Goal: Task Accomplishment & Management: Use online tool/utility

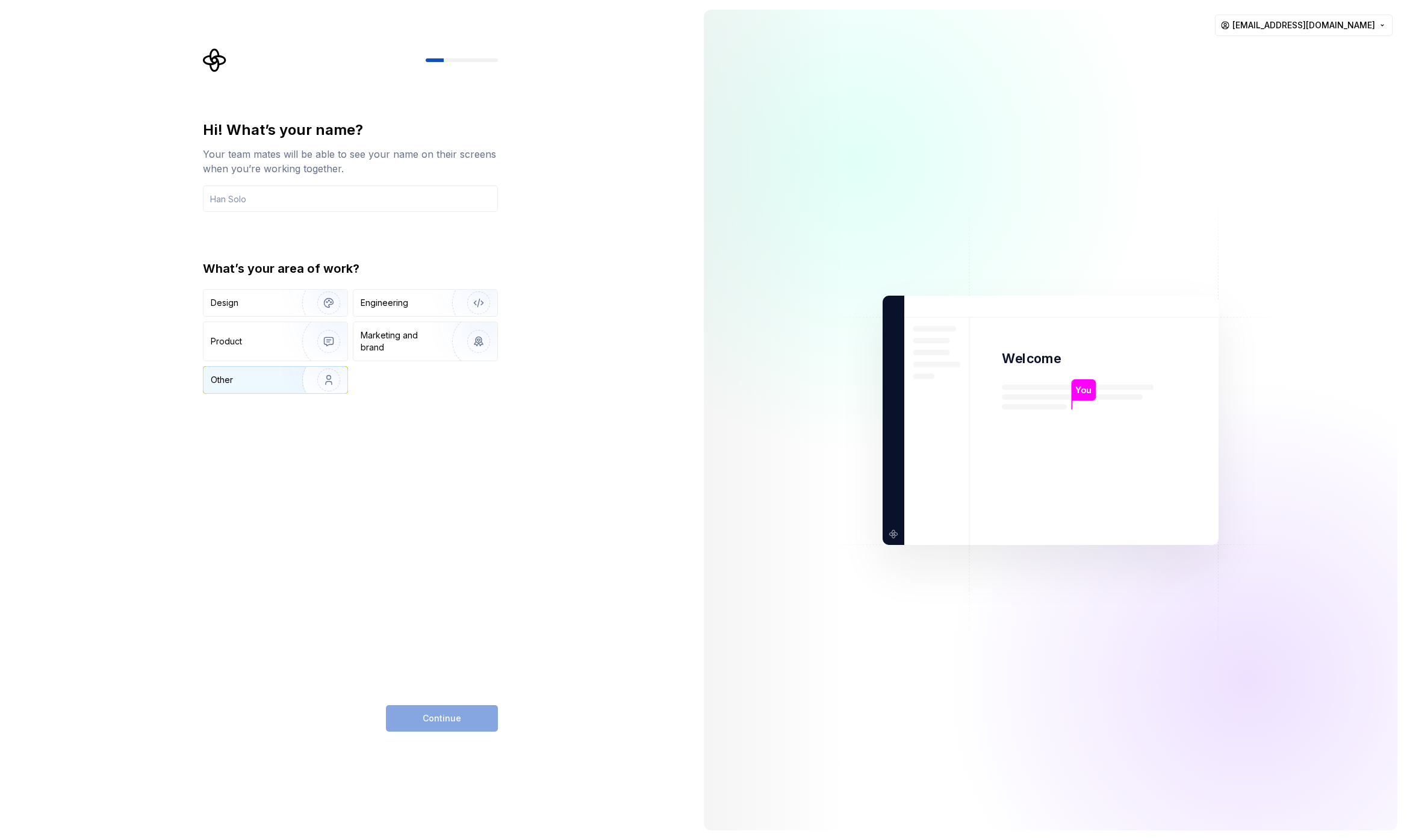
click at [229, 382] on div "Other" at bounding box center [222, 380] width 22 height 12
drag, startPoint x: 466, startPoint y: 716, endPoint x: 456, endPoint y: 675, distance: 42.2
click at [466, 716] on div "Continue" at bounding box center [442, 718] width 112 height 26
click at [282, 207] on input "text" at bounding box center [350, 198] width 295 height 26
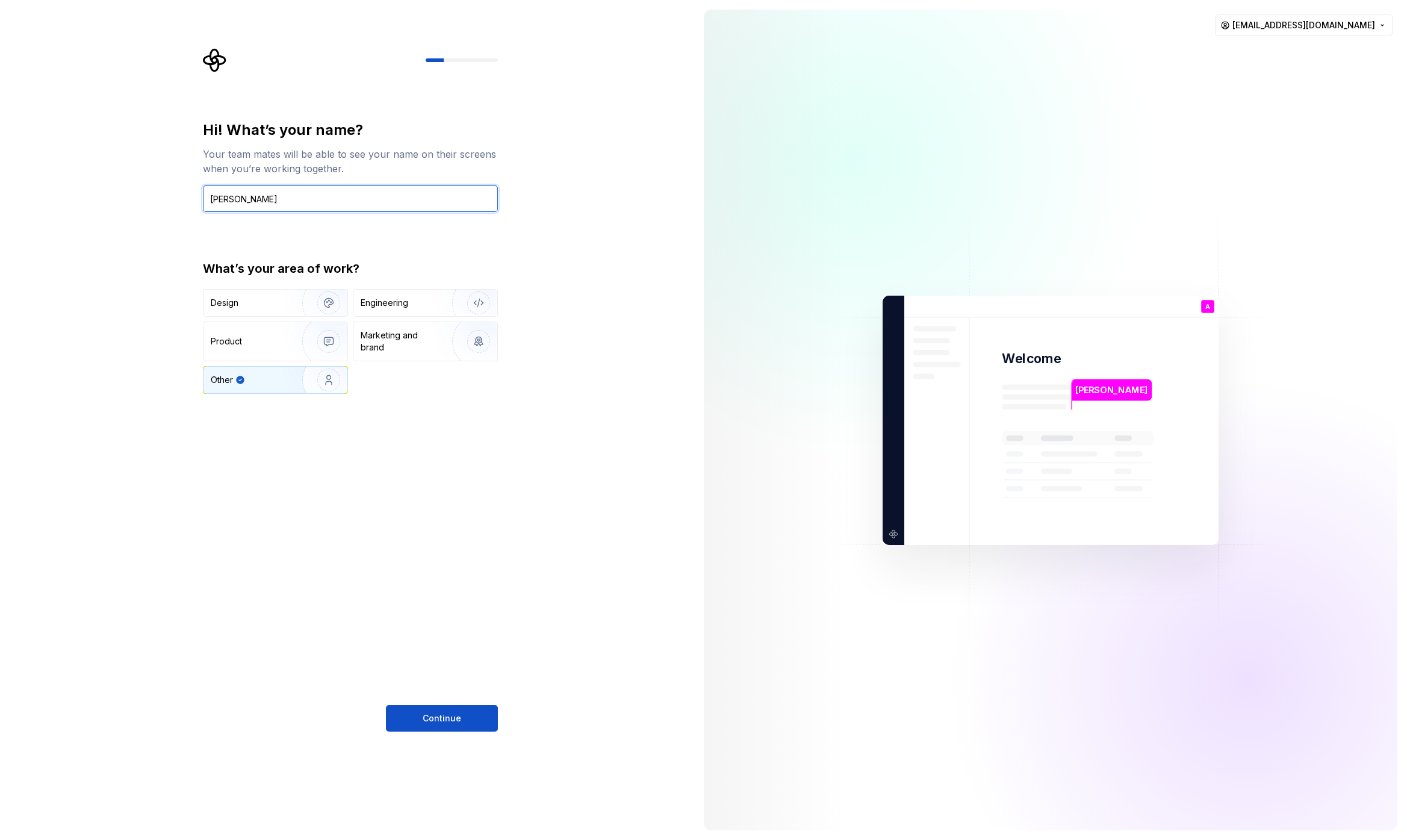
type input "Angelo"
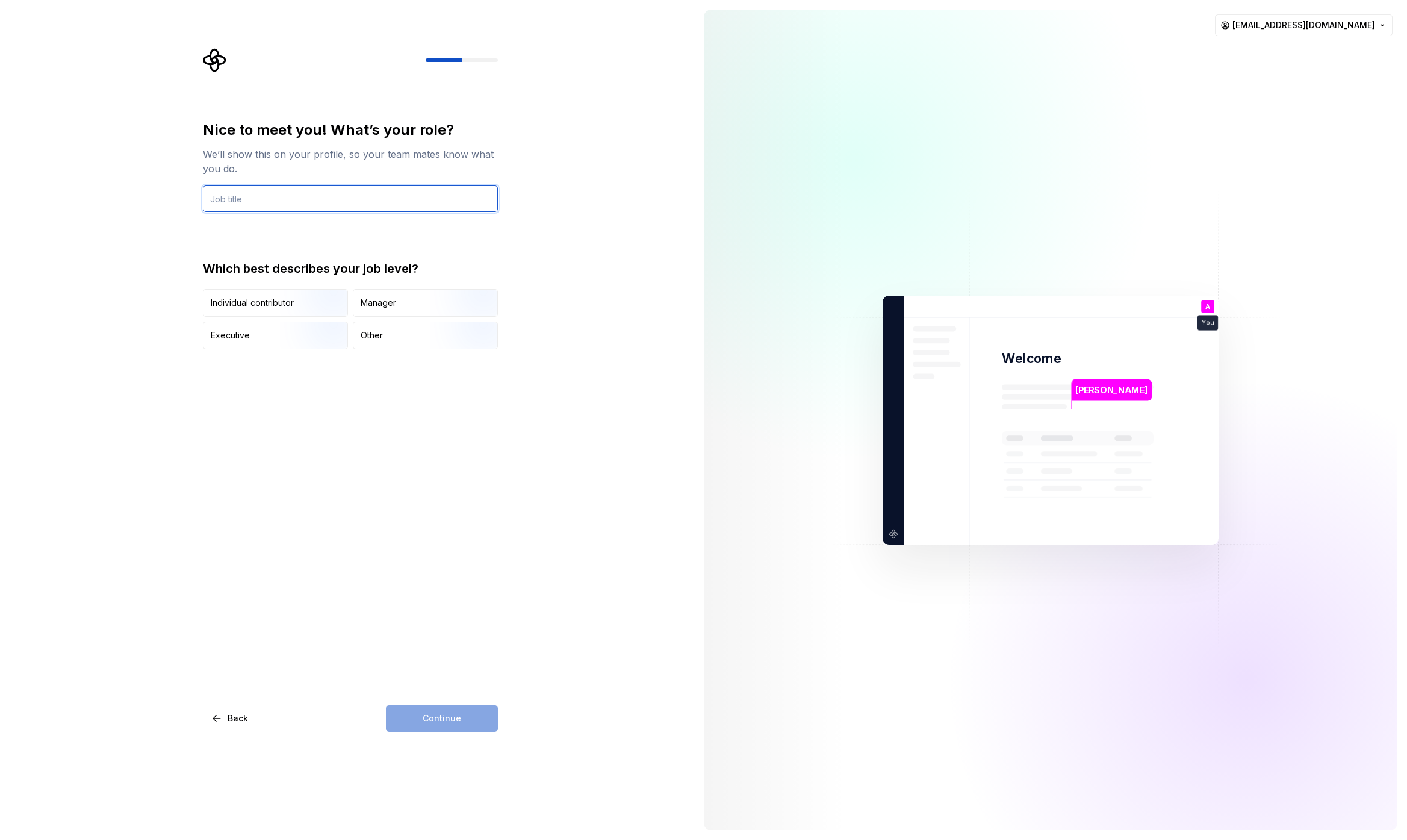
click at [293, 197] on input "text" at bounding box center [350, 198] width 295 height 26
click at [373, 335] on div "Other" at bounding box center [371, 335] width 22 height 12
click at [462, 715] on div "Continue" at bounding box center [442, 718] width 112 height 26
click at [254, 198] on input "text" at bounding box center [350, 198] width 295 height 26
type input "Developer"
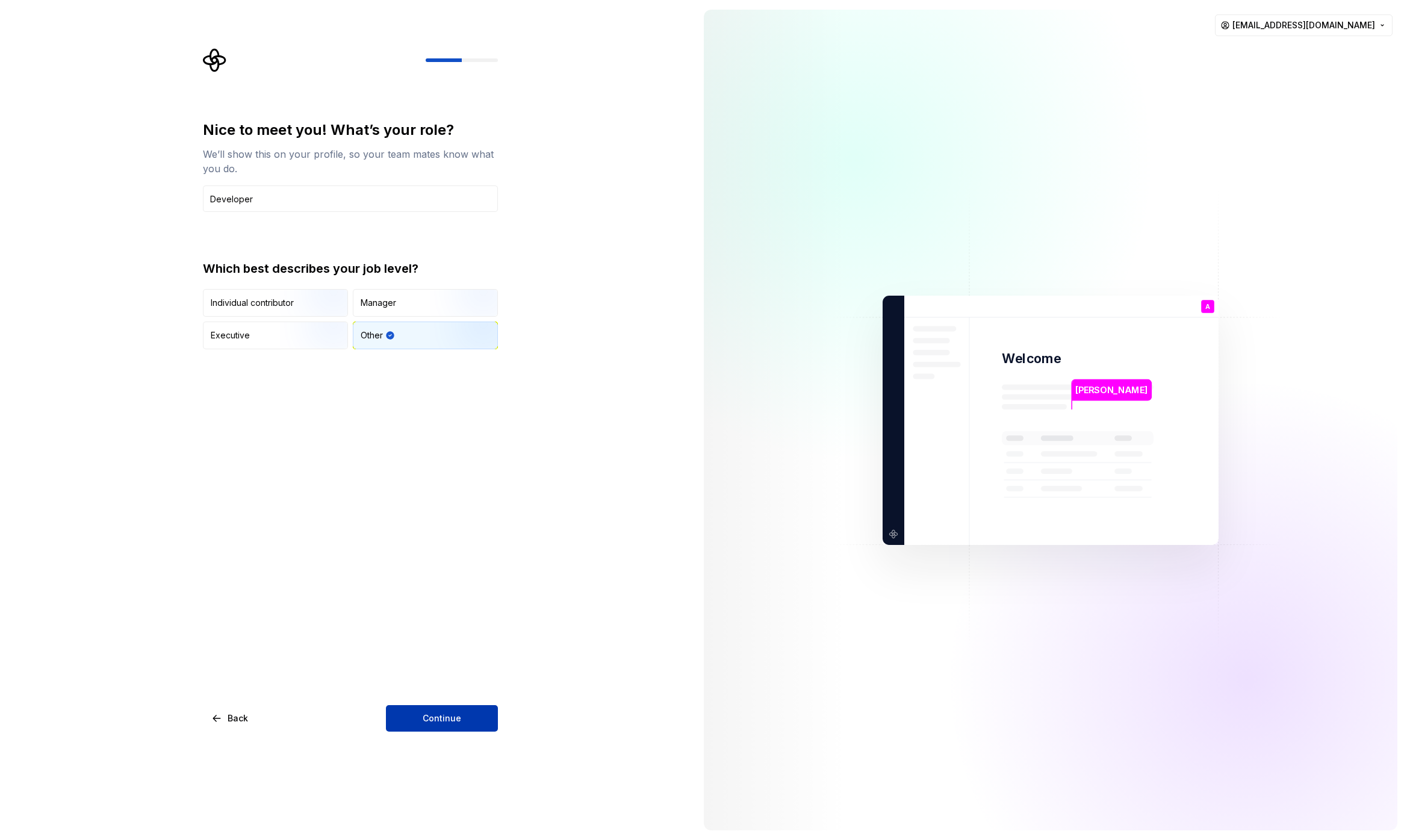
click at [442, 731] on button "Continue" at bounding box center [442, 718] width 112 height 26
click at [455, 730] on div "Continue" at bounding box center [442, 718] width 112 height 26
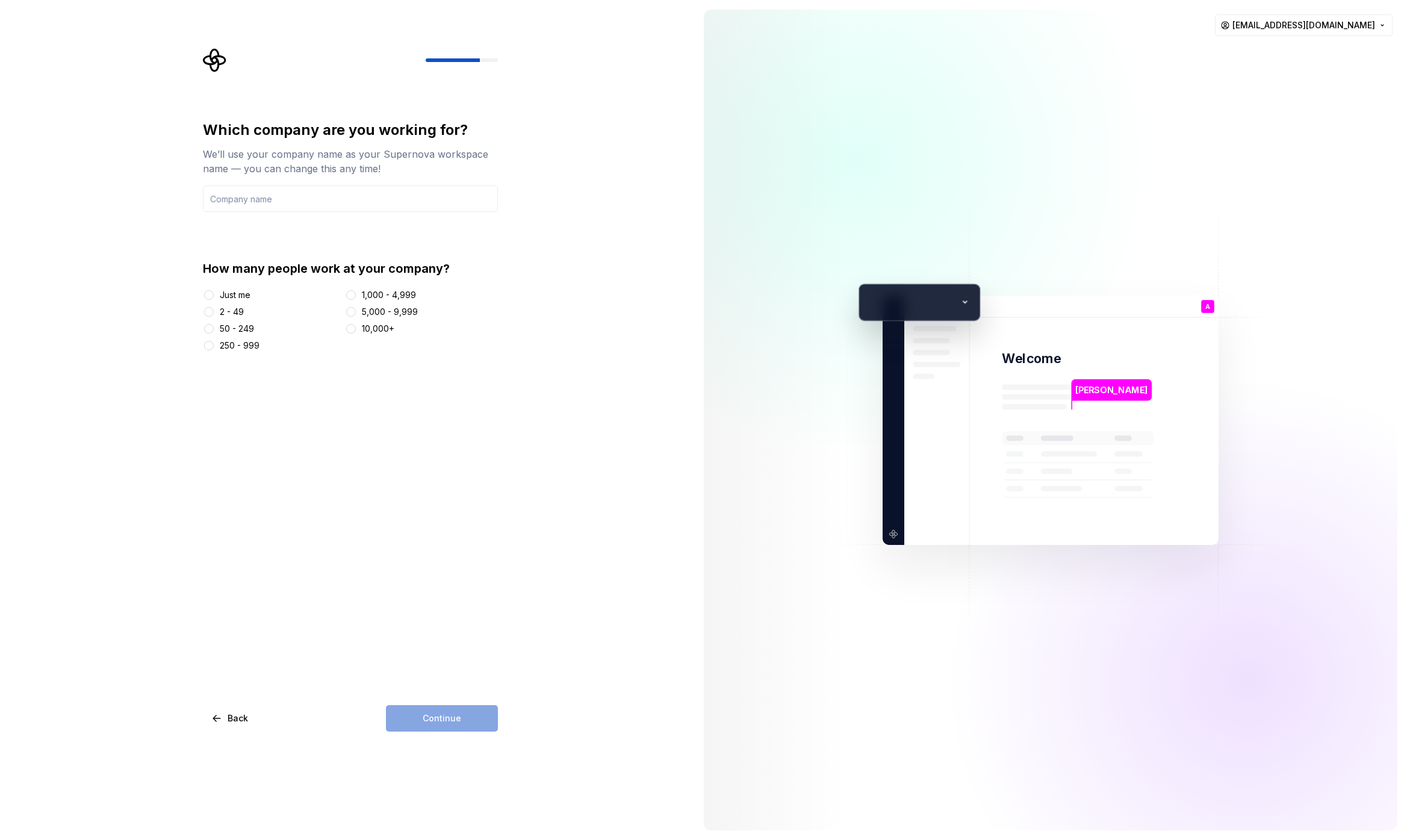
click at [231, 295] on div "Just me" at bounding box center [234, 295] width 30 height 12
click at [213, 295] on button "Just me" at bounding box center [209, 295] width 9 height 9
click at [385, 333] on div "10,000+" at bounding box center [378, 329] width 33 height 12
click at [356, 333] on button "10,000+" at bounding box center [351, 329] width 9 height 9
type button "More than 10,000"
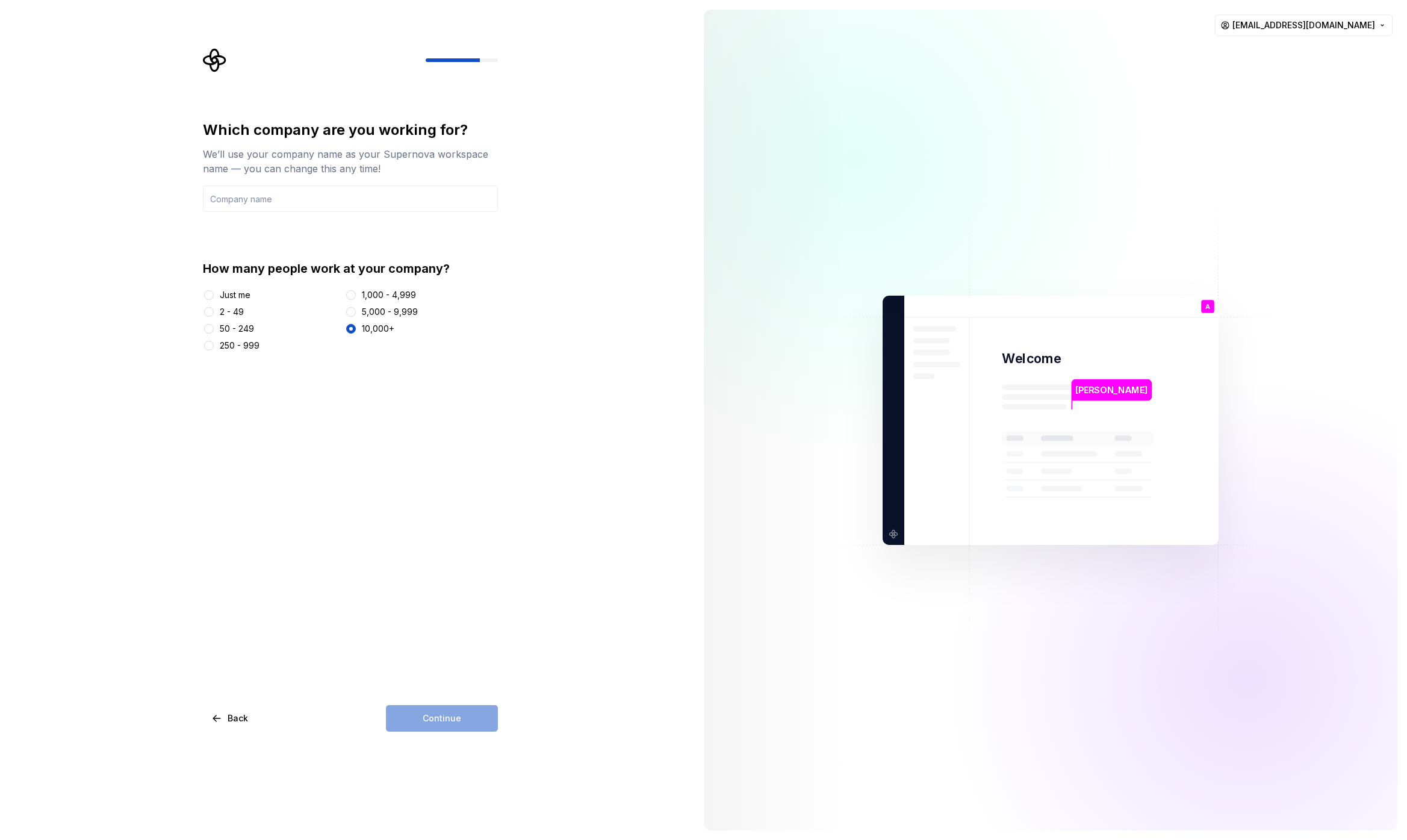
click at [383, 310] on div "5,000 - 9,999" at bounding box center [390, 312] width 56 height 12
click at [356, 310] on button "5,000 - 9,999" at bounding box center [351, 312] width 9 height 9
click at [371, 327] on div "10,000+" at bounding box center [378, 329] width 33 height 12
click at [356, 327] on button "More than 10,000" at bounding box center [351, 329] width 9 height 9
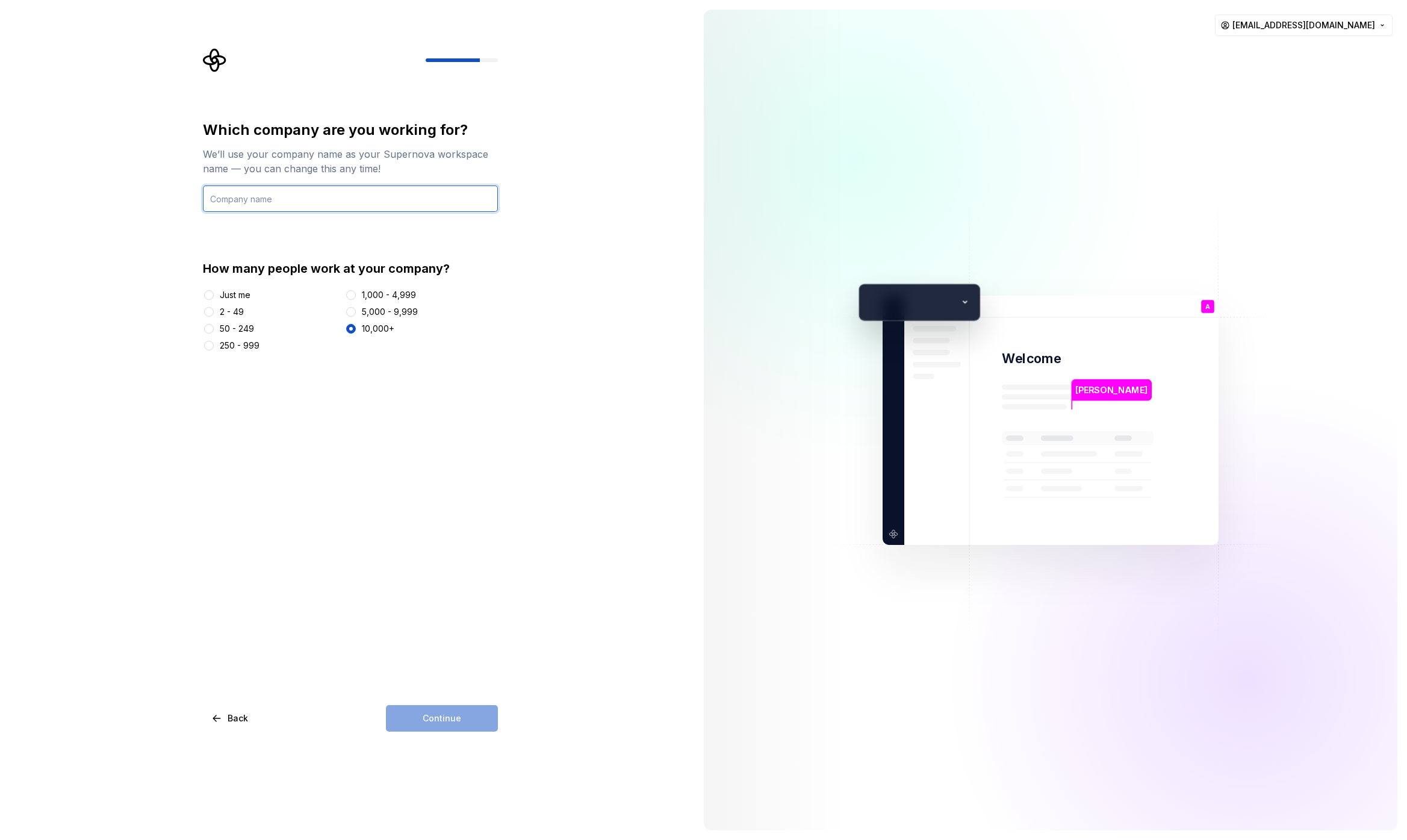
click at [272, 197] on input "text" at bounding box center [350, 198] width 295 height 26
type input "Whirlpool Corporation"
click at [967, 299] on div "Angelo Welcome A You Developer T B +3 W hirlpool Corporation Thomas Brooke Jamie" at bounding box center [1051, 420] width 336 height 249
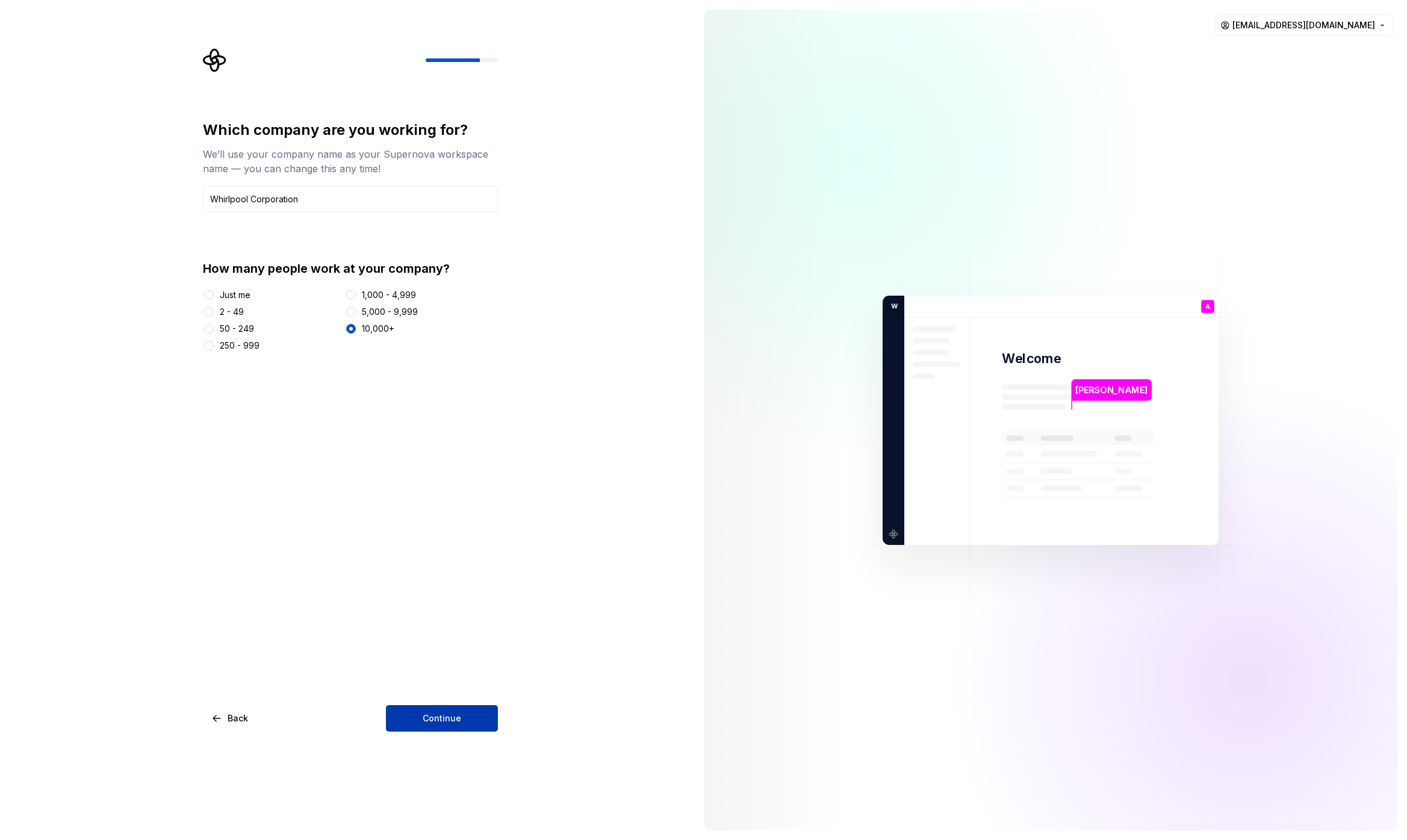
click at [414, 716] on button "Continue" at bounding box center [442, 718] width 112 height 26
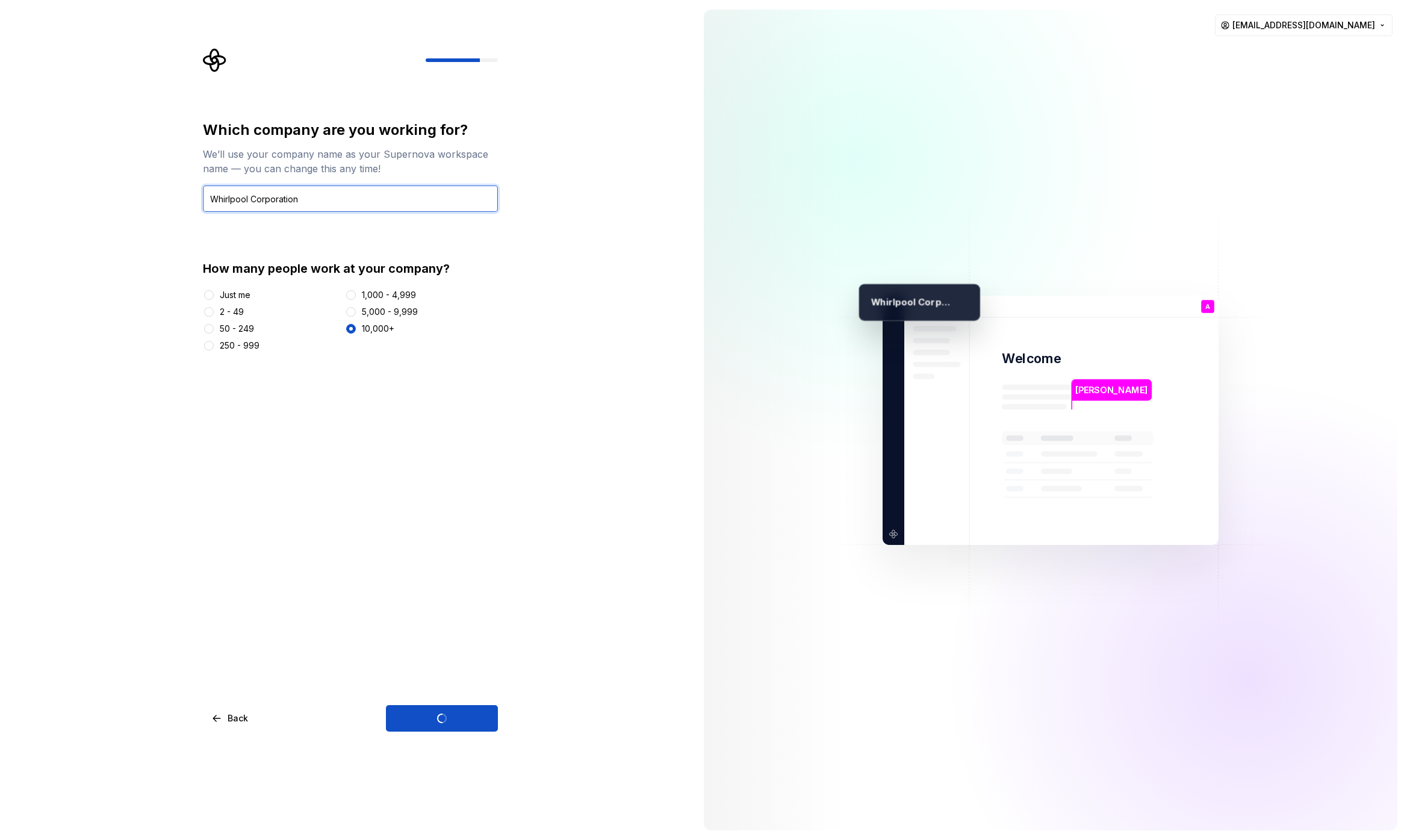
click at [340, 194] on input "Whirlpool Corporation" at bounding box center [350, 198] width 295 height 26
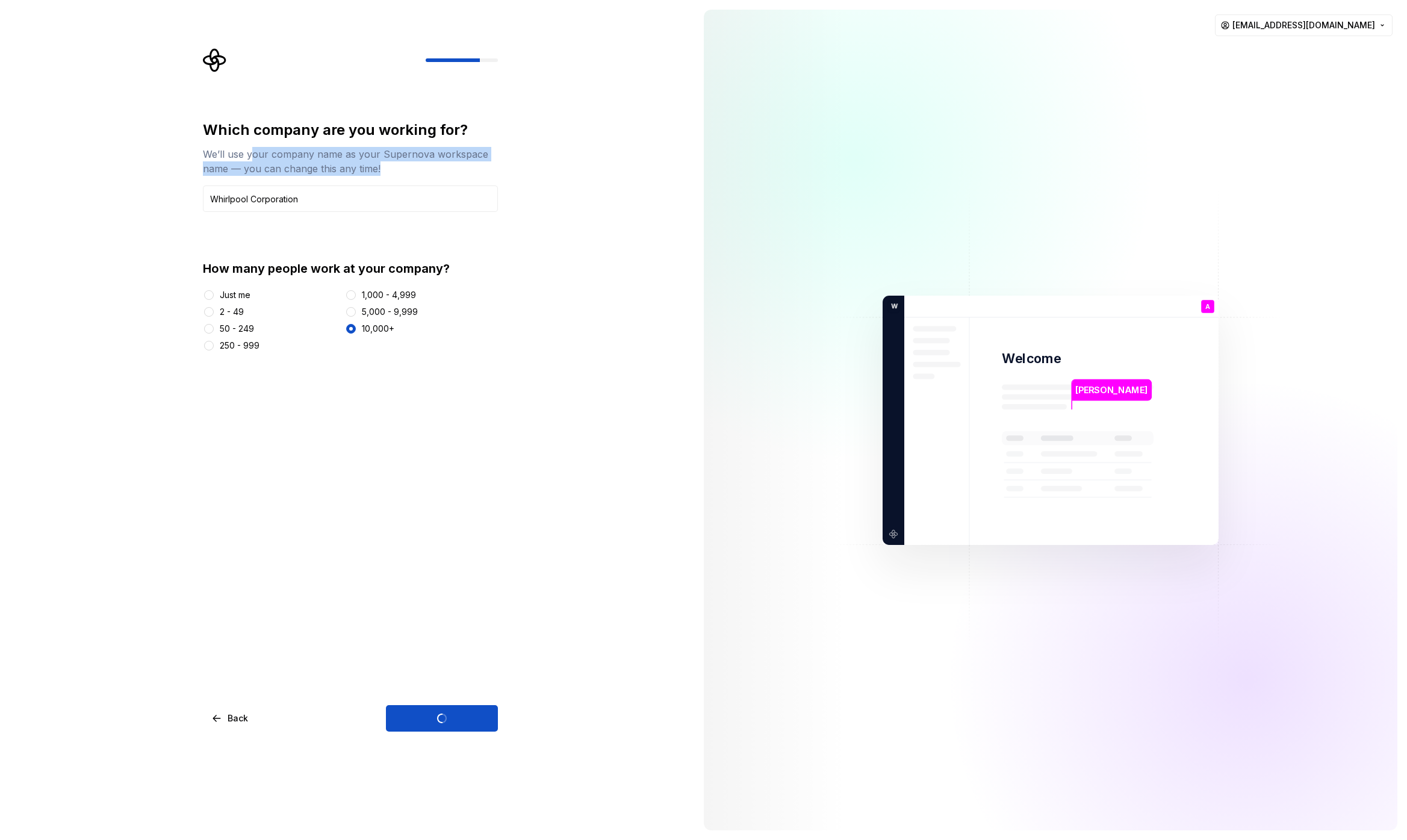
drag, startPoint x: 255, startPoint y: 159, endPoint x: 327, endPoint y: 173, distance: 73.3
click at [389, 163] on div "We’ll use your company name as your Supernova workspace name — you can change t…" at bounding box center [350, 161] width 295 height 29
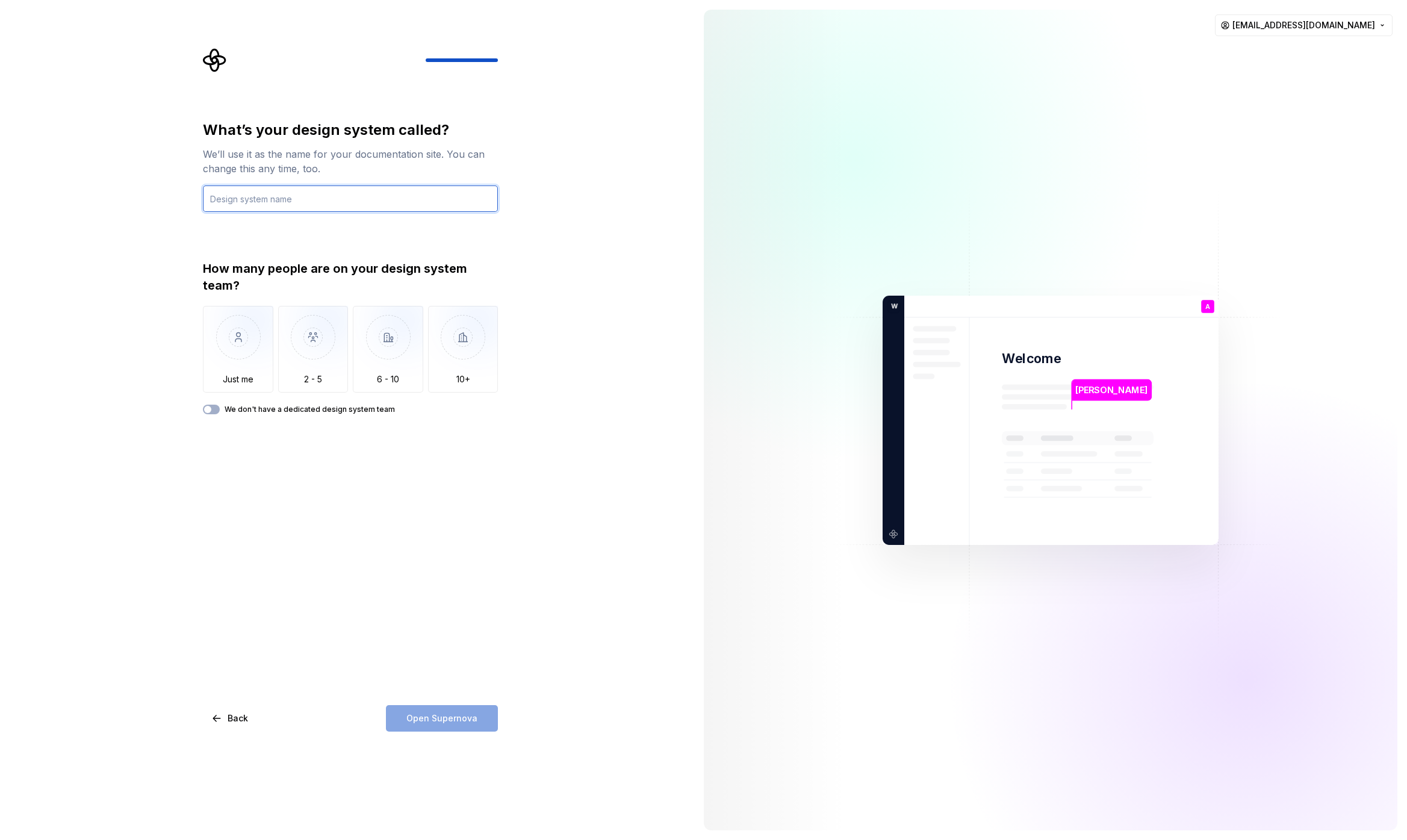
click at [300, 197] on input "text" at bounding box center [350, 198] width 295 height 26
drag, startPoint x: 415, startPoint y: 715, endPoint x: 413, endPoint y: 704, distance: 11.2
click at [416, 715] on div "Open Supernova" at bounding box center [442, 718] width 112 height 26
click at [274, 211] on input "text" at bounding box center [350, 198] width 295 height 26
type input "TESTE"
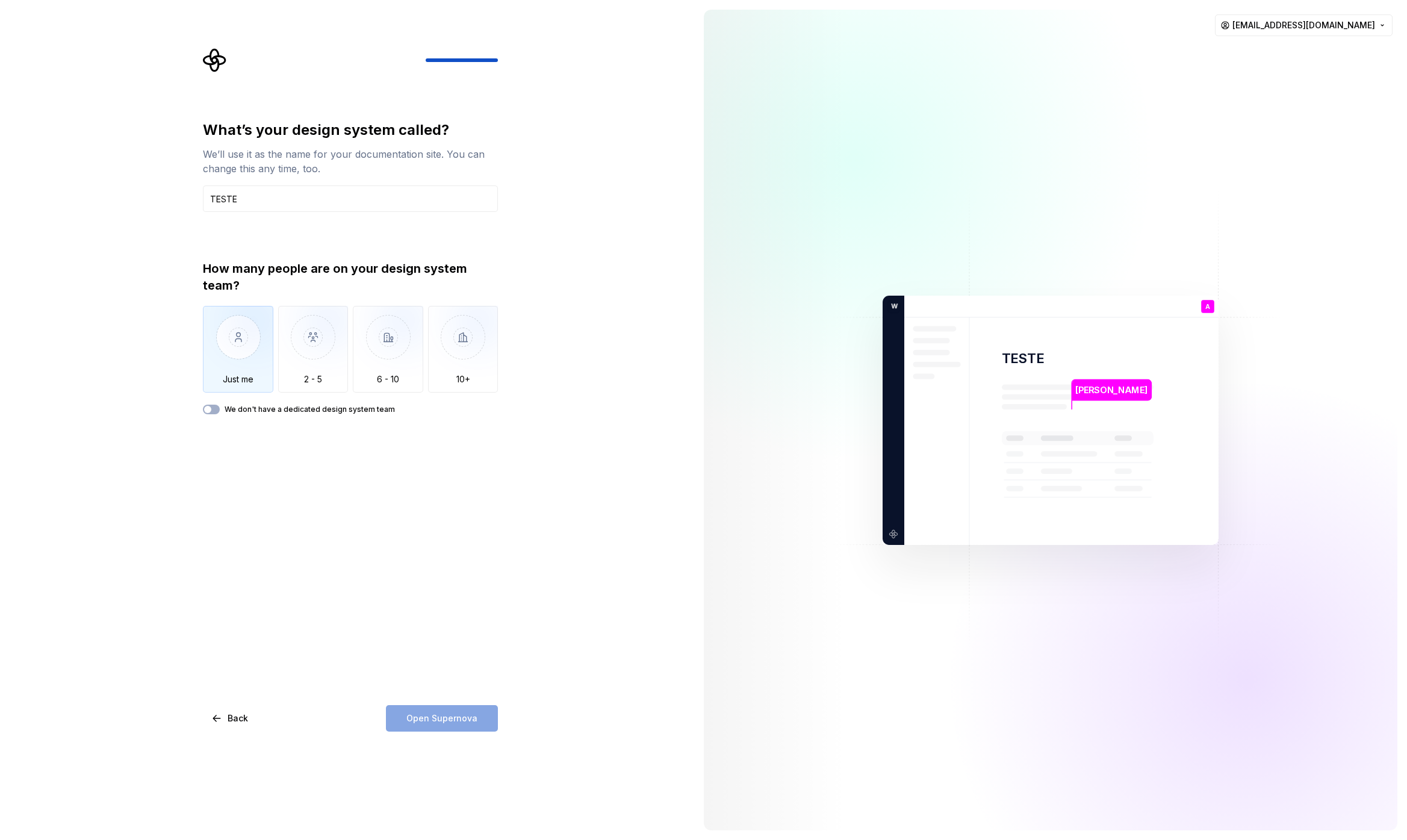
click at [240, 341] on img "button" at bounding box center [238, 345] width 70 height 81
click at [471, 714] on span "Open Supernova" at bounding box center [442, 718] width 71 height 12
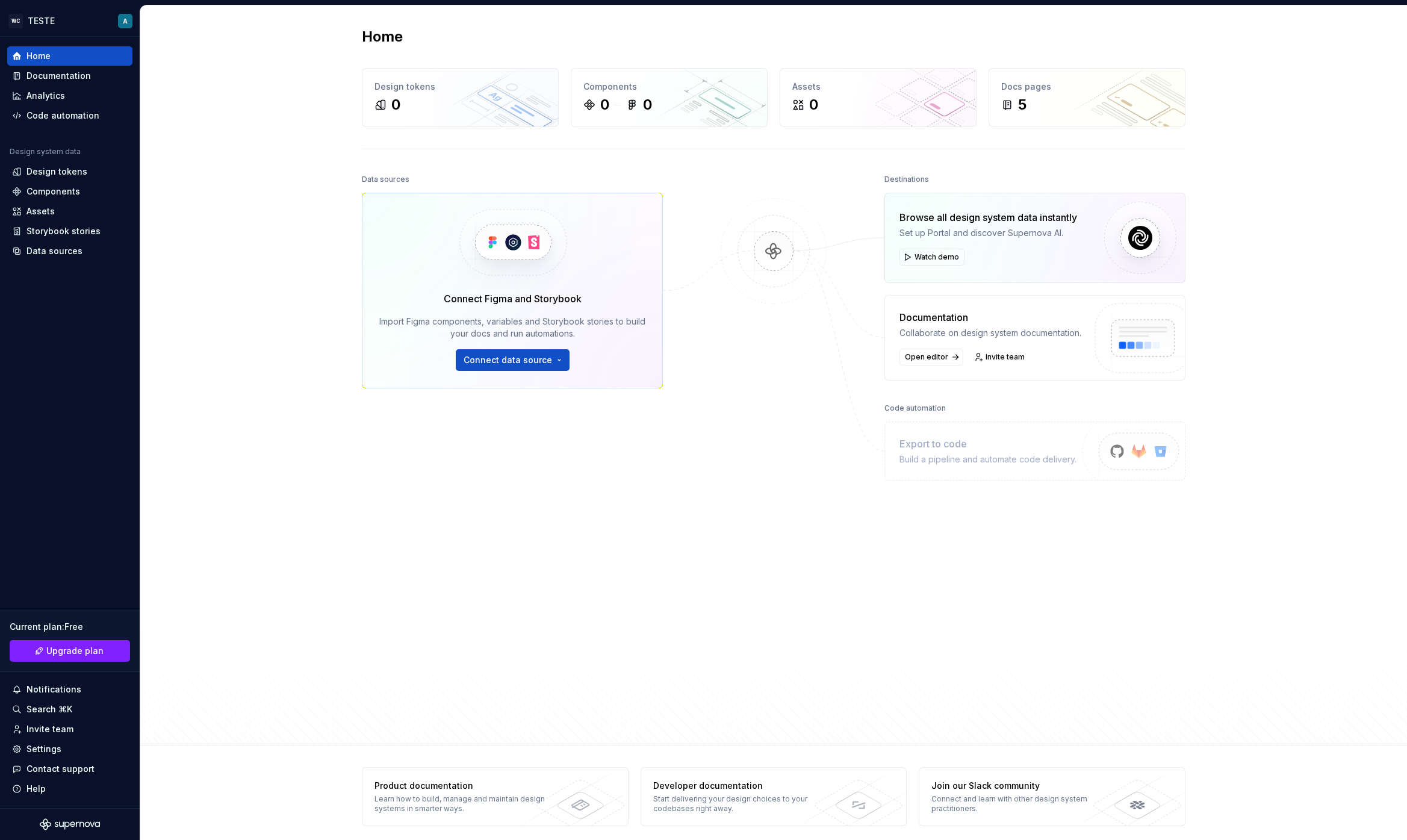
click at [1021, 438] on div "Export to code" at bounding box center [988, 443] width 177 height 14
click at [538, 358] on span "Connect data source" at bounding box center [507, 360] width 89 height 12
click at [301, 244] on div "Home Design tokens 0 Components 0 0 Assets 0 Docs pages 5 Data sources Connect …" at bounding box center [774, 375] width 1267 height 740
click at [81, 188] on div "Components" at bounding box center [70, 192] width 116 height 12
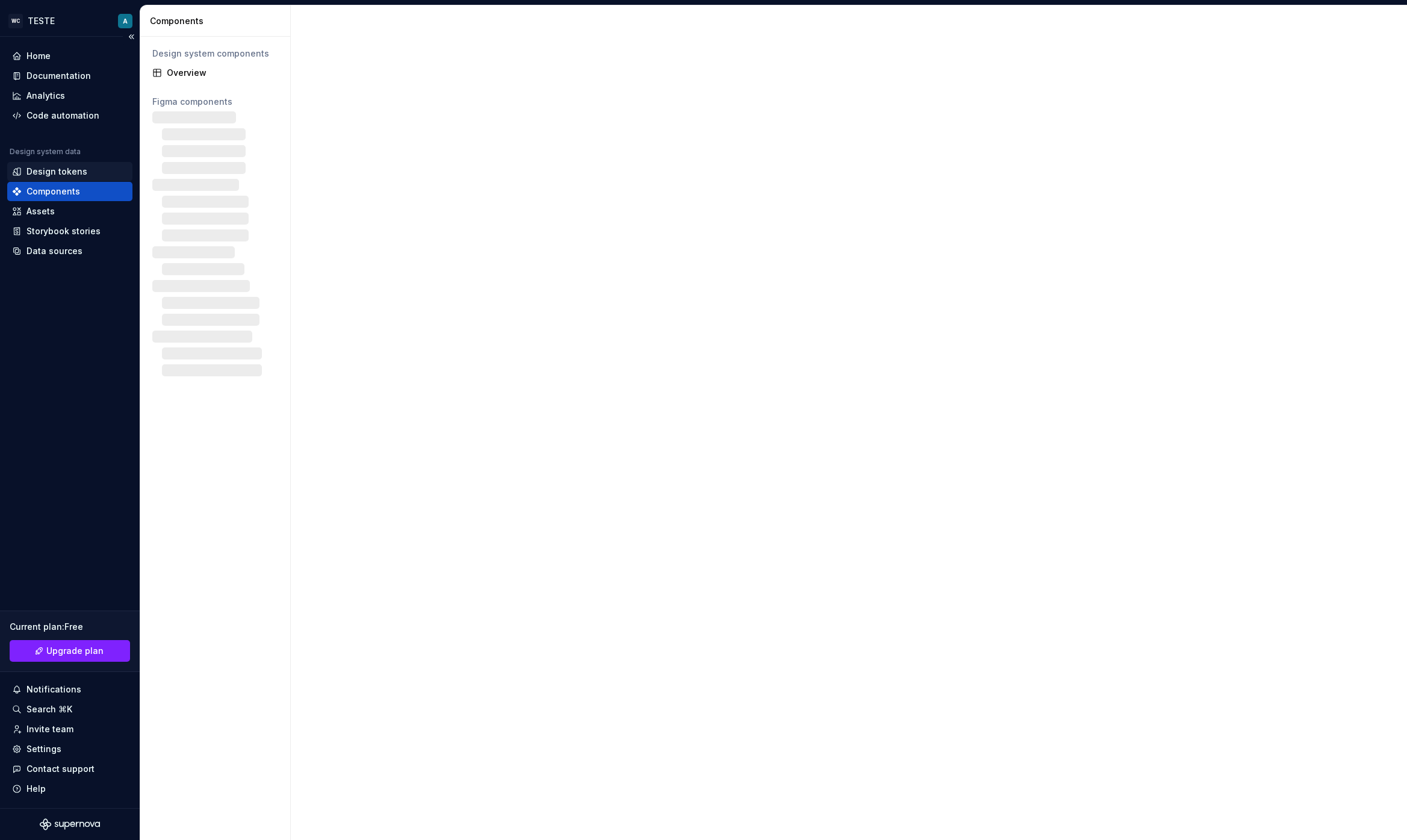
click at [50, 167] on div "Design tokens" at bounding box center [57, 171] width 61 height 12
click at [95, 198] on div "Components" at bounding box center [70, 191] width 125 height 19
click at [72, 190] on div "Components" at bounding box center [53, 192] width 54 height 12
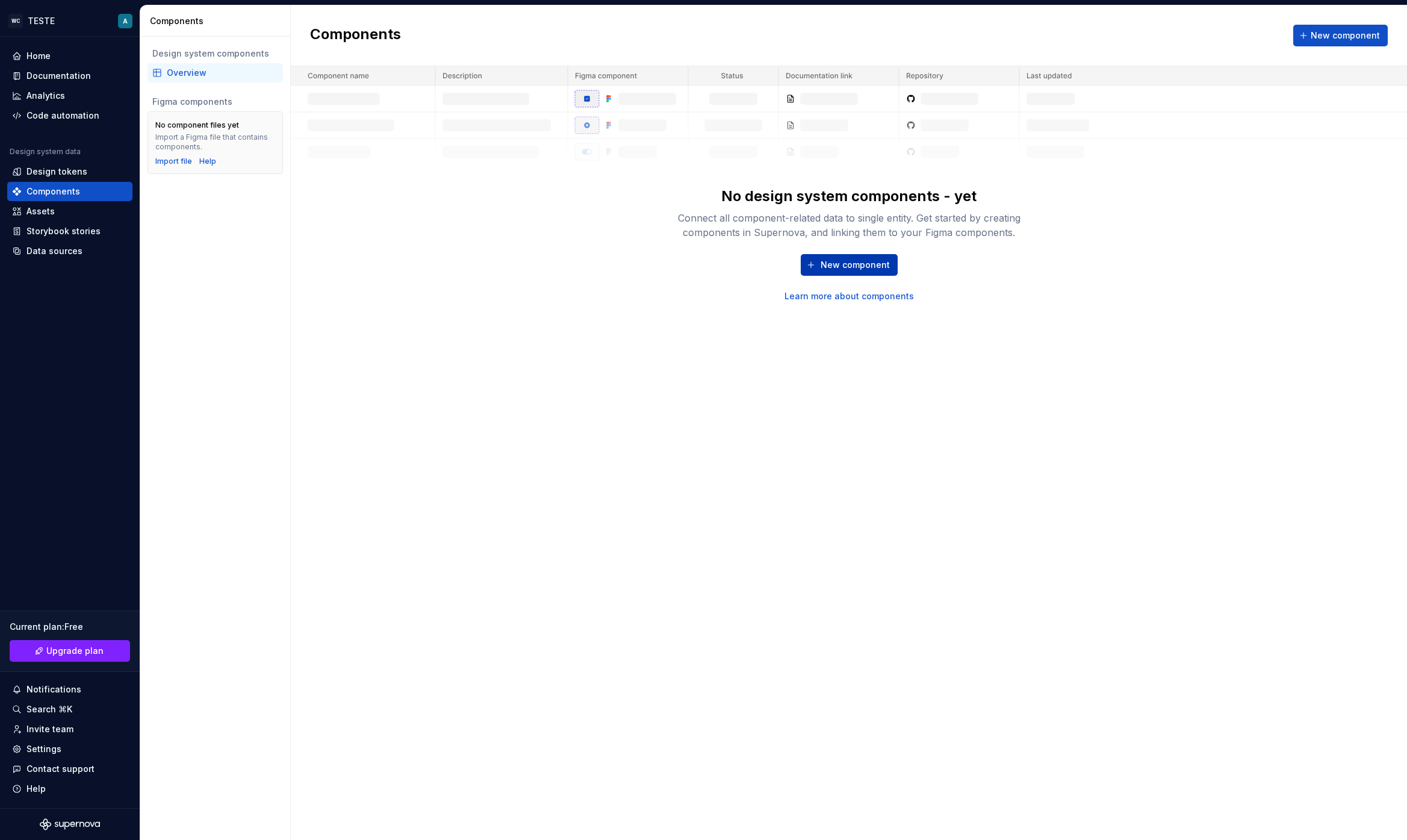
click at [850, 263] on span "New component" at bounding box center [855, 265] width 69 height 12
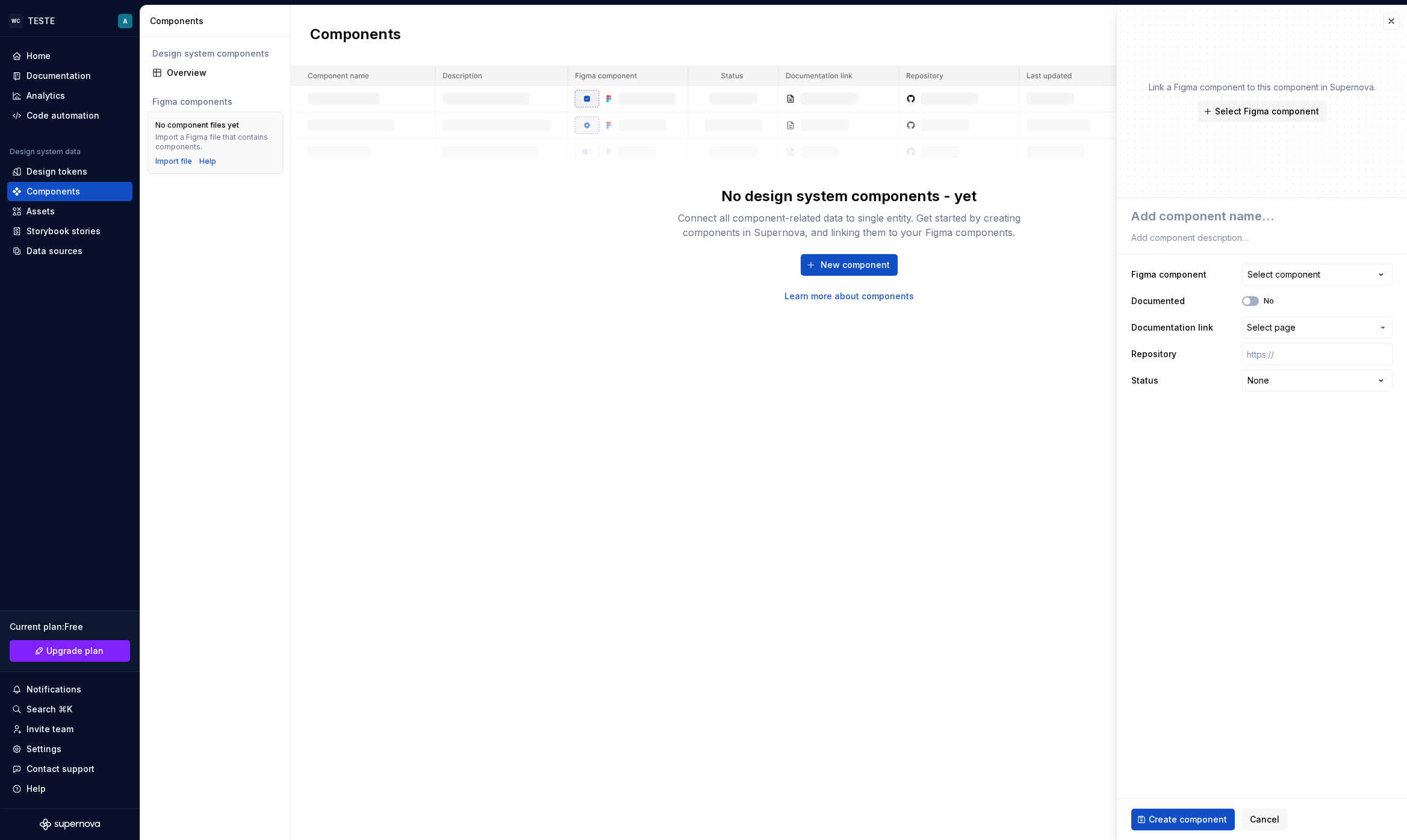
type textarea "*"
type textarea "A"
type textarea "*"
type textarea "AS"
type textarea "*"
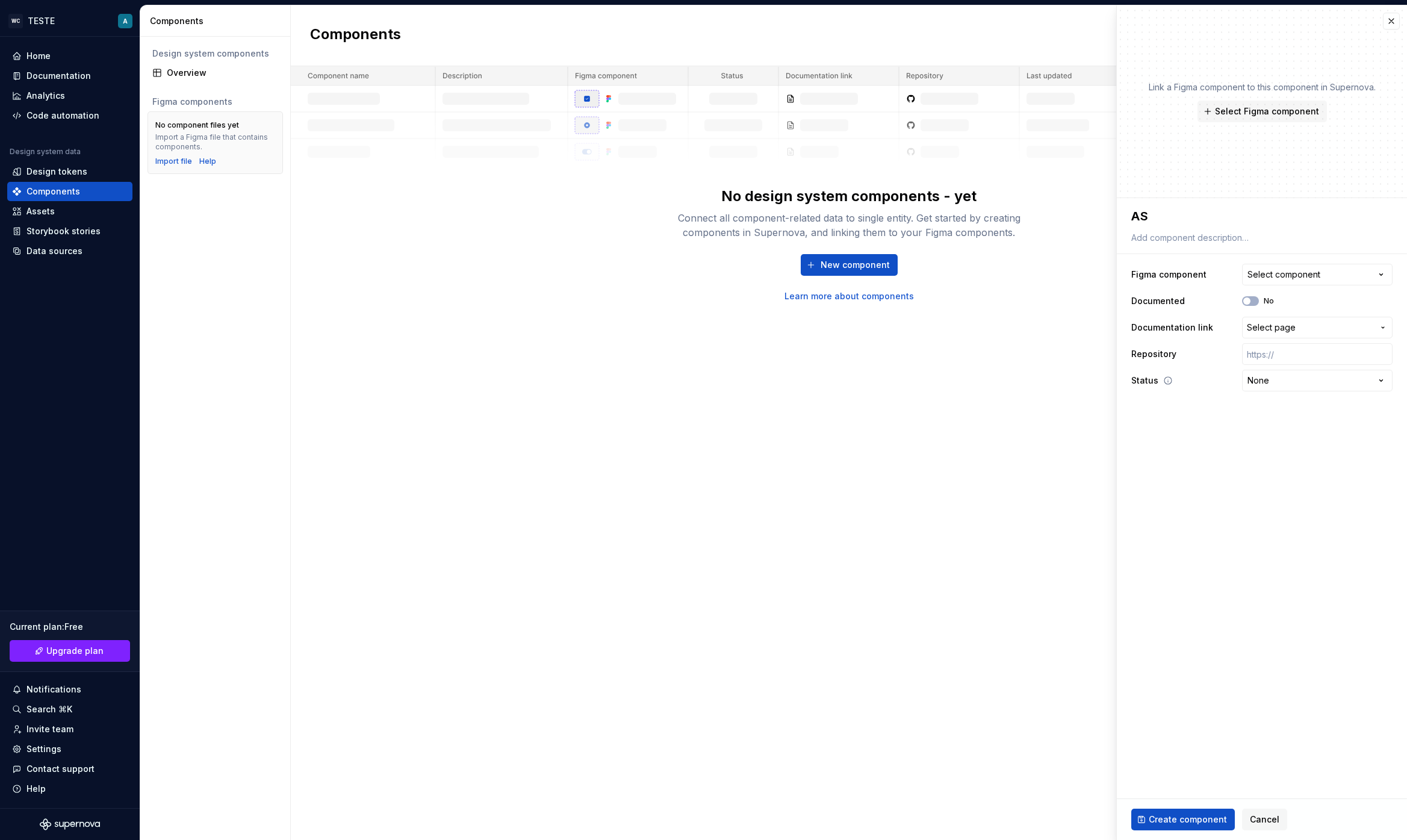
type textarea "ASD"
type textarea "*"
type textarea "ASDA"
type textarea "*"
type textarea "ASDAS"
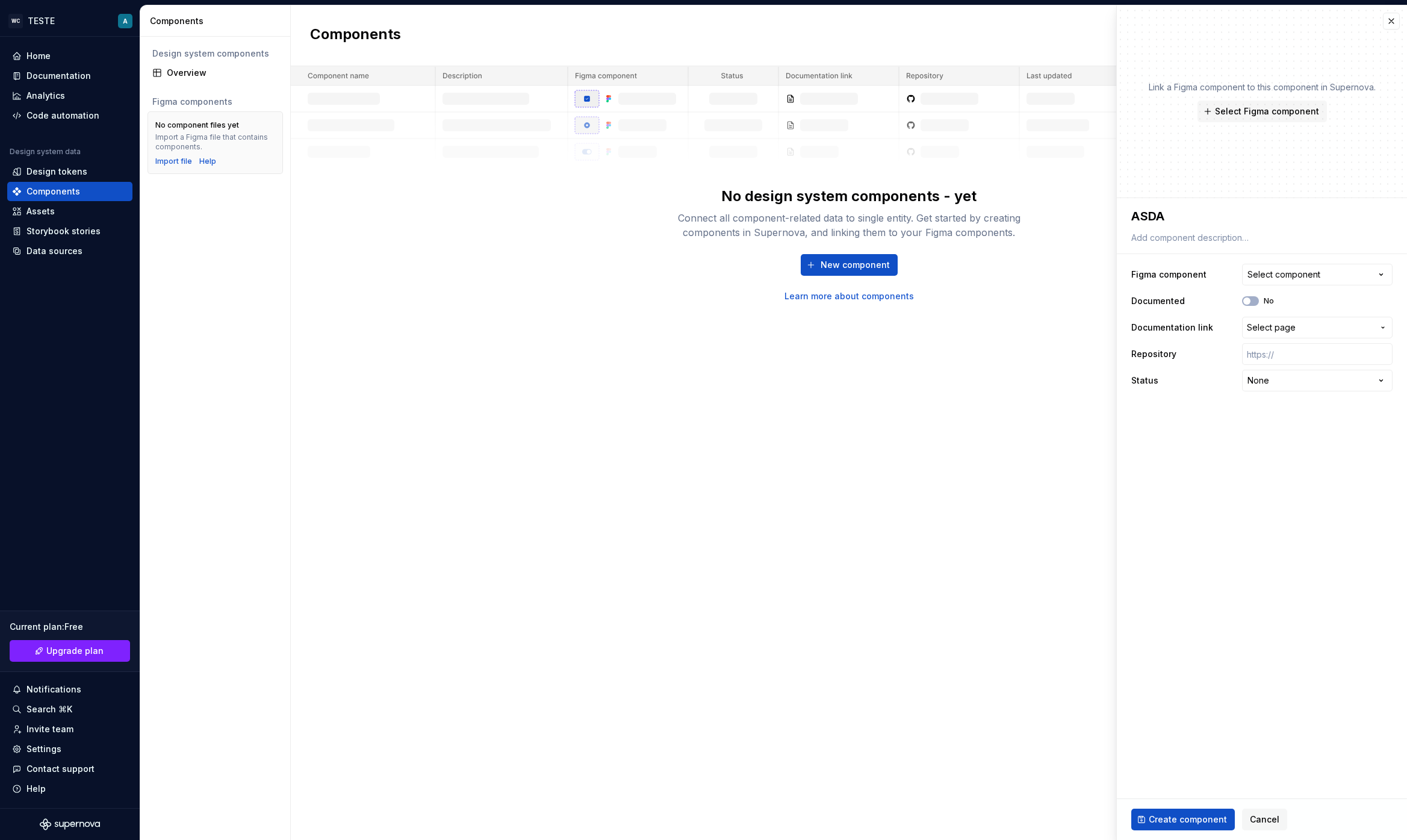
type textarea "*"
type textarea "ASDASD"
type textarea "*"
type textarea "ASDASDA"
type textarea "*"
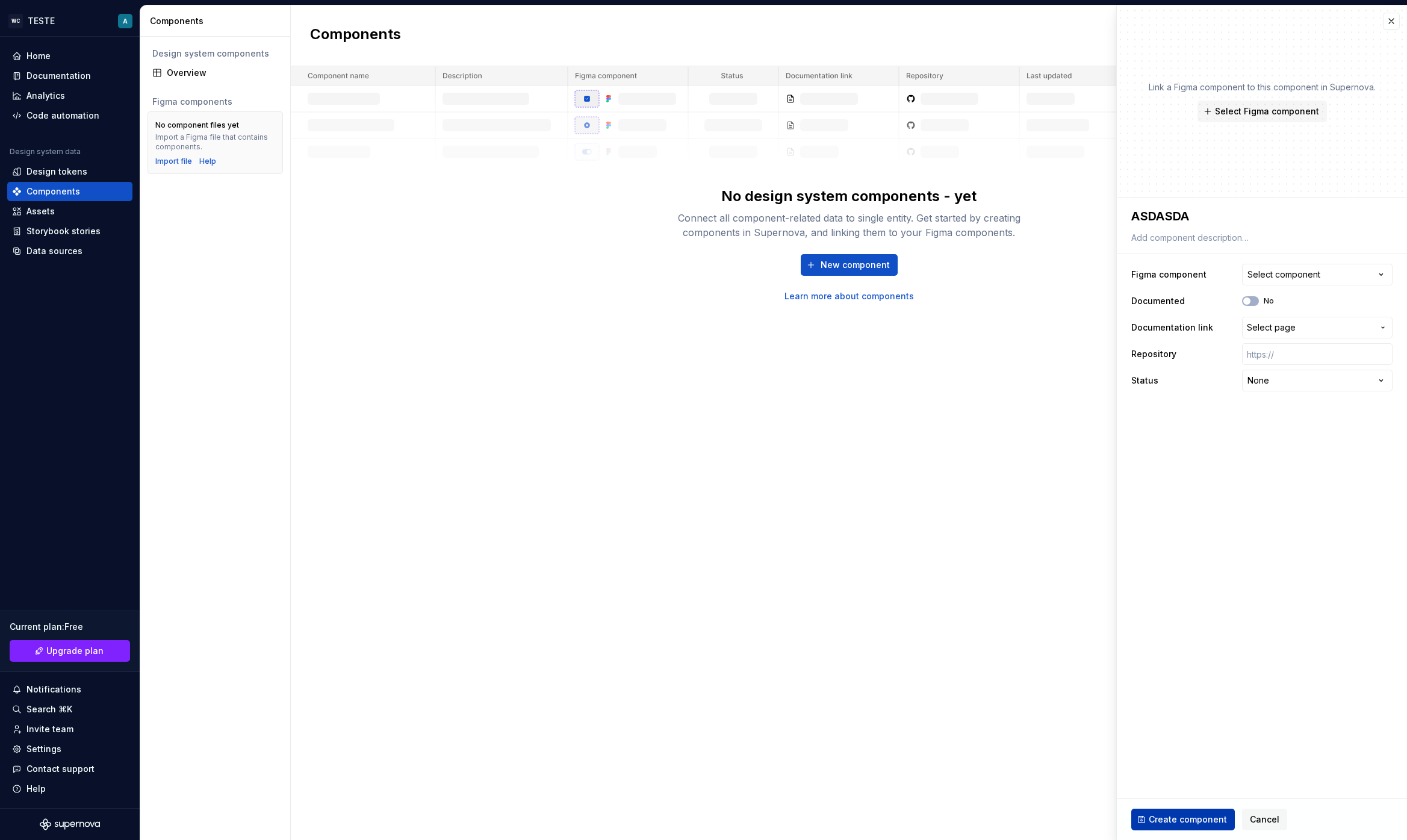
type textarea "ASDASDA"
click at [1202, 821] on span "Create component" at bounding box center [1188, 820] width 79 height 12
type textarea "*"
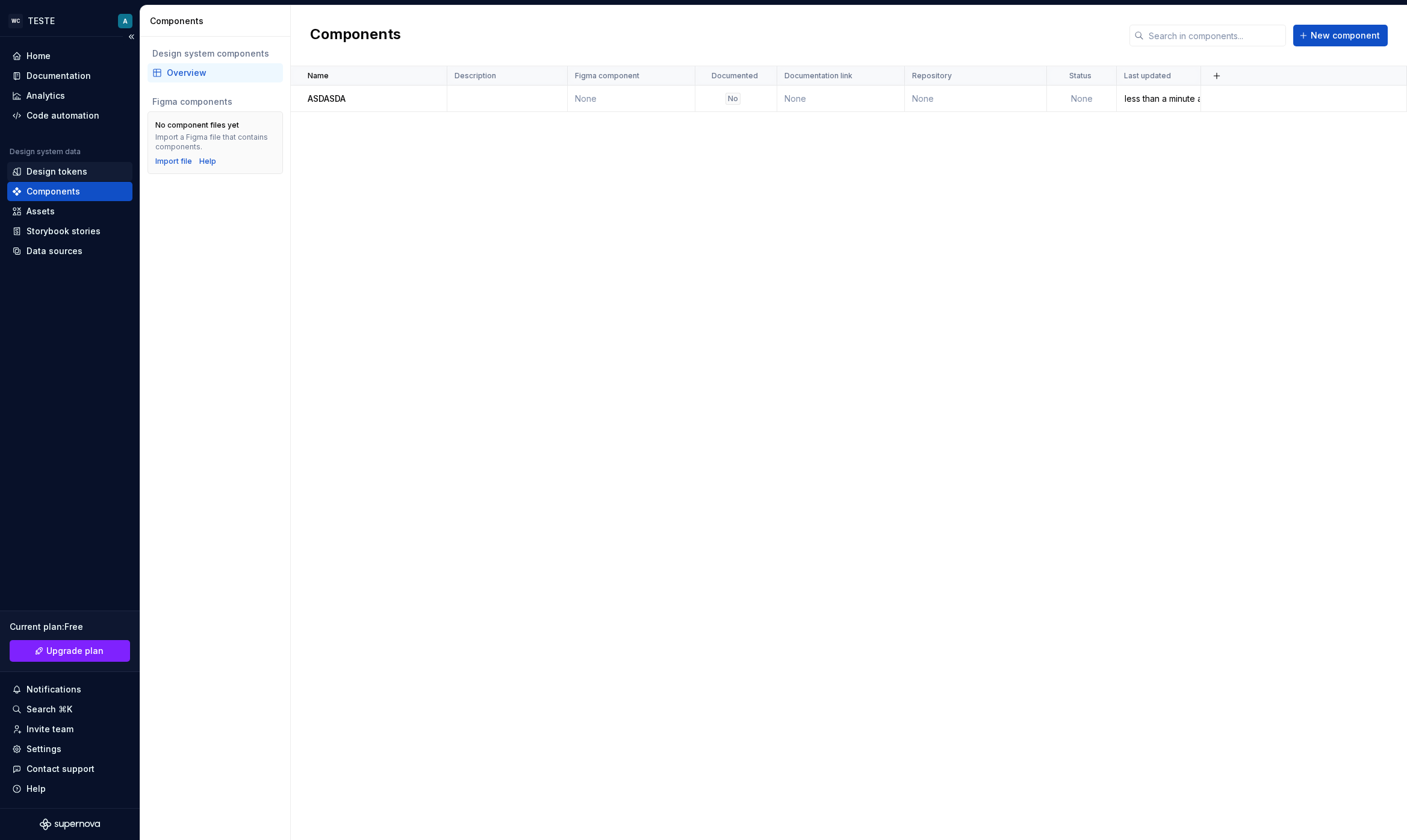
click at [57, 175] on div "Design tokens" at bounding box center [57, 171] width 61 height 12
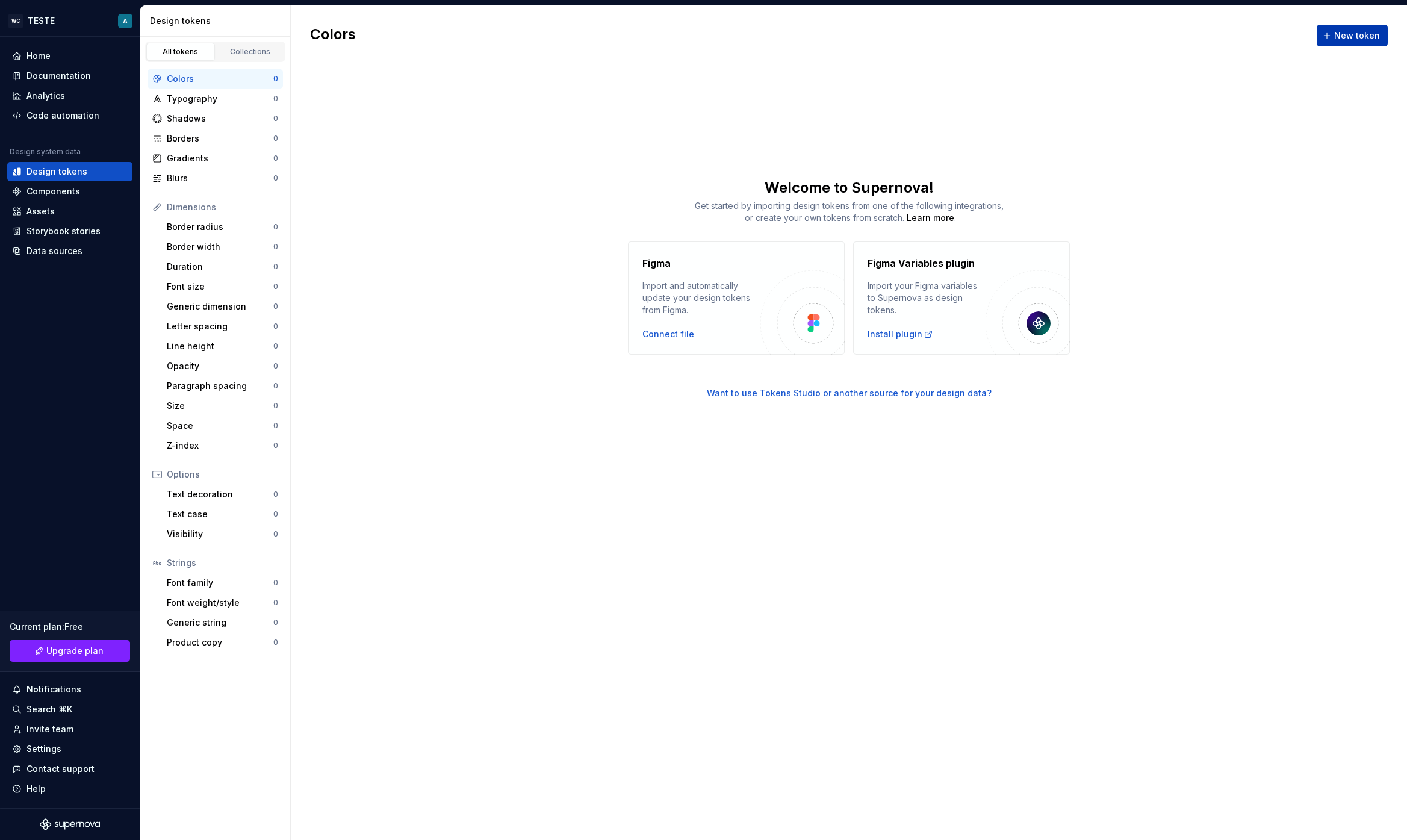
click at [1343, 35] on span "New token" at bounding box center [1357, 36] width 46 height 12
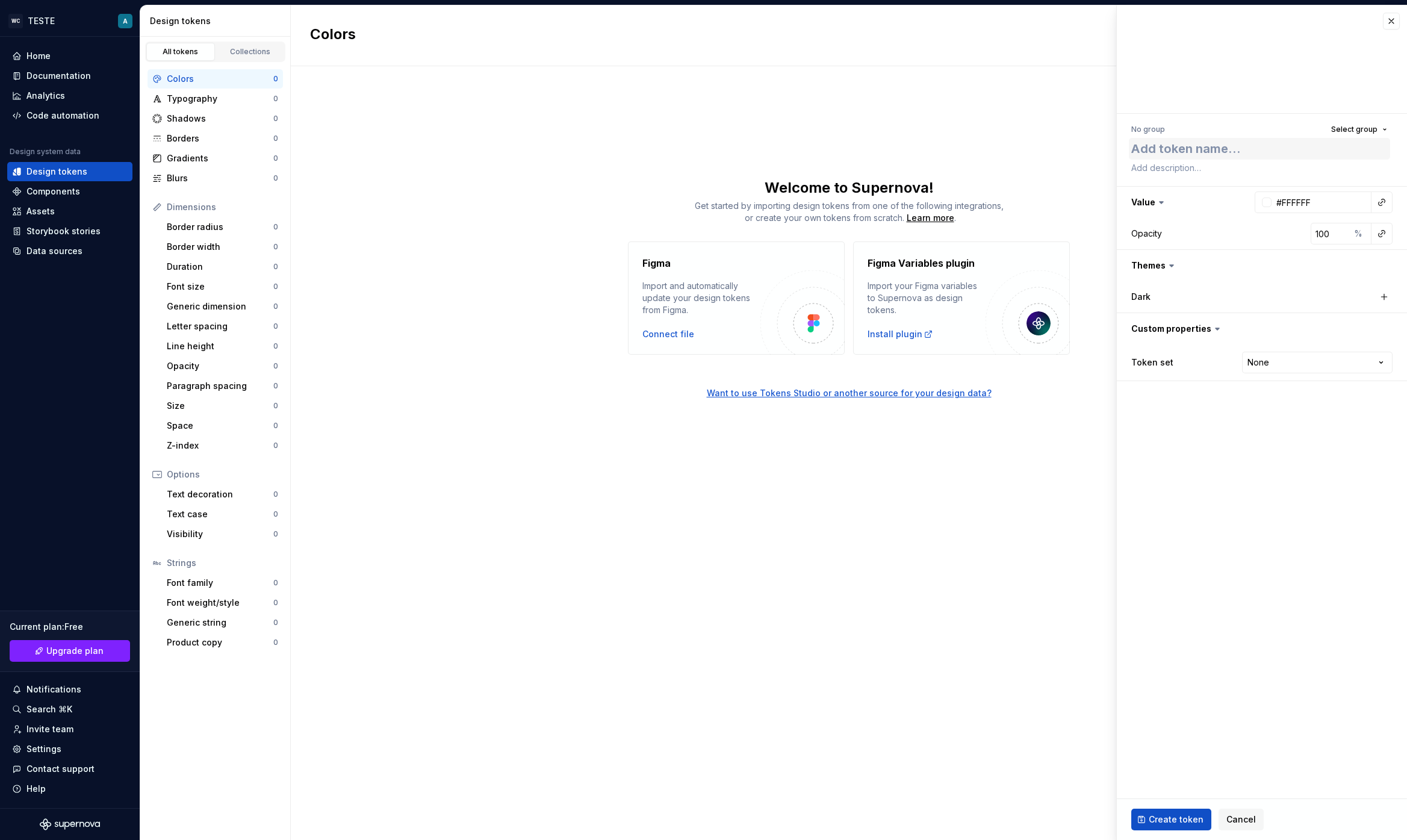
click at [1168, 148] on textarea at bounding box center [1259, 148] width 261 height 22
type textarea "*"
type textarea "A"
type textarea "*"
type textarea "AS"
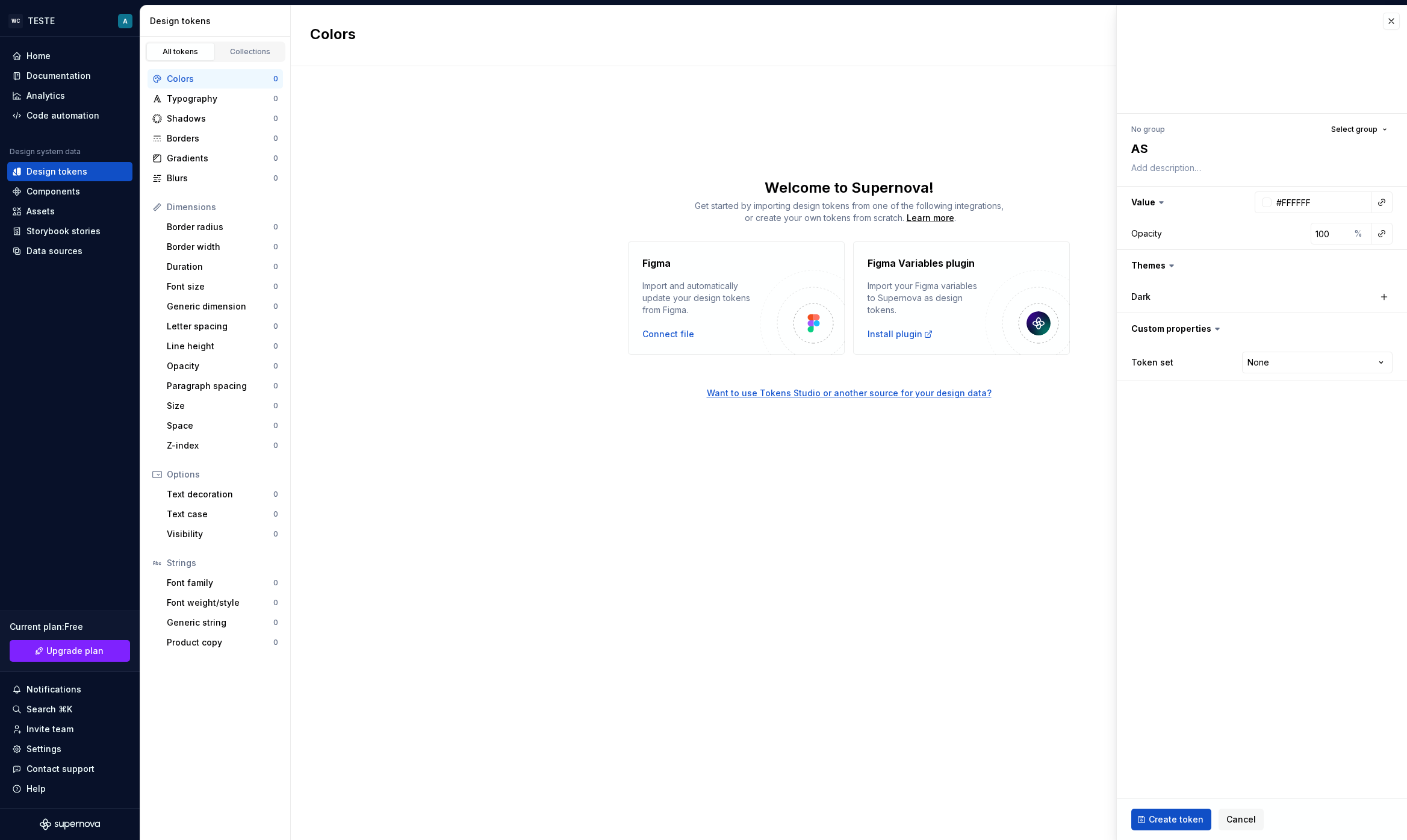
type textarea "*"
type textarea "ASD"
type textarea "*"
type textarea "ASDA"
type textarea "*"
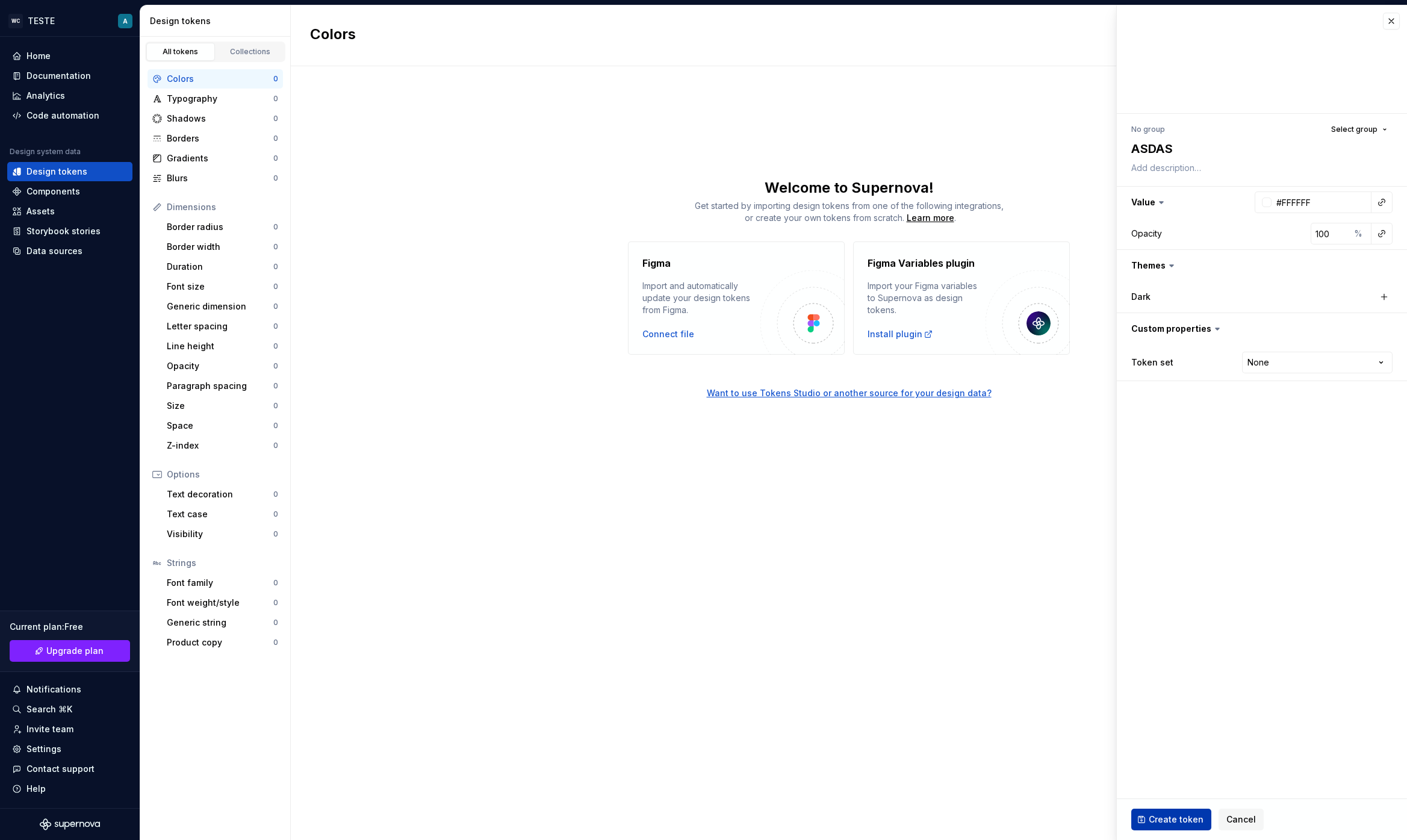
type textarea "ASDAS"
click at [1166, 823] on span "Create token" at bounding box center [1175, 820] width 55 height 12
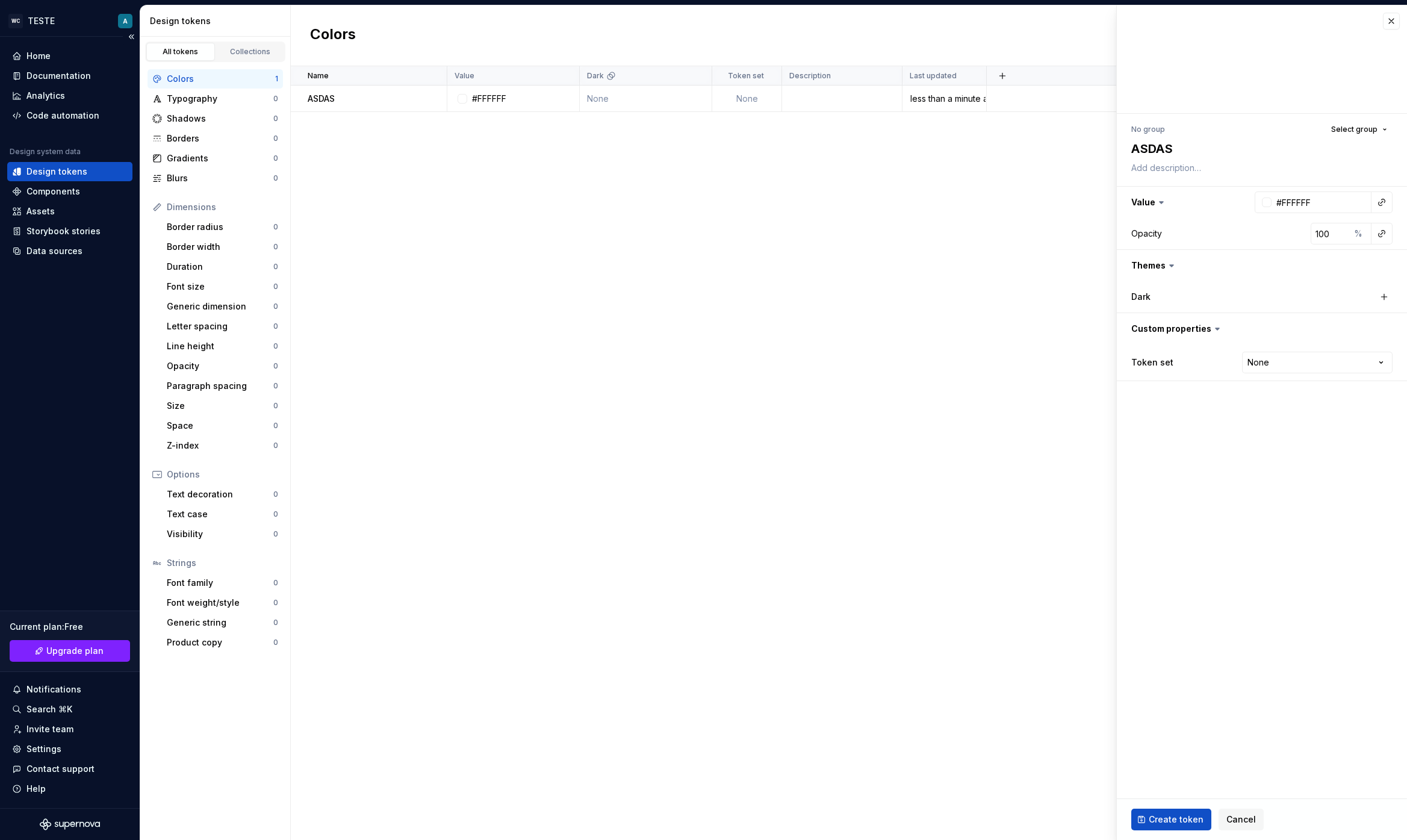
type textarea "*"
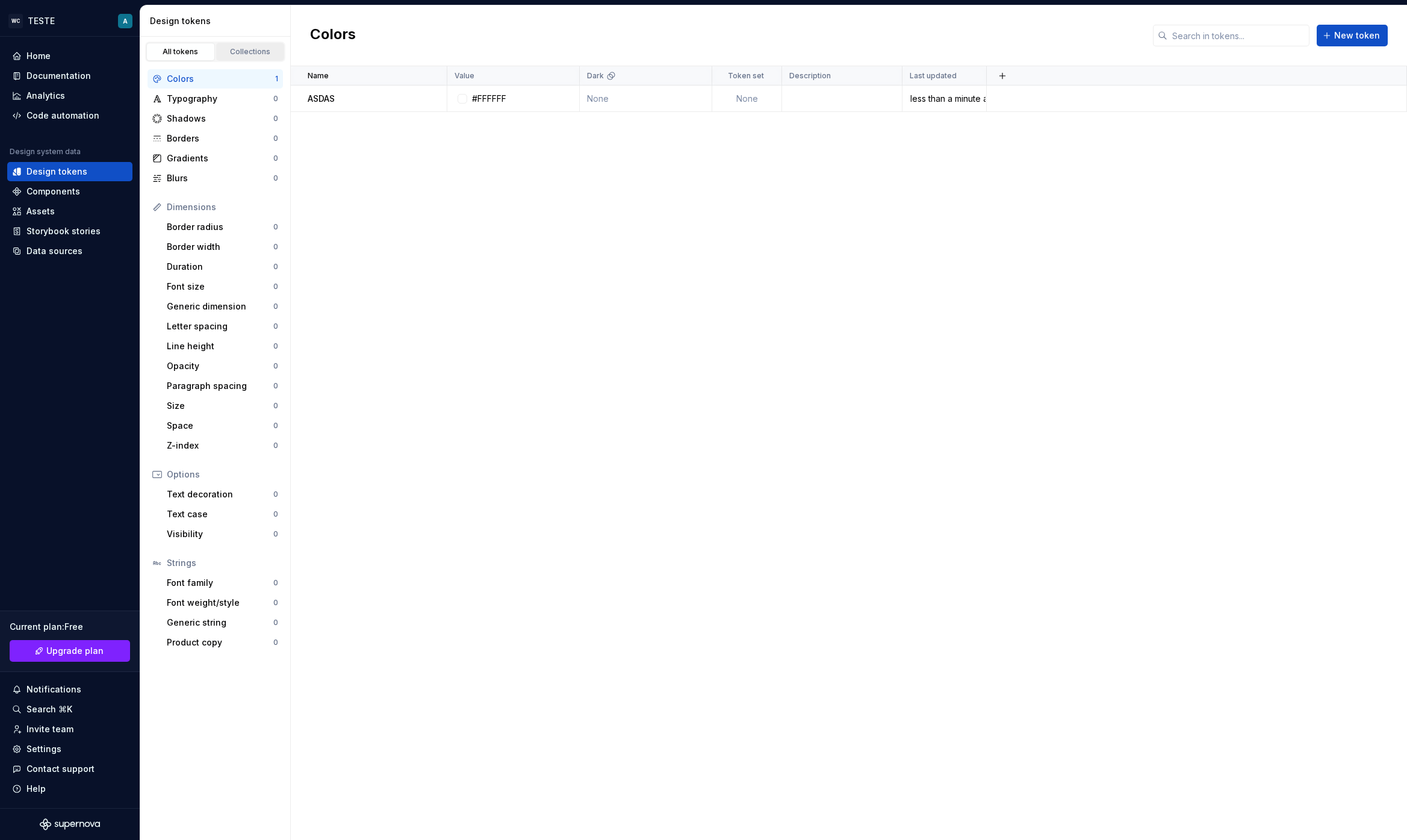
click at [250, 47] on div "Collections" at bounding box center [250, 51] width 60 height 9
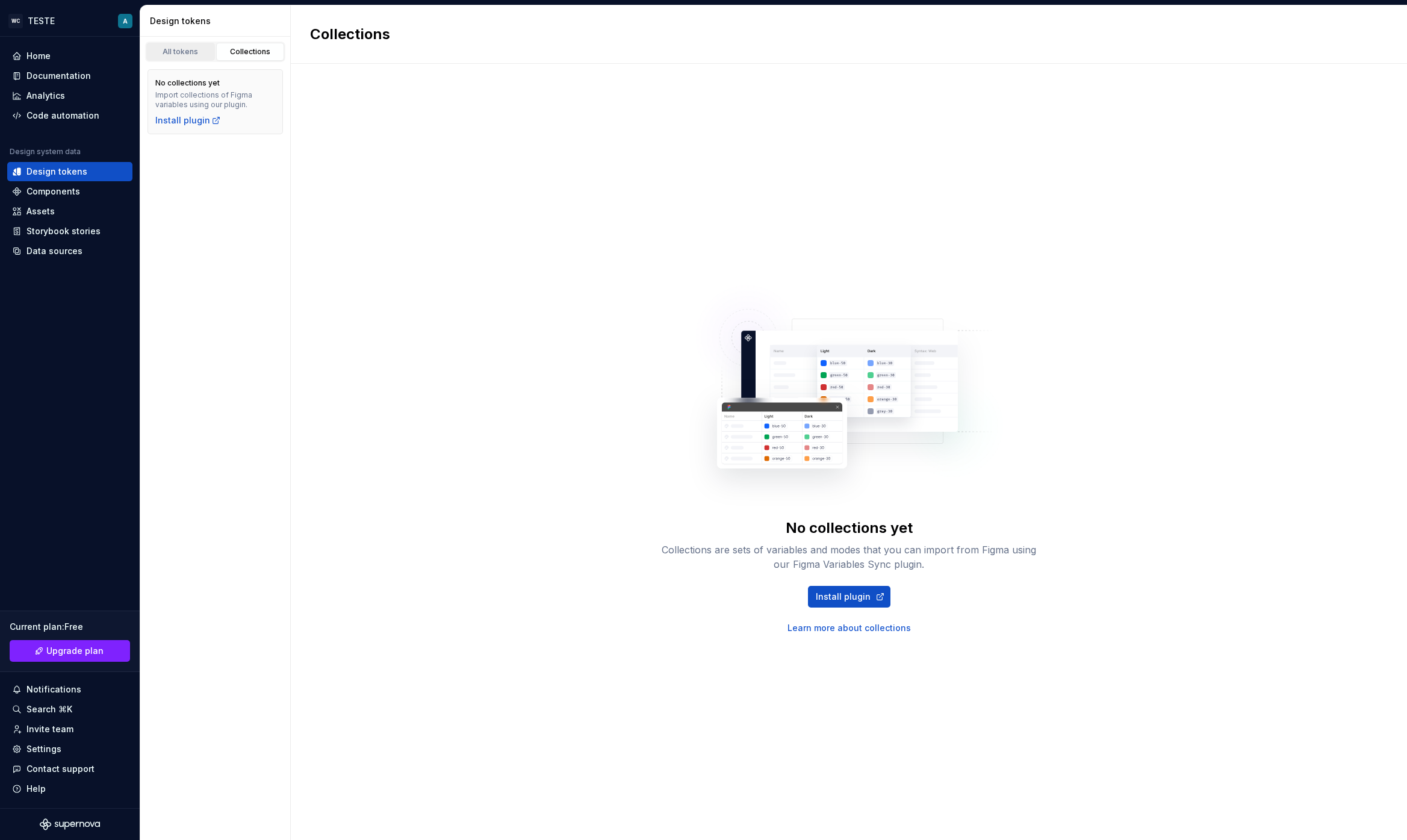
click at [188, 48] on div "All tokens" at bounding box center [180, 51] width 60 height 9
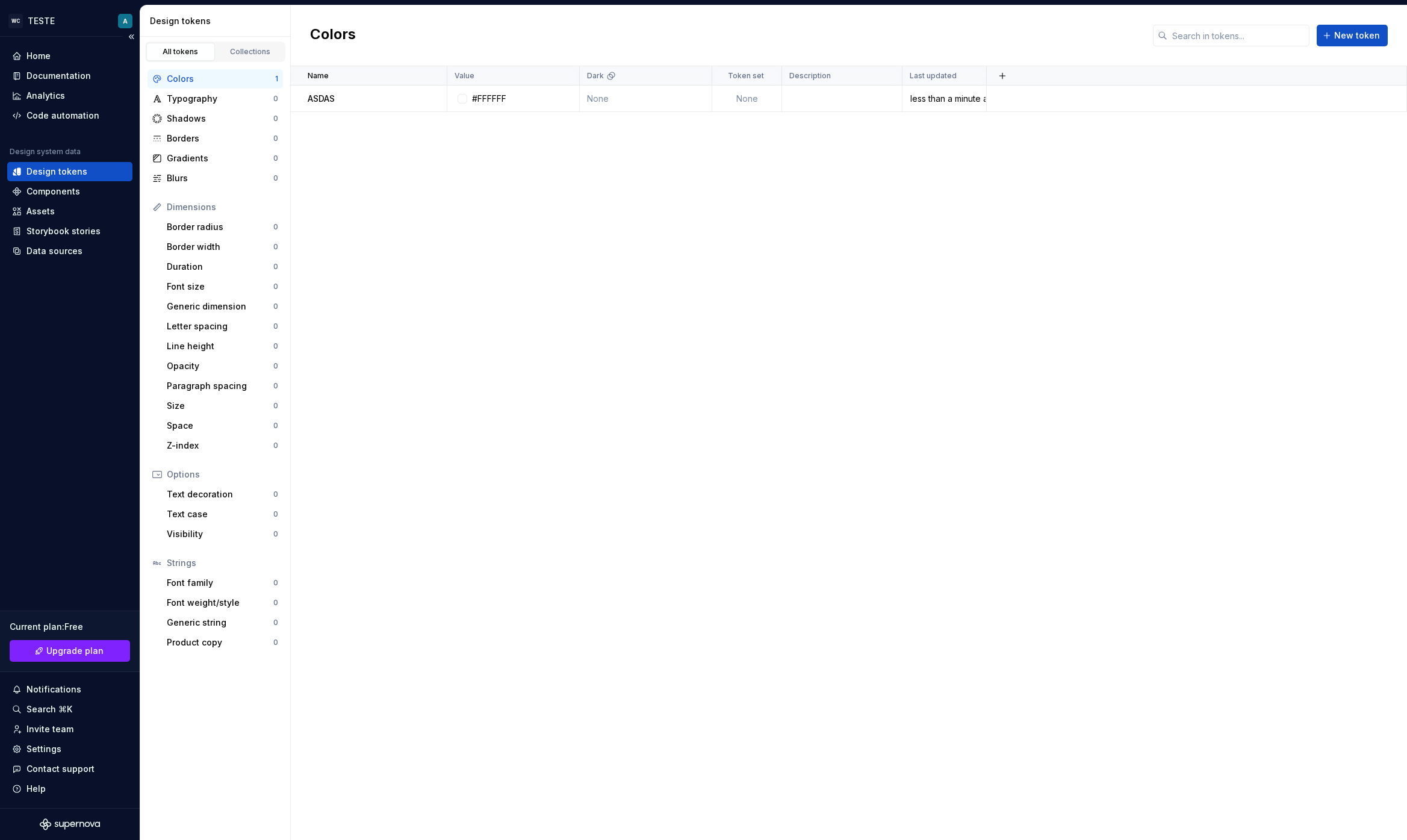
click at [75, 170] on div "Design tokens" at bounding box center [57, 171] width 61 height 12
click at [57, 52] on div "Home" at bounding box center [70, 56] width 116 height 12
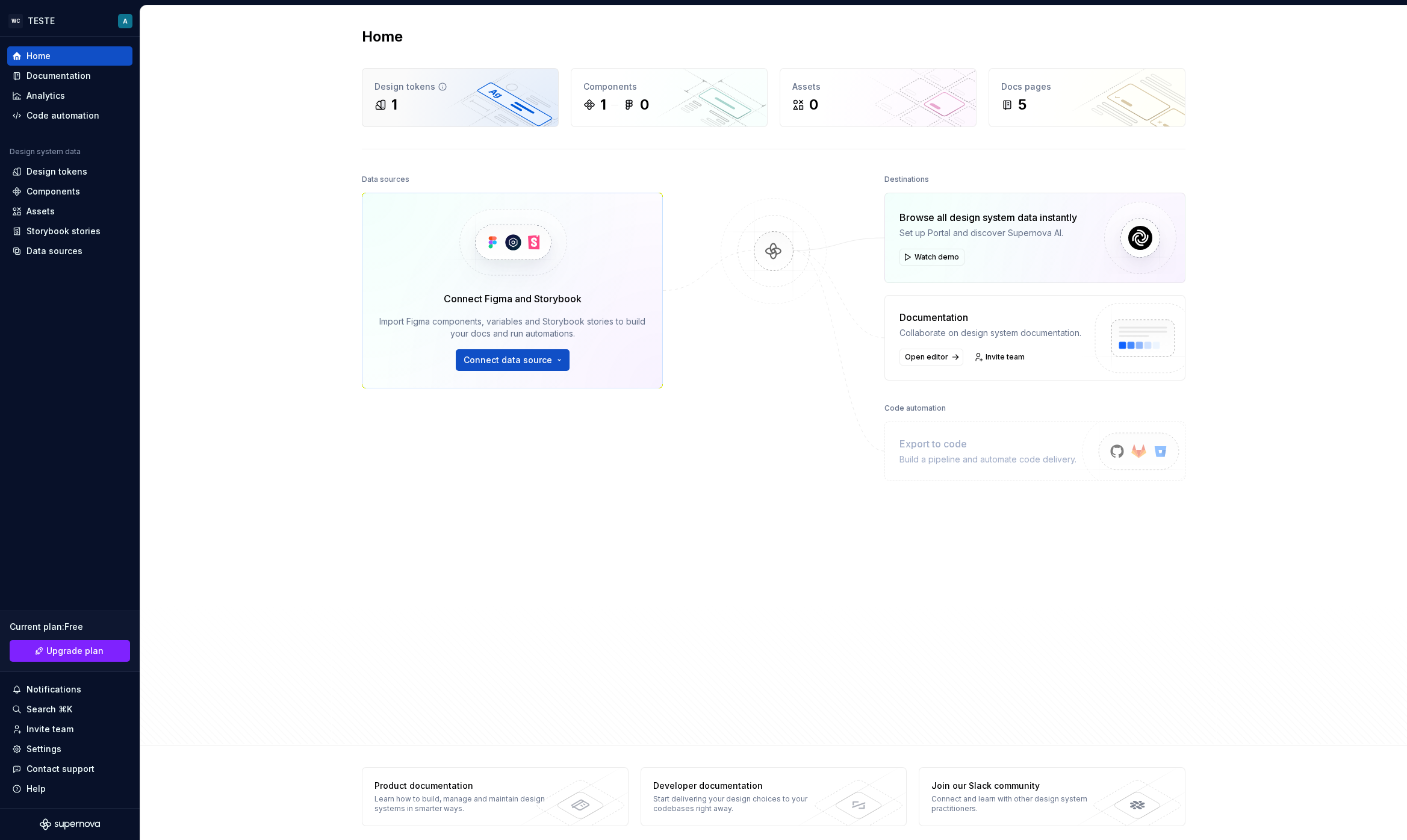
click at [450, 95] on div "1" at bounding box center [460, 104] width 171 height 19
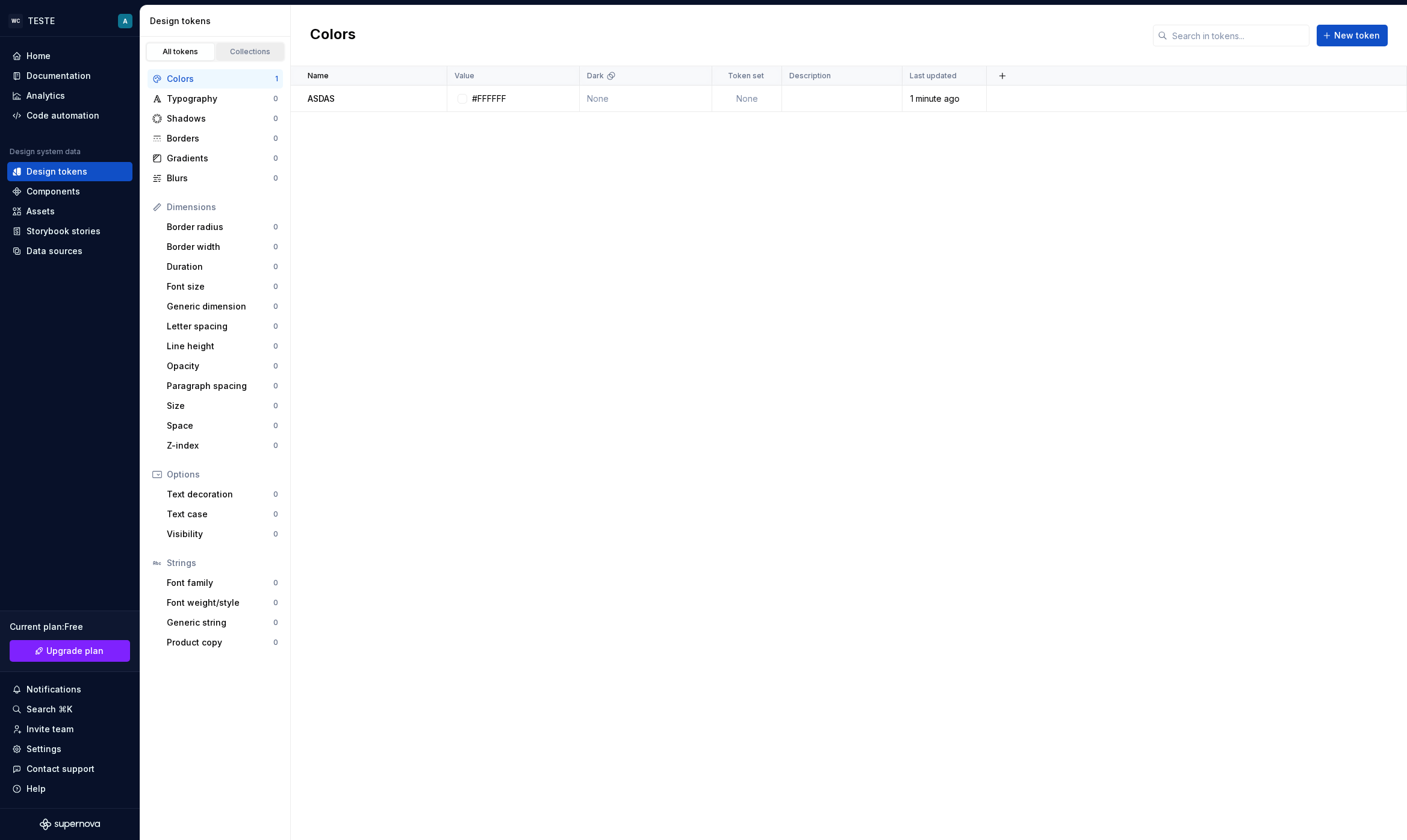
click at [242, 56] on div "Collections" at bounding box center [250, 51] width 60 height 9
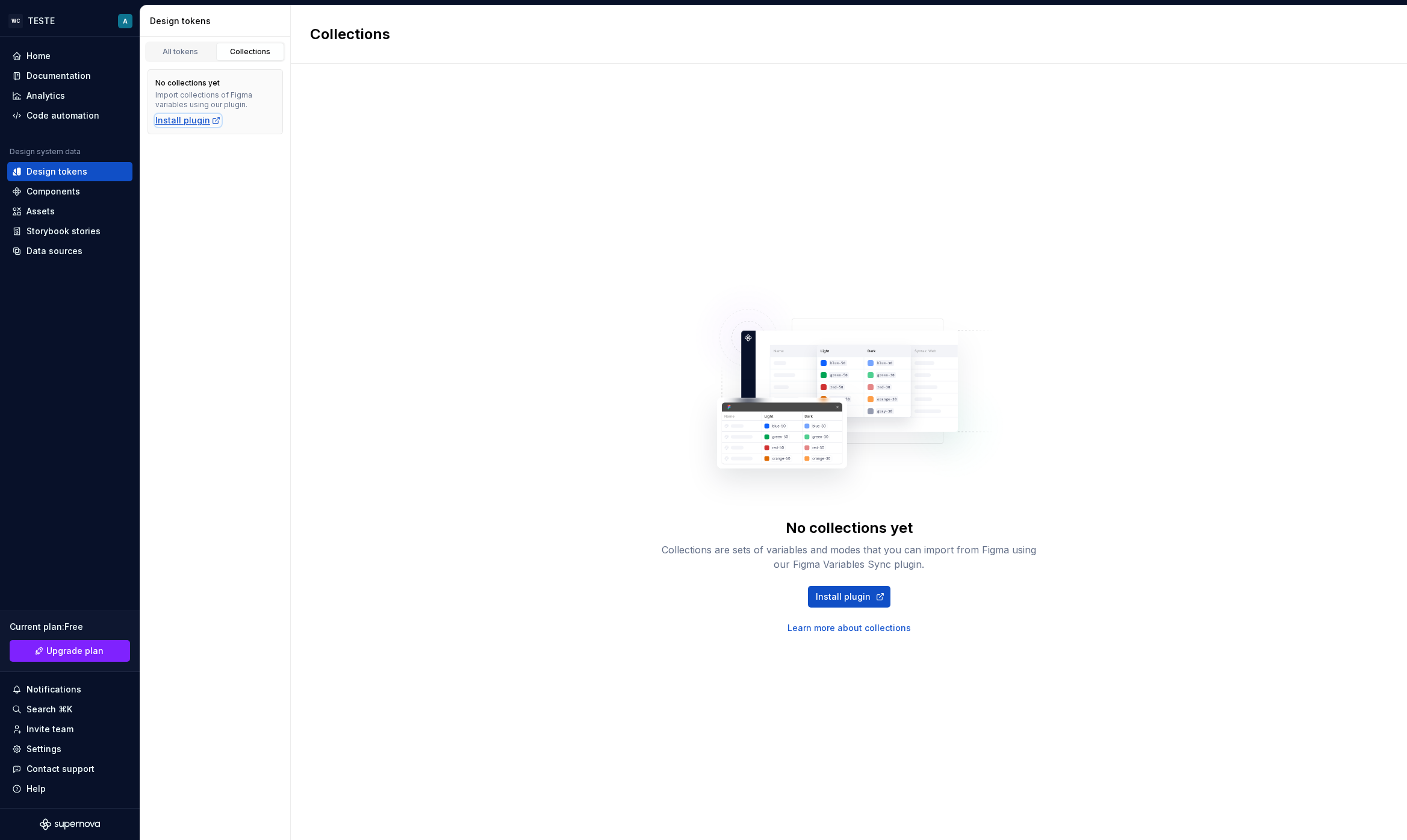
click at [204, 126] on div "Install plugin" at bounding box center [188, 121] width 66 height 12
click at [268, 37] on div "All tokens Collections" at bounding box center [215, 49] width 150 height 25
click at [196, 43] on link "All tokens" at bounding box center [180, 51] width 68 height 18
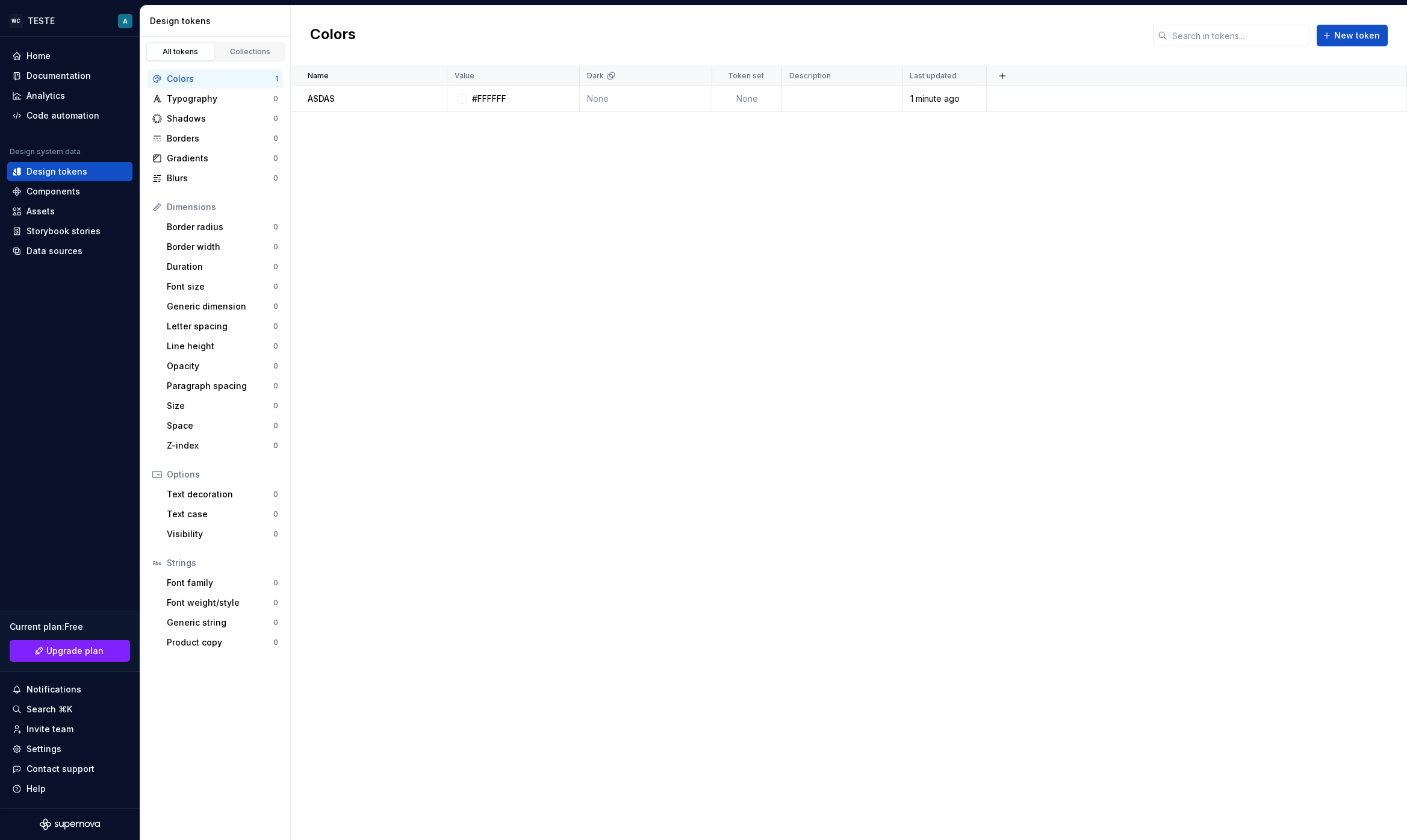
click at [217, 478] on div "Options" at bounding box center [222, 474] width 111 height 12
click at [235, 48] on div "Collections" at bounding box center [250, 51] width 60 height 9
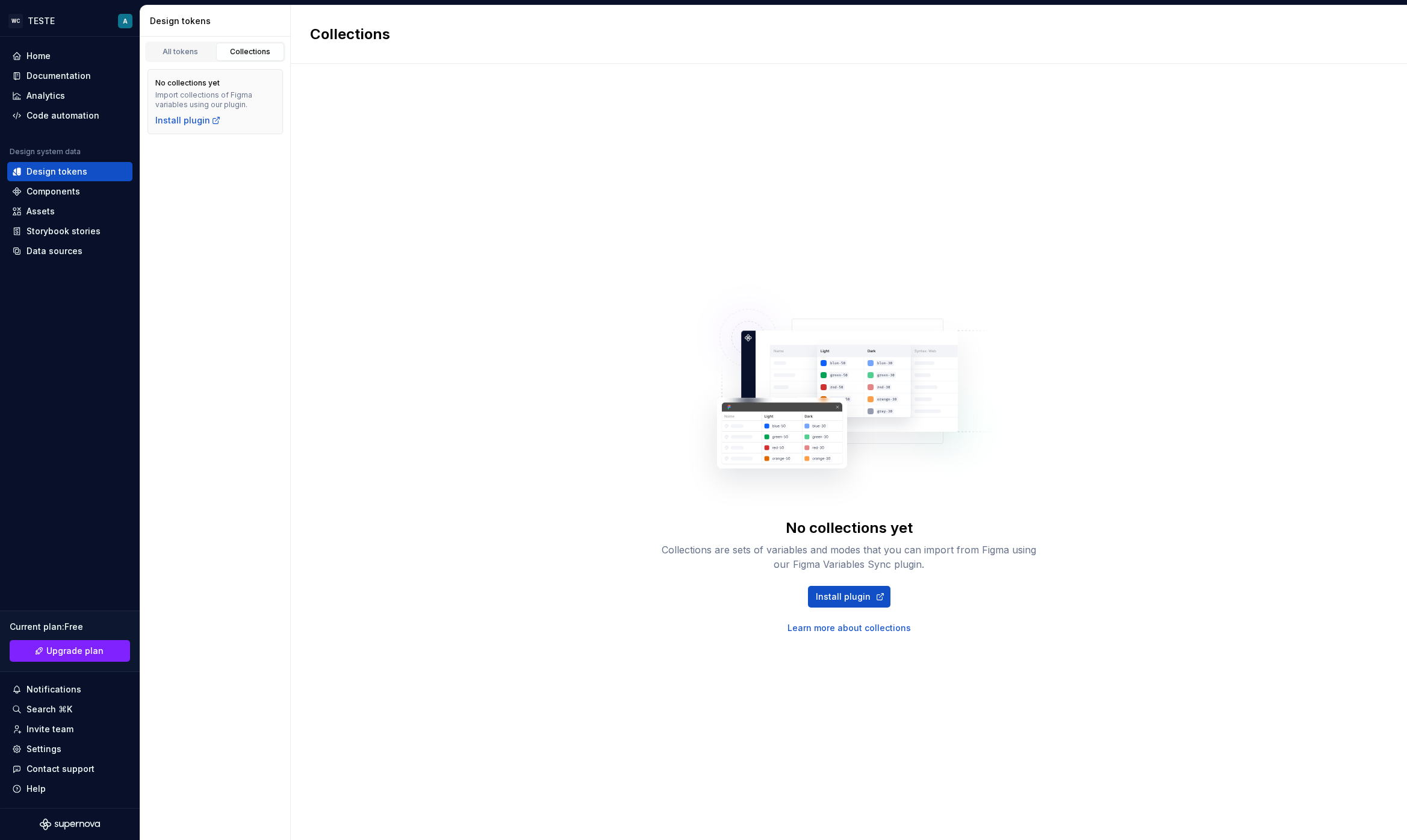
drag, startPoint x: 339, startPoint y: 247, endPoint x: 279, endPoint y: 235, distance: 61.2
click at [339, 247] on div "No collections yet Collections are sets of variables and modes that you can imp…" at bounding box center [848, 451] width 1116 height 776
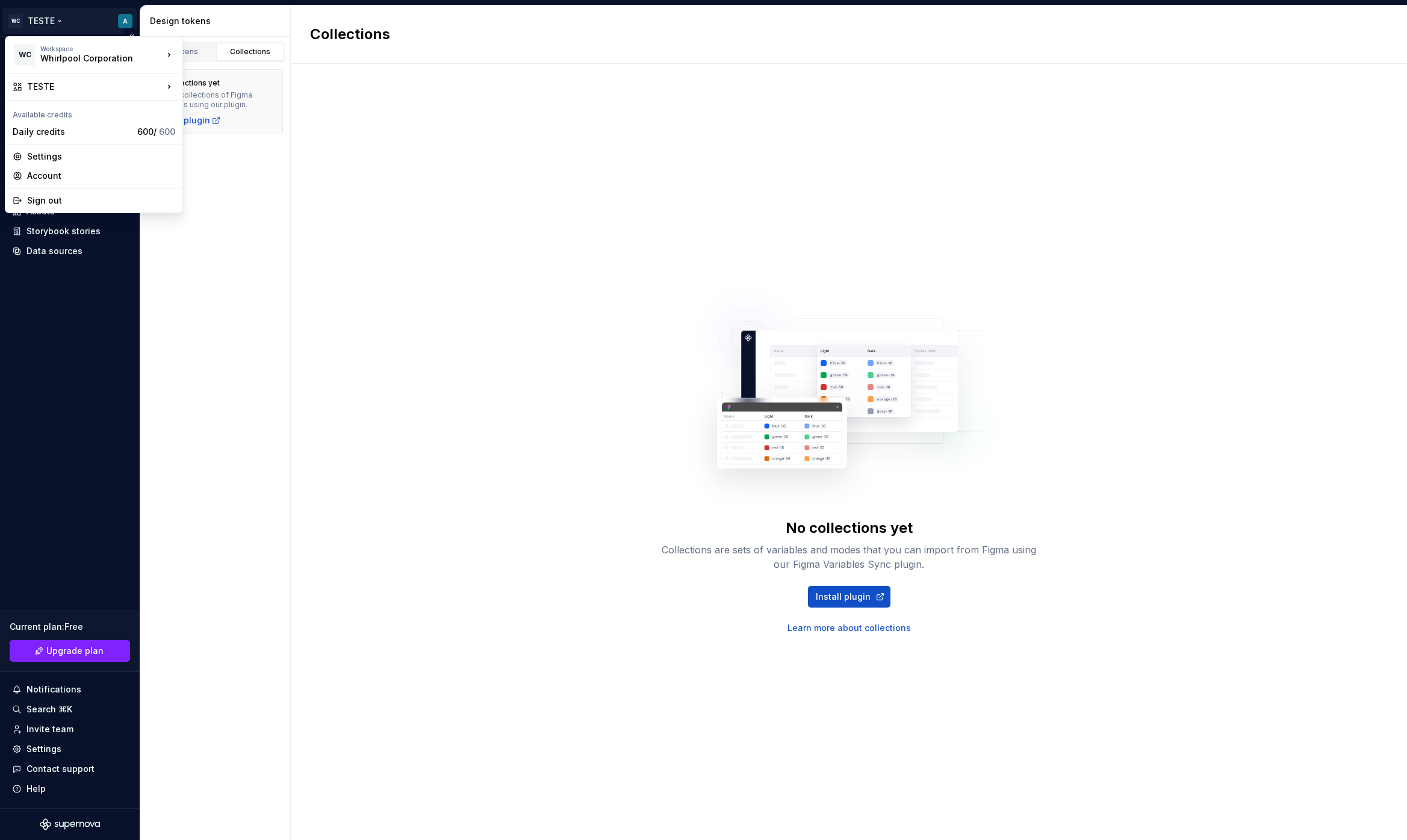
click at [24, 22] on html "WC TESTE A Home Documentation Analytics Code automation Design system data Desi…" at bounding box center [703, 420] width 1407 height 840
click at [32, 18] on html "WC TESTE A Home Documentation Analytics Code automation Design system data Desi…" at bounding box center [703, 420] width 1407 height 840
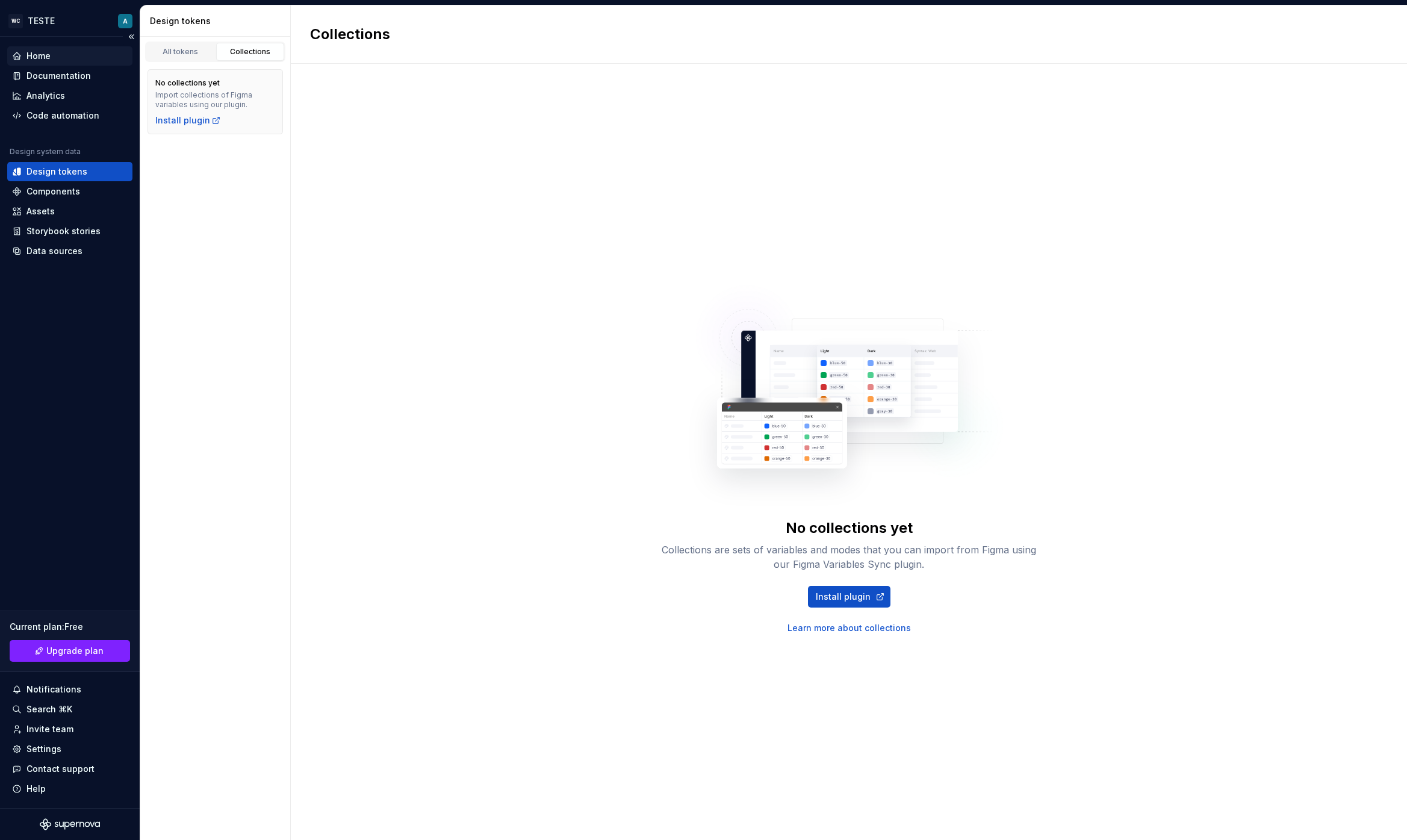
click at [64, 57] on div "Home" at bounding box center [70, 56] width 116 height 12
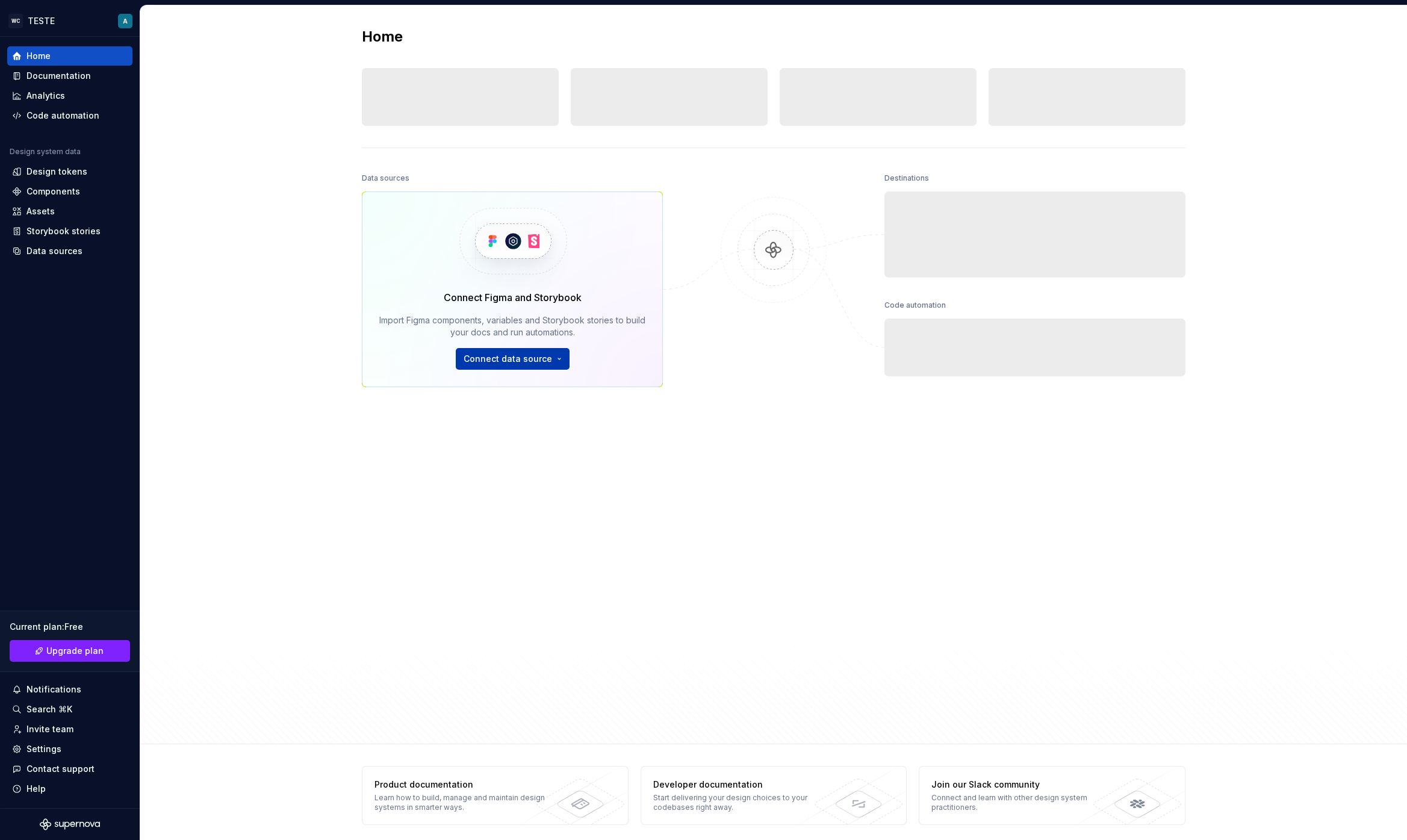
click at [545, 358] on span "Connect data source" at bounding box center [507, 359] width 89 height 12
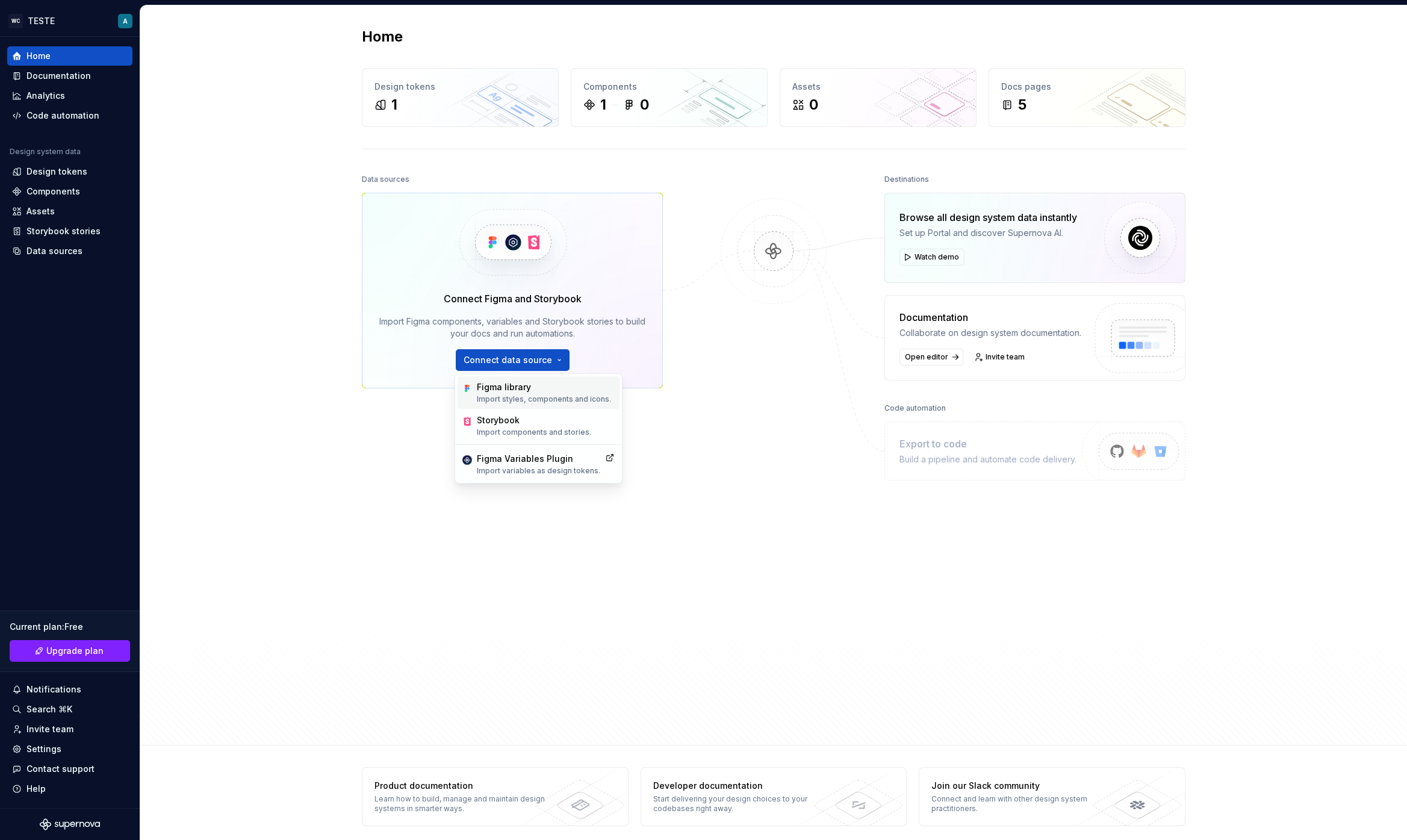
drag, startPoint x: 521, startPoint y: 385, endPoint x: 508, endPoint y: 397, distance: 17.7
click at [508, 397] on div "Figma library Import styles, components and icons." at bounding box center [544, 392] width 134 height 23
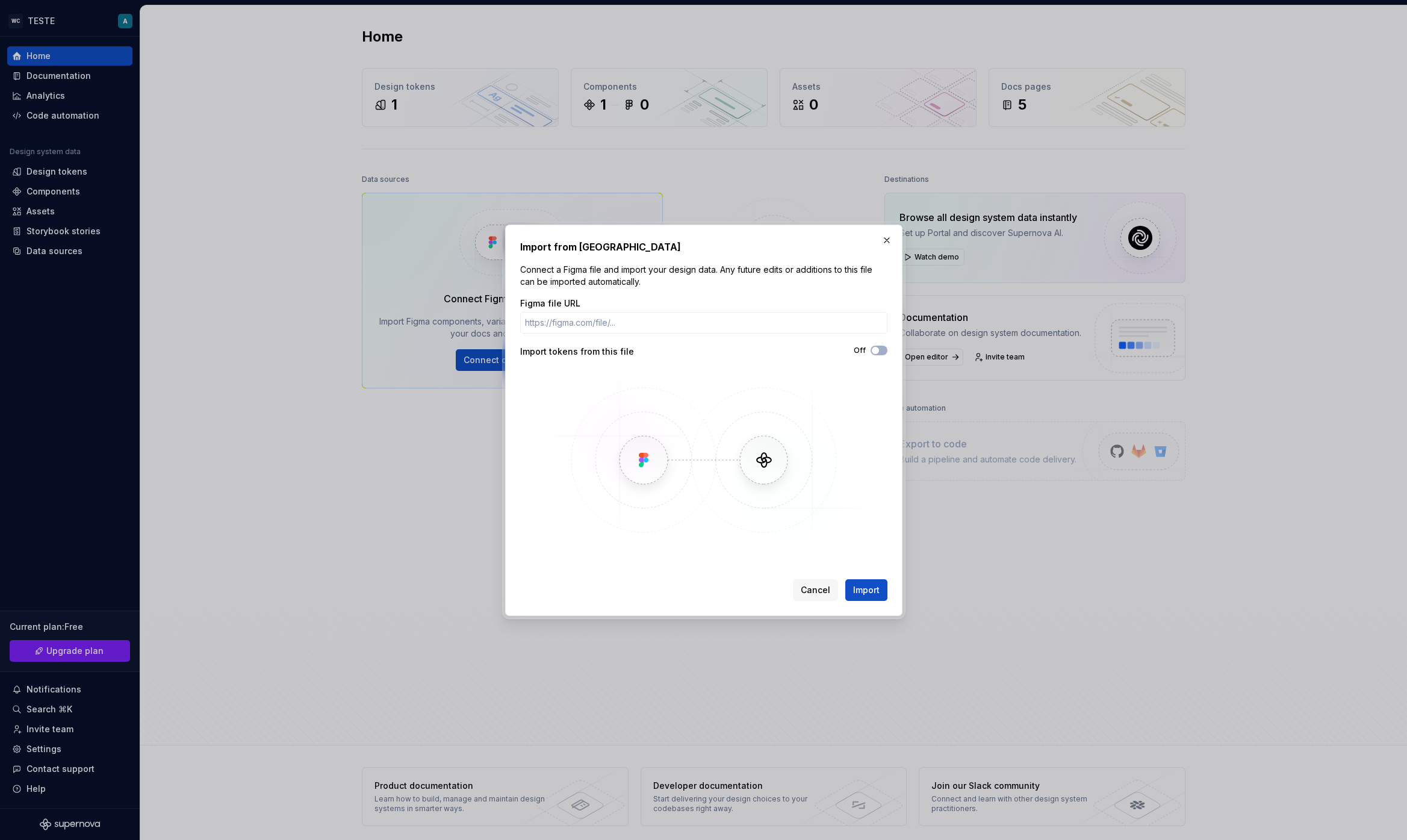
click at [626, 457] on img at bounding box center [703, 460] width 349 height 181
click at [583, 322] on input "Figma file URL" at bounding box center [704, 322] width 367 height 22
paste input "https://www.figma.com/design/KeDqovVboYJPVFOXupvIuW/-Orbit--Tokens--Copy-2-?nod…"
type input "https://www.figma.com/design/KeDqovVboYJPVFOXupvIuW/-Orbit--Tokens--Copy-2-?nod…"
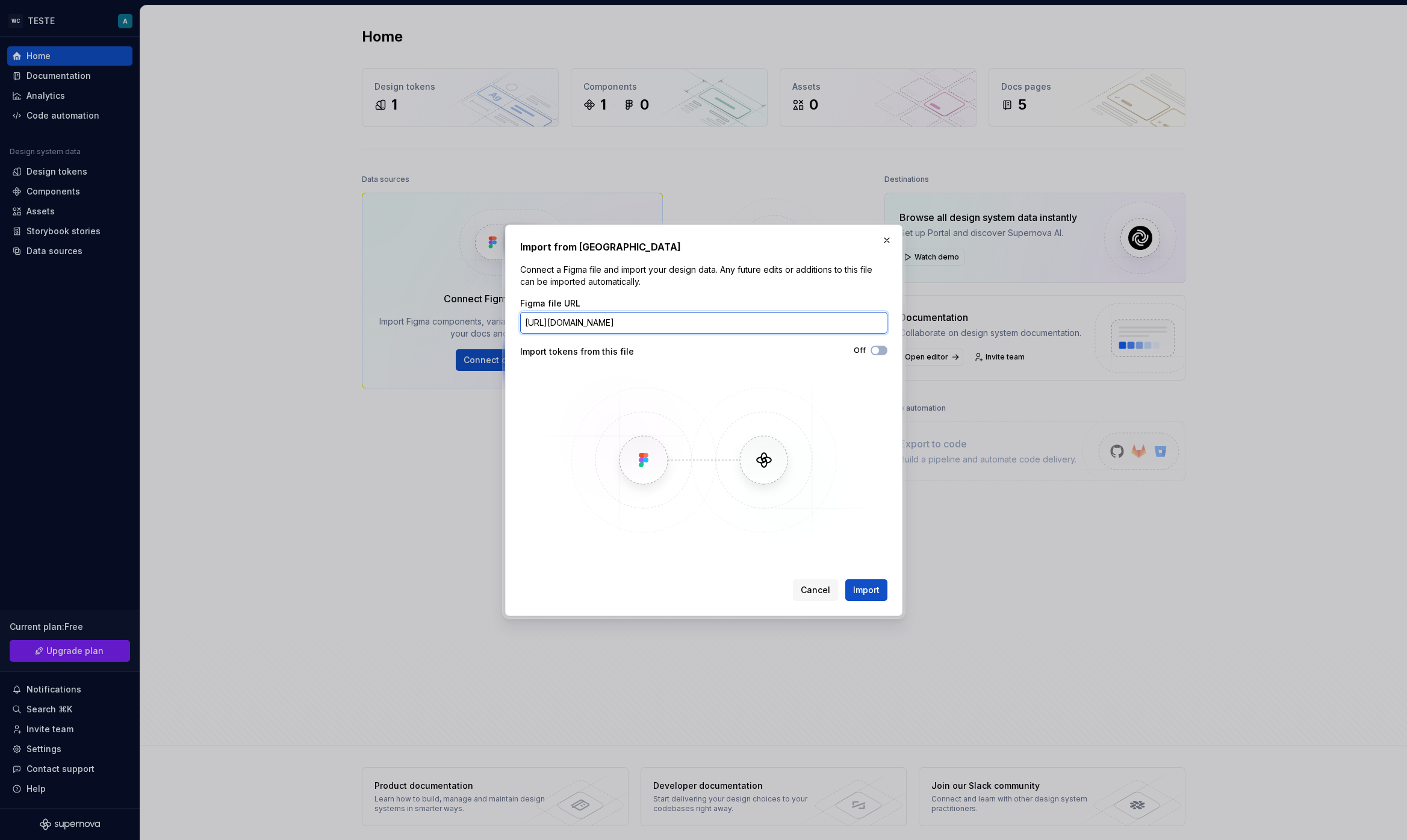
click at [845, 579] on button "Import" at bounding box center [866, 590] width 42 height 22
click at [883, 350] on button "Off" at bounding box center [879, 350] width 17 height 9
click at [665, 345] on div "Import tokens from this file" at bounding box center [612, 352] width 184 height 12
click at [773, 453] on img at bounding box center [703, 460] width 349 height 181
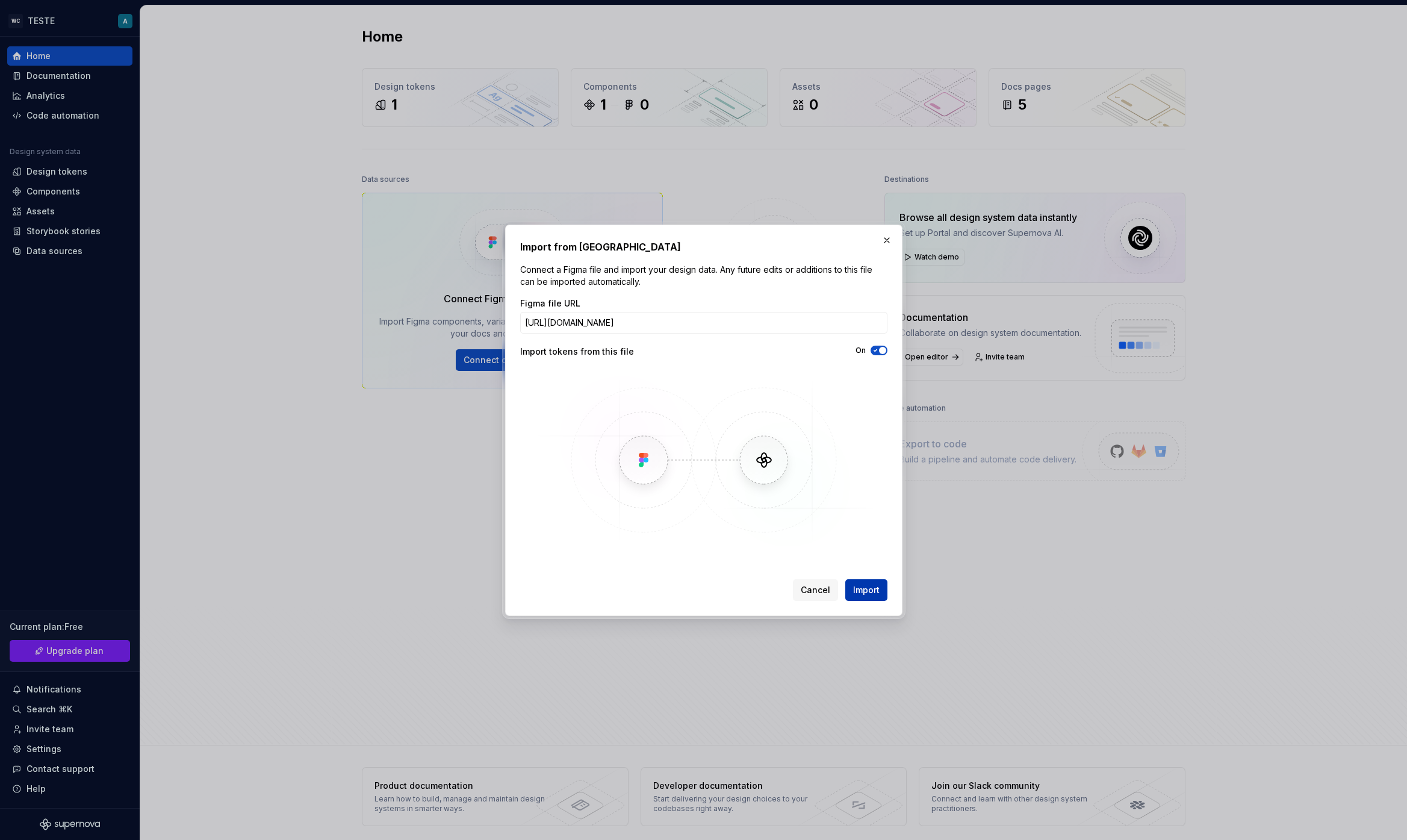
click at [866, 590] on span "Import" at bounding box center [866, 590] width 26 height 12
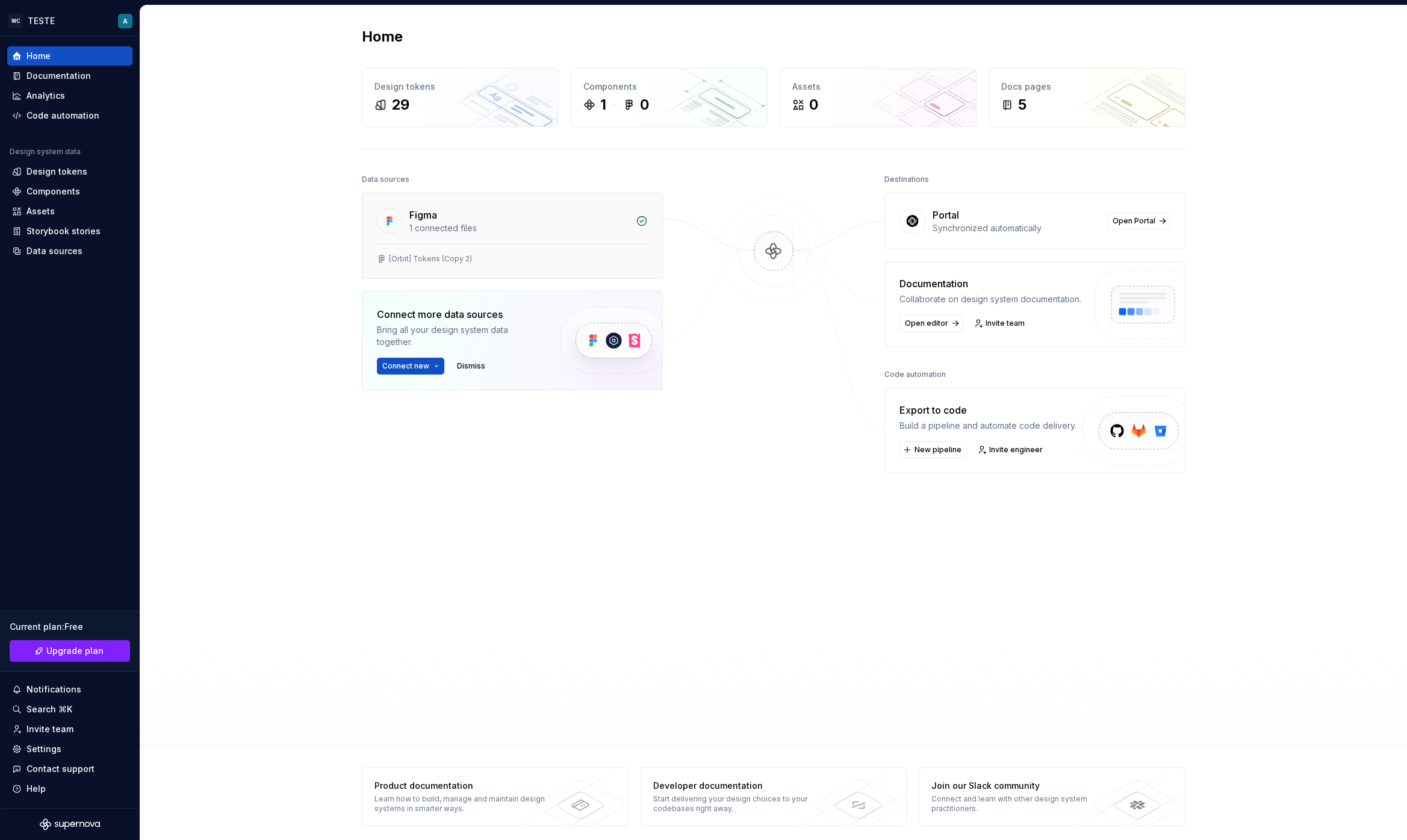
click at [406, 254] on div "[Orbit] Tokens (Copy 2)" at bounding box center [430, 259] width 83 height 9
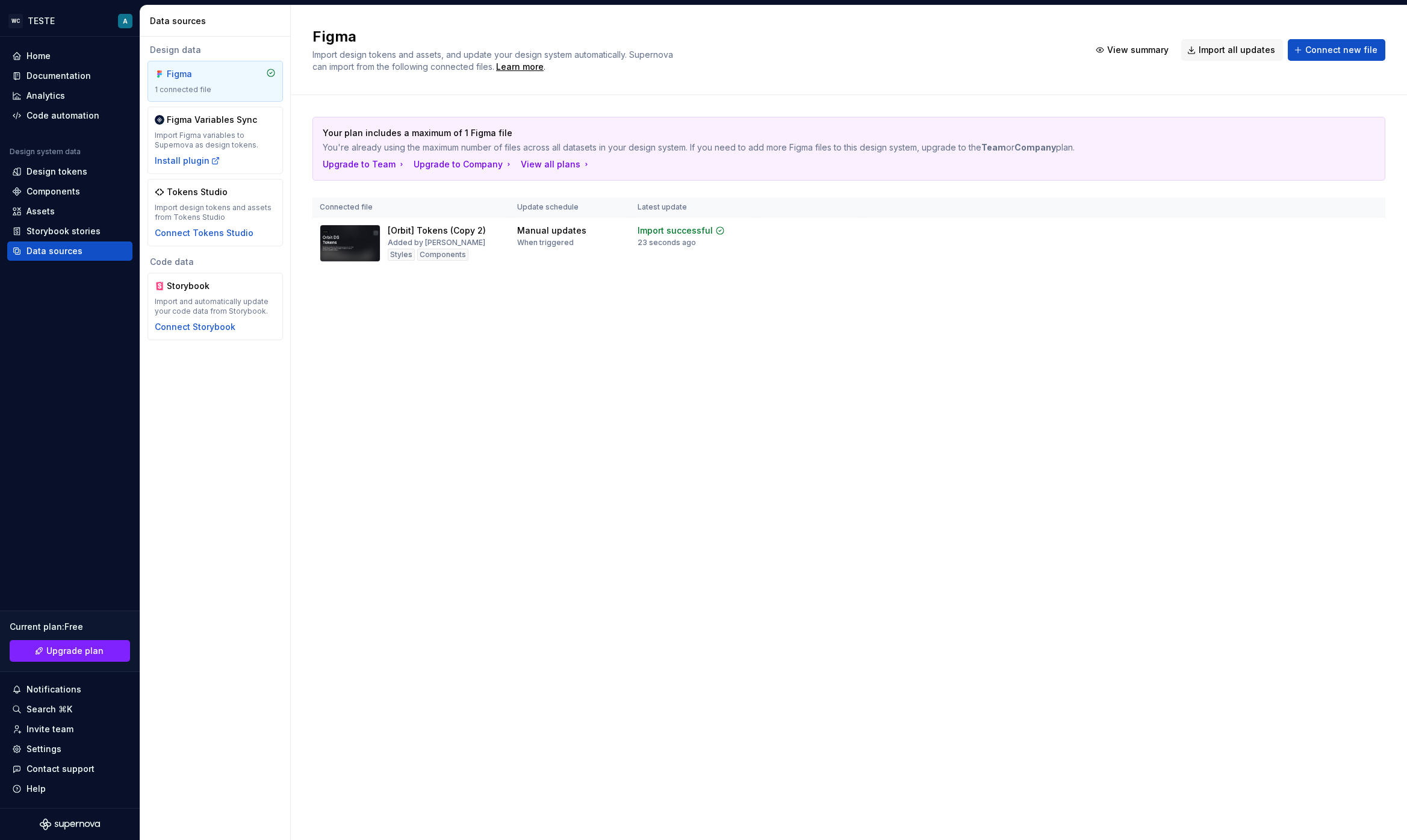
click at [308, 261] on div "Your plan includes a maximum of 1 Figma file You're already using the maximum n…" at bounding box center [848, 205] width 1116 height 219
click at [377, 251] on img at bounding box center [350, 243] width 61 height 37
click at [418, 236] on div "[Orbit] Tokens (Copy 2) Added by Angelo Styles Components" at bounding box center [436, 243] width 98 height 37
click at [427, 233] on div "[Orbit] Tokens (Copy 2)" at bounding box center [436, 230] width 98 height 12
click at [341, 232] on img at bounding box center [350, 243] width 61 height 37
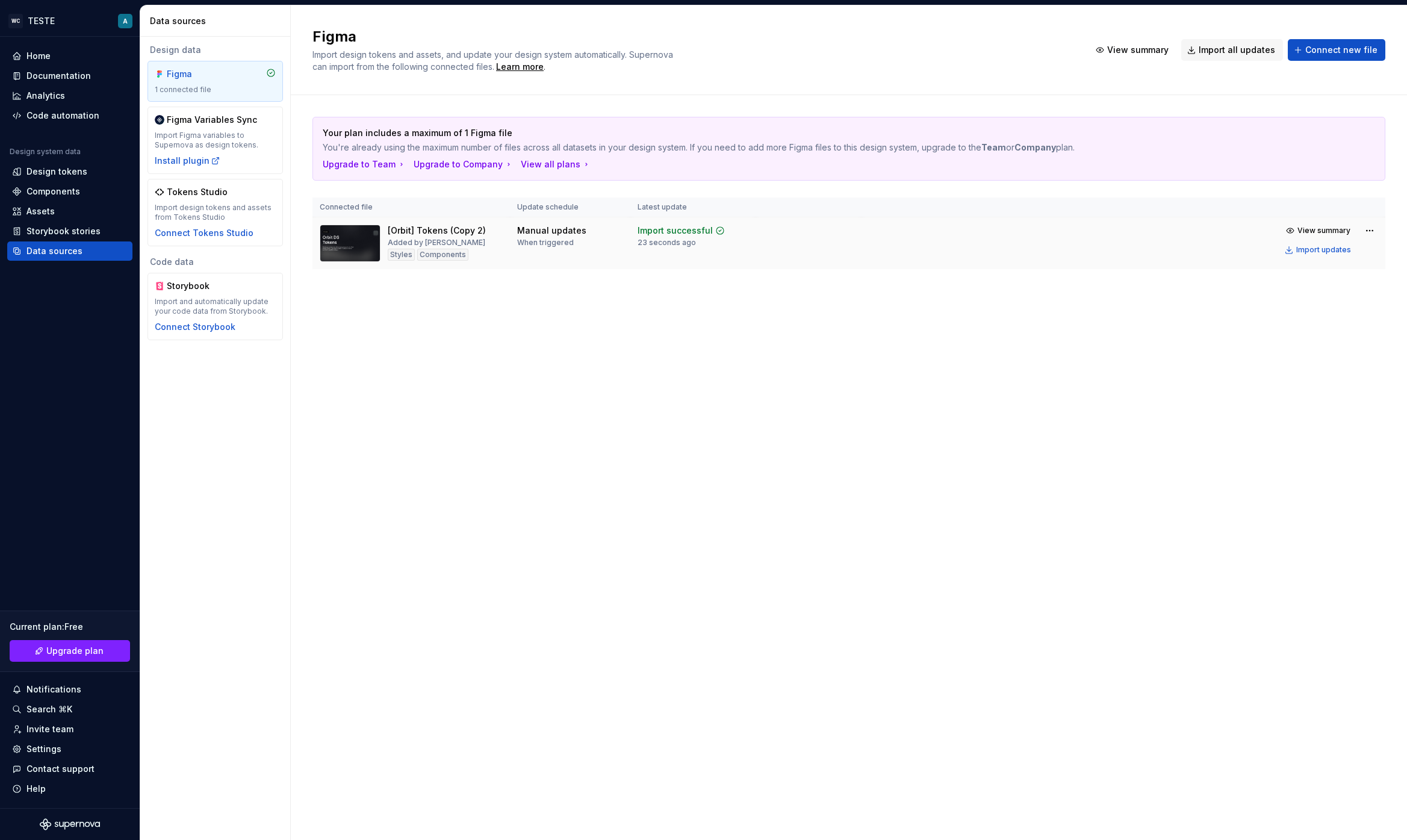
click at [341, 232] on img at bounding box center [350, 243] width 61 height 37
click at [1320, 233] on span "View summary" at bounding box center [1324, 230] width 53 height 9
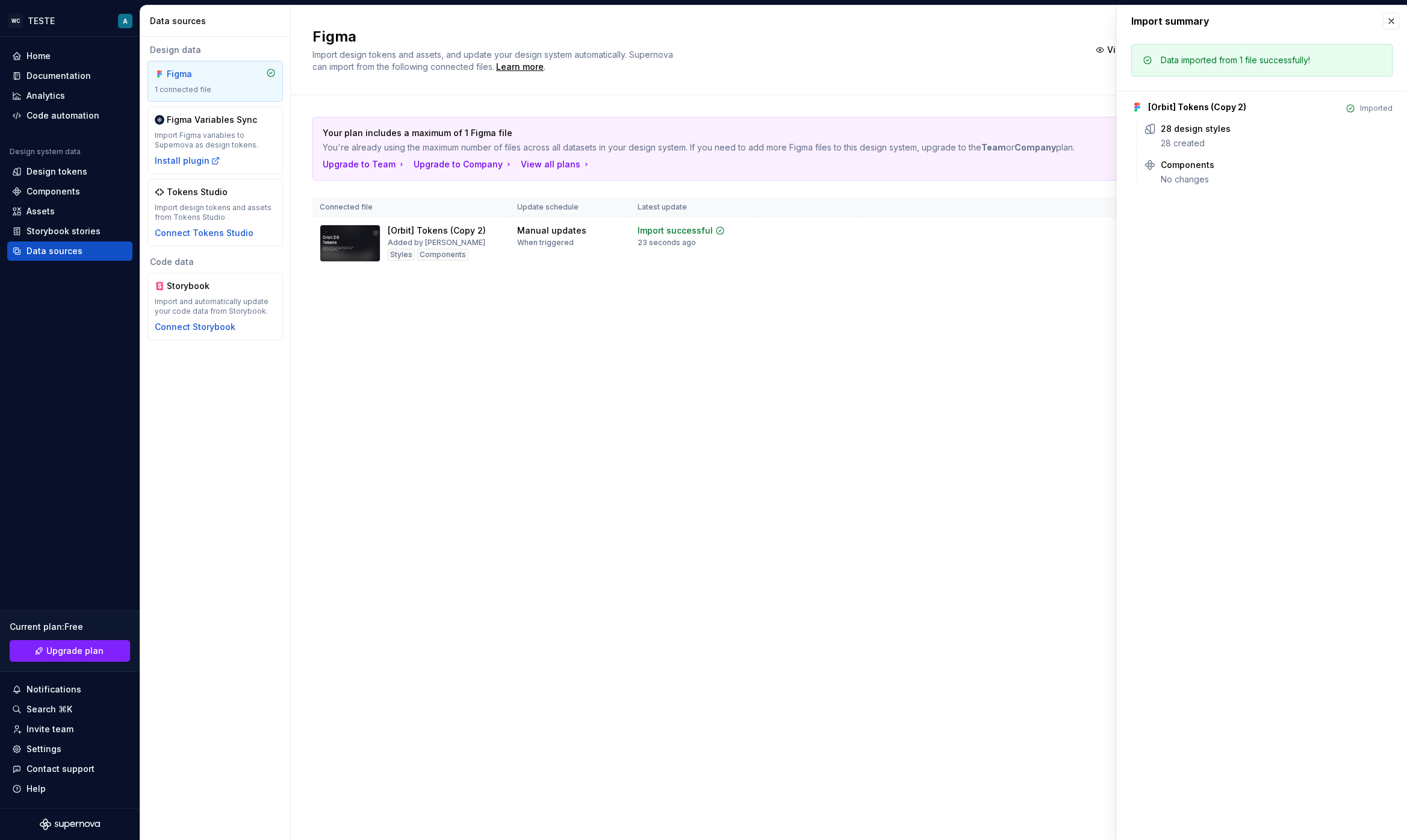
click at [793, 318] on div "Figma Import design tokens and assets, and update your design system automatica…" at bounding box center [848, 423] width 1116 height 835
click at [203, 76] on div "Figma" at bounding box center [195, 74] width 58 height 12
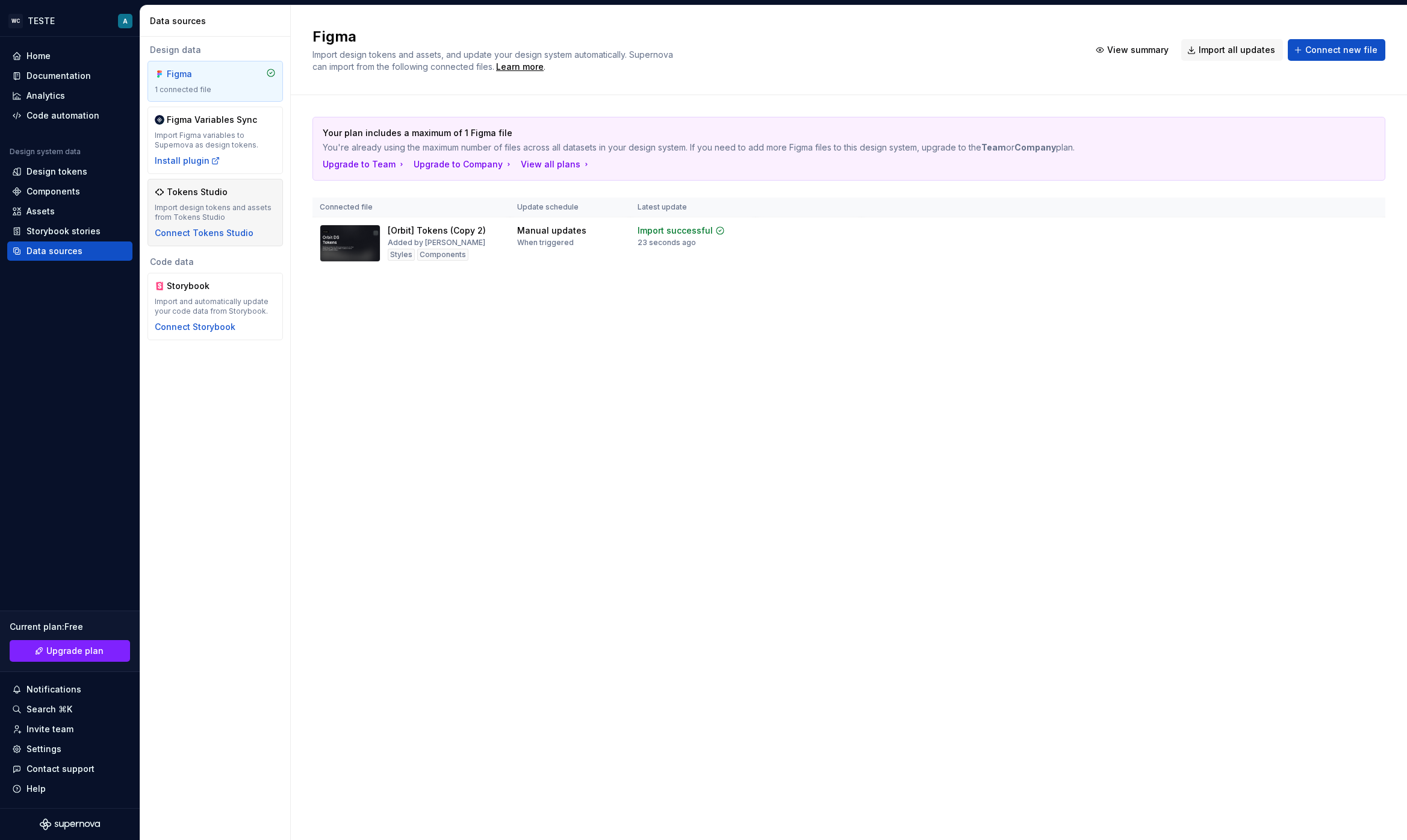
click at [209, 203] on div "Import design tokens and assets from Tokens Studio" at bounding box center [215, 212] width 121 height 19
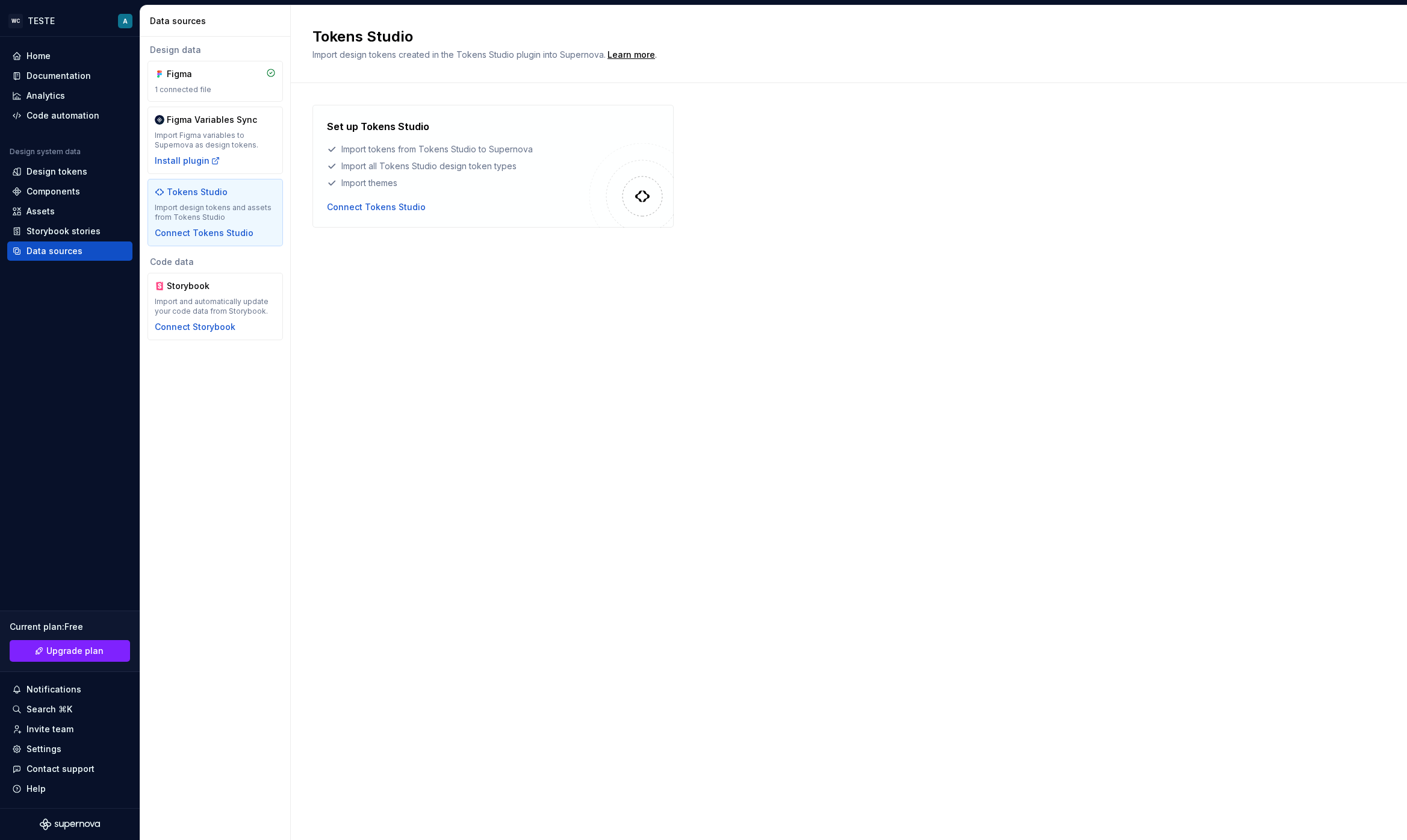
click at [184, 59] on div "Design data Figma 1 connected file Figma Variables Sync Import Figma variables …" at bounding box center [215, 145] width 135 height 203
click at [175, 75] on div "Figma" at bounding box center [195, 74] width 58 height 12
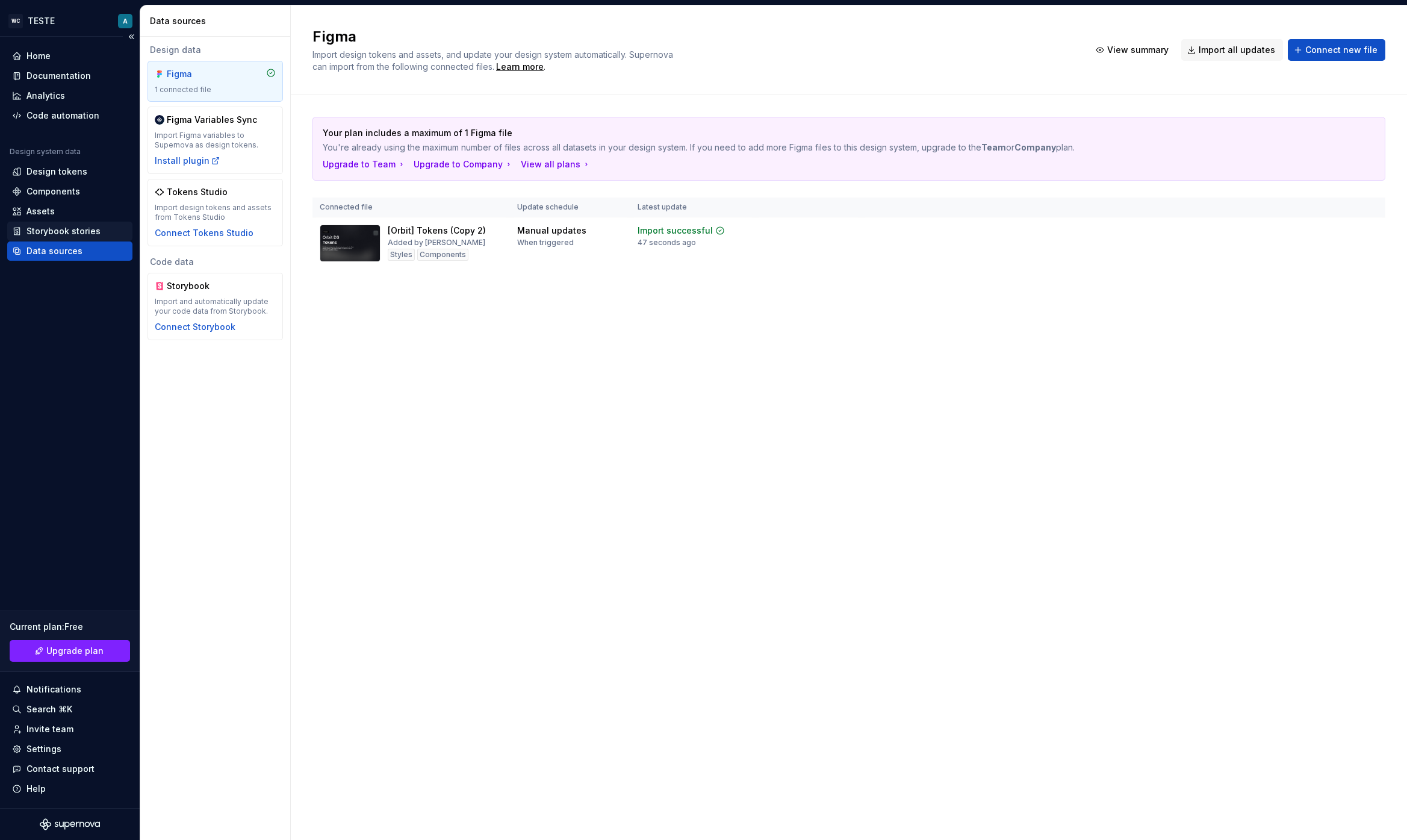
click at [62, 232] on div "Storybook stories" at bounding box center [63, 231] width 74 height 12
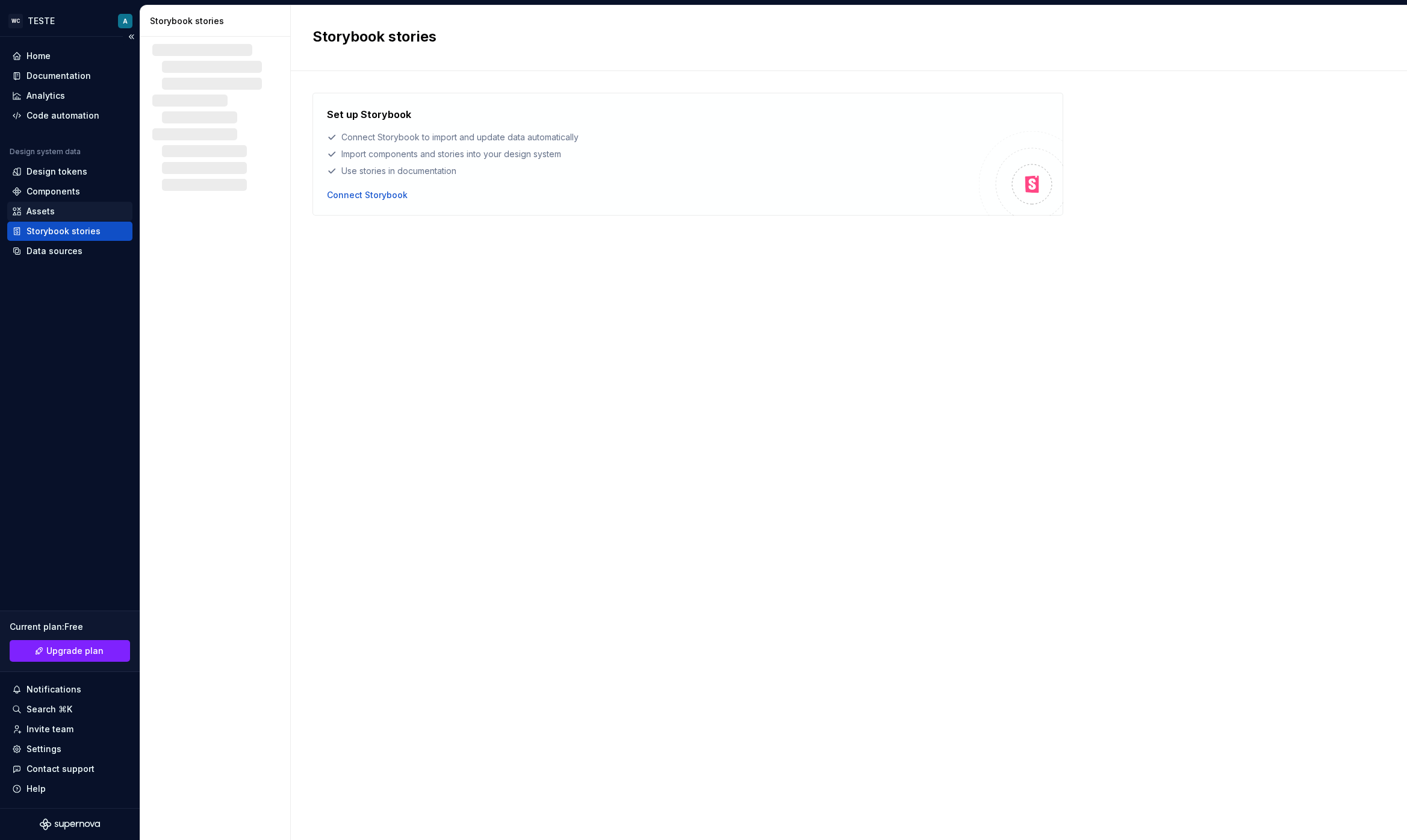
click at [58, 211] on div "Assets" at bounding box center [70, 211] width 116 height 12
click at [64, 188] on div "Components" at bounding box center [53, 192] width 54 height 12
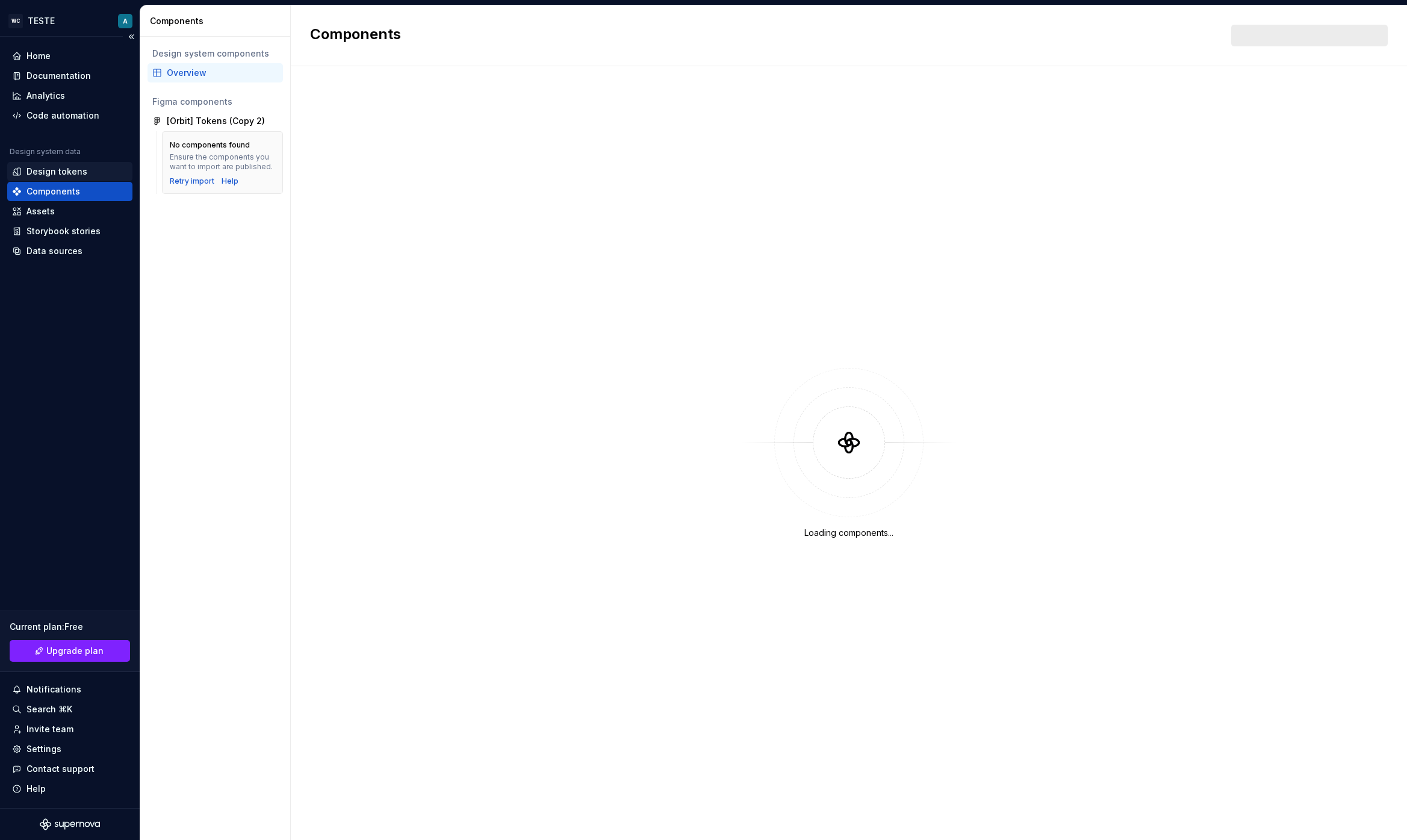
click at [67, 166] on div "Design tokens" at bounding box center [57, 171] width 61 height 12
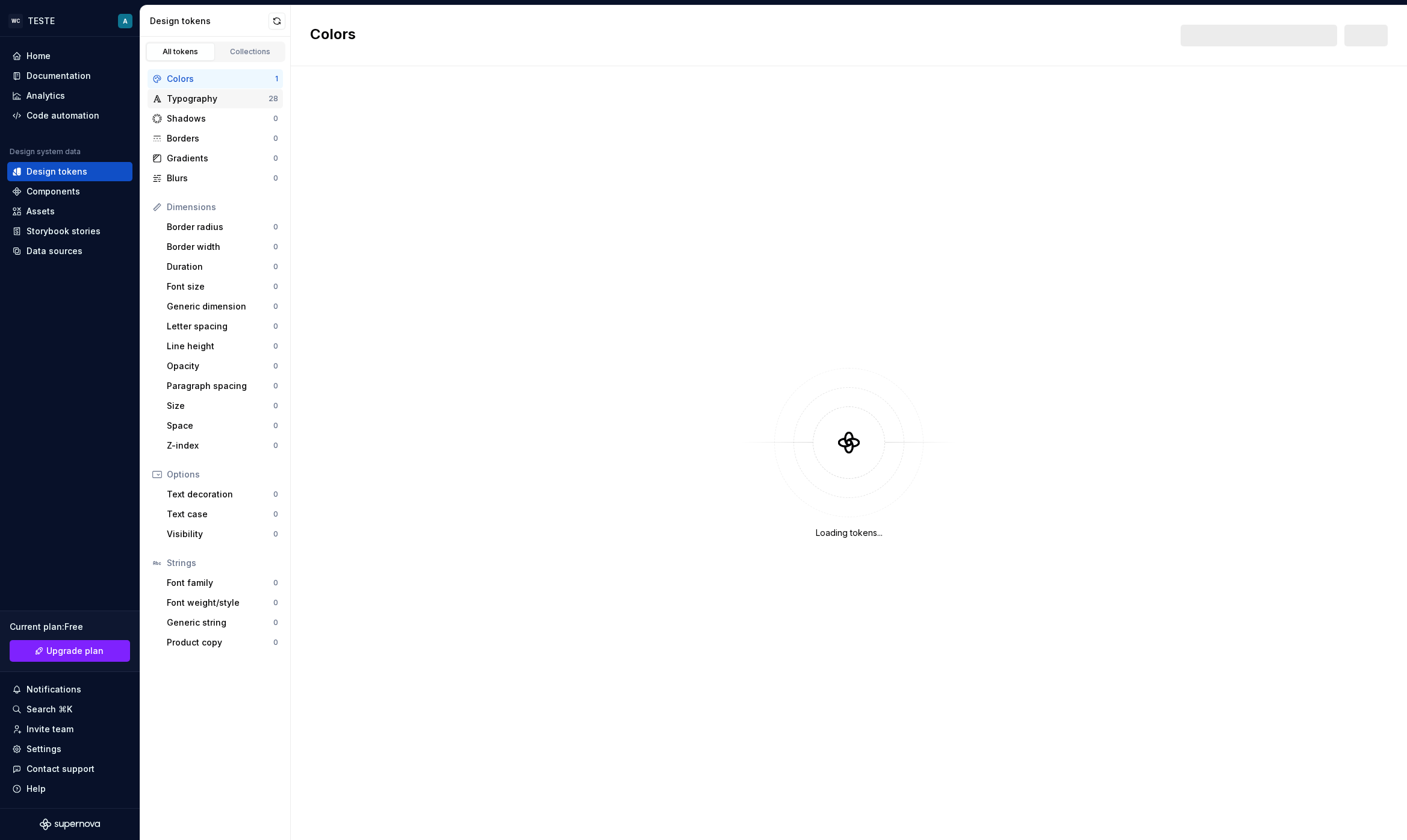
click at [192, 90] on div "Typography 28" at bounding box center [215, 99] width 135 height 19
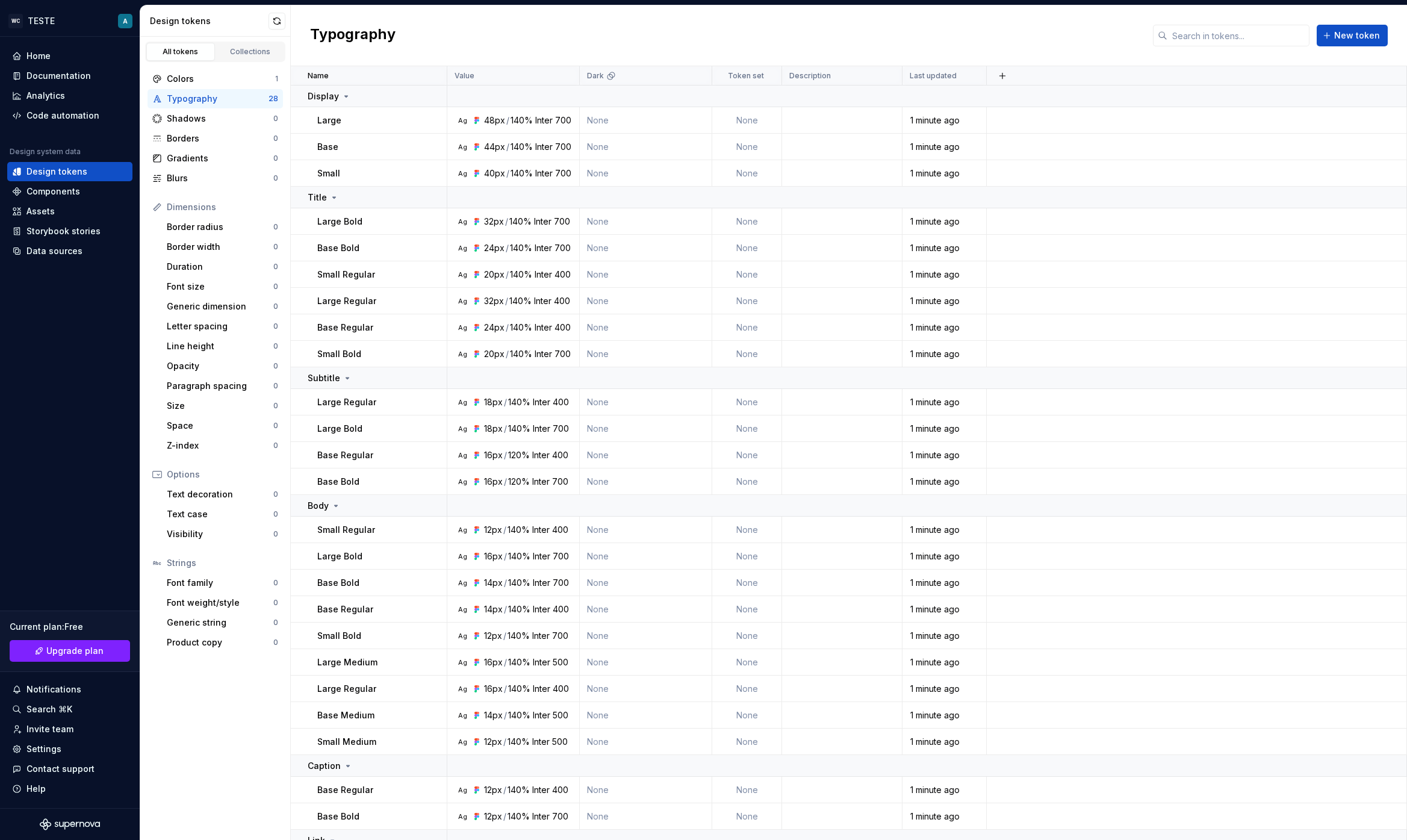
click at [190, 98] on div "Typography" at bounding box center [217, 99] width 102 height 12
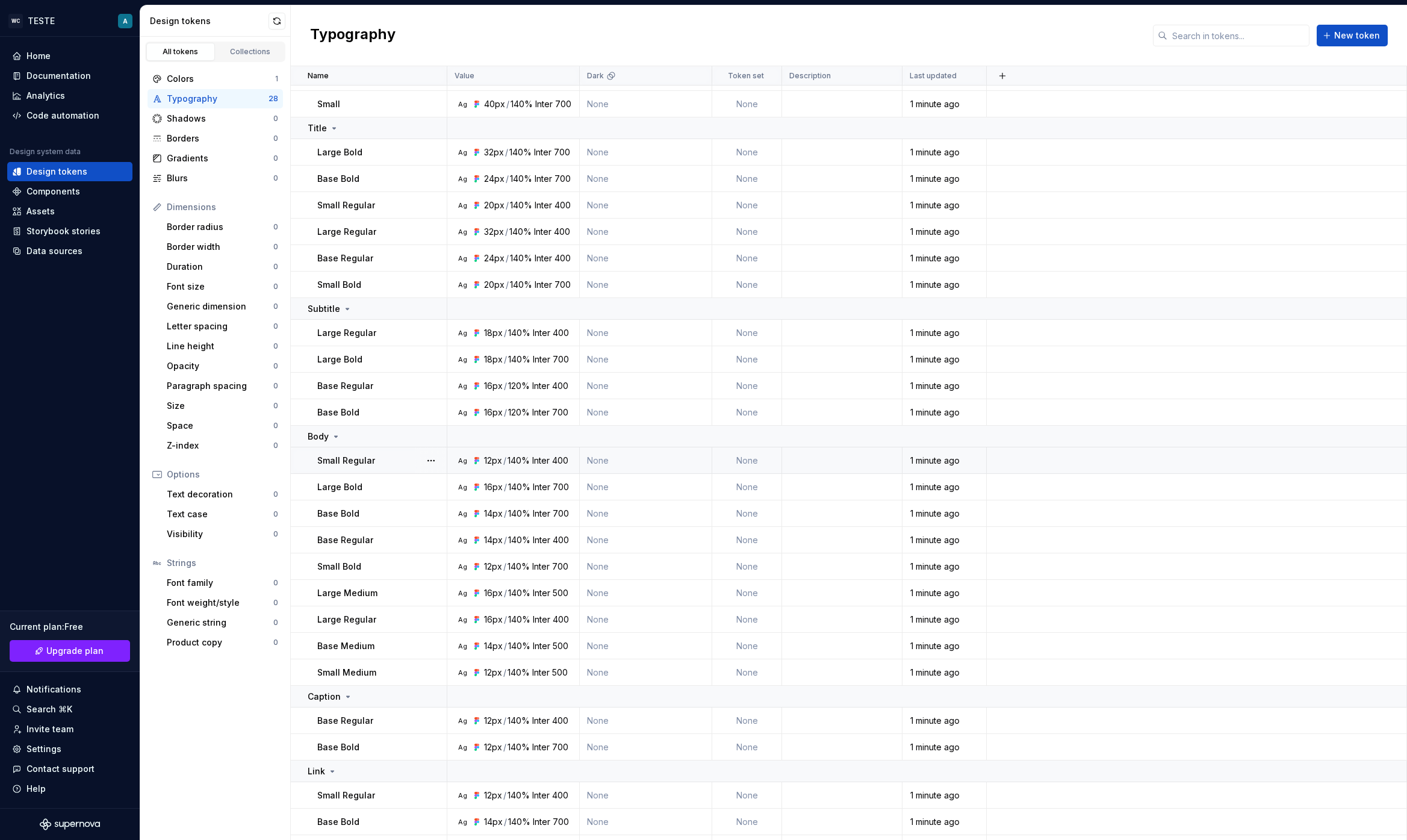
scroll to position [117, 0]
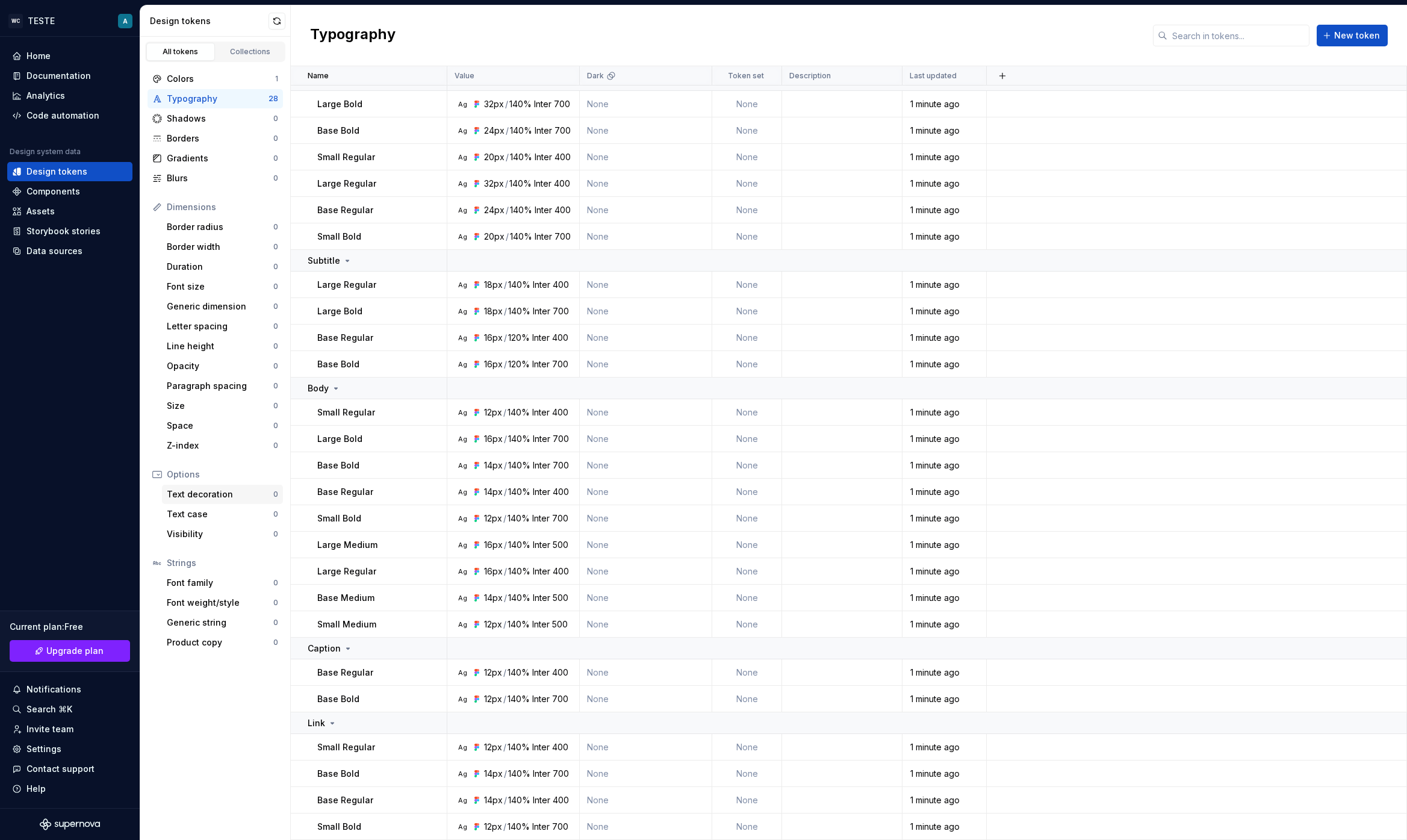
click at [188, 500] on div "Text decoration 0" at bounding box center [222, 494] width 121 height 19
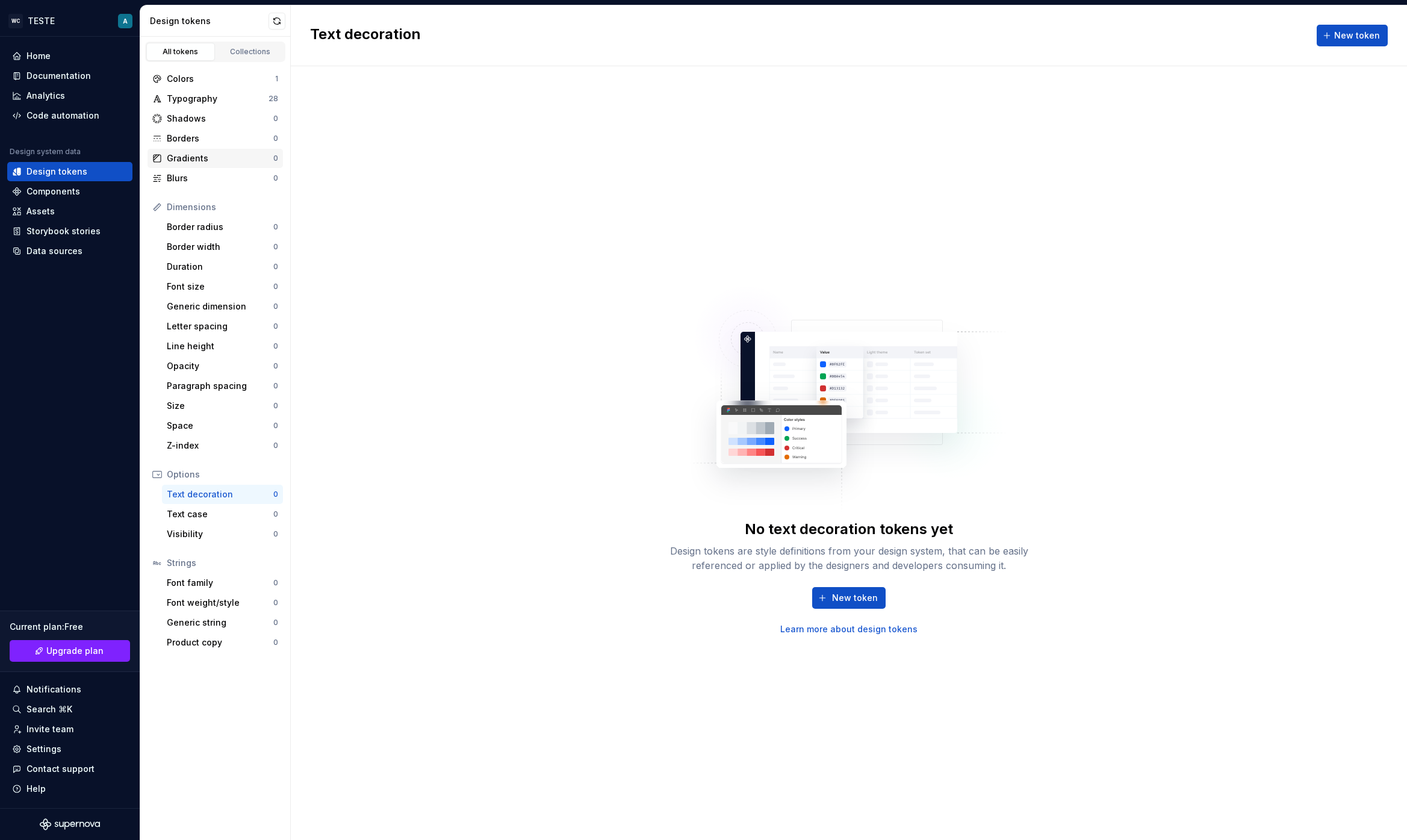
click at [219, 150] on div "Gradients 0" at bounding box center [215, 158] width 135 height 19
click at [256, 45] on link "Collections" at bounding box center [250, 51] width 68 height 18
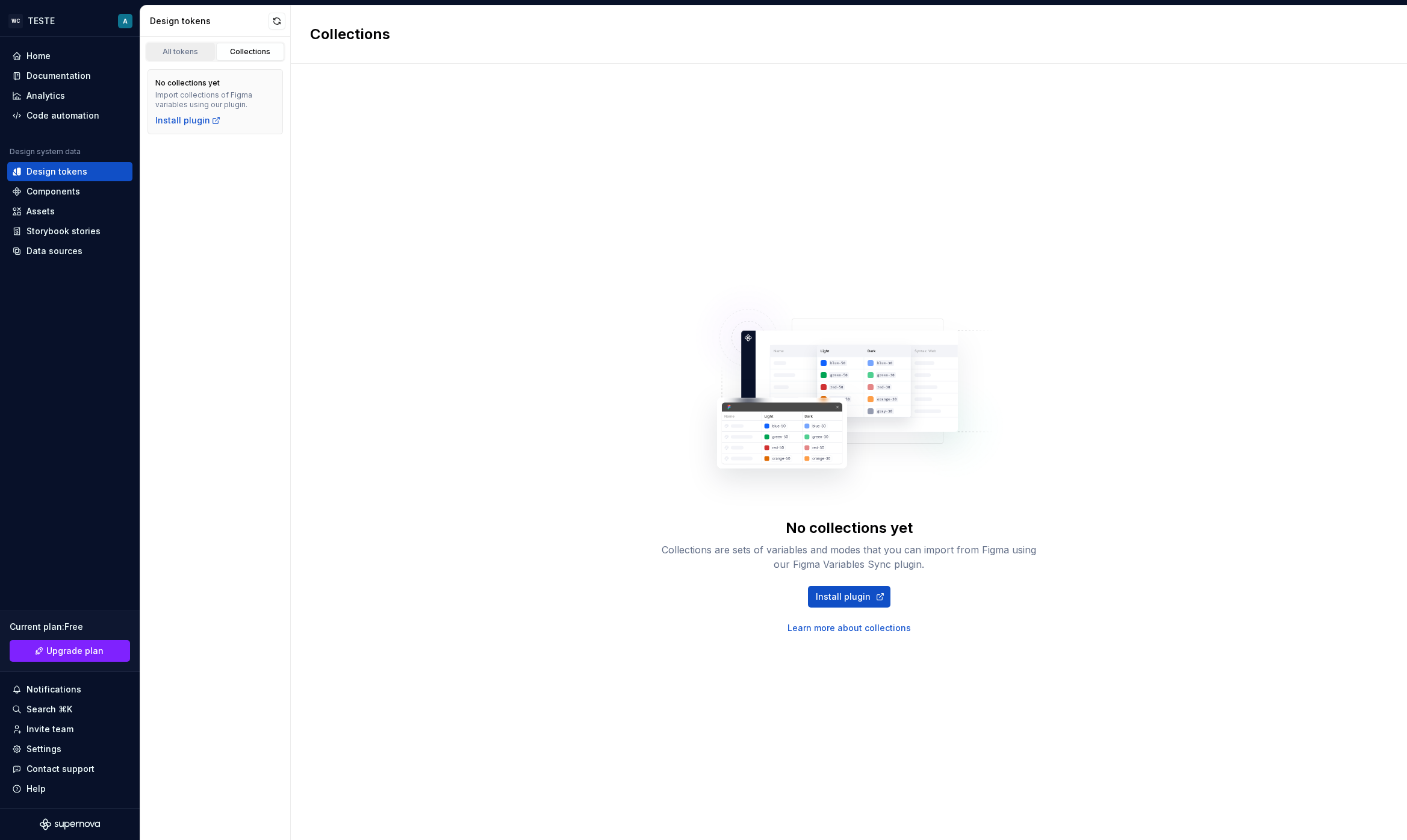
click at [192, 51] on div "All tokens" at bounding box center [180, 51] width 60 height 9
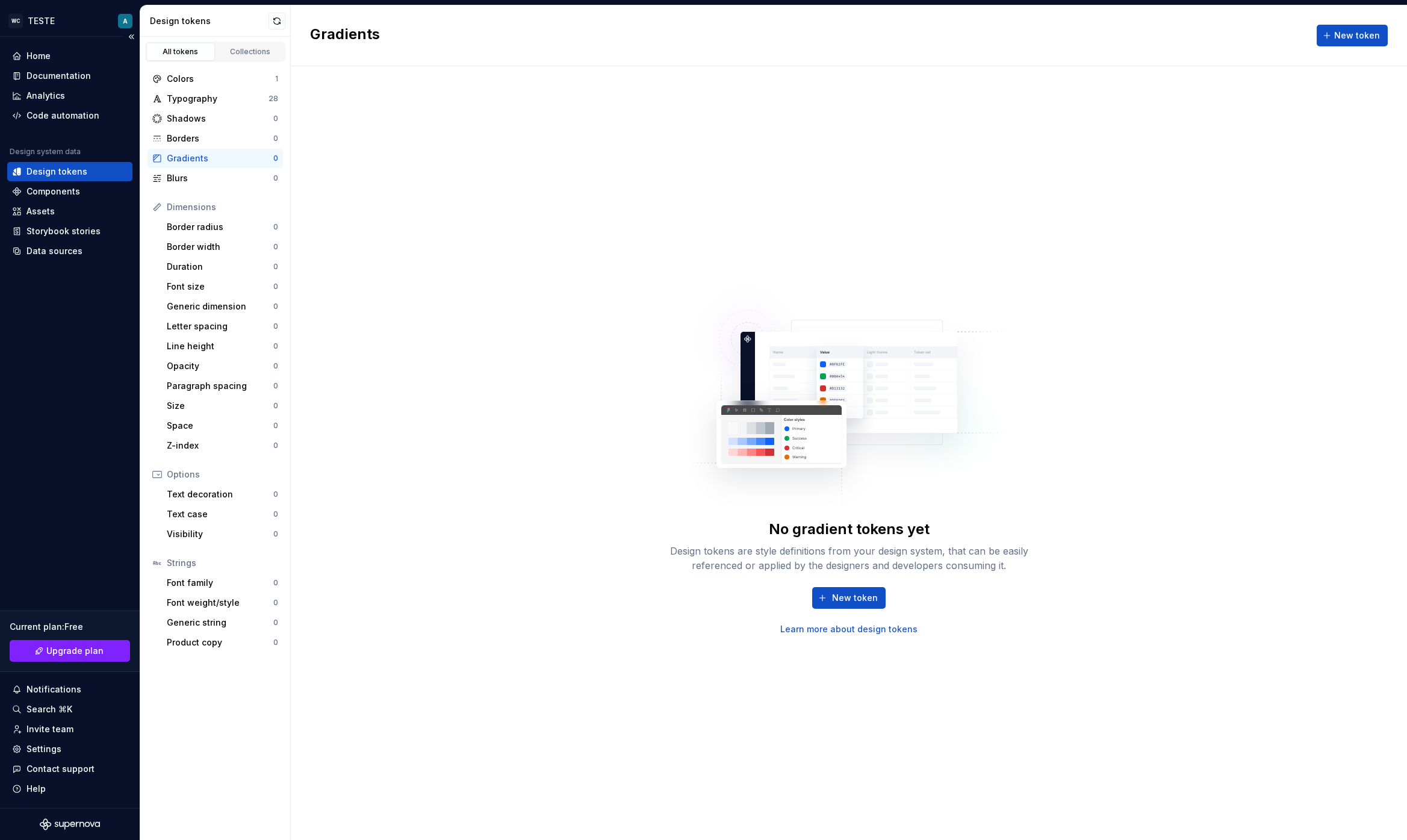
click at [51, 508] on div "Home Documentation Analytics Code automation Design system data Design tokens C…" at bounding box center [70, 422] width 140 height 771
click at [58, 150] on div "Design system data" at bounding box center [45, 152] width 71 height 9
click at [60, 118] on div "Code automation" at bounding box center [63, 116] width 73 height 12
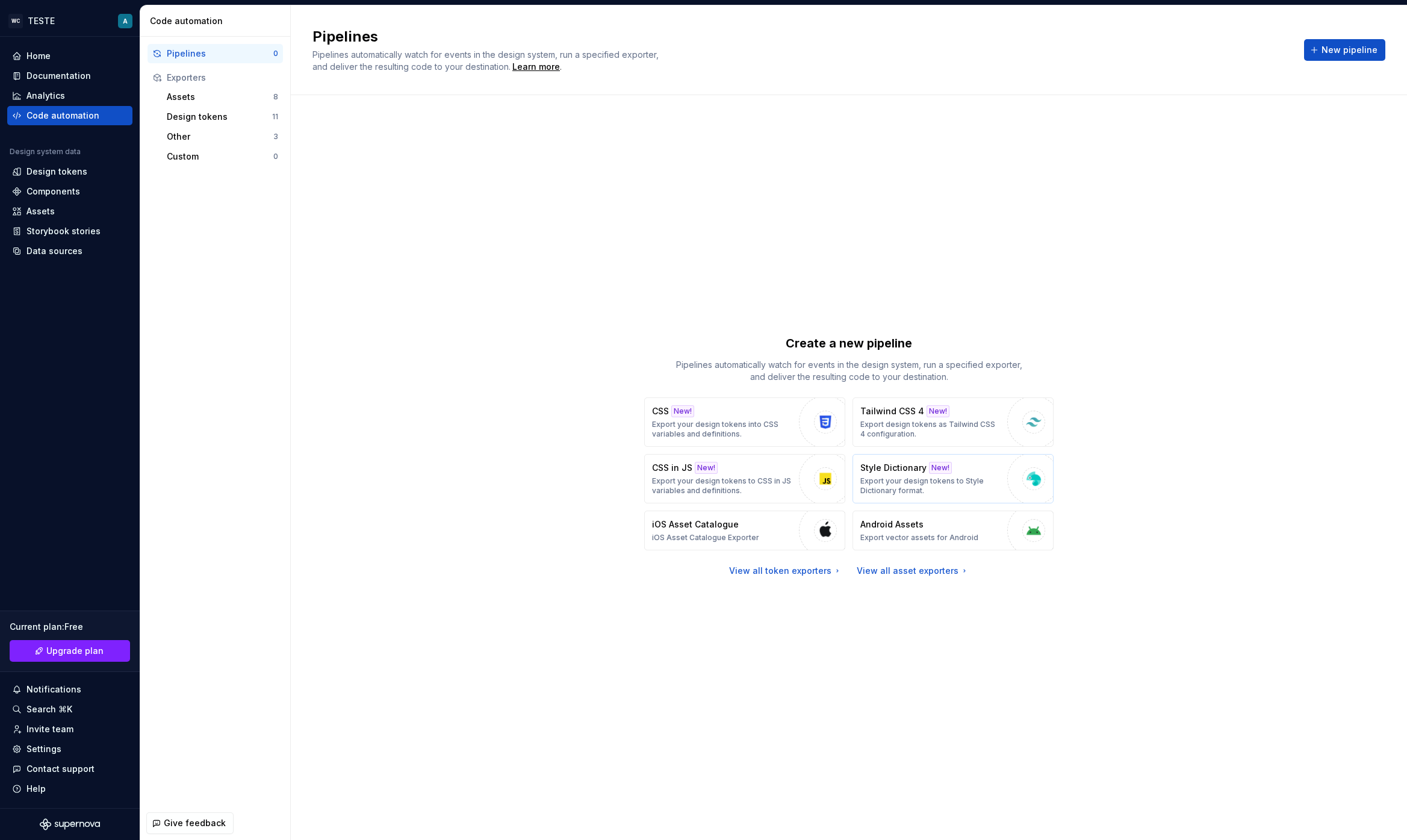
click at [936, 476] on p "Export your design tokens to Style Dictionary format." at bounding box center [931, 486] width 141 height 19
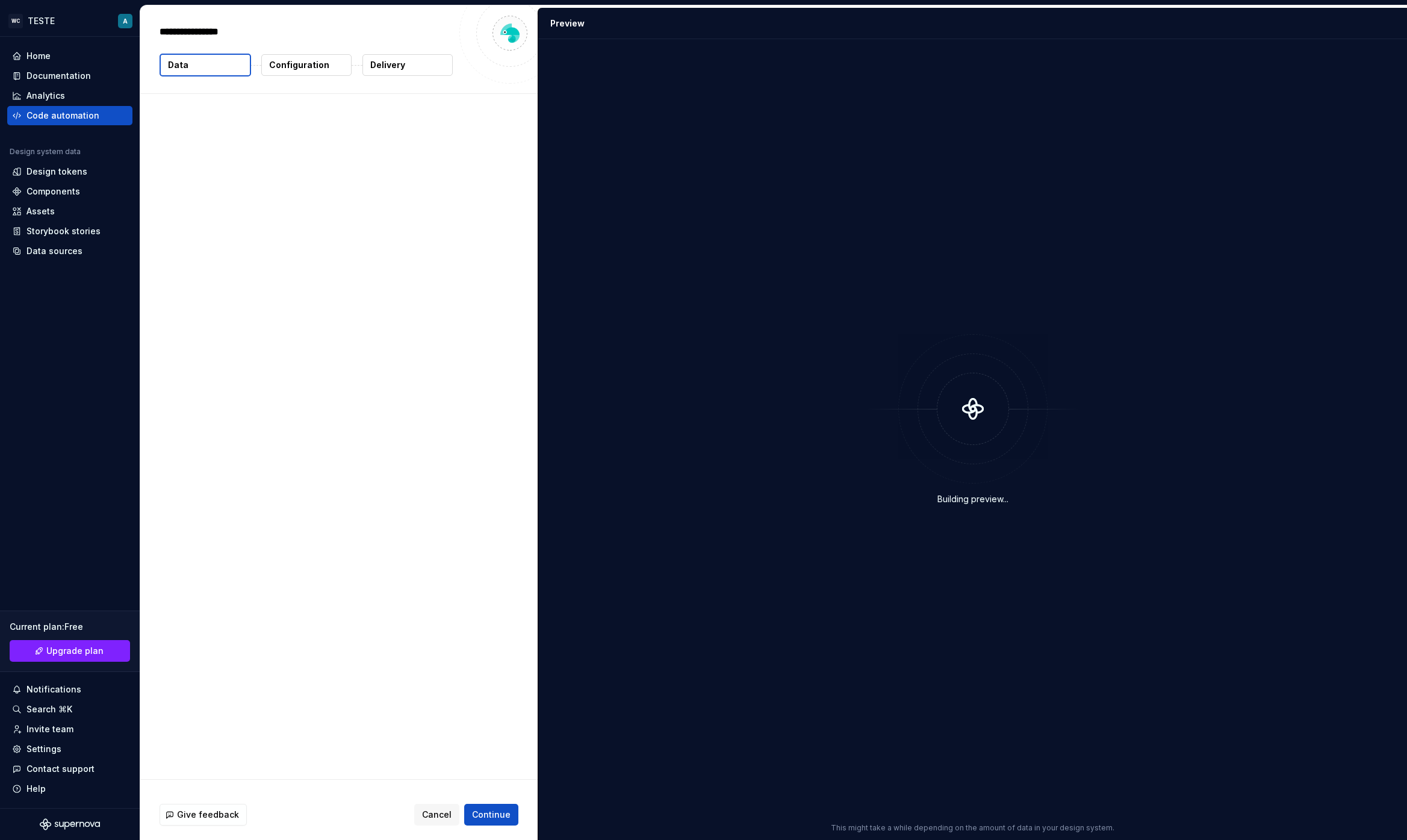
type textarea "*"
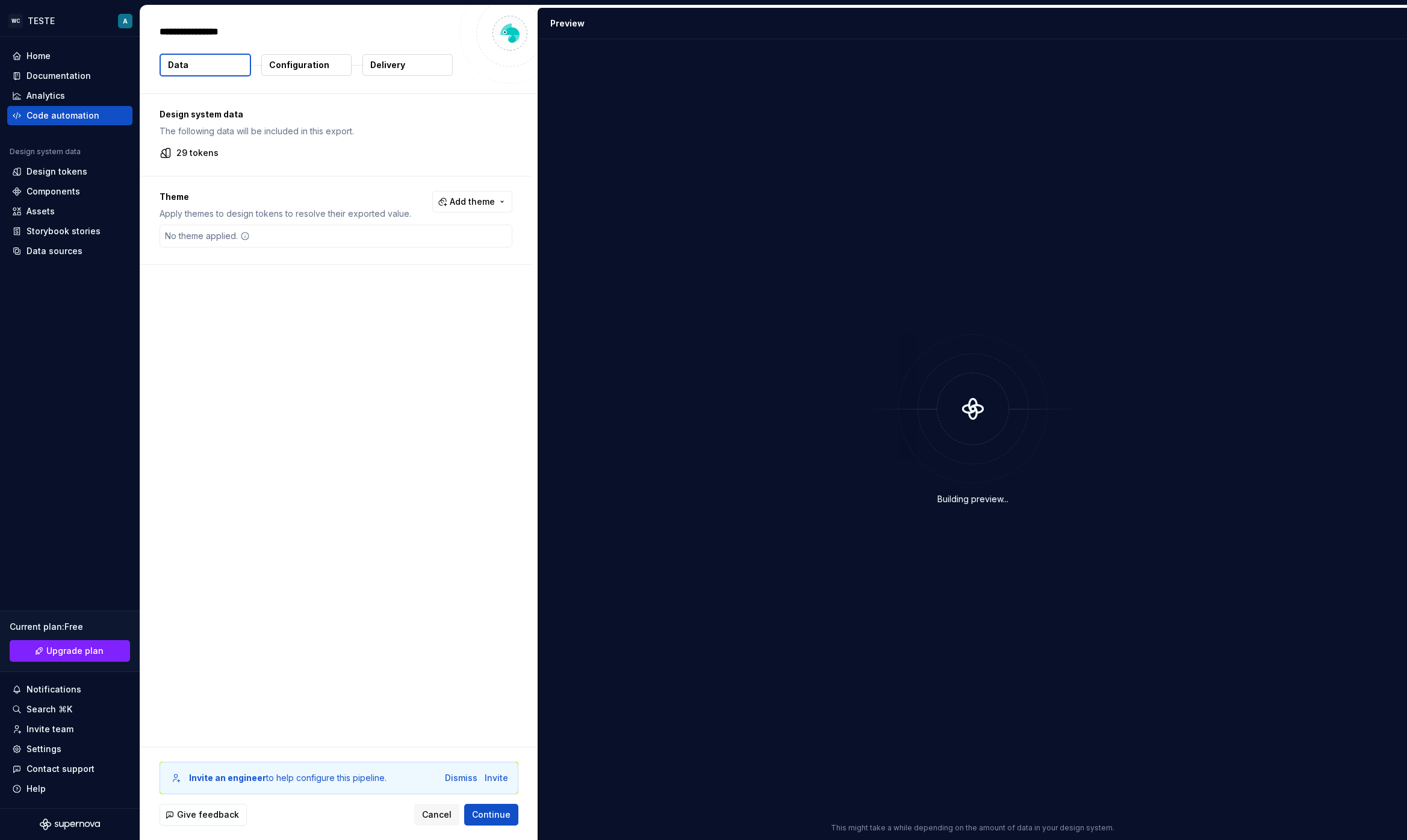
click at [301, 62] on p "Configuration" at bounding box center [299, 65] width 60 height 12
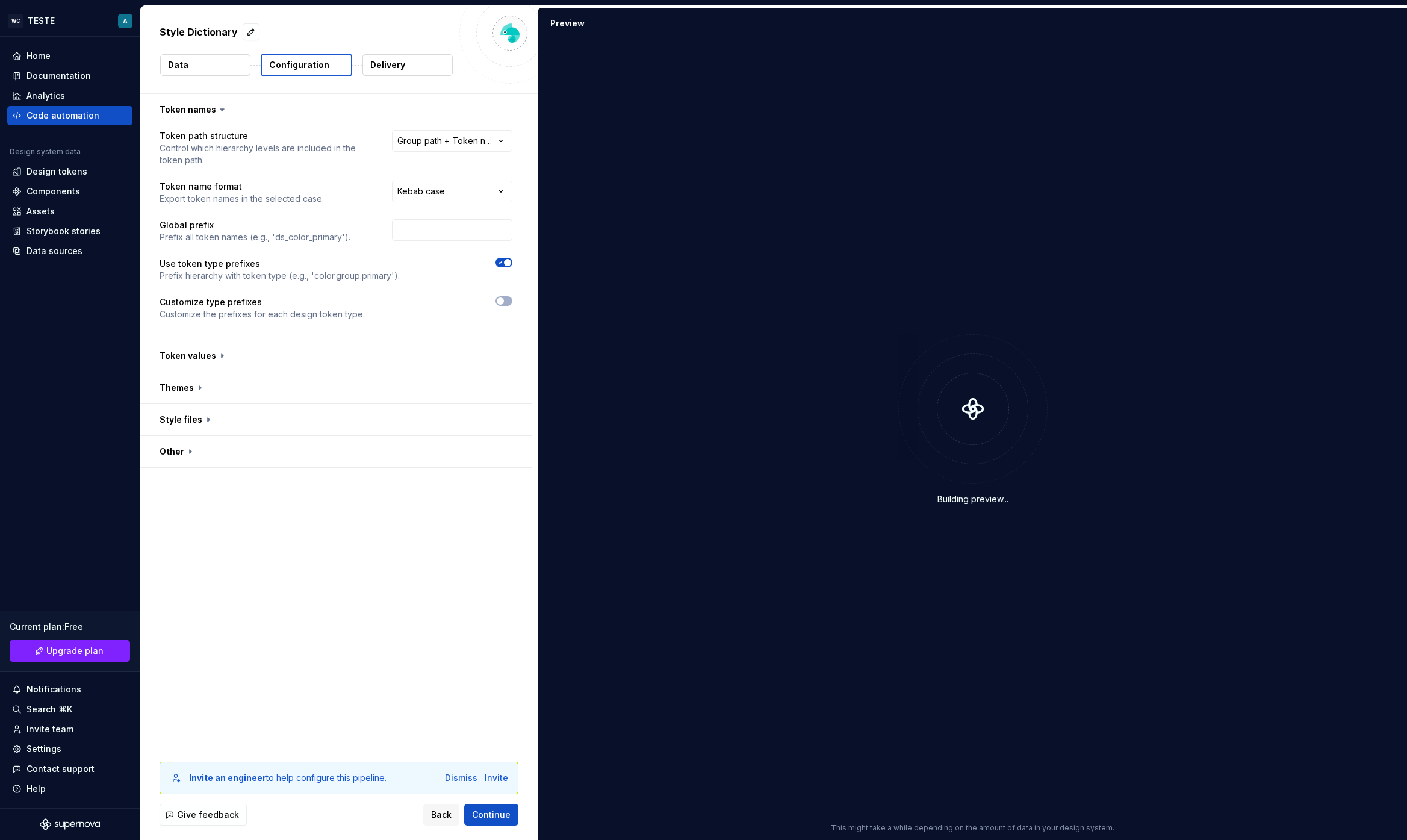
click at [242, 62] on button "Data" at bounding box center [205, 65] width 90 height 22
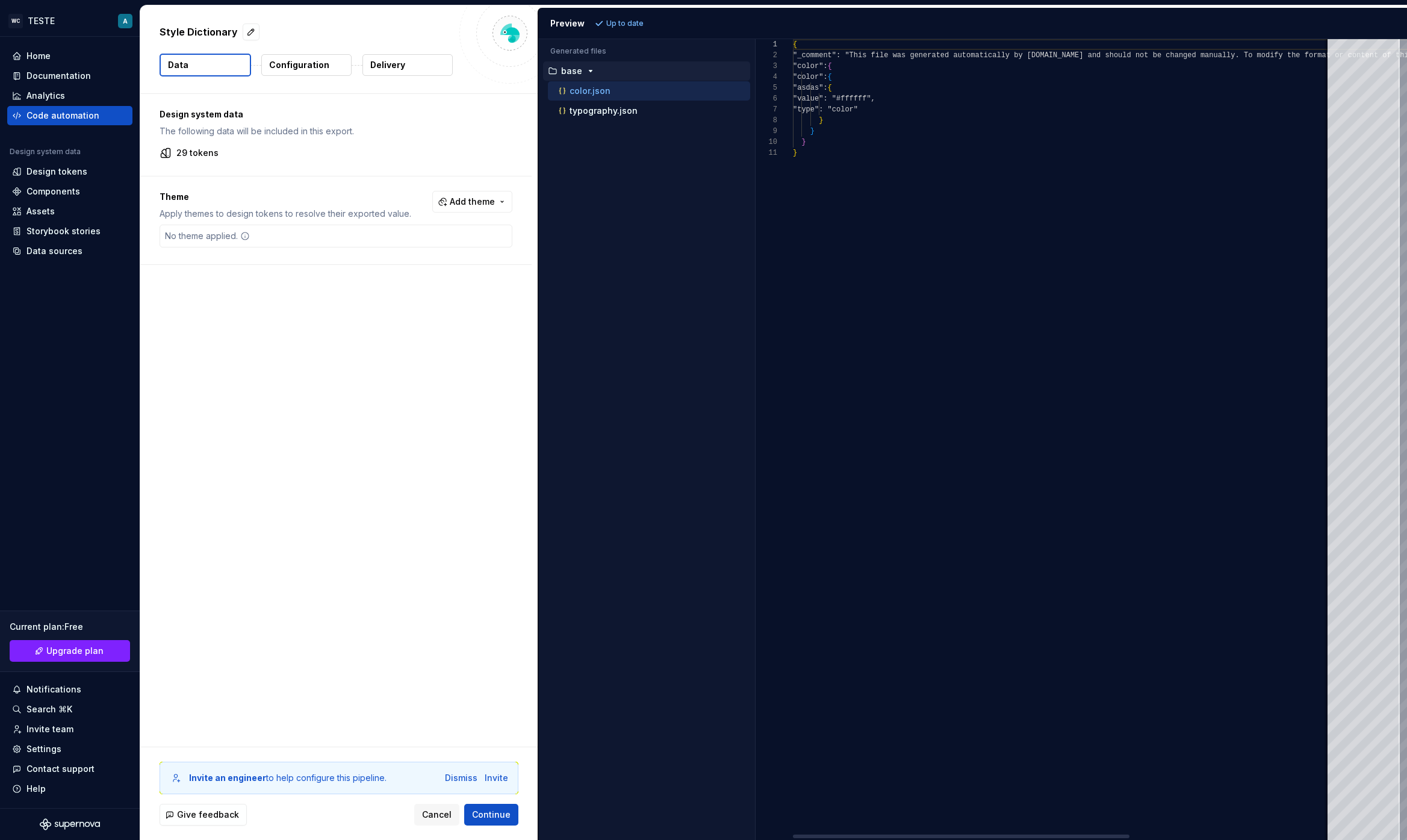
click at [402, 68] on p "Delivery" at bounding box center [387, 65] width 35 height 12
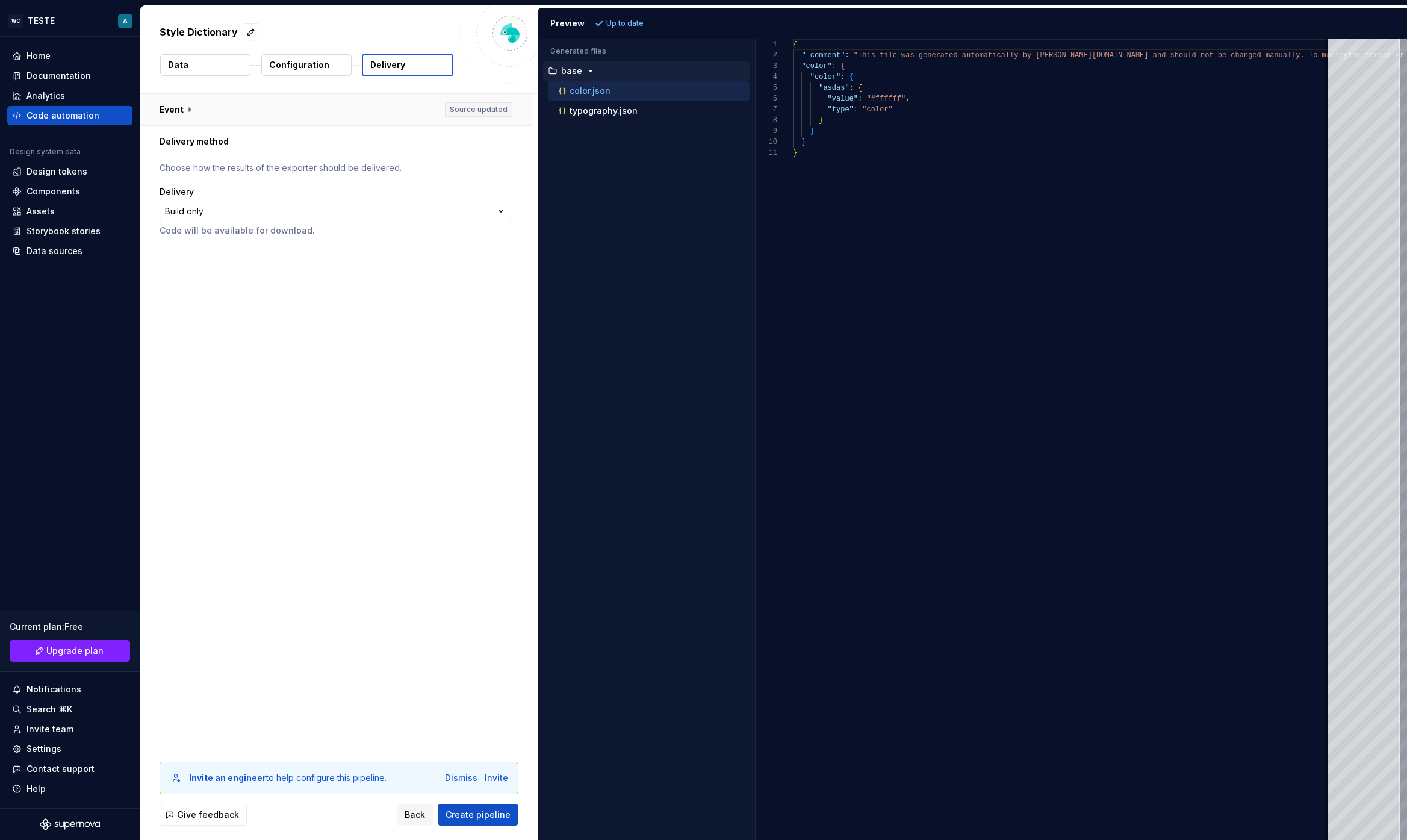
click at [194, 109] on button "button" at bounding box center [336, 110] width 392 height 31
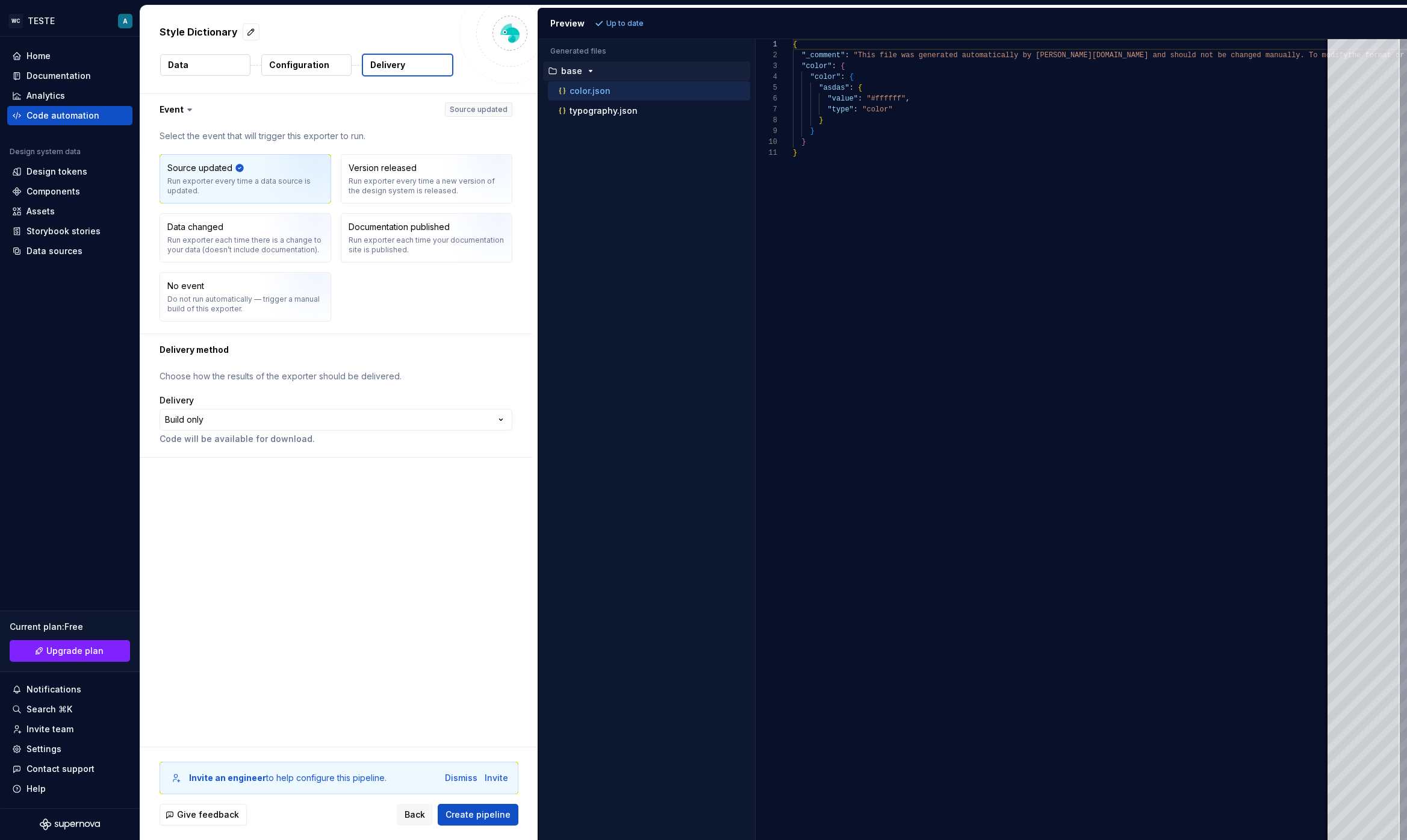
click at [331, 62] on button "Configuration" at bounding box center [306, 65] width 90 height 22
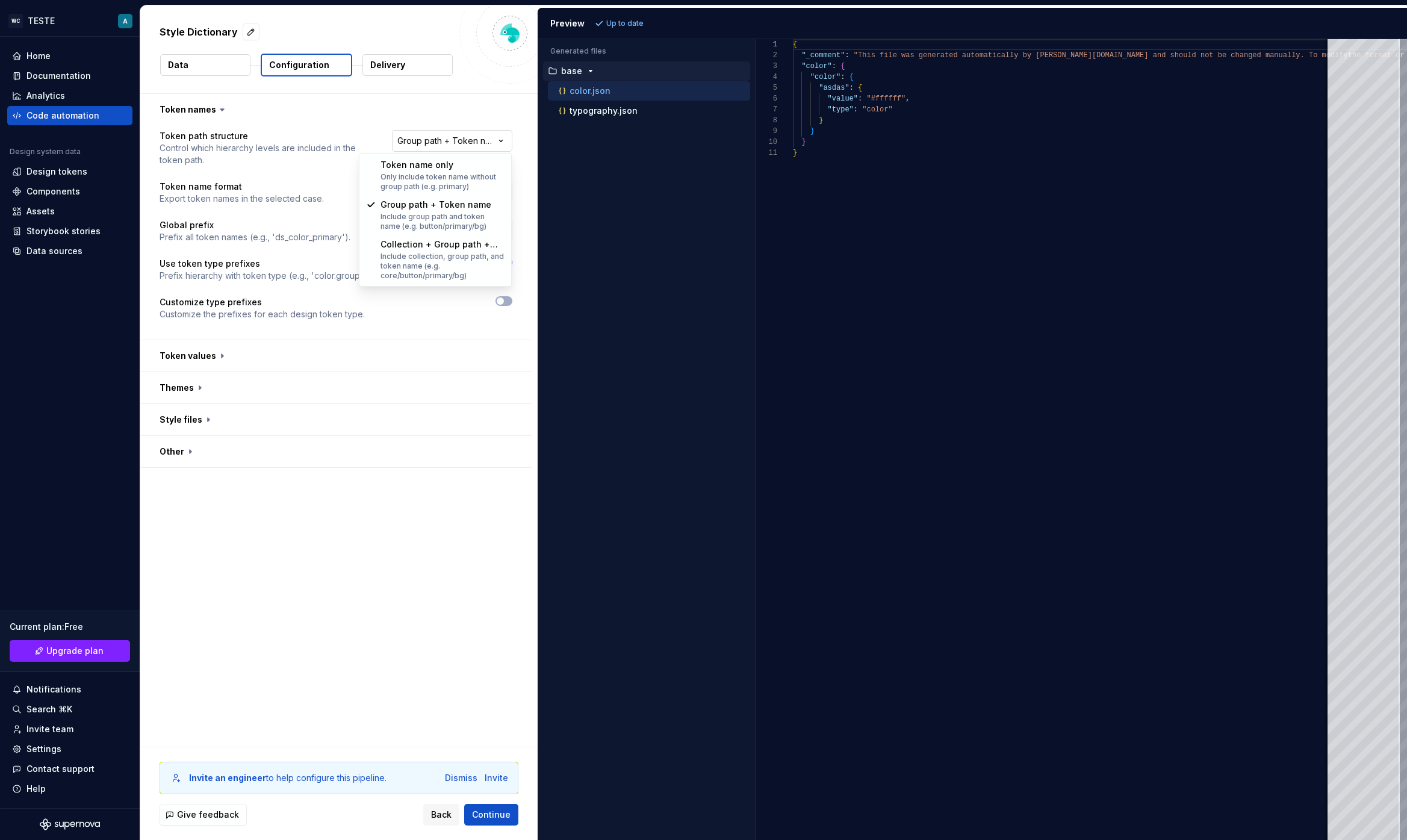
click at [476, 135] on html "**********" at bounding box center [703, 420] width 1407 height 840
click at [436, 444] on html "**********" at bounding box center [703, 420] width 1407 height 840
click at [194, 419] on button "button" at bounding box center [336, 419] width 392 height 31
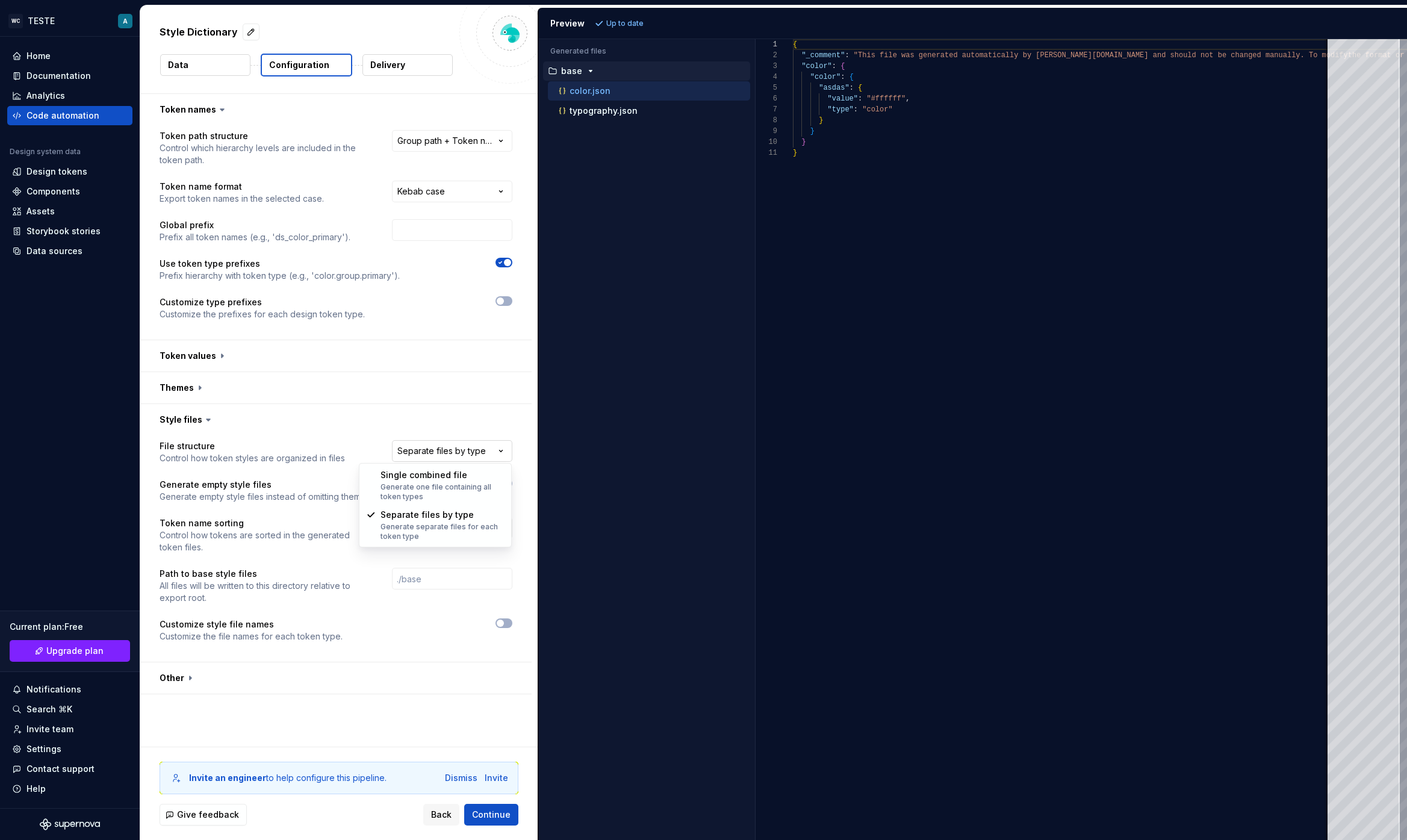
click at [417, 450] on html "**********" at bounding box center [703, 420] width 1407 height 840
select select "**********"
click at [428, 452] on html "**********" at bounding box center [703, 420] width 1407 height 840
click at [178, 676] on html "**********" at bounding box center [703, 420] width 1407 height 840
click at [183, 678] on button "button" at bounding box center [336, 677] width 392 height 31
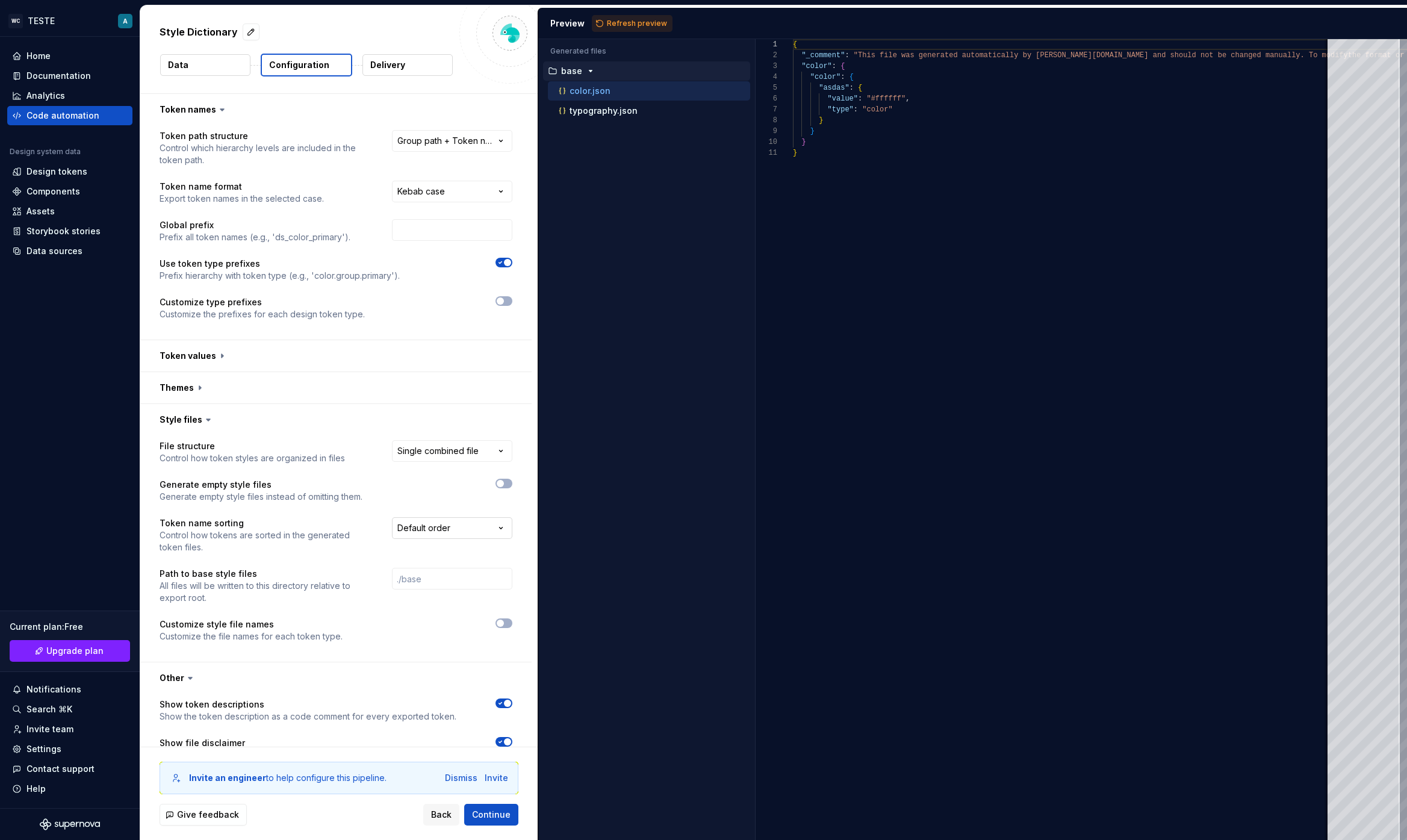
click at [423, 532] on html "**********" at bounding box center [703, 420] width 1407 height 840
click at [191, 417] on button "button" at bounding box center [336, 419] width 392 height 31
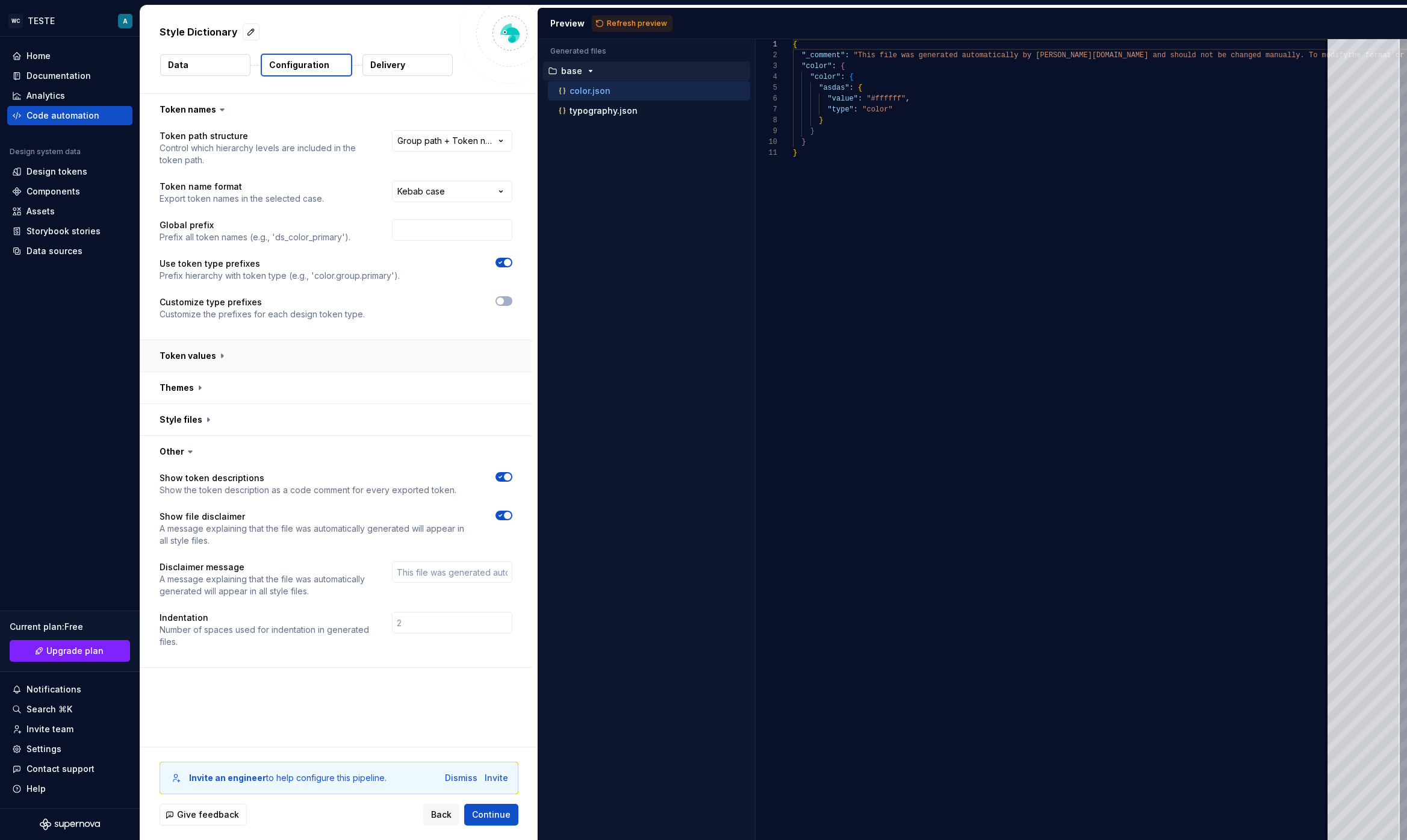
click at [212, 358] on button "button" at bounding box center [336, 356] width 392 height 31
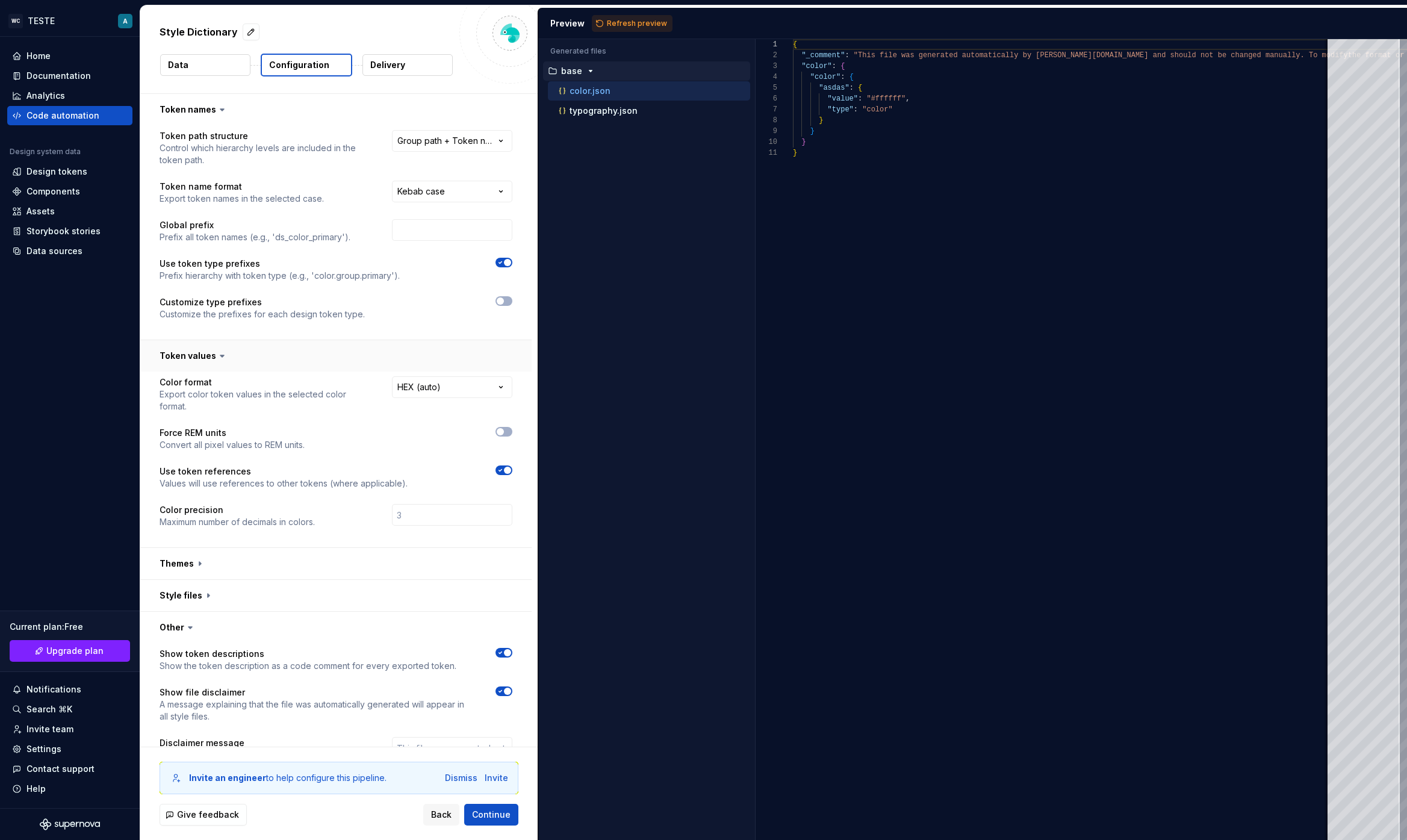
click at [212, 358] on button "button" at bounding box center [336, 356] width 392 height 31
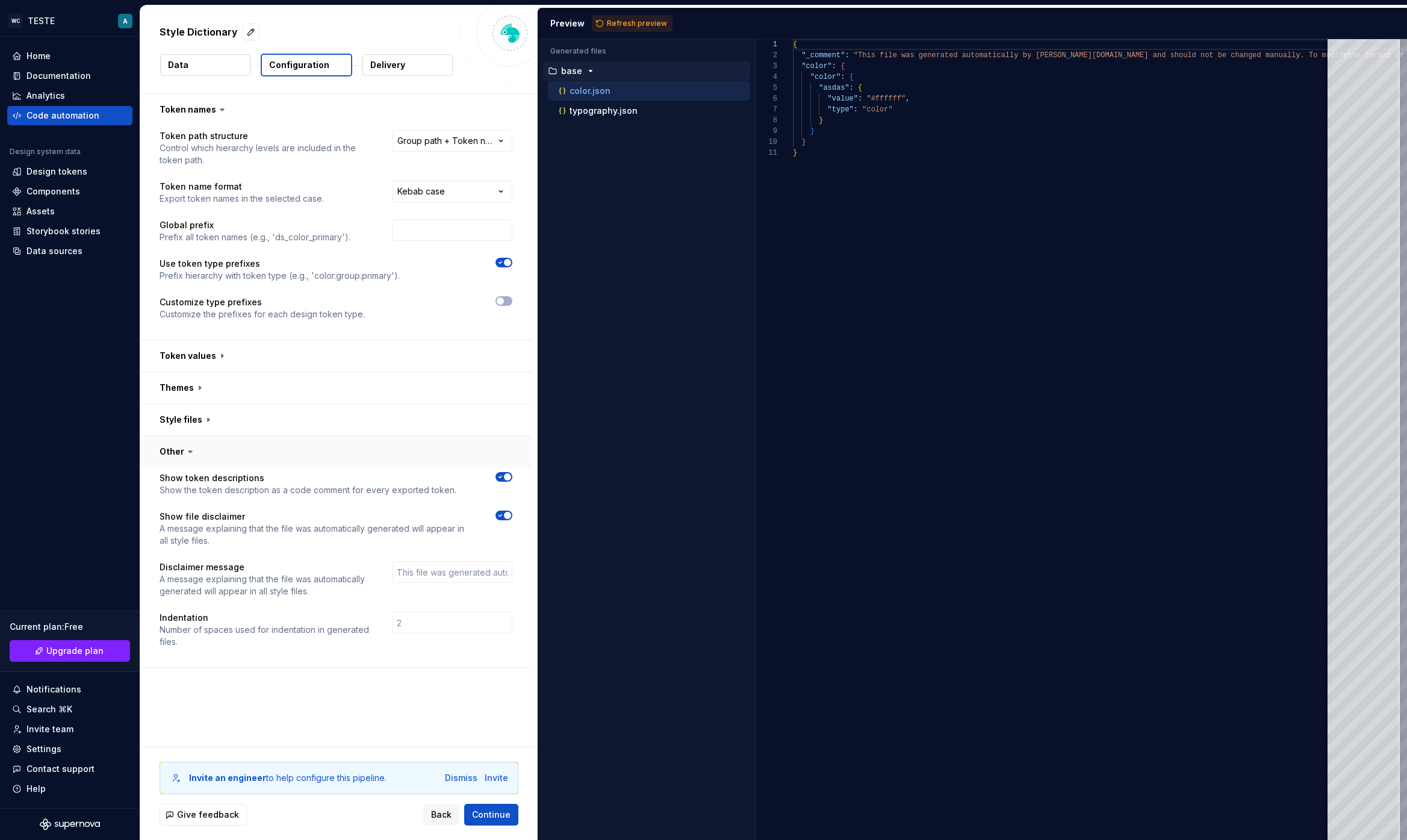
click at [181, 451] on button "button" at bounding box center [336, 451] width 392 height 31
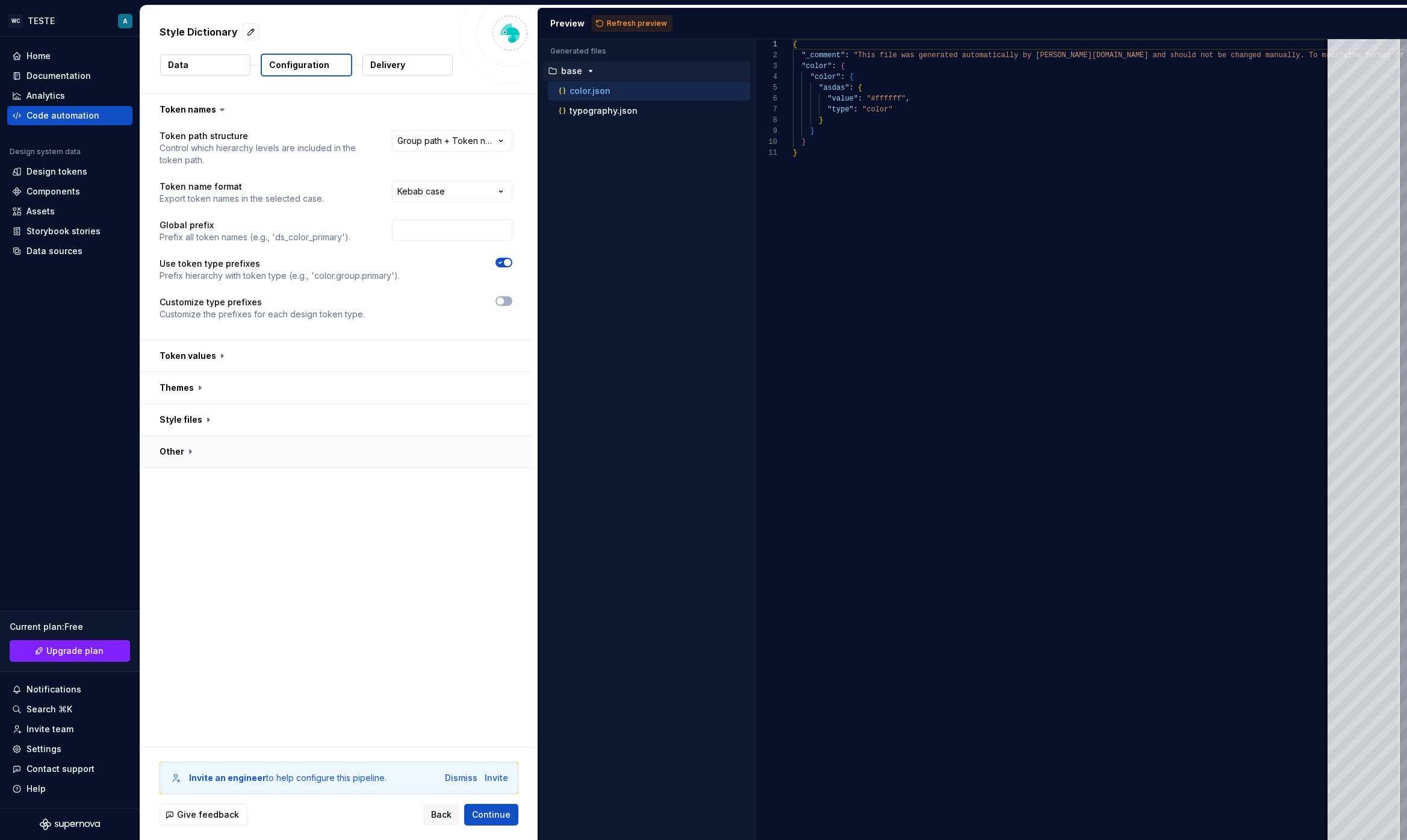
click at [181, 451] on button "button" at bounding box center [336, 451] width 392 height 31
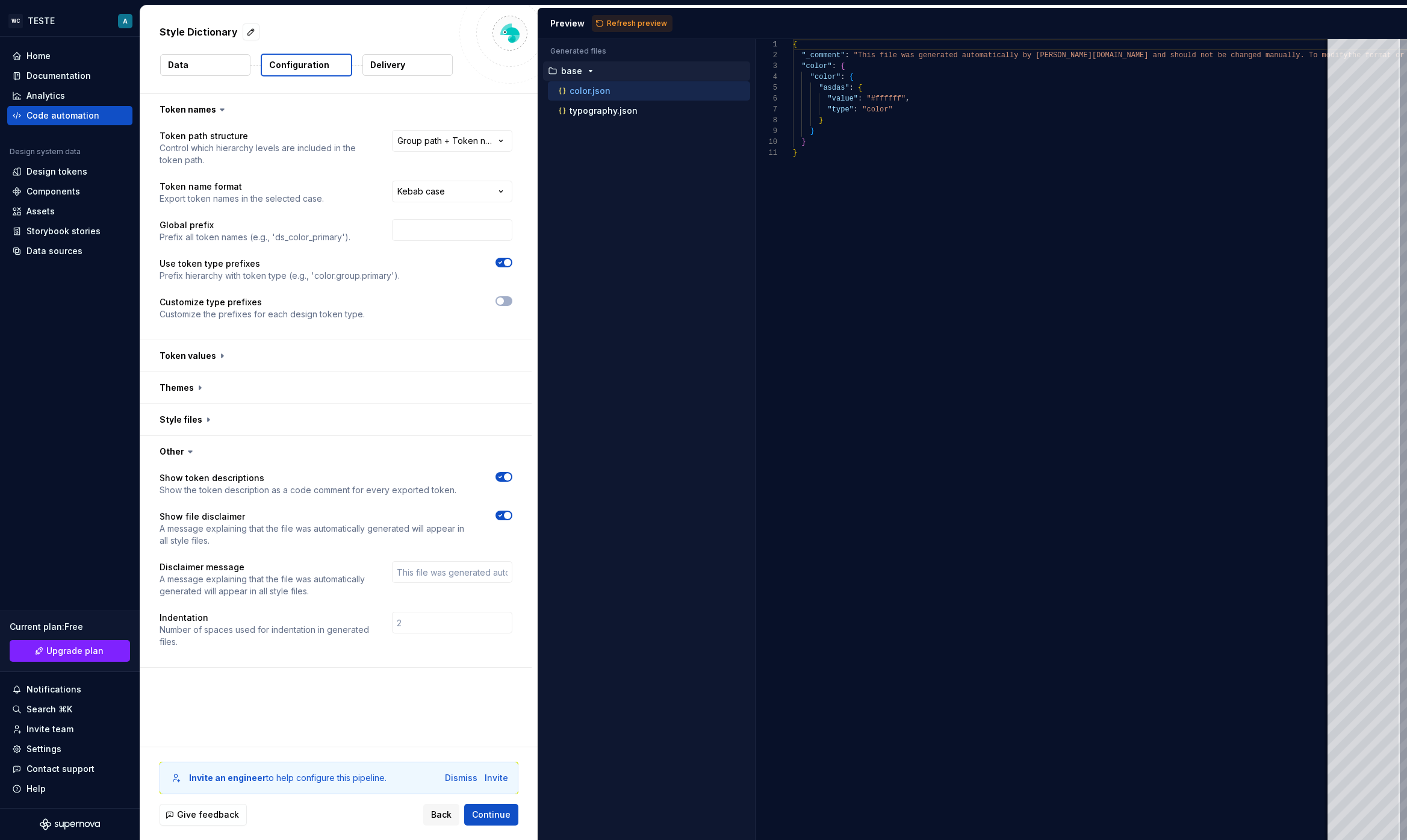
click at [241, 68] on button "Data" at bounding box center [205, 65] width 90 height 22
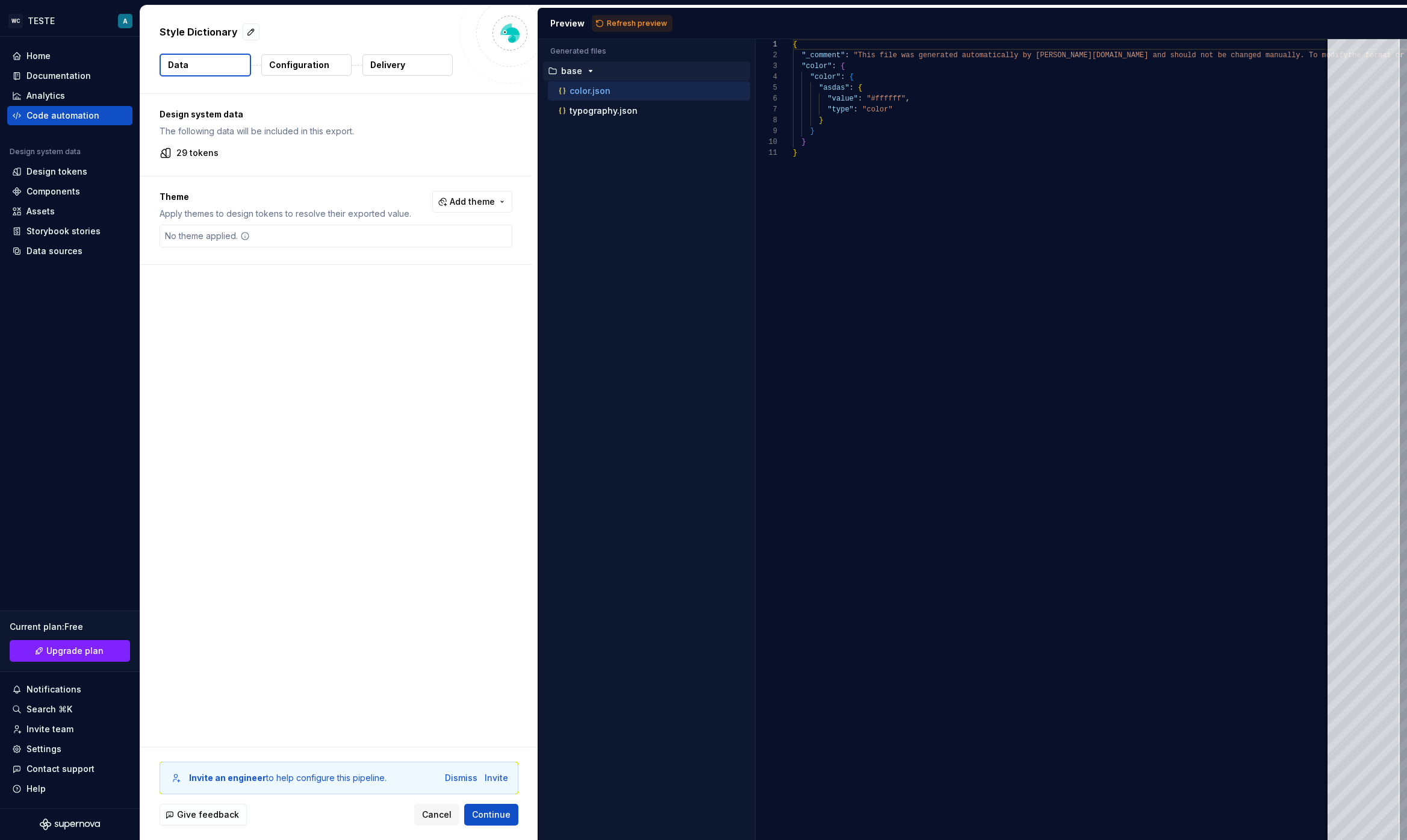
click at [407, 71] on button "Delivery" at bounding box center [407, 65] width 90 height 22
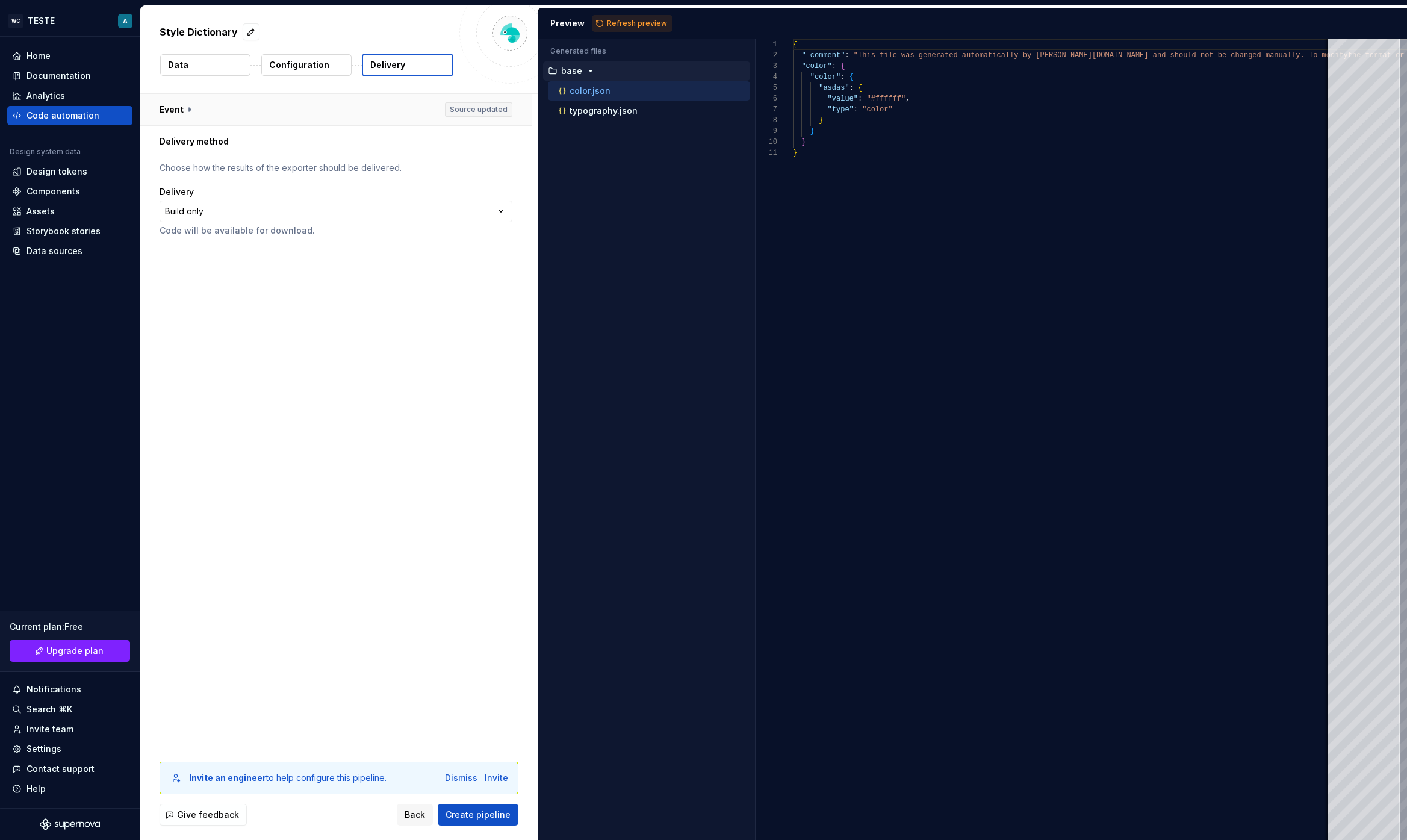
click at [191, 111] on button "button" at bounding box center [336, 110] width 392 height 31
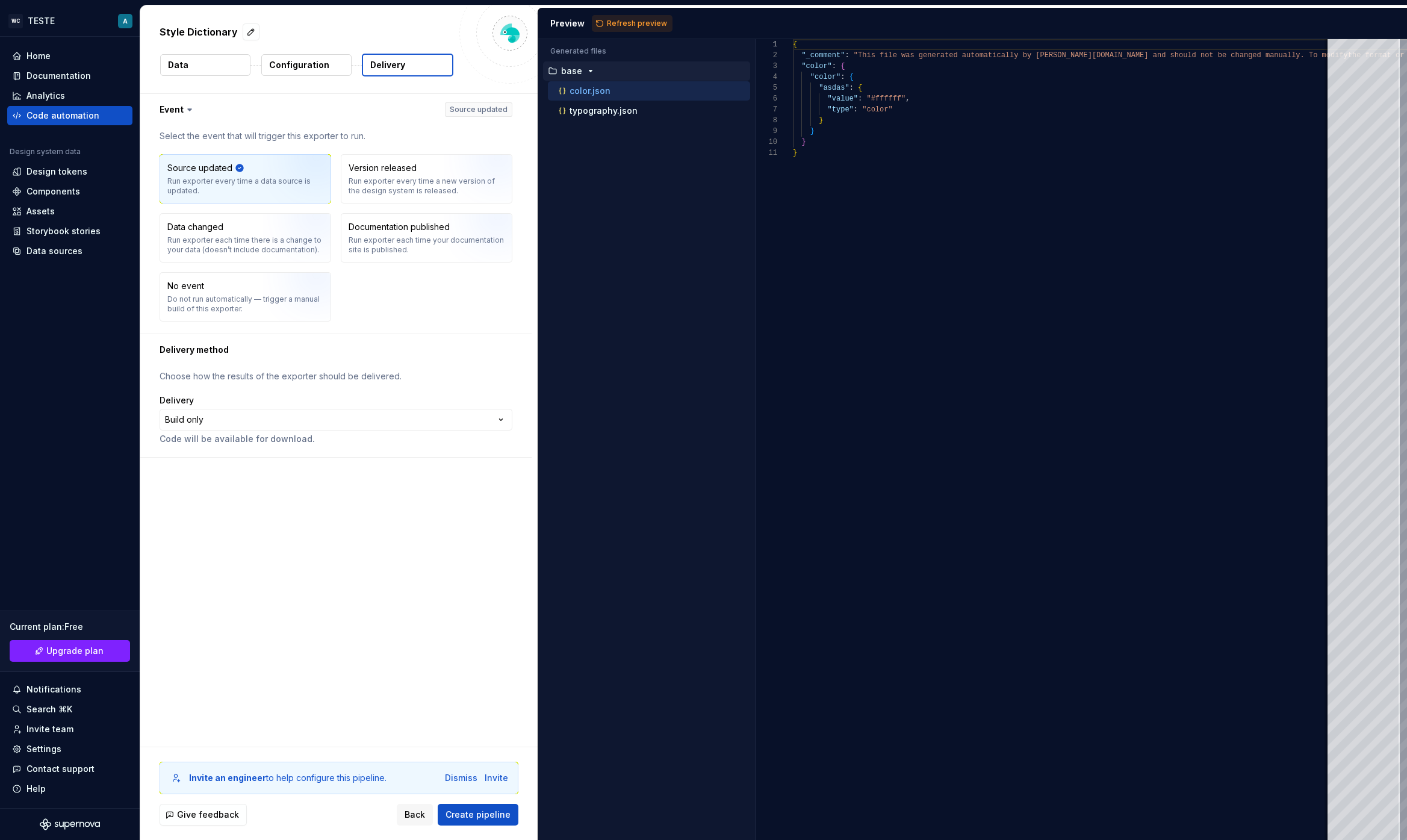
click at [191, 111] on icon at bounding box center [190, 110] width 12 height 12
click at [170, 108] on button "button" at bounding box center [336, 110] width 392 height 31
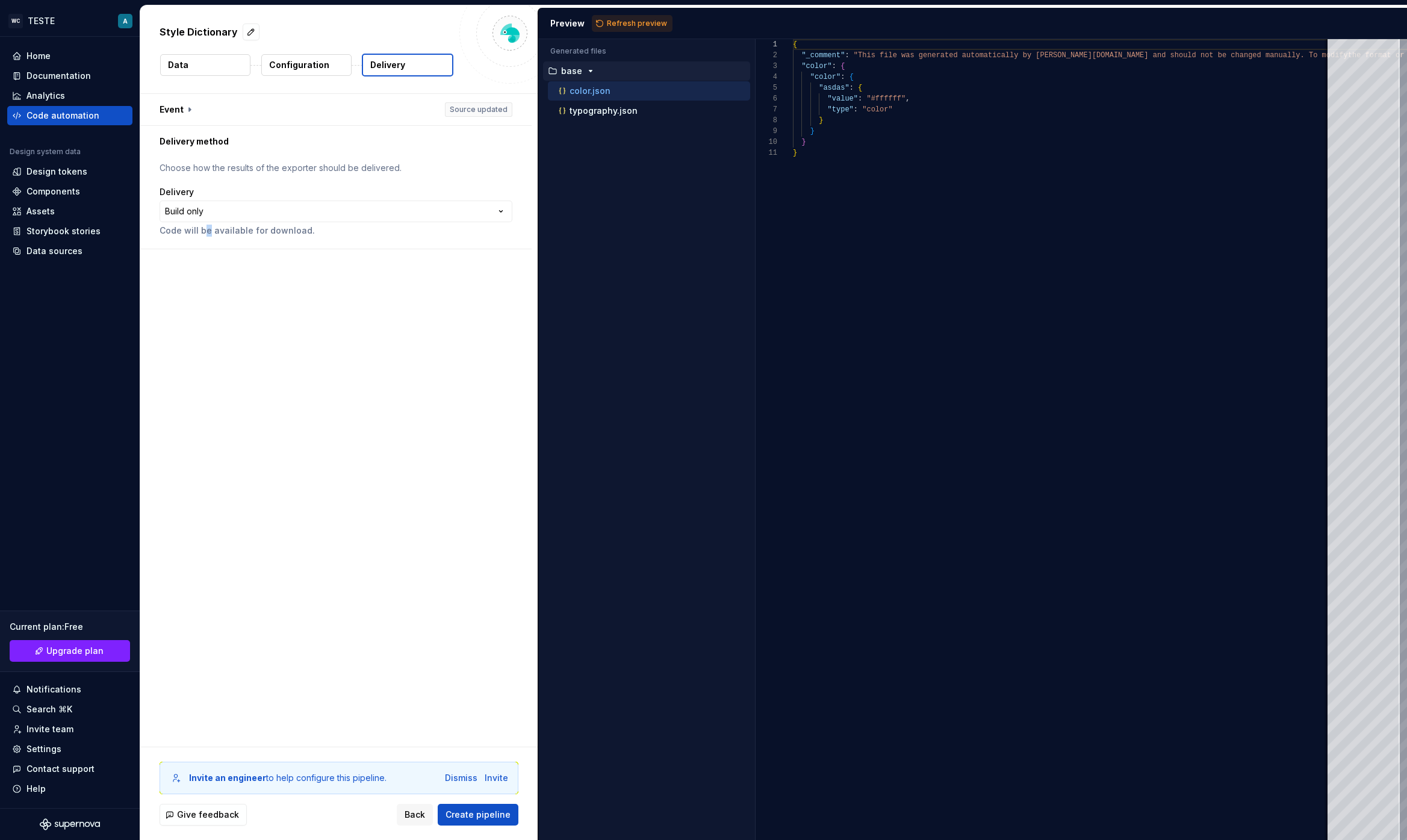
click at [207, 226] on p "Code will be available for download." at bounding box center [335, 230] width 353 height 12
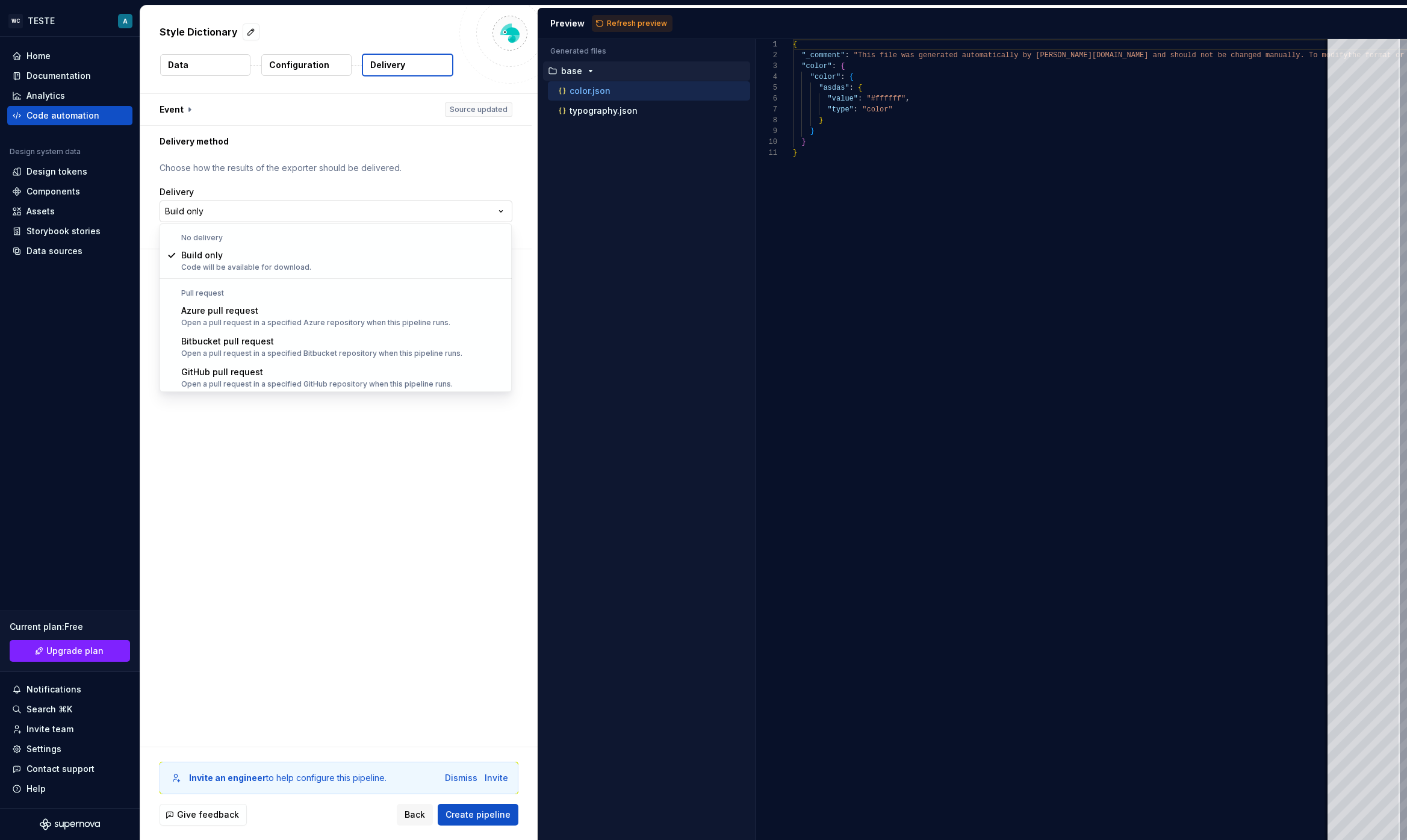
click at [230, 212] on html "**********" at bounding box center [703, 420] width 1407 height 840
drag, startPoint x: 299, startPoint y: 463, endPoint x: 291, endPoint y: 388, distance: 75.4
click at [299, 462] on html "**********" at bounding box center [703, 420] width 1407 height 840
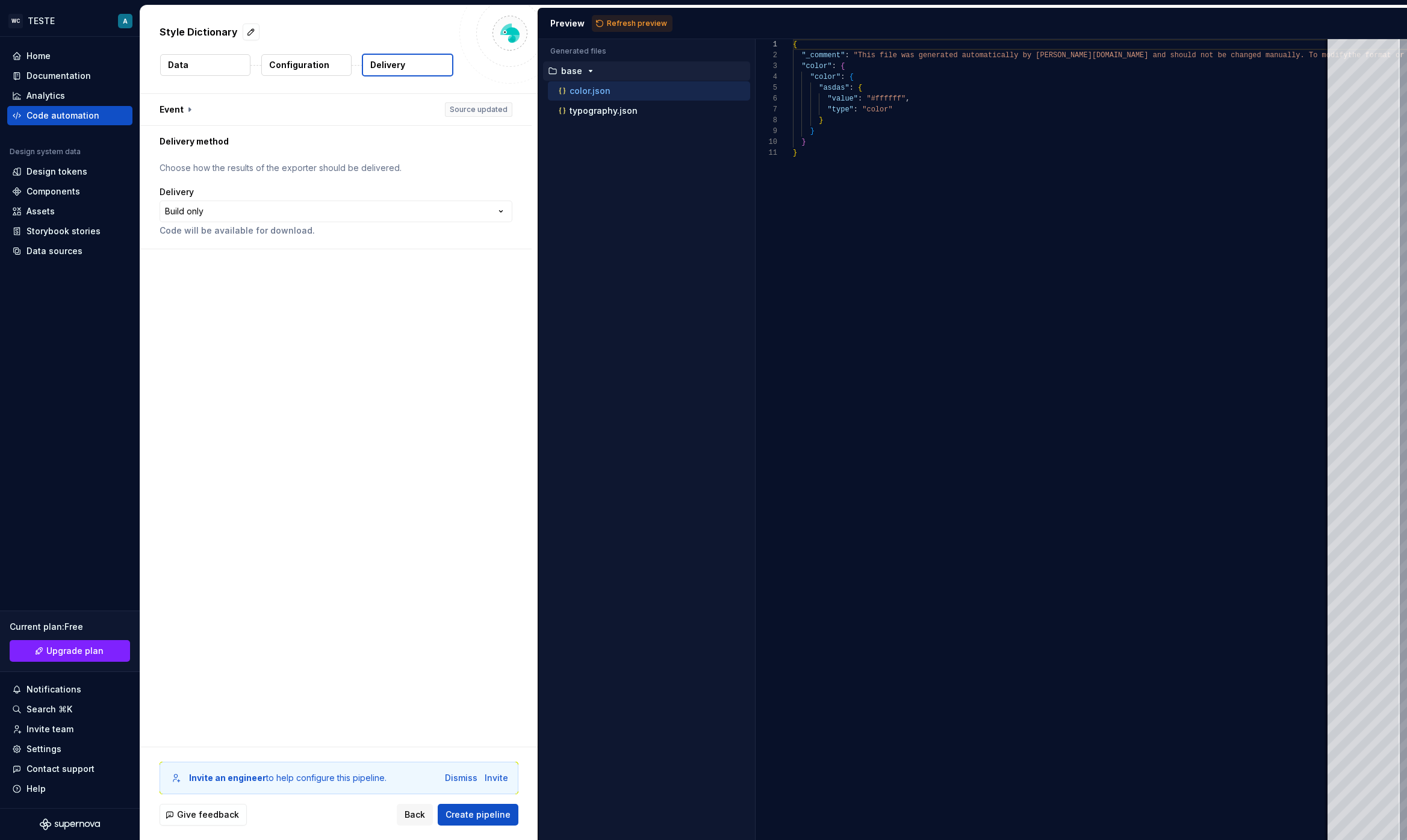
click at [305, 72] on button "Configuration" at bounding box center [306, 65] width 90 height 22
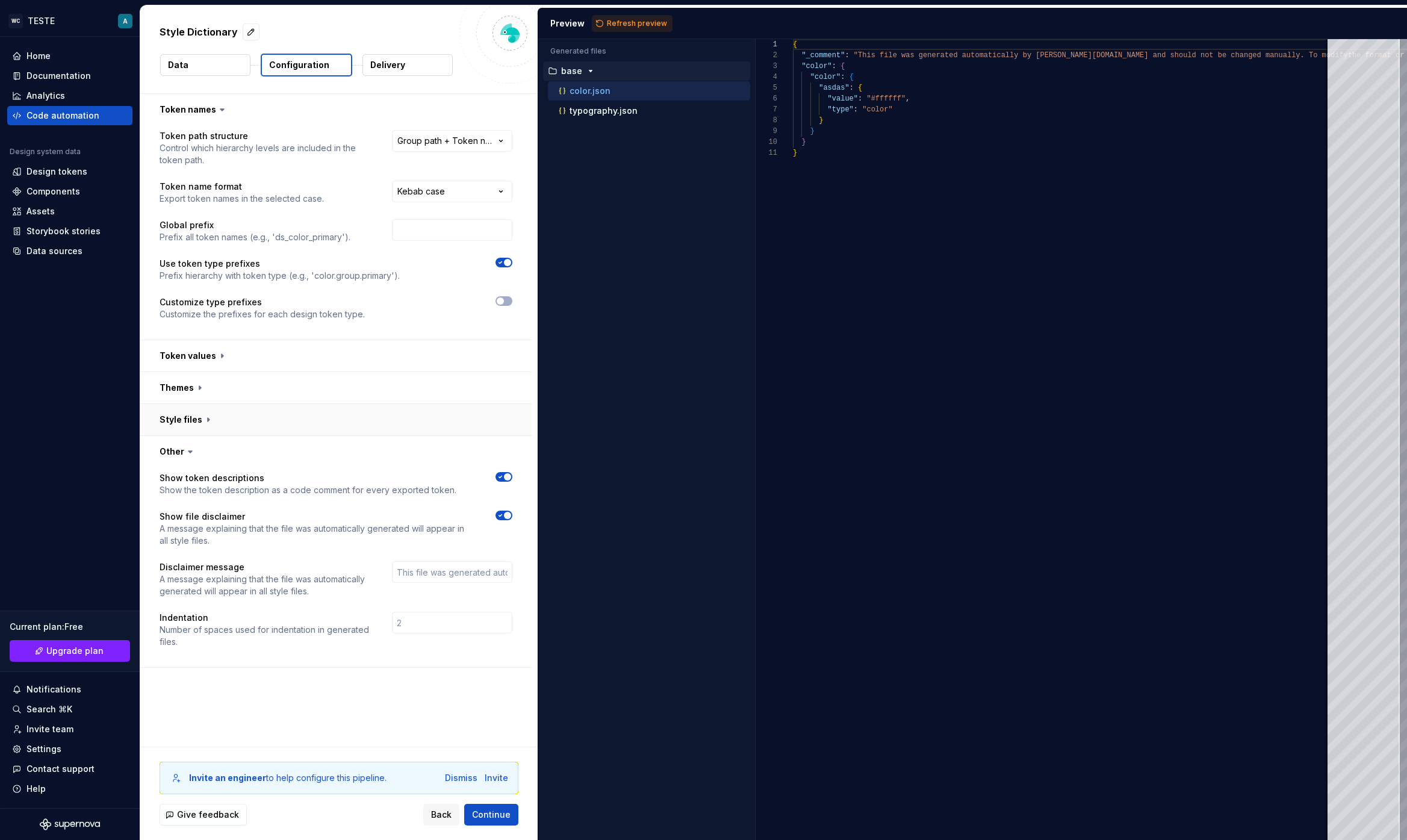
click at [213, 421] on button "button" at bounding box center [336, 419] width 392 height 31
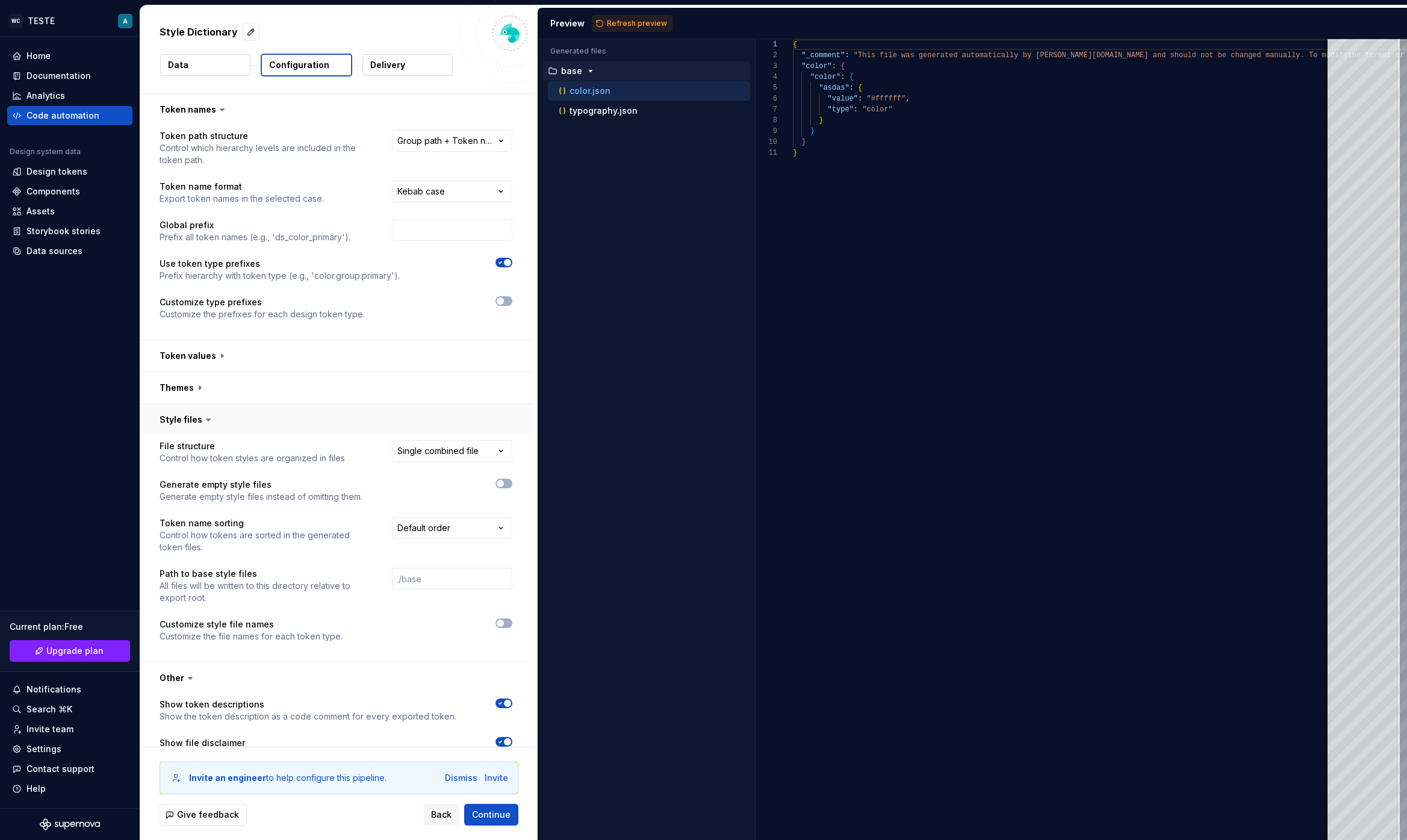
click at [194, 423] on button "button" at bounding box center [336, 419] width 392 height 31
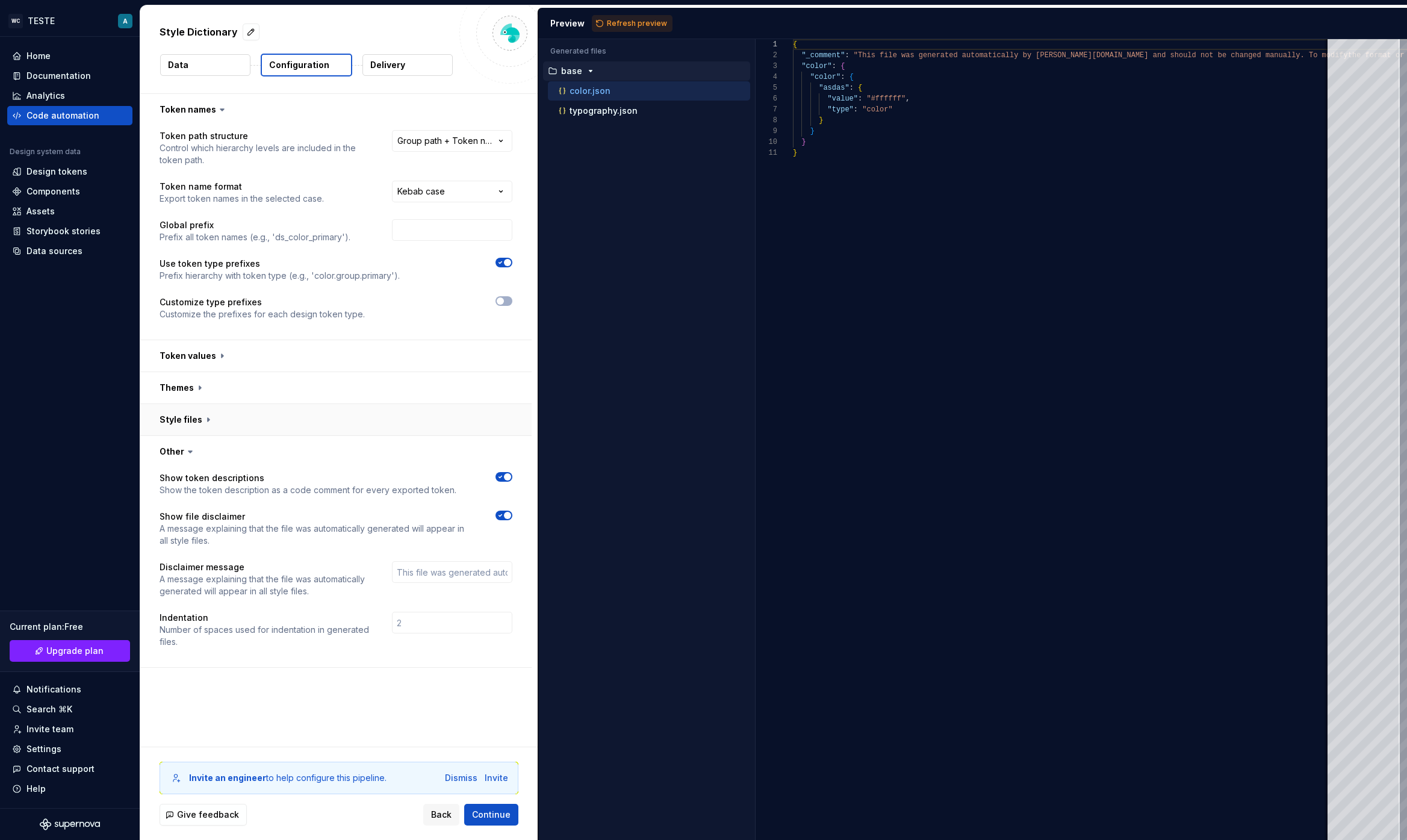
click at [195, 423] on button "button" at bounding box center [336, 419] width 392 height 31
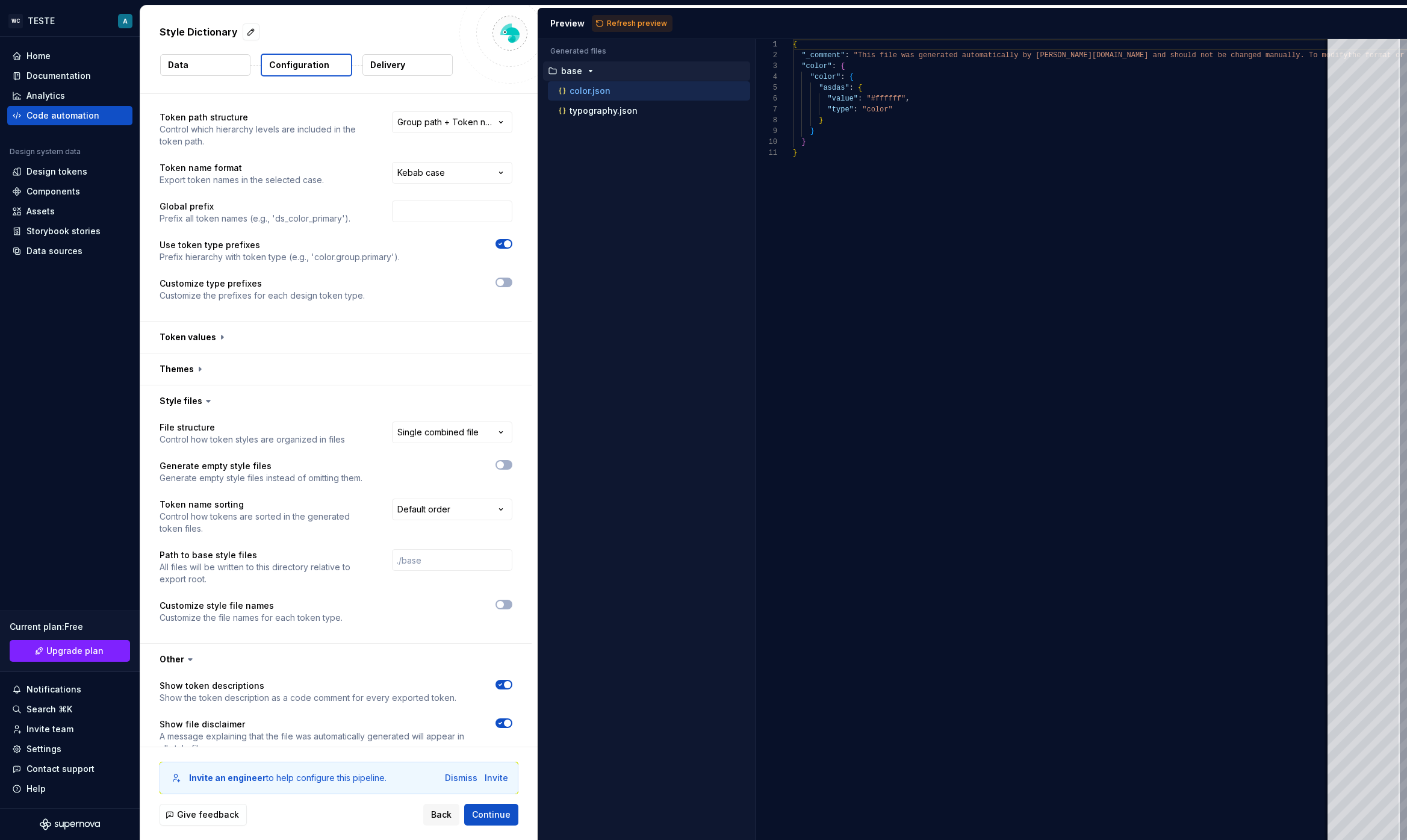
scroll to position [20, 0]
click at [192, 362] on button "button" at bounding box center [336, 368] width 392 height 31
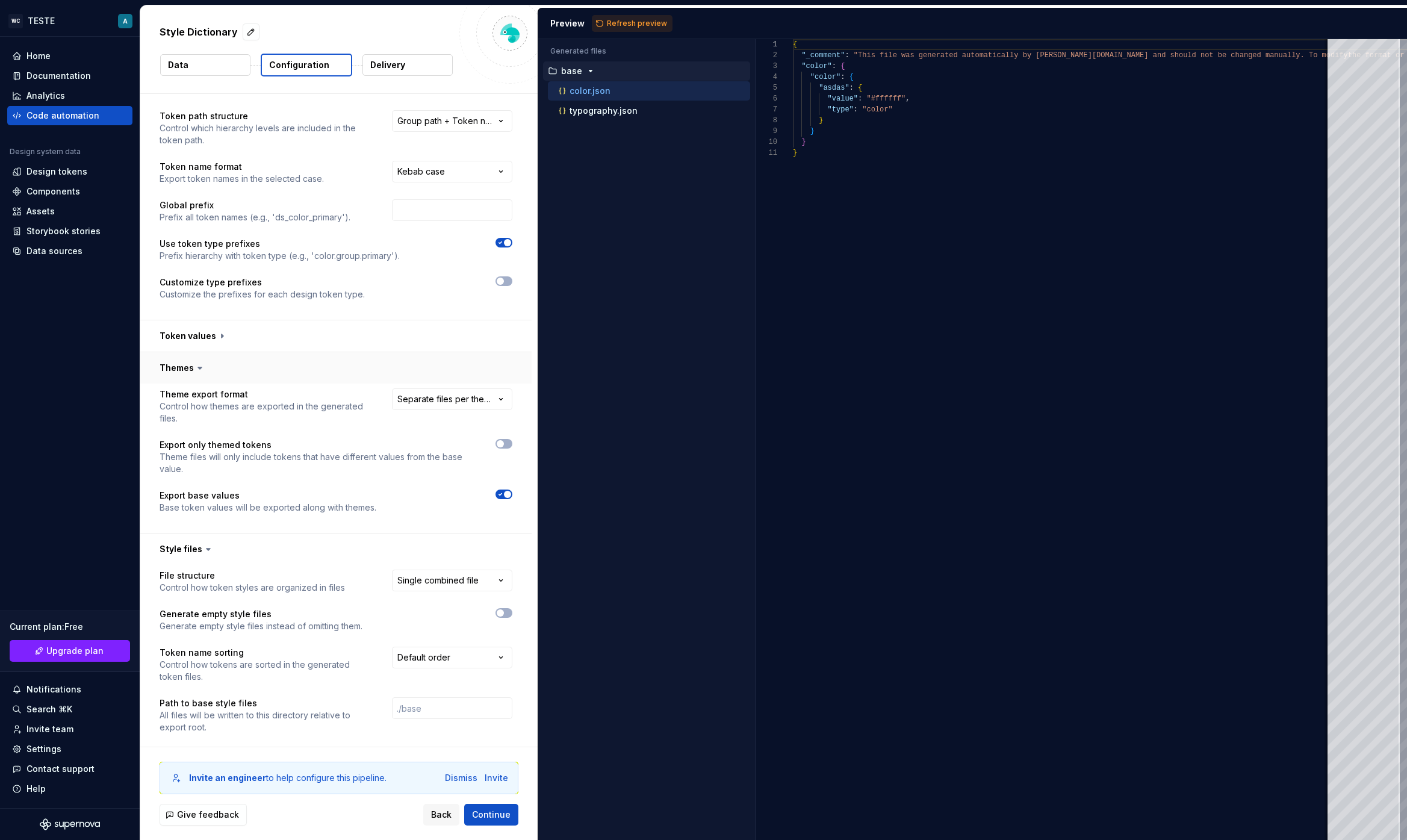
click at [208, 359] on button "button" at bounding box center [336, 368] width 392 height 31
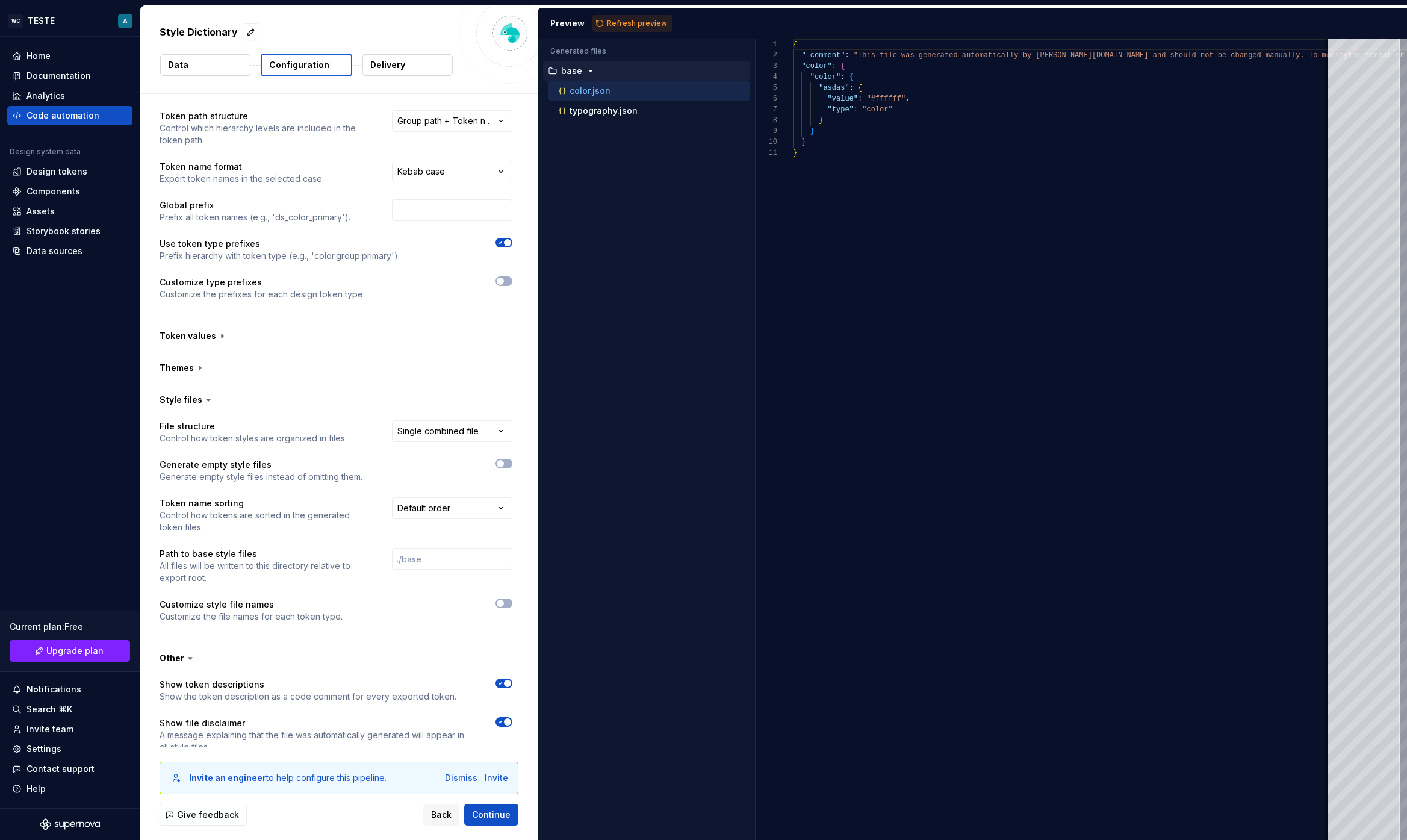
click at [232, 291] on p "Customize the prefixes for each design token type." at bounding box center [261, 295] width 205 height 12
click at [219, 231] on div "**********" at bounding box center [335, 213] width 353 height 205
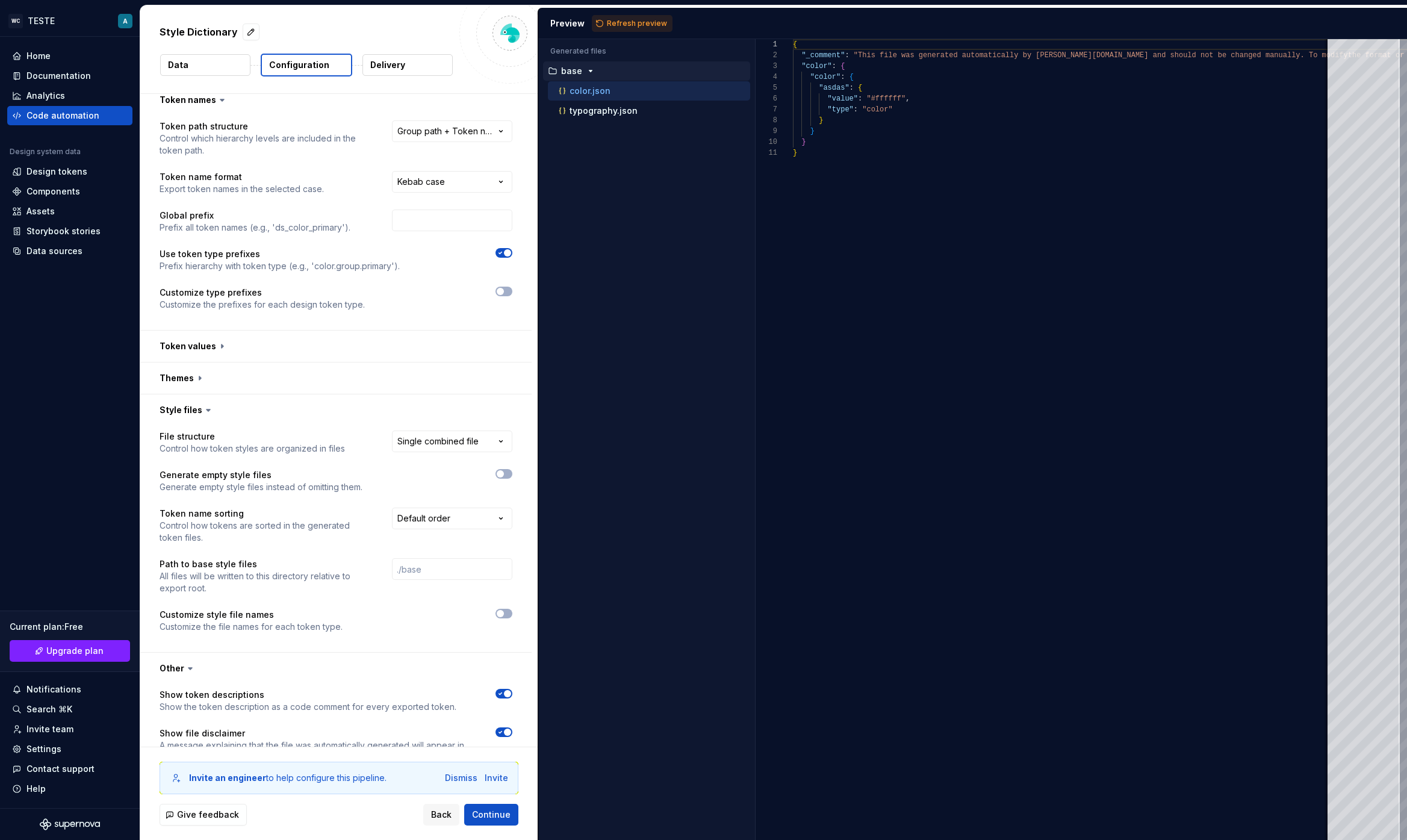
scroll to position [0, 0]
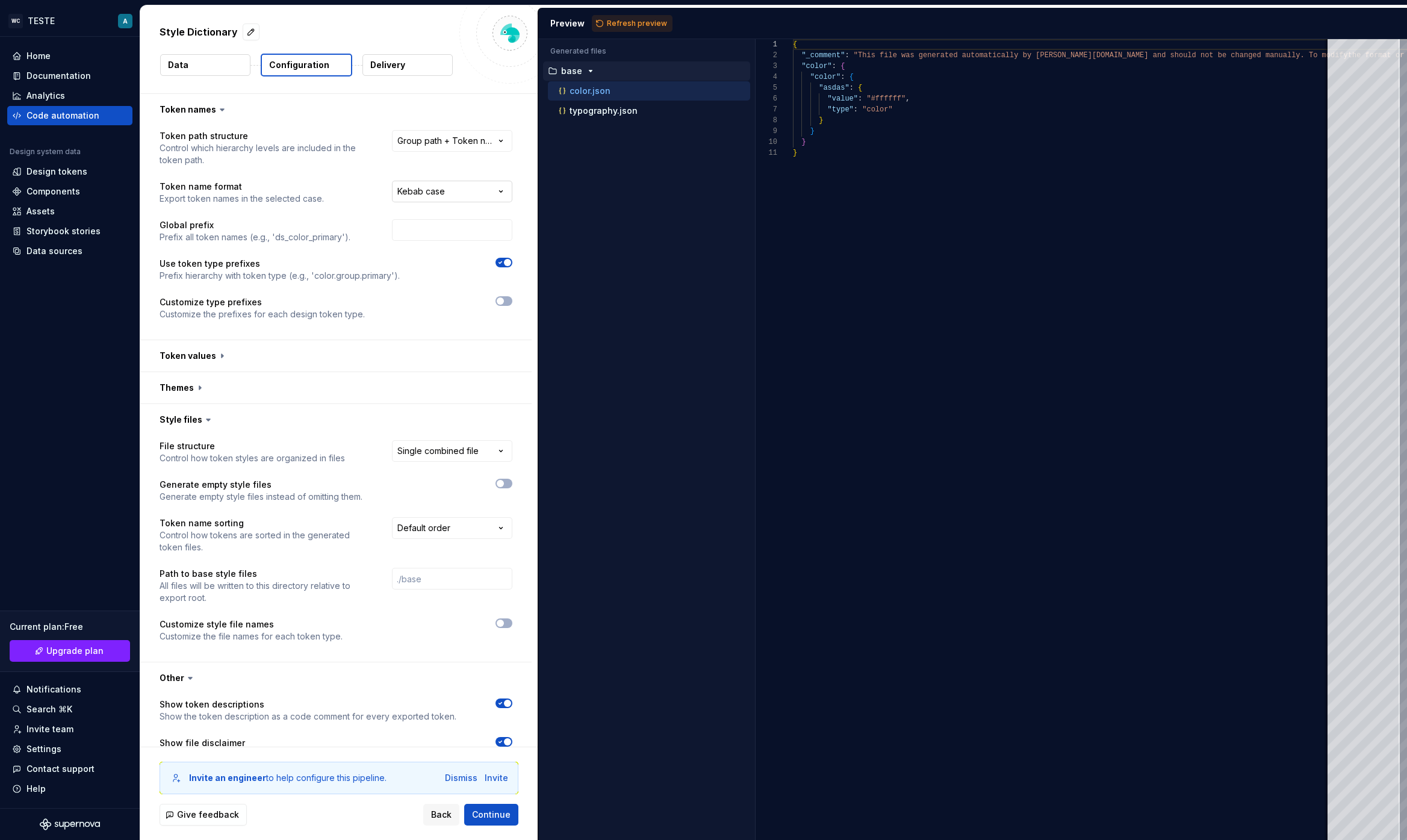
click at [462, 184] on html "**********" at bounding box center [703, 420] width 1407 height 840
click at [462, 143] on html "**********" at bounding box center [703, 420] width 1407 height 840
click at [211, 110] on button "button" at bounding box center [336, 110] width 392 height 31
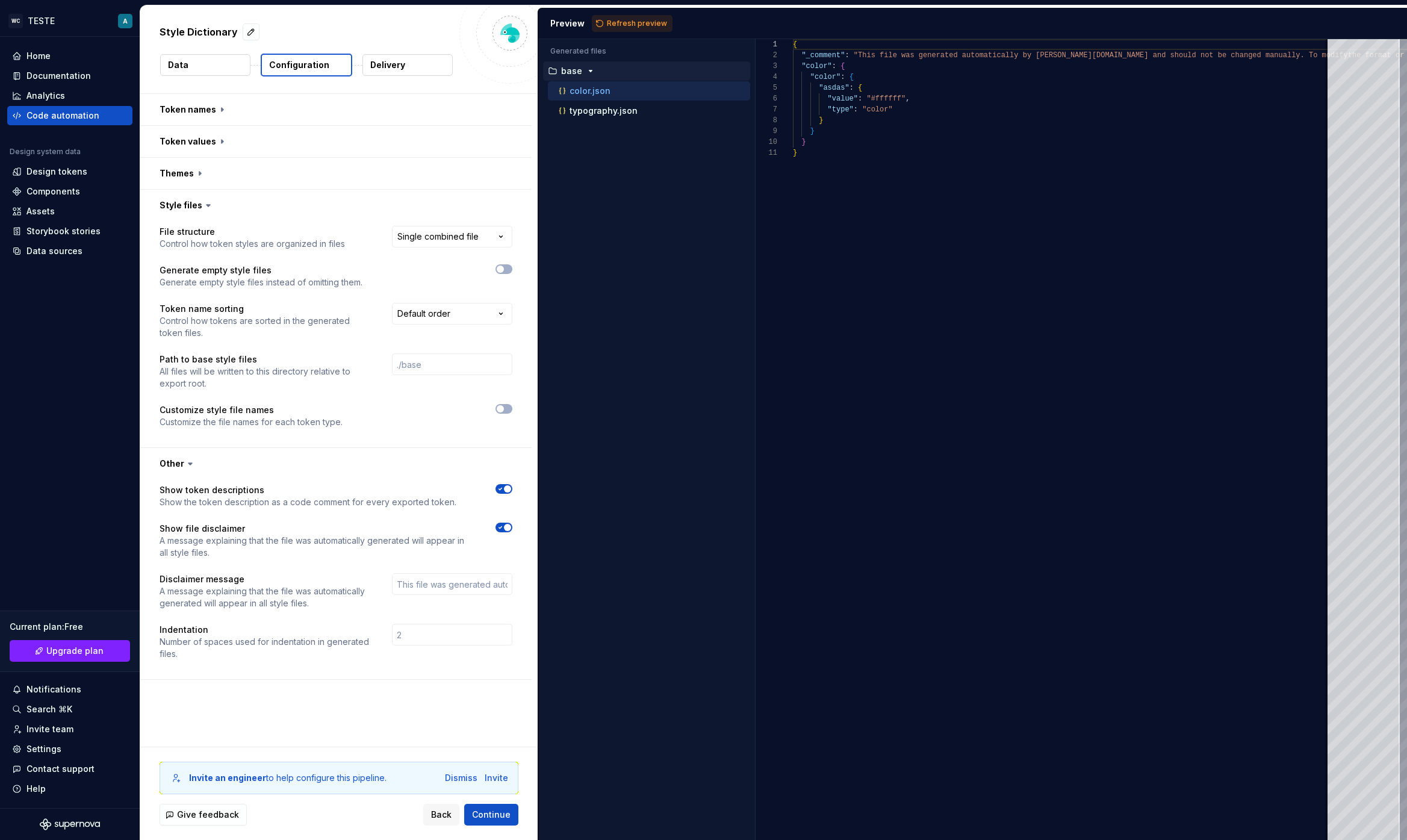
click at [216, 70] on button "Data" at bounding box center [205, 65] width 90 height 22
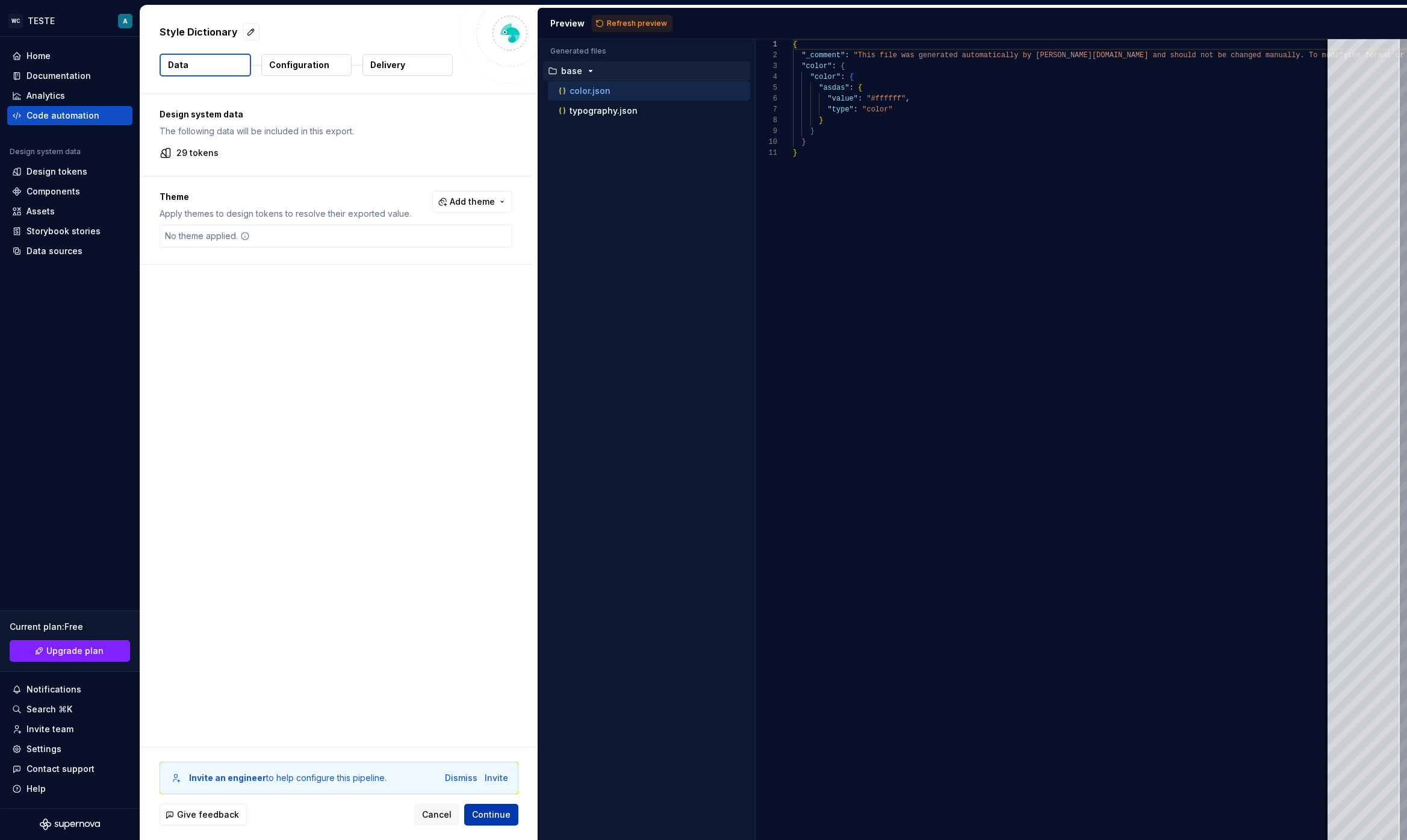
click at [492, 816] on span "Continue" at bounding box center [491, 814] width 39 height 12
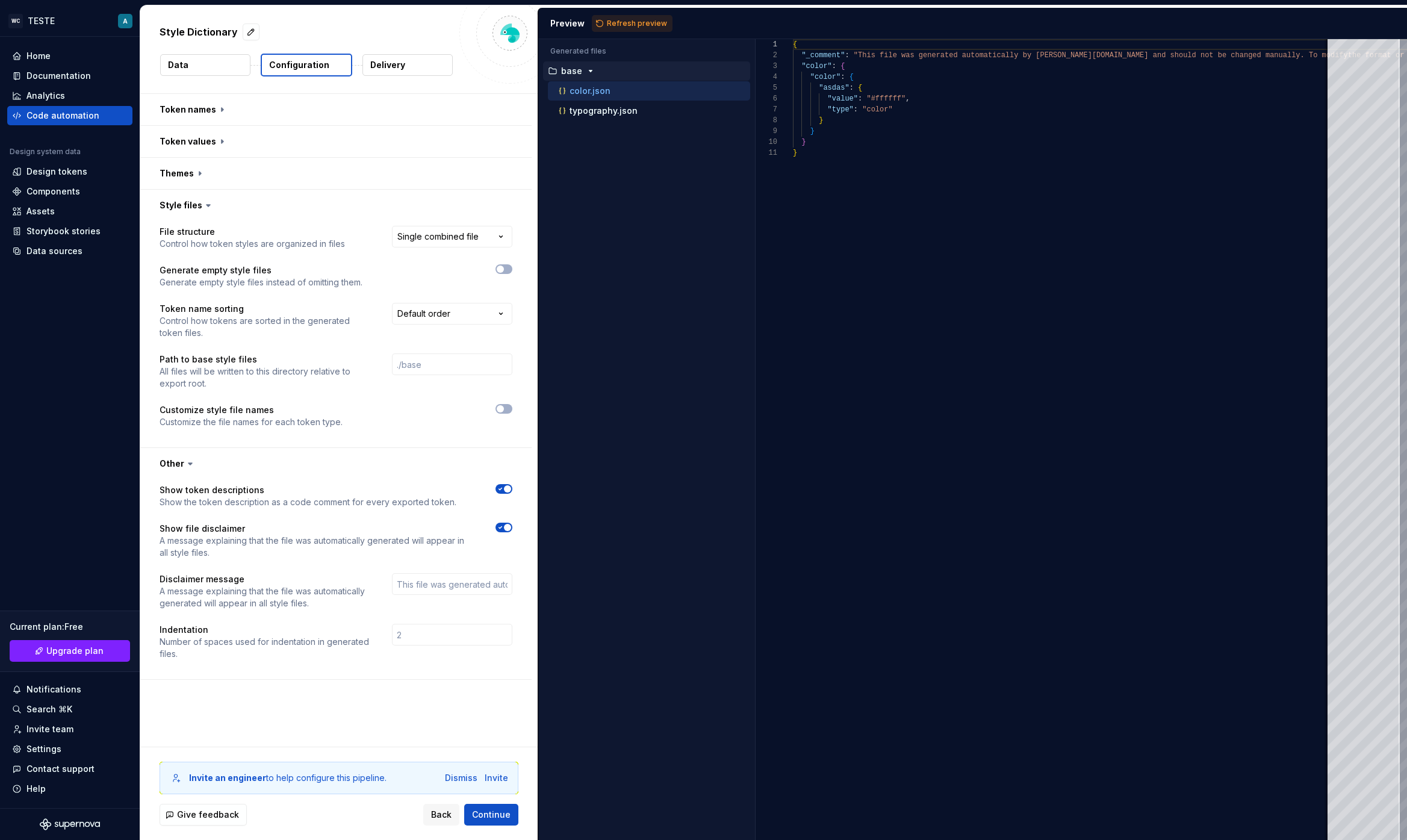
click at [505, 401] on div "**********" at bounding box center [335, 334] width 353 height 217
click at [505, 407] on button "button" at bounding box center [503, 408] width 17 height 9
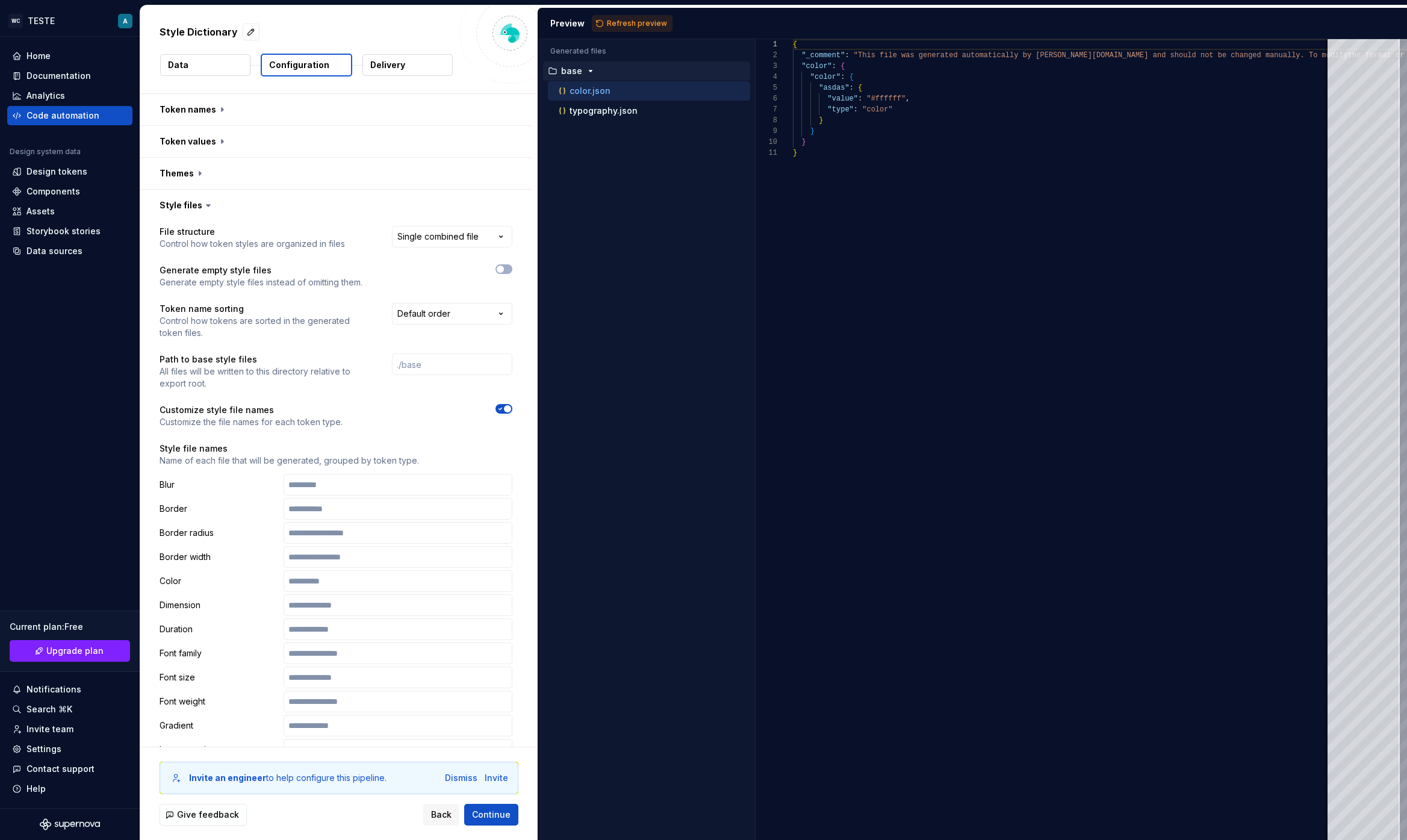
click at [505, 407] on span "button" at bounding box center [507, 408] width 7 height 7
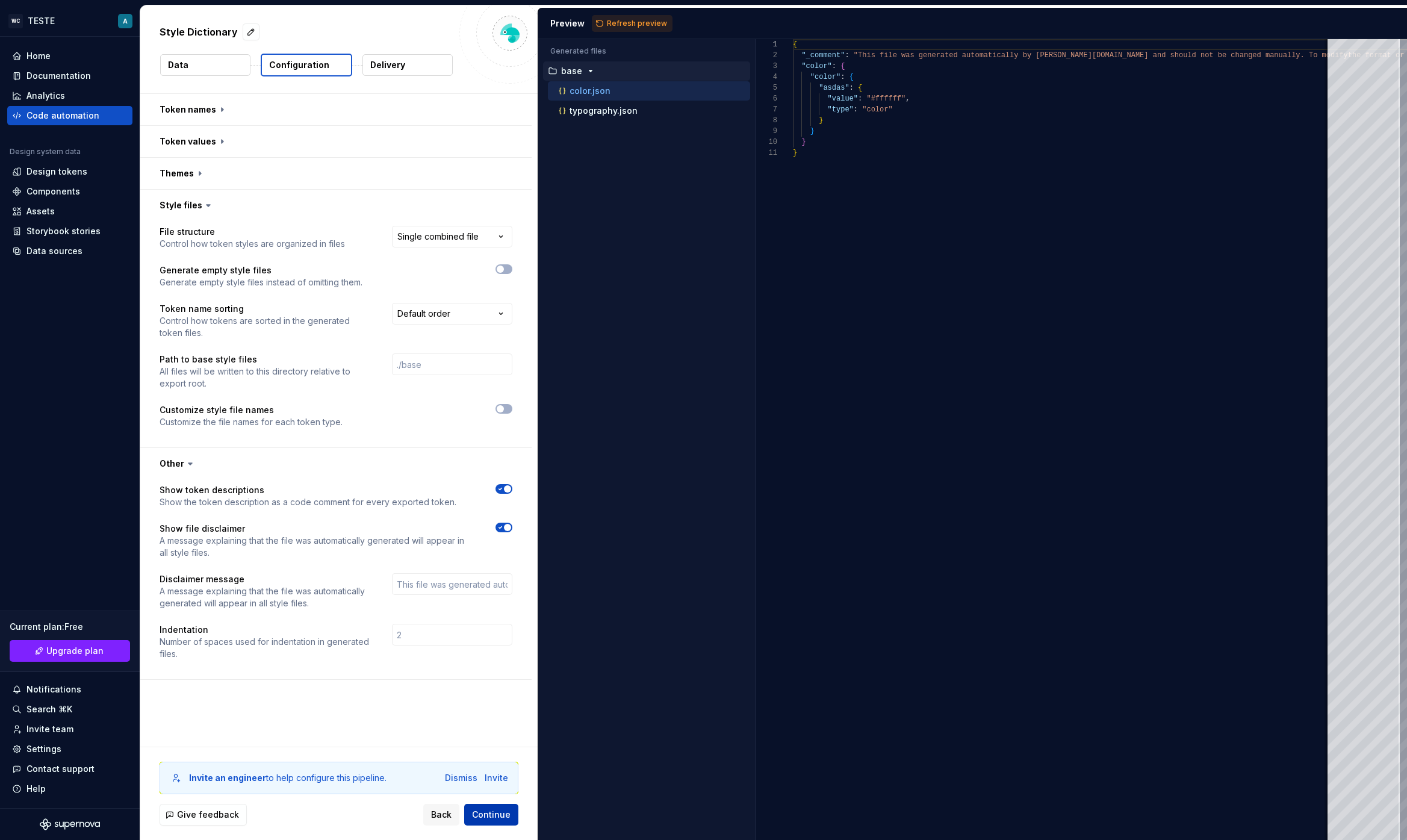
click at [499, 821] on button "Continue" at bounding box center [491, 814] width 54 height 22
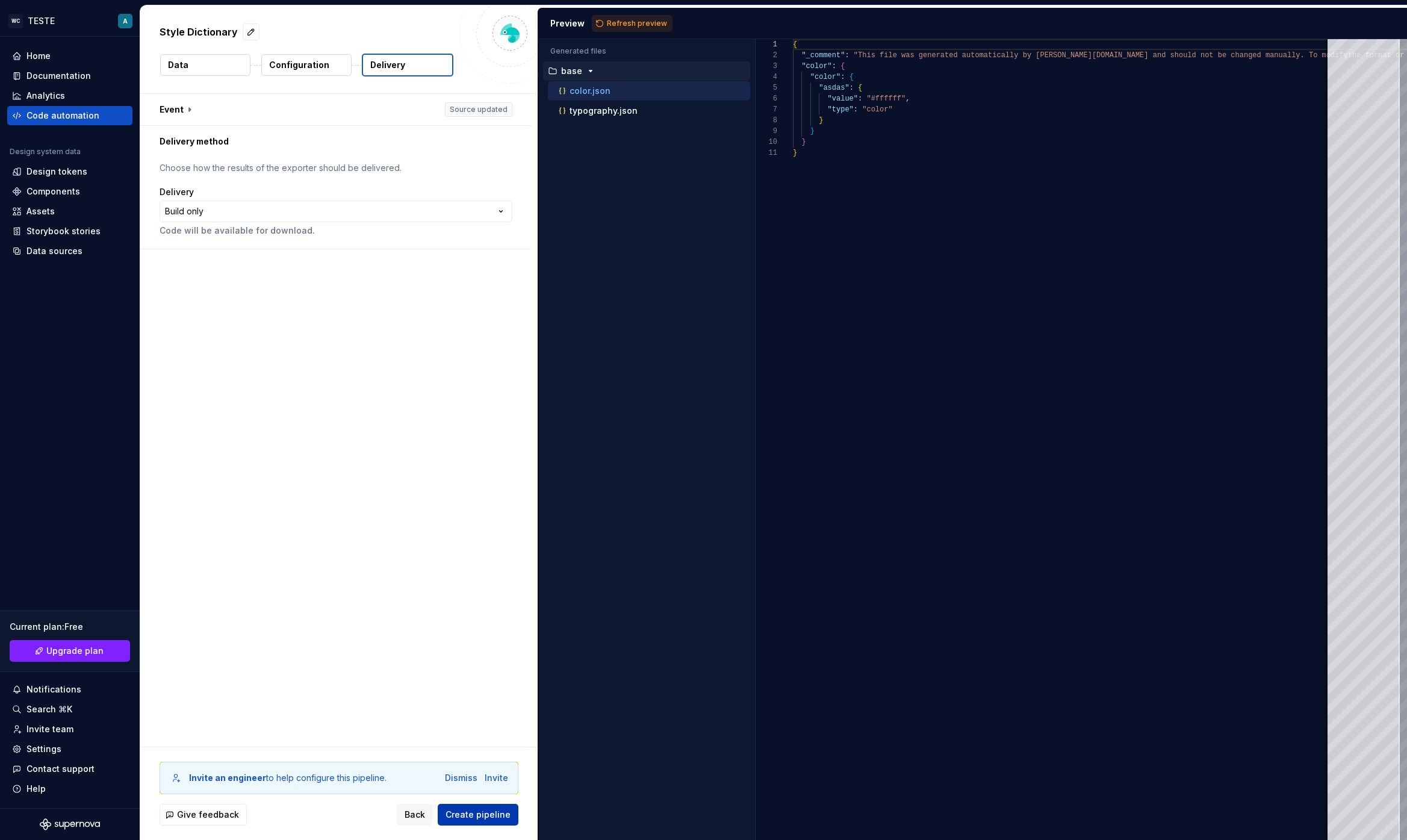
click at [499, 821] on button "Create pipeline" at bounding box center [478, 814] width 81 height 22
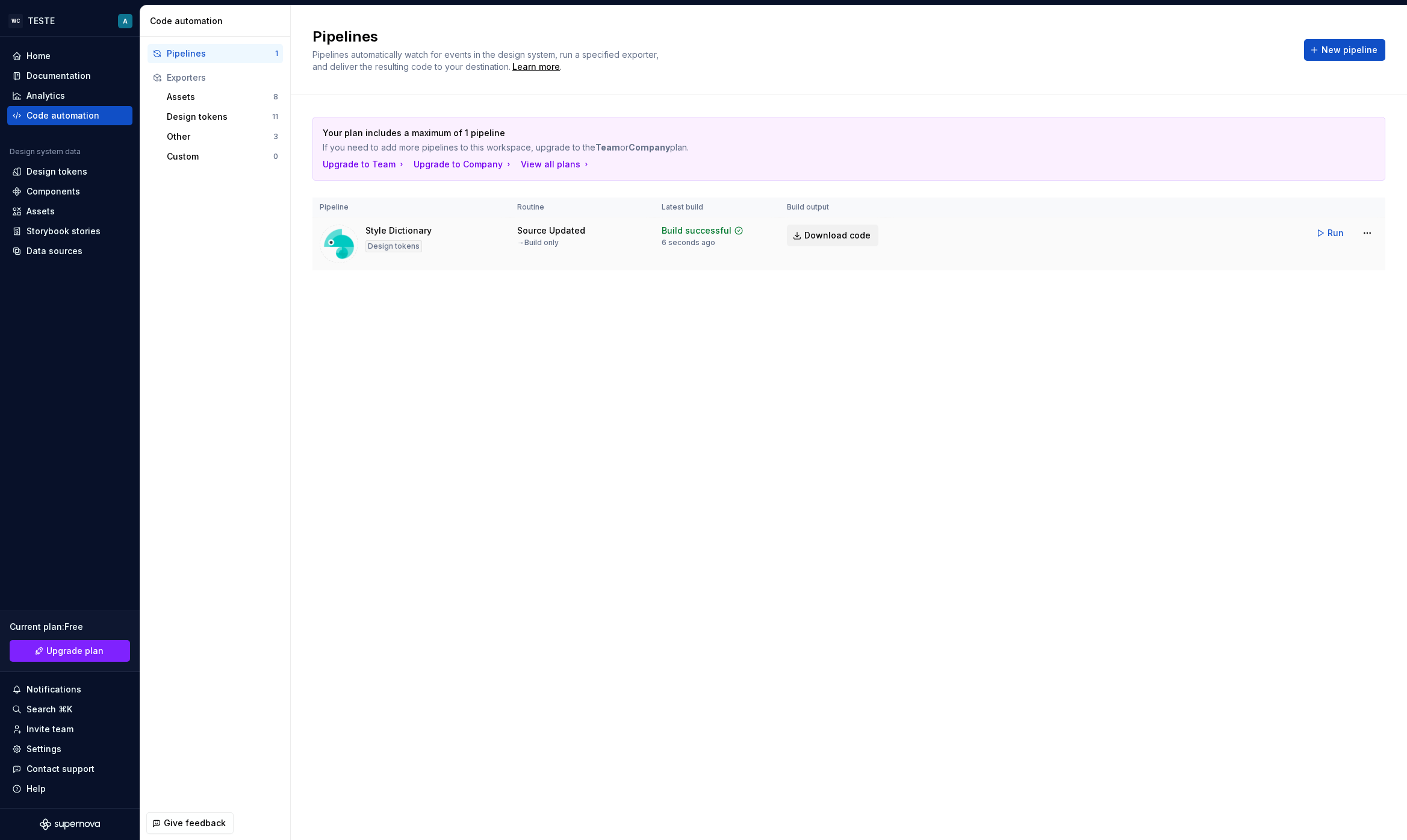
click at [835, 235] on span "Download code" at bounding box center [837, 236] width 66 height 12
click at [209, 115] on div "Design tokens" at bounding box center [219, 117] width 106 height 12
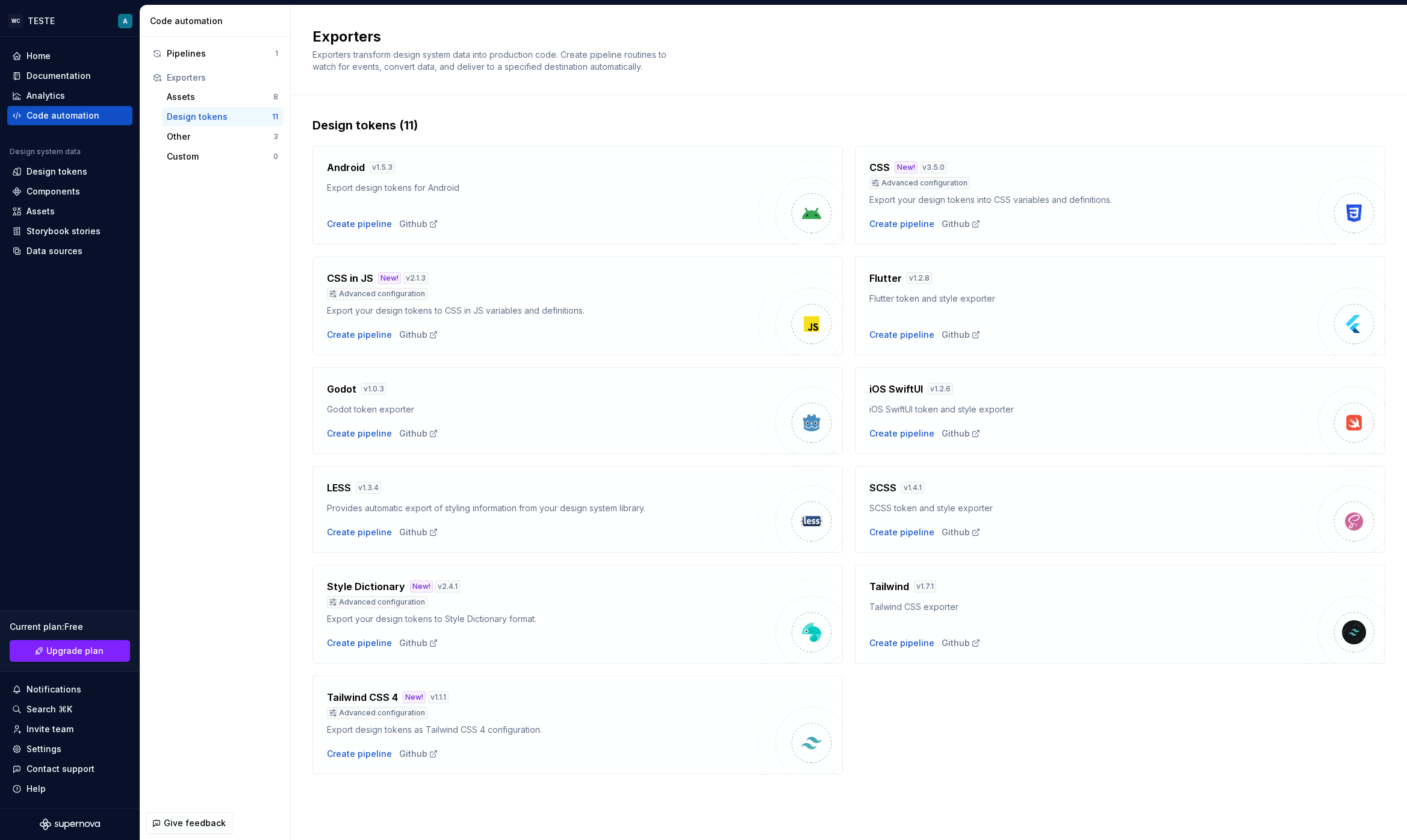
click at [354, 587] on h4 "Style Dictionary" at bounding box center [366, 586] width 79 height 14
click at [69, 175] on div "Design tokens" at bounding box center [57, 171] width 61 height 12
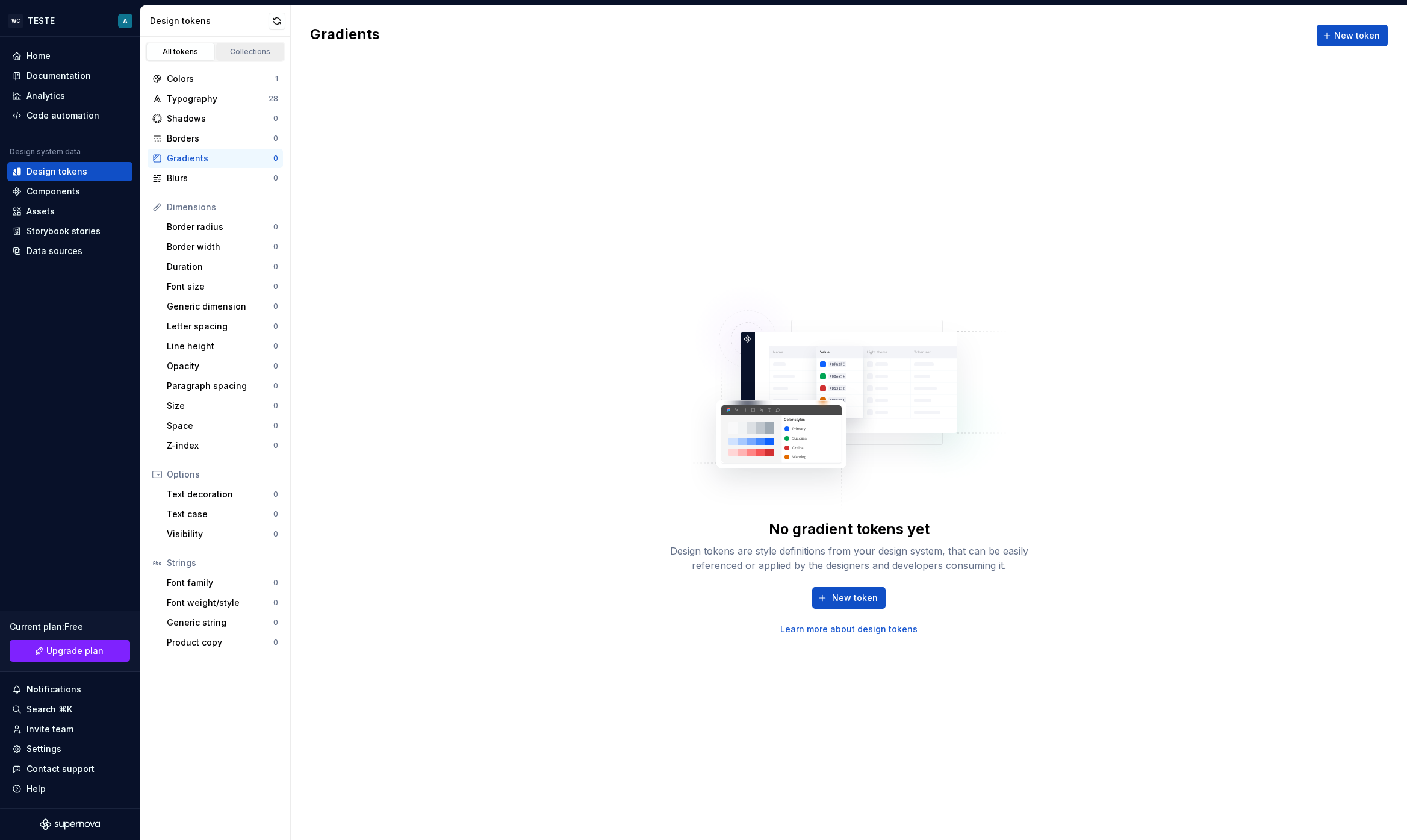
click at [252, 43] on link "Collections" at bounding box center [250, 51] width 68 height 18
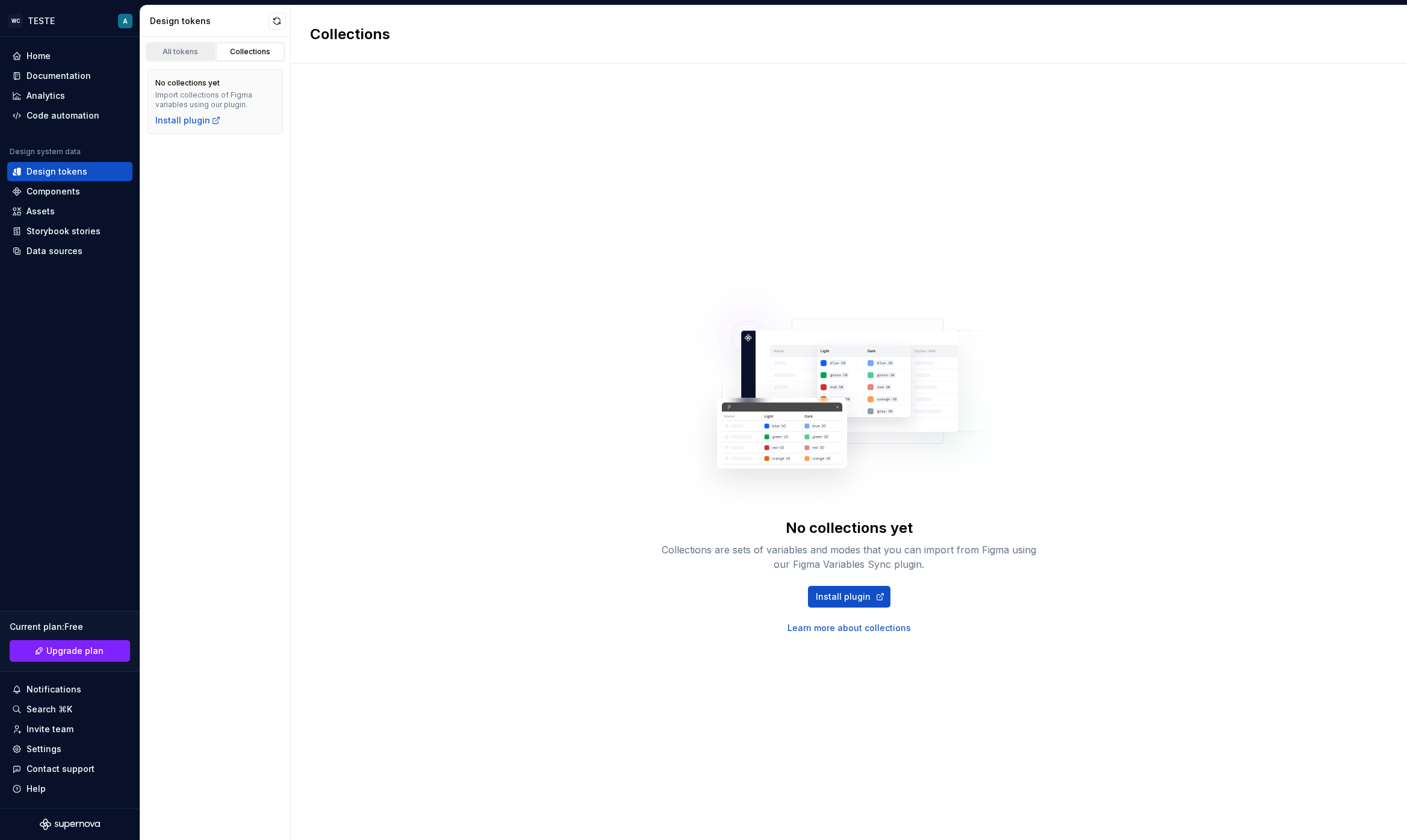
click at [191, 48] on div "All tokens" at bounding box center [180, 51] width 60 height 9
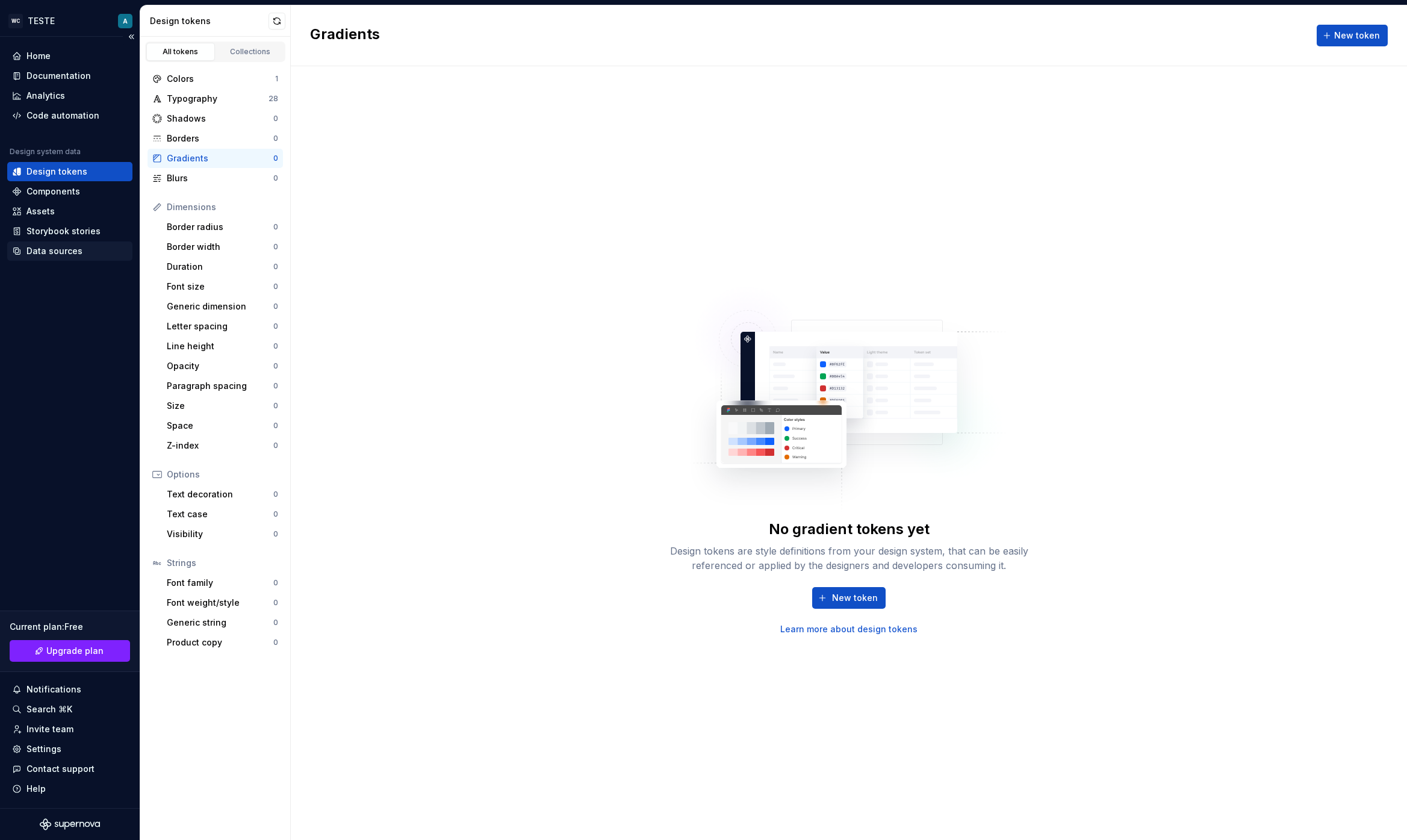
click at [76, 247] on div "Data sources" at bounding box center [54, 251] width 56 height 12
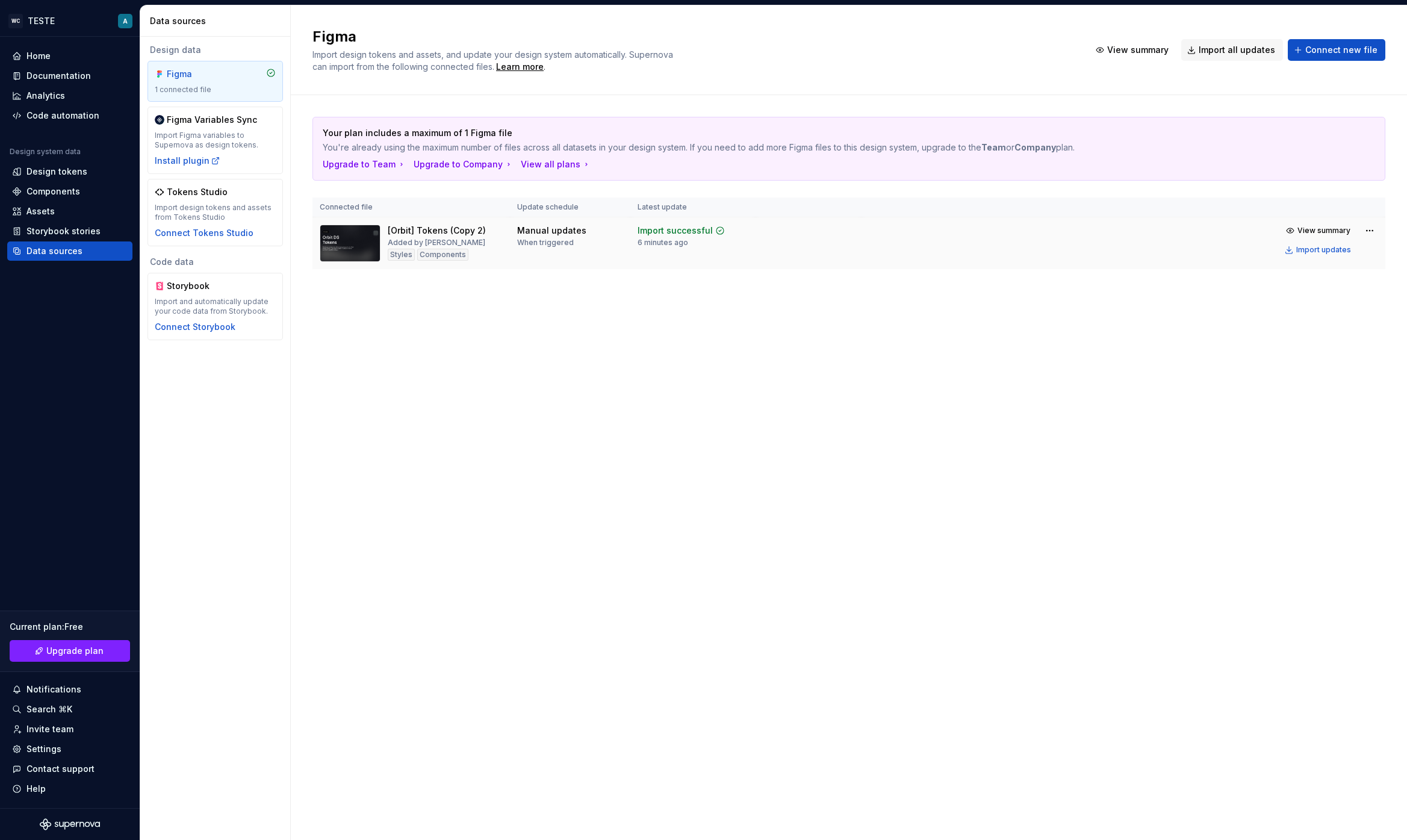
click at [419, 238] on div "Added by Angelo" at bounding box center [436, 243] width 98 height 9
click at [85, 194] on div "Components" at bounding box center [70, 192] width 116 height 12
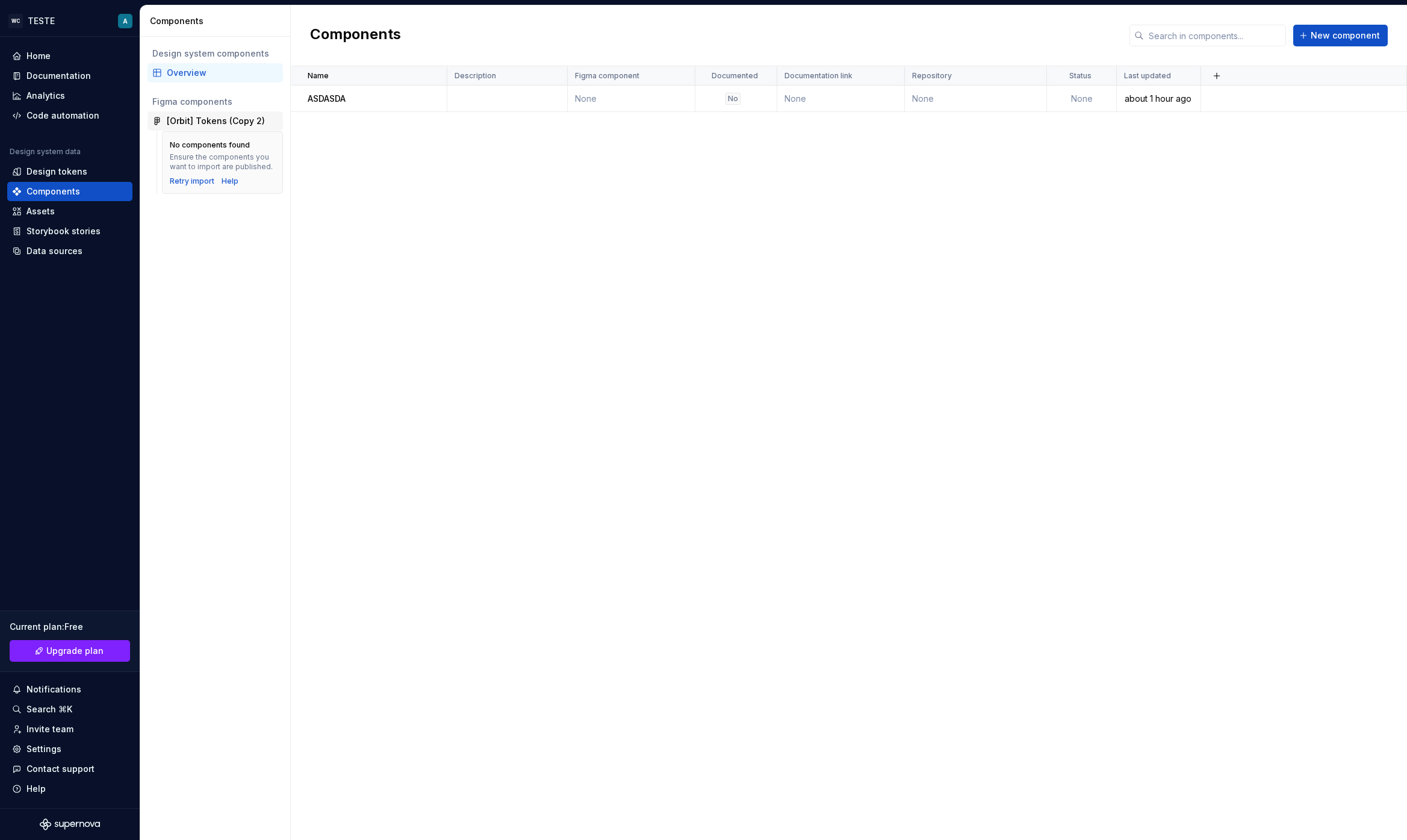
click at [193, 119] on div "[Orbit] Tokens (Copy 2)" at bounding box center [215, 121] width 98 height 12
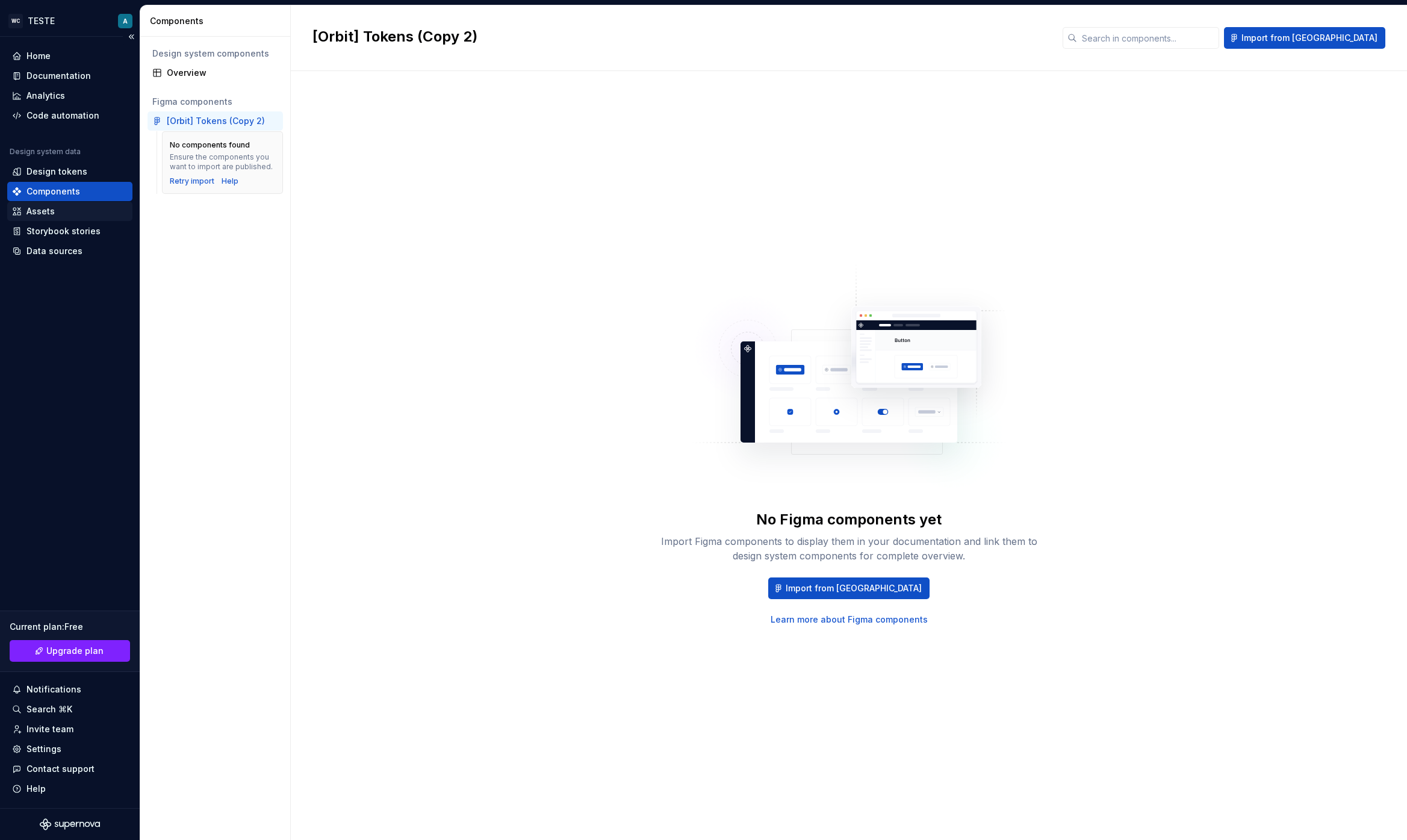
click at [47, 202] on div "Assets" at bounding box center [70, 211] width 125 height 19
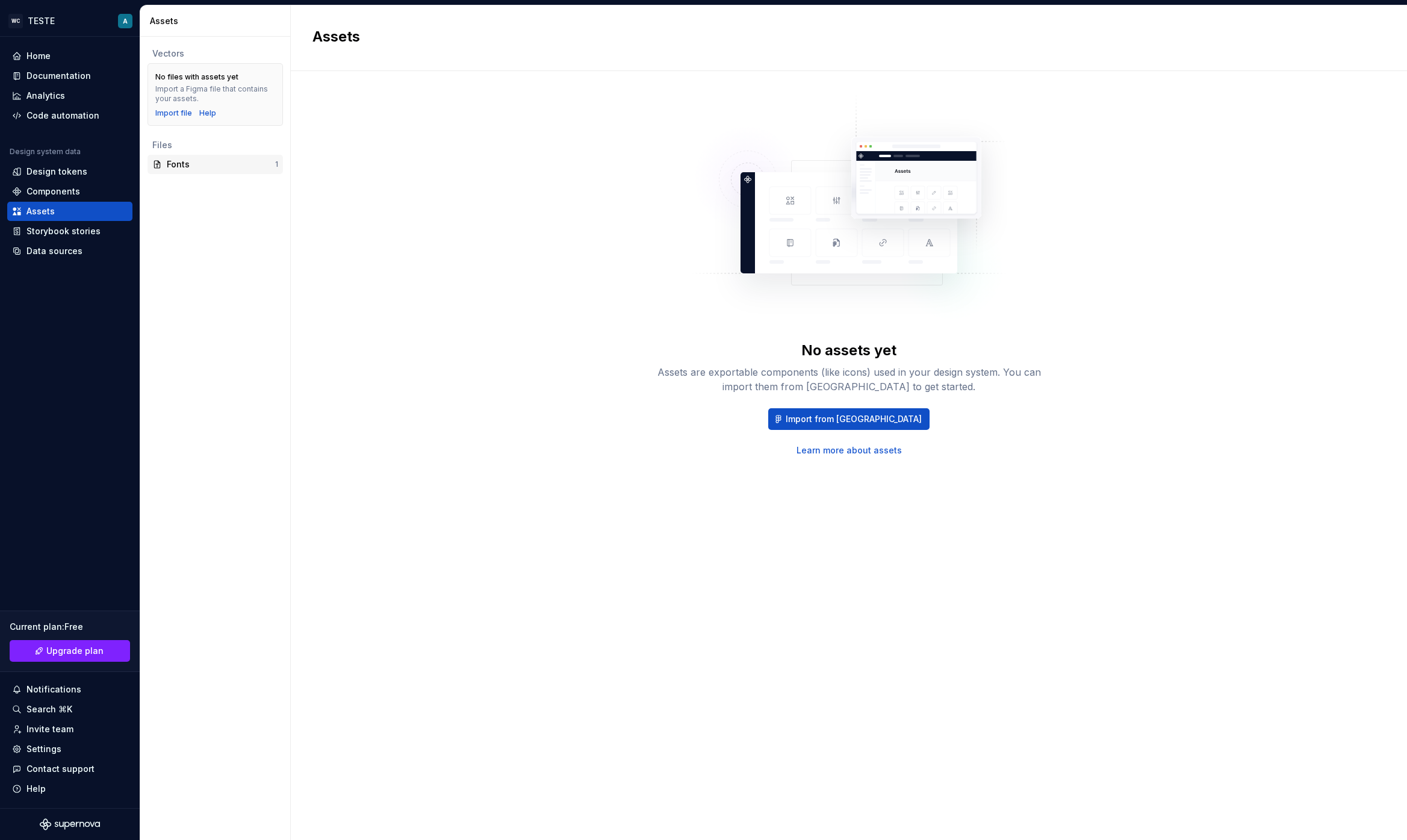
click at [223, 166] on div "Fonts" at bounding box center [221, 165] width 108 height 12
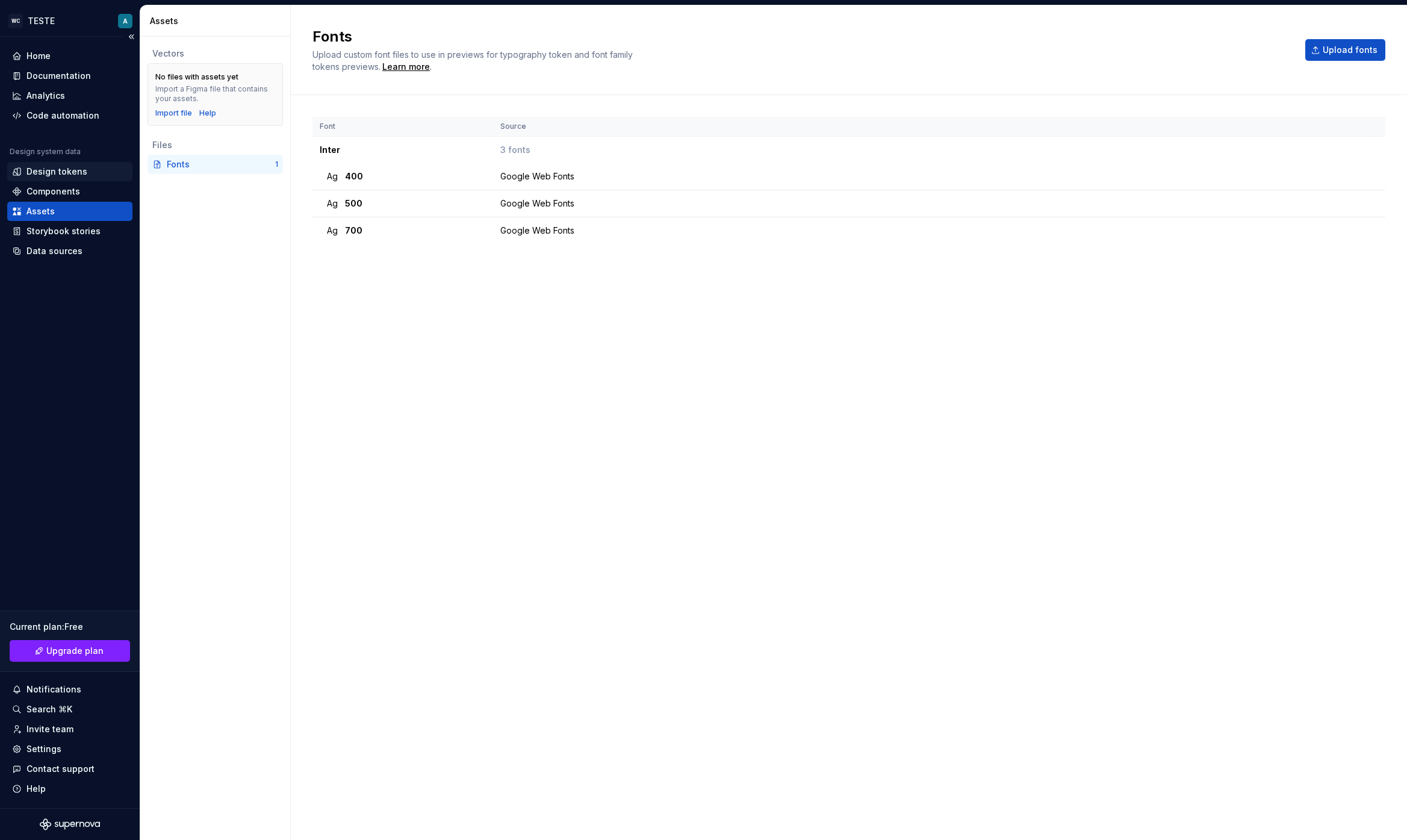
click at [47, 162] on div "Design tokens" at bounding box center [70, 171] width 125 height 19
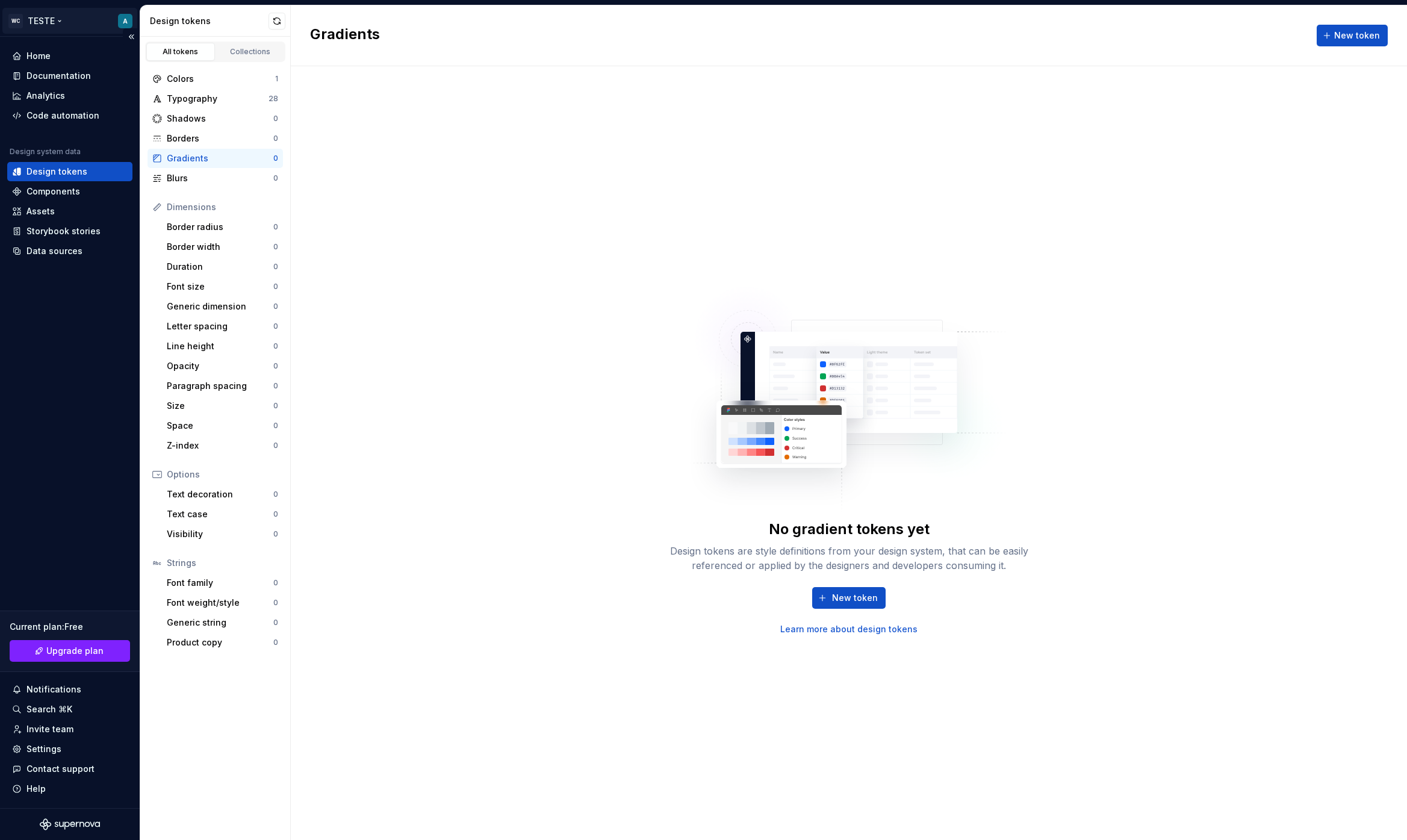
click at [57, 16] on html "WC TESTE A Home Documentation Analytics Code automation Design system data Desi…" at bounding box center [703, 420] width 1407 height 840
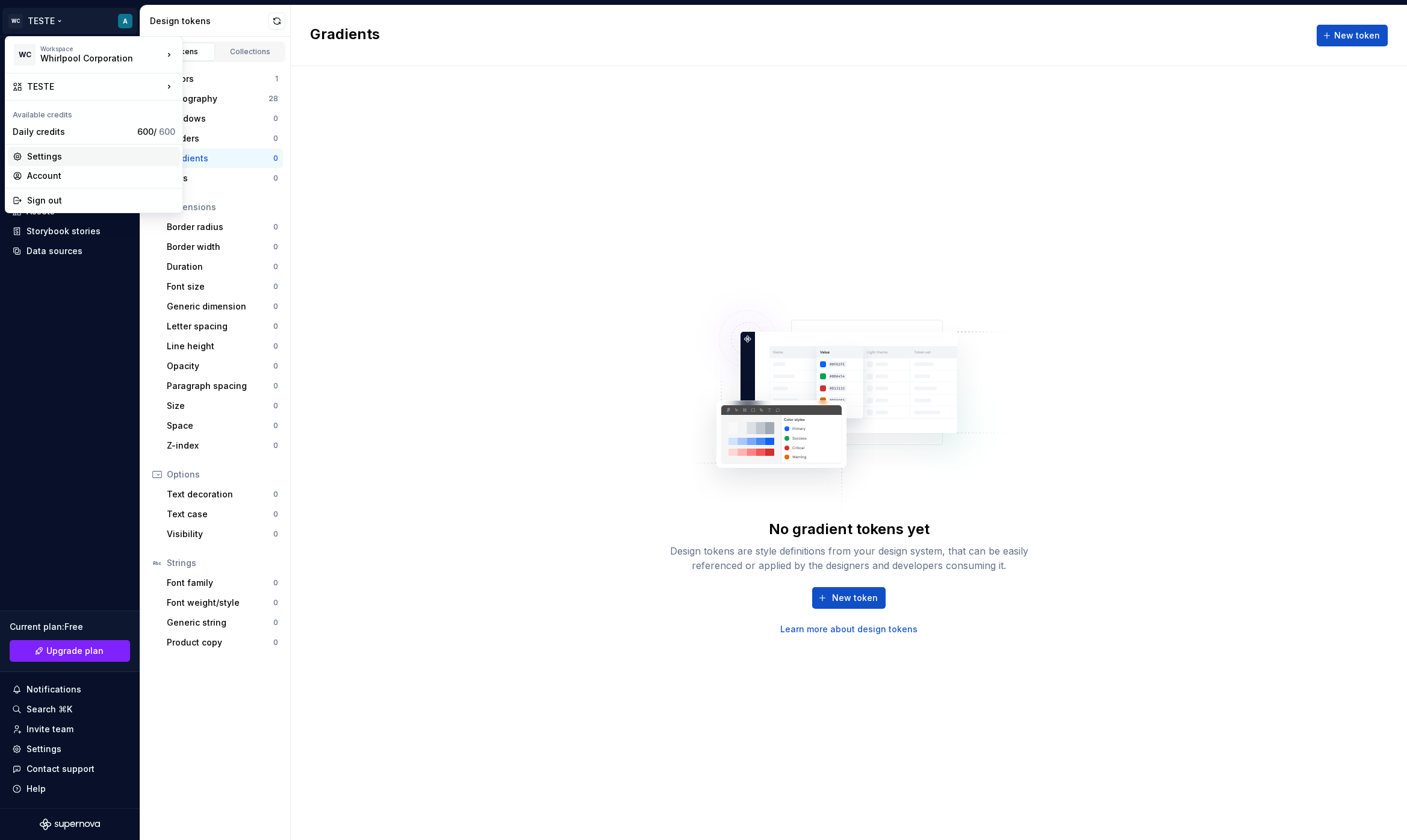
click at [57, 150] on div "Settings" at bounding box center [101, 156] width 148 height 12
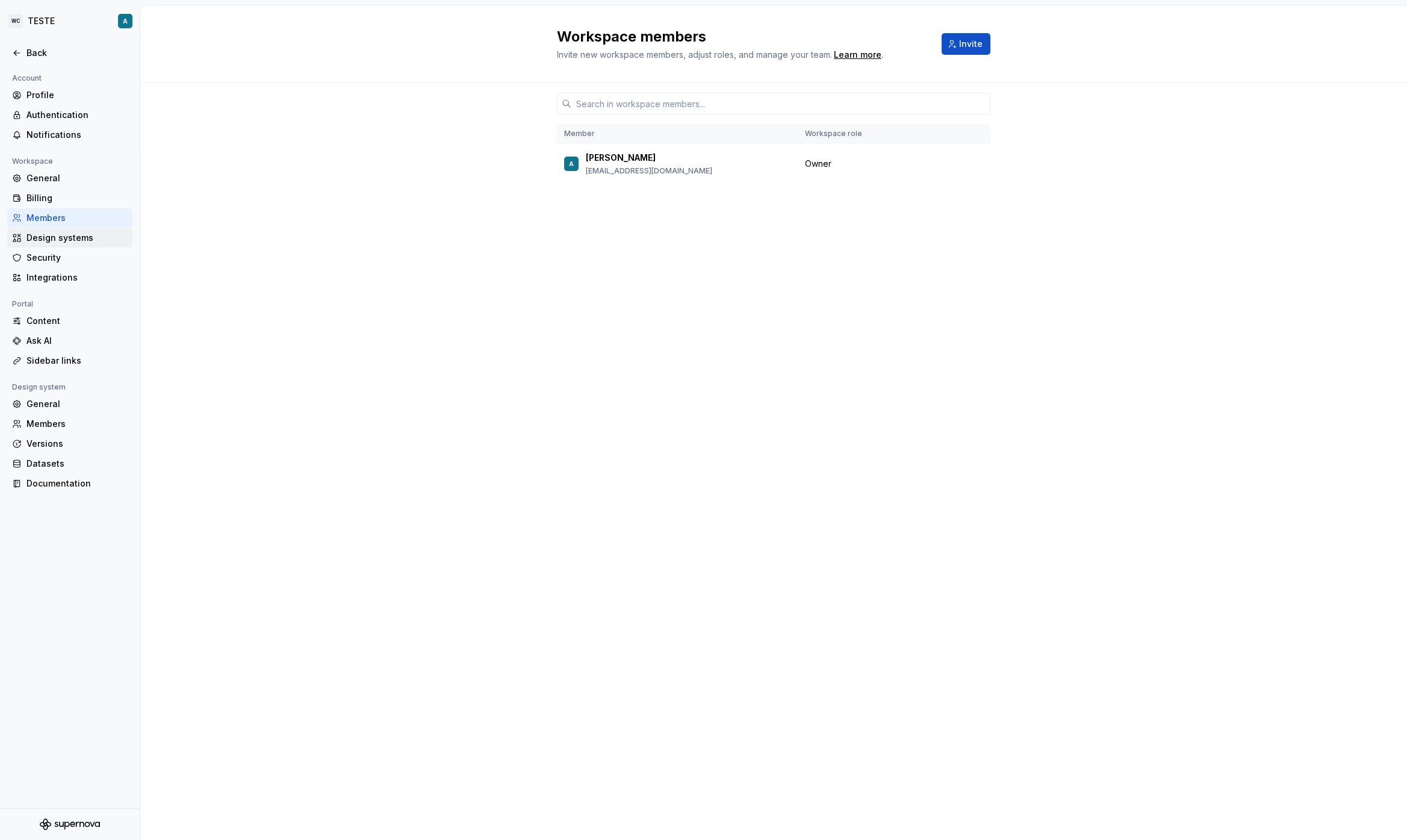
click at [43, 233] on div "Design systems" at bounding box center [77, 238] width 101 height 12
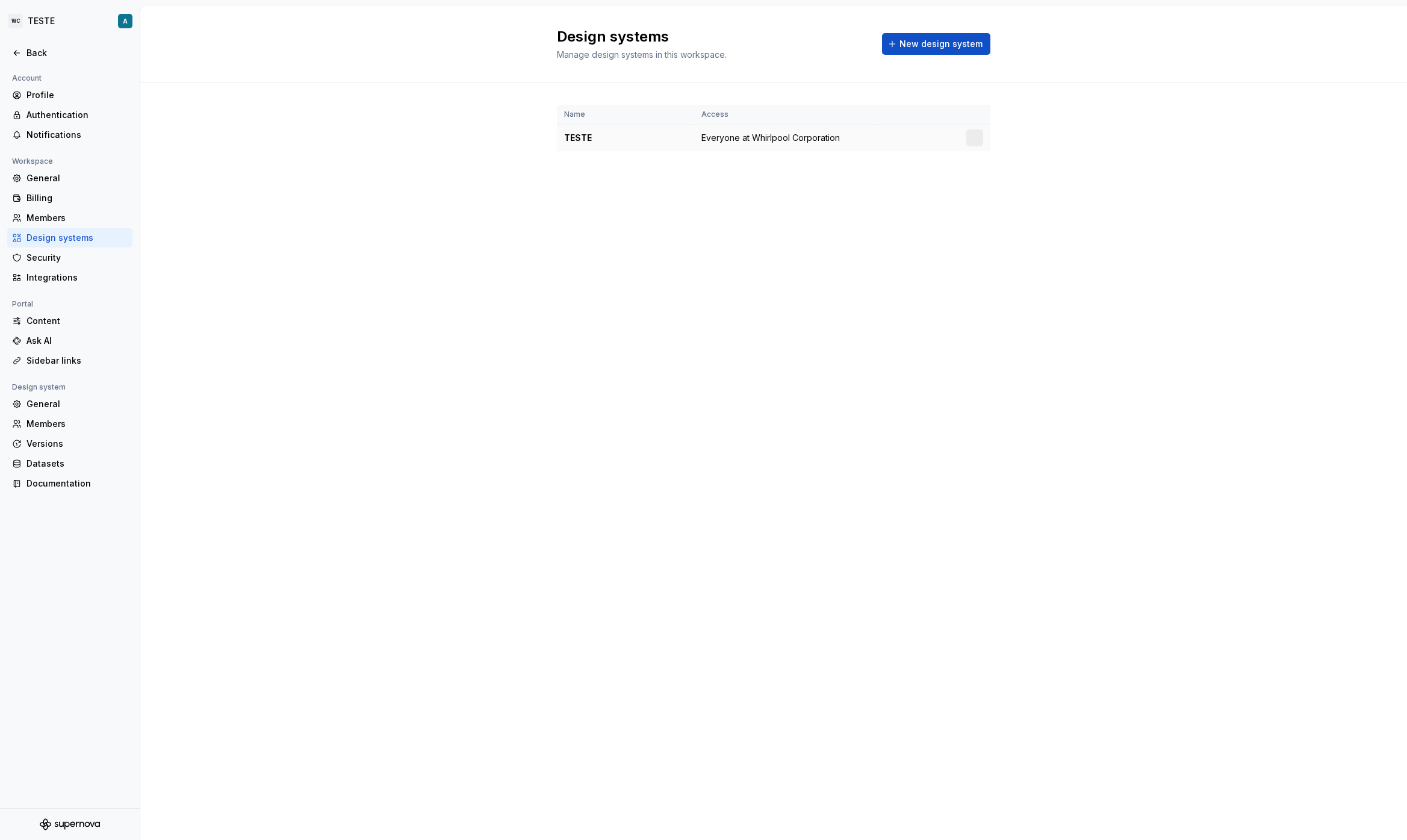
click at [602, 134] on div "TESTE" at bounding box center [625, 138] width 123 height 12
drag, startPoint x: 793, startPoint y: 133, endPoint x: 936, endPoint y: 138, distance: 143.1
click at [936, 138] on tr "TESTE Everyone at Whirlpool Corporation" at bounding box center [774, 138] width 434 height 27
click at [738, 134] on span "Everyone at Whirlpool Corporation" at bounding box center [770, 138] width 138 height 12
click at [972, 138] on html "WC TESTE A Back Account Profile Authentication Notifications Workspace General …" at bounding box center [703, 420] width 1407 height 840
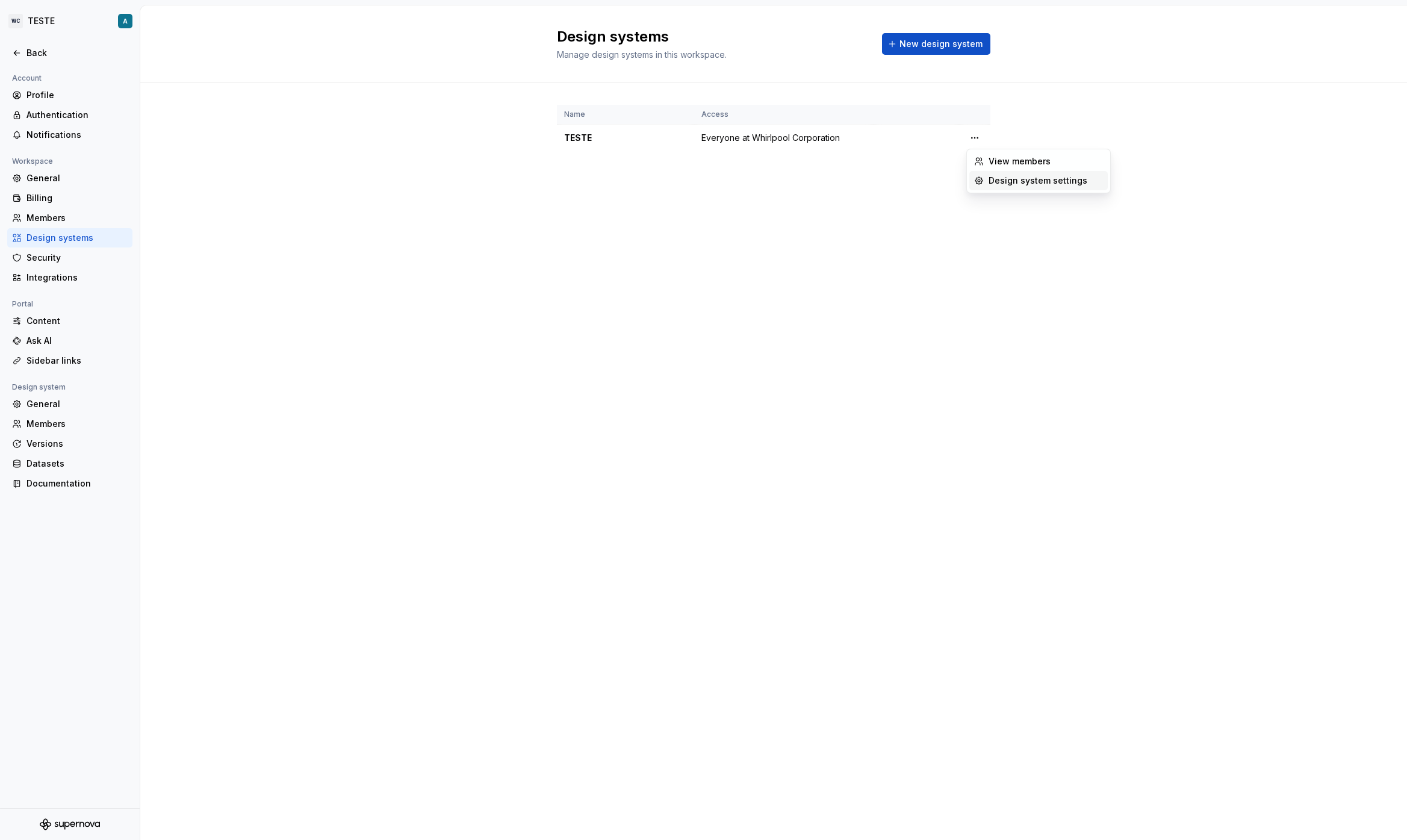
click at [1008, 177] on div "Design system settings" at bounding box center [1045, 181] width 114 height 12
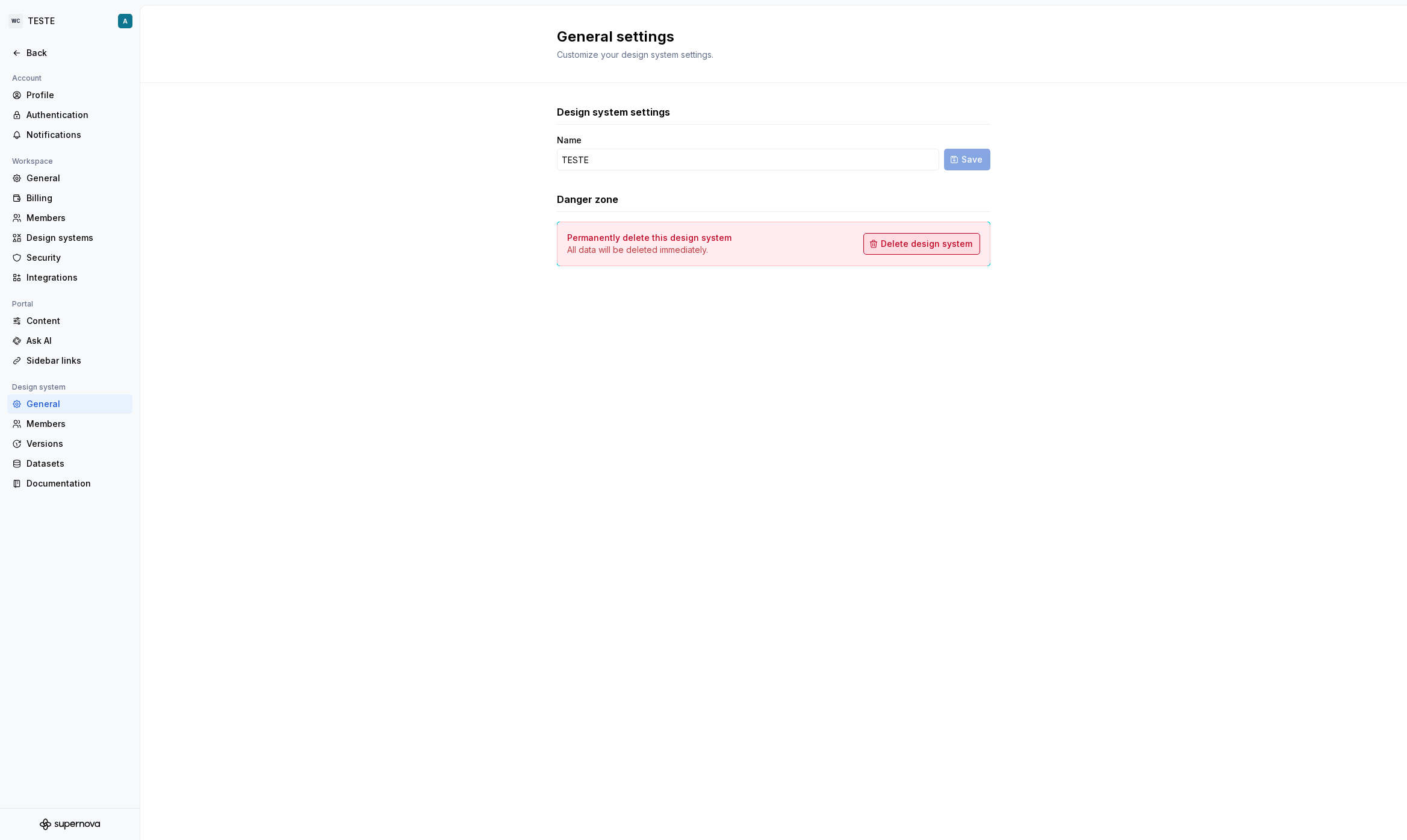
click at [960, 238] on span "Delete design system" at bounding box center [926, 244] width 91 height 12
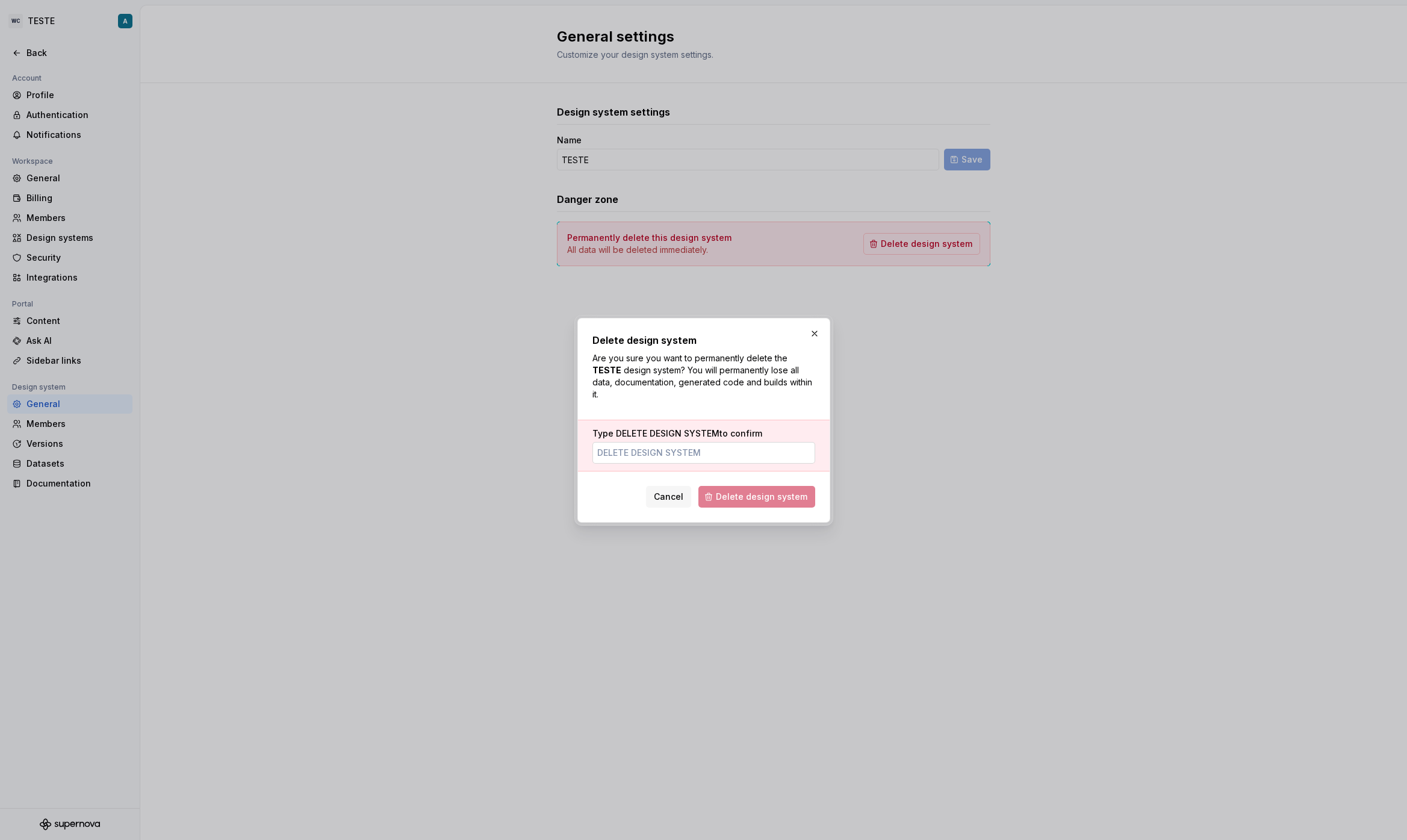
click at [717, 459] on input "Type DELETE DESIGN SYSTEM to confirm" at bounding box center [703, 453] width 223 height 22
click at [654, 431] on span "DELETE DESIGN SYSTEM" at bounding box center [667, 433] width 104 height 10
click at [654, 442] on input "Type DELETE DESIGN SYSTEM to confirm" at bounding box center [703, 453] width 223 height 22
click at [654, 431] on span "DELETE DESIGN SYSTEM" at bounding box center [667, 433] width 104 height 10
click at [654, 442] on input "Type DELETE DESIGN SYSTEM to confirm" at bounding box center [703, 453] width 223 height 22
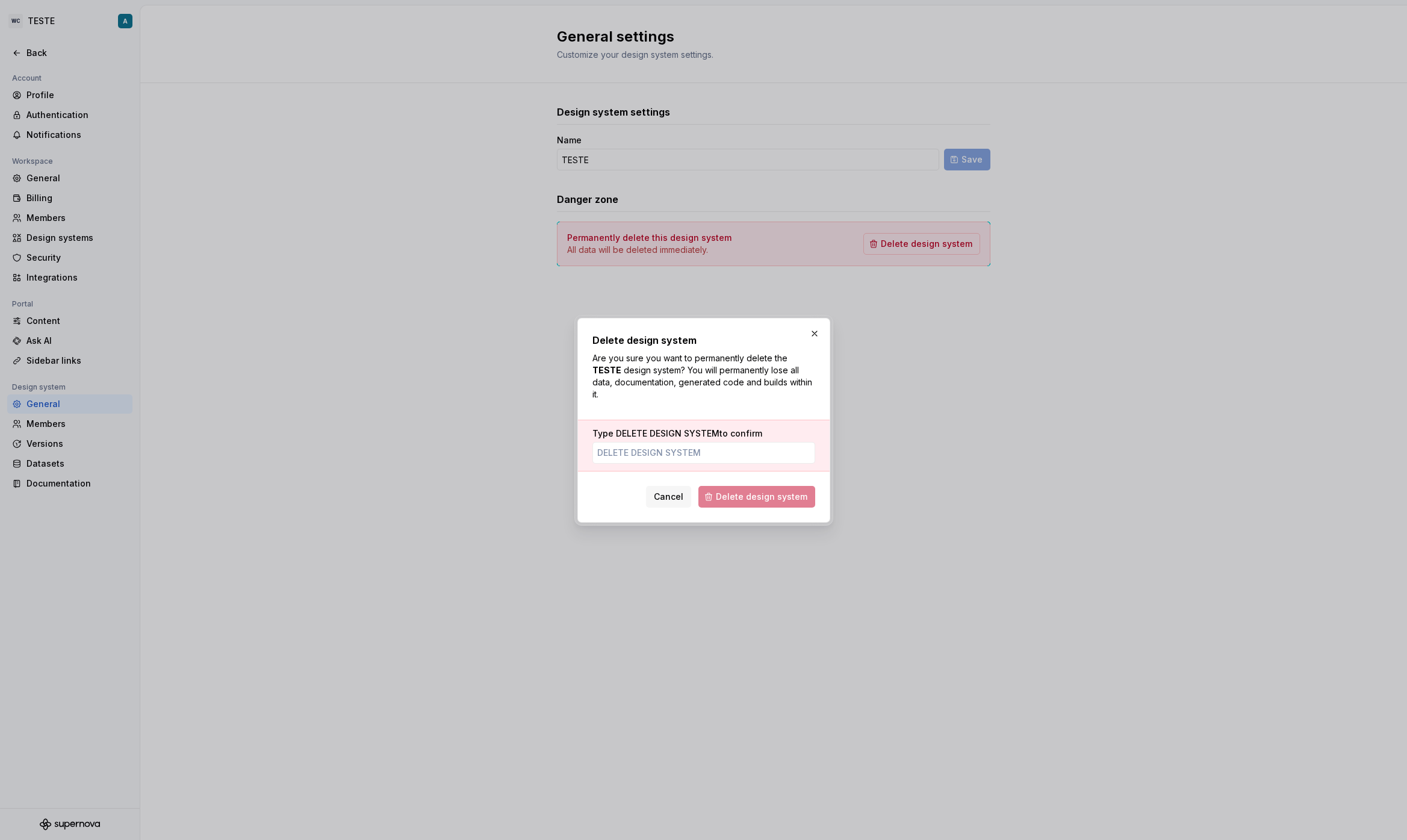
click at [636, 430] on span "DELETE DESIGN SYSTEM" at bounding box center [667, 433] width 104 height 10
click at [636, 442] on input "Type DELETE DESIGN SYSTEM to confirm" at bounding box center [703, 453] width 223 height 22
drag, startPoint x: 636, startPoint y: 430, endPoint x: 705, endPoint y: 431, distance: 69.0
click at [705, 429] on span "DELETE DESIGN SYSTEM" at bounding box center [667, 433] width 104 height 10
click at [705, 442] on input "Type DELETE DESIGN SYSTEM to confirm" at bounding box center [703, 453] width 223 height 22
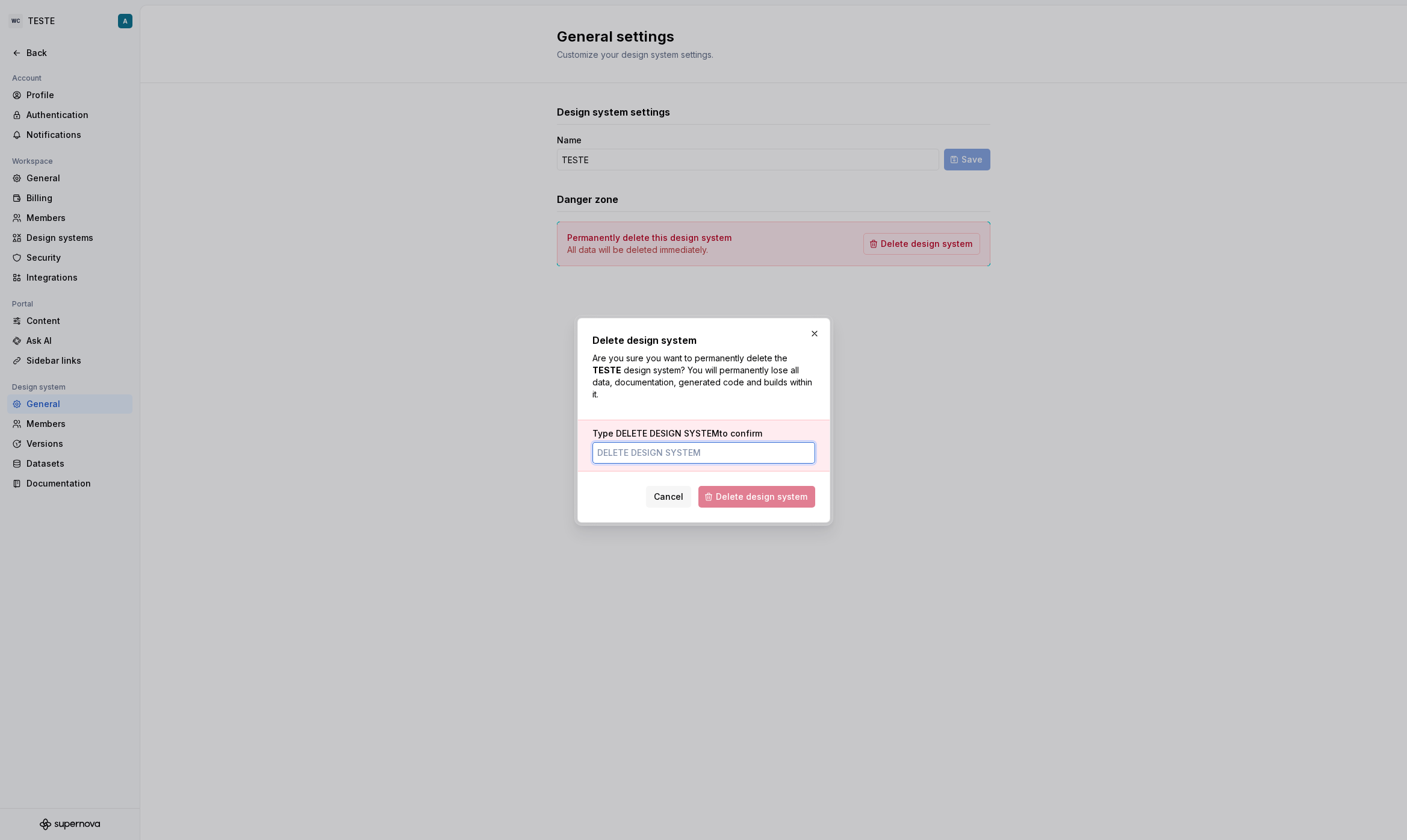
click at [698, 456] on input "Type DELETE DESIGN SYSTEM to confirm" at bounding box center [703, 453] width 223 height 22
type input "DELETE DESIGN SYSTEM"
click button "Delete design system" at bounding box center [757, 497] width 117 height 22
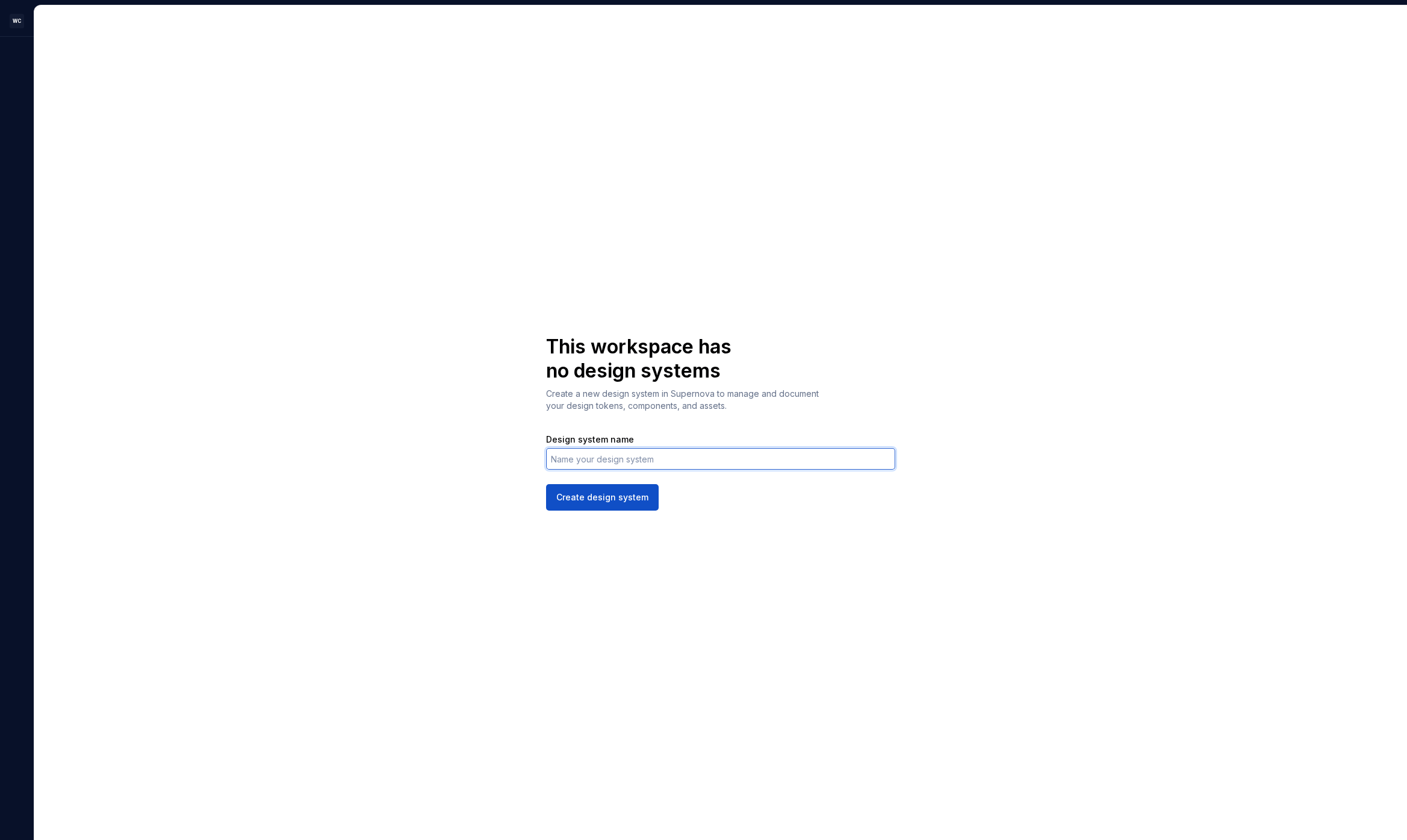
click at [609, 462] on input "Design system name" at bounding box center [720, 459] width 349 height 22
type input "DESIGN TESTE"
click at [546, 484] on button "Create design system" at bounding box center [602, 497] width 112 height 26
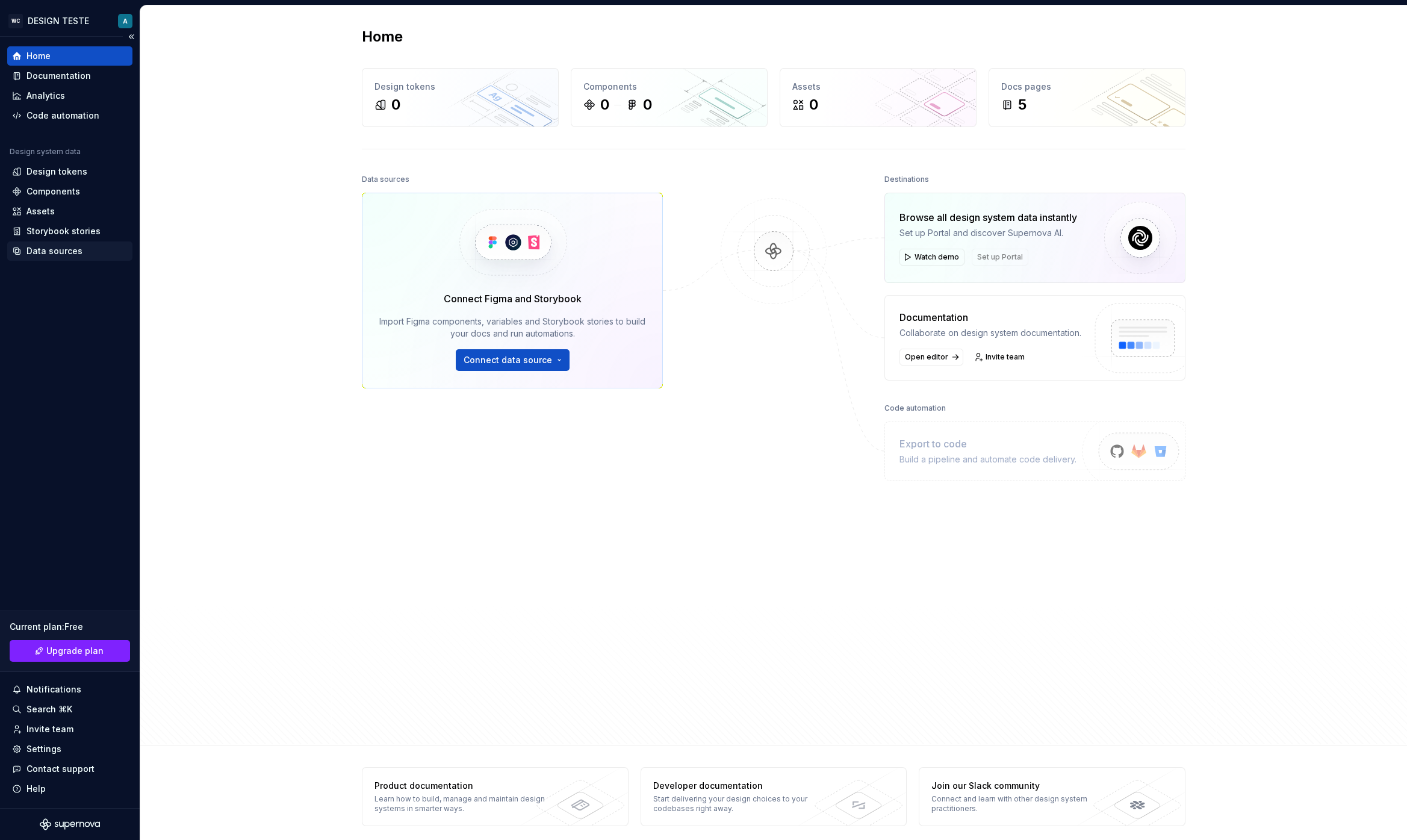
click at [77, 257] on div "Data sources" at bounding box center [54, 251] width 56 height 12
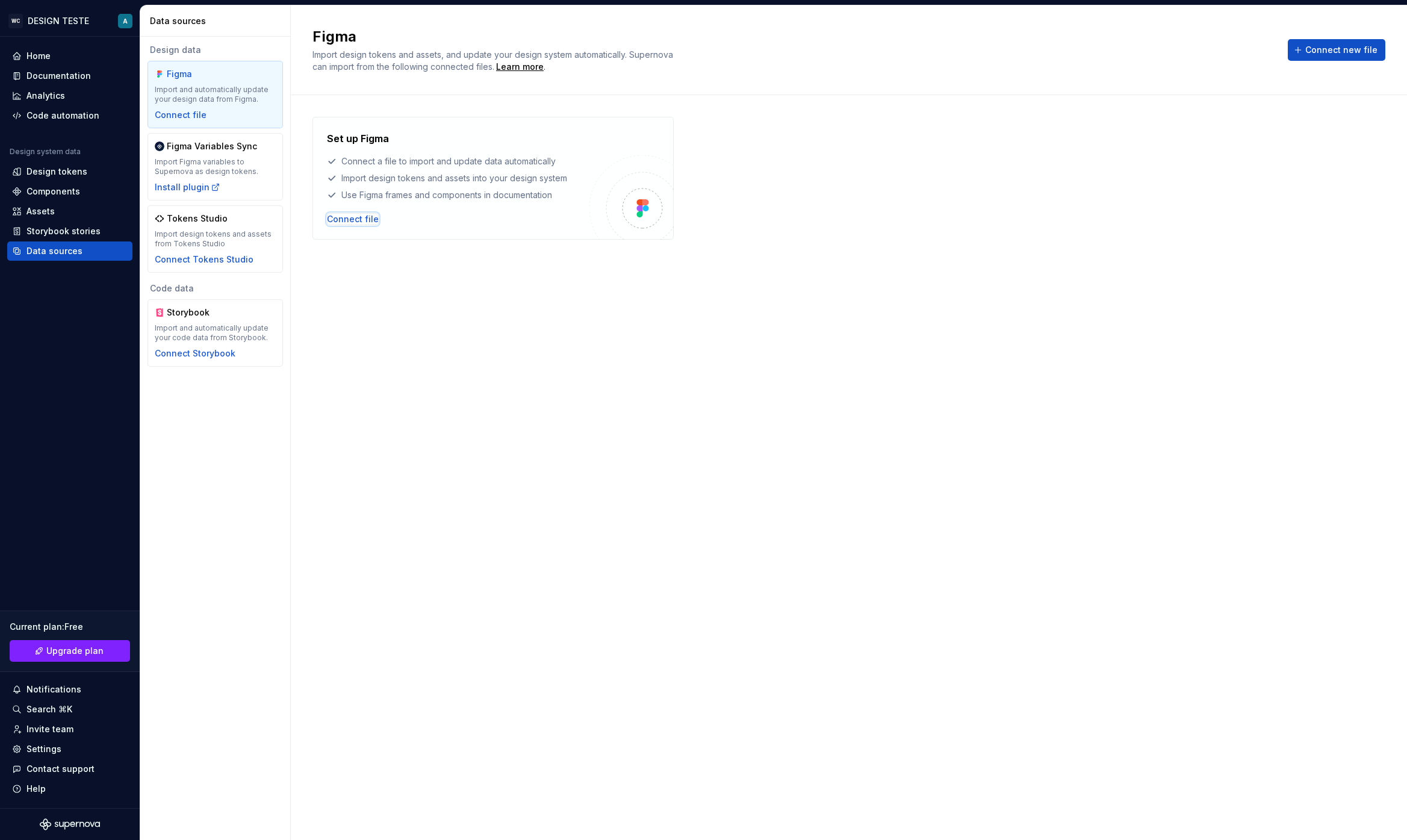
drag, startPoint x: 354, startPoint y: 222, endPoint x: 362, endPoint y: 263, distance: 41.8
click at [364, 263] on div "Set up Figma Connect a file to import and update data automatically Import desi…" at bounding box center [849, 455] width 1073 height 677
click at [358, 220] on div "Connect file" at bounding box center [353, 219] width 51 height 12
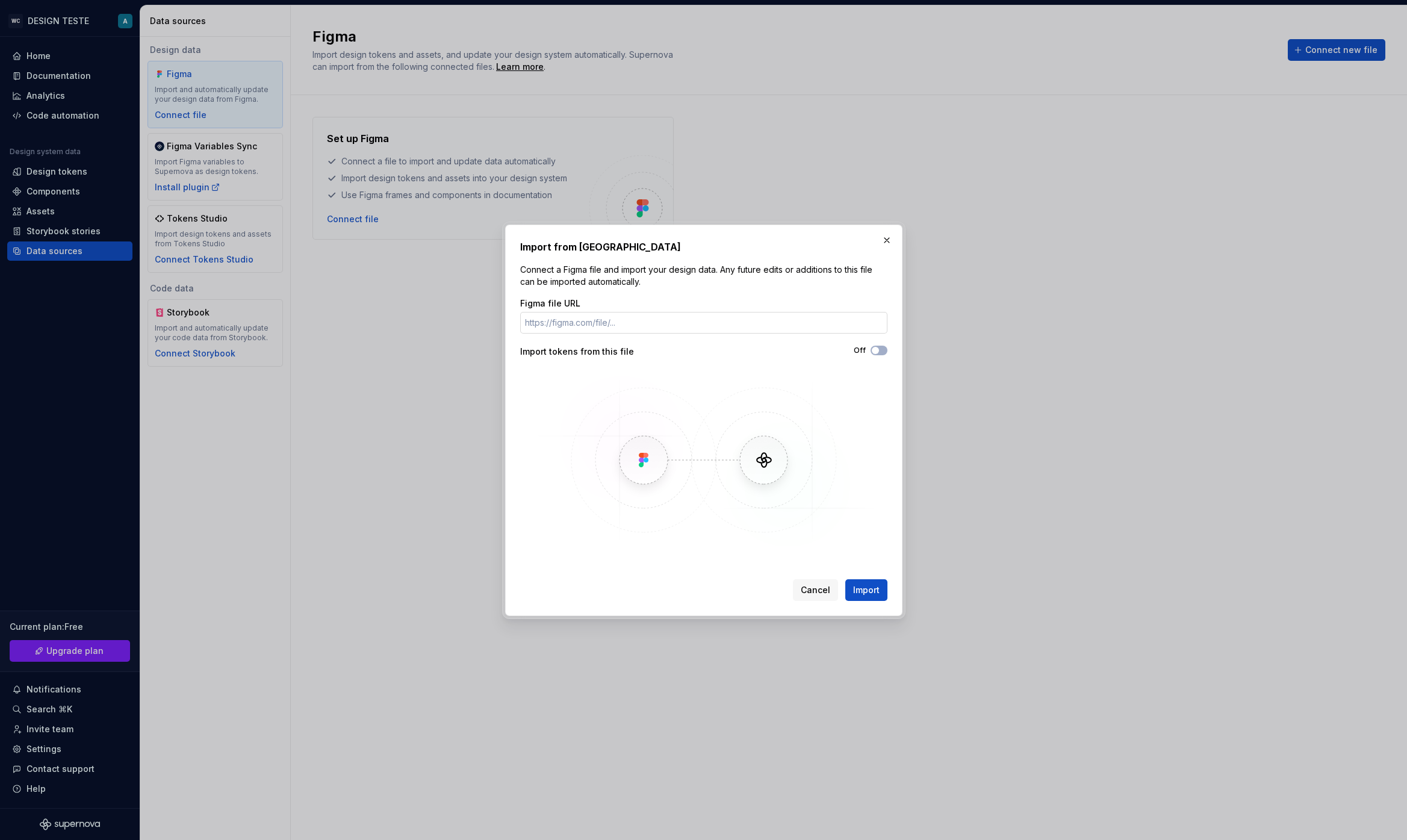
click at [613, 322] on input "Figma file URL" at bounding box center [704, 322] width 367 height 22
paste input "https://www.figma.com/design/KeDqovVboYJPVFOXupvIuW/-Orbit--Tokens--Copy-2-?nod…"
type input "https://www.figma.com/design/KeDqovVboYJPVFOXupvIuW/-Orbit--Tokens--Copy-2-?nod…"
click at [845, 579] on button "Import" at bounding box center [866, 590] width 42 height 22
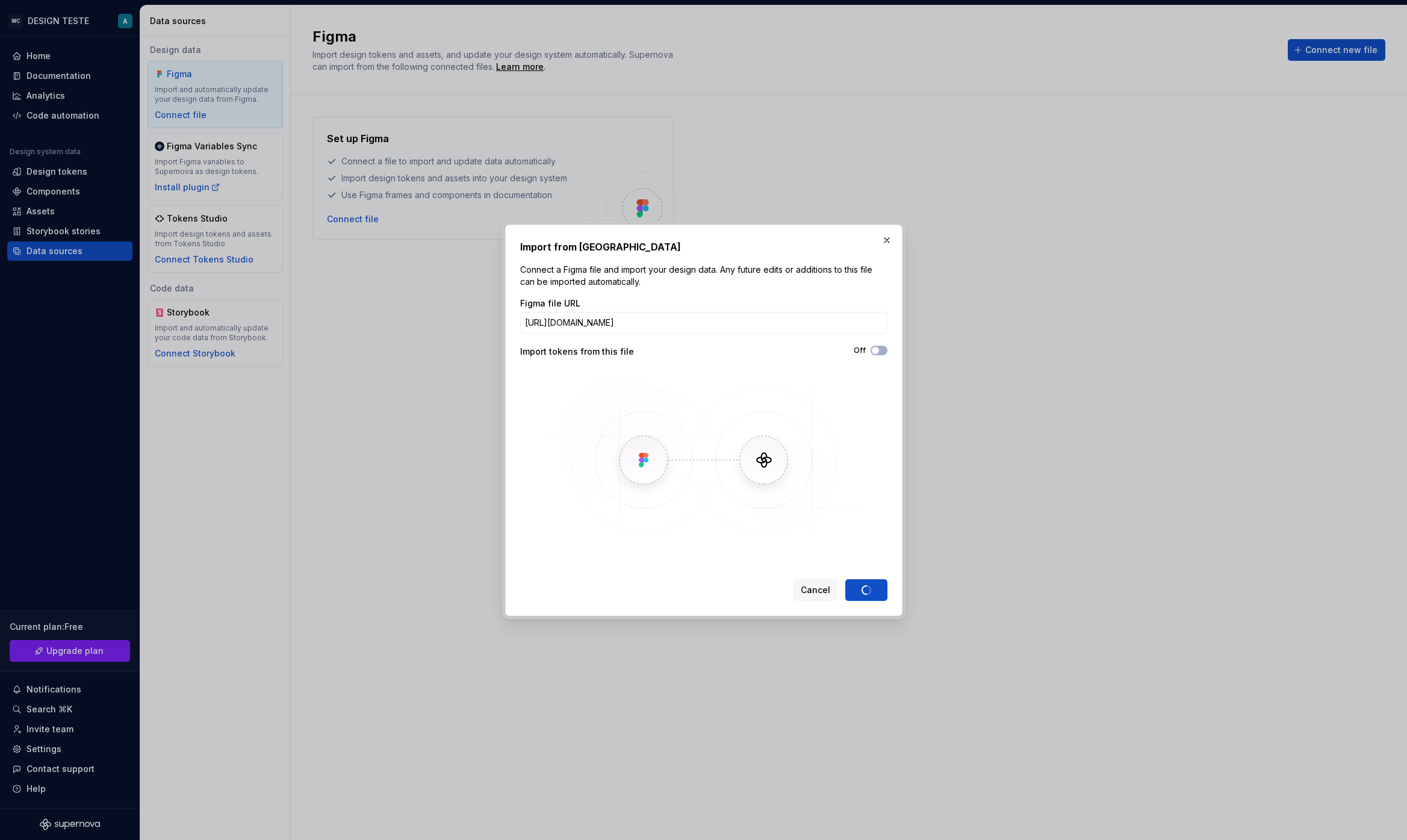
scroll to position [0, 0]
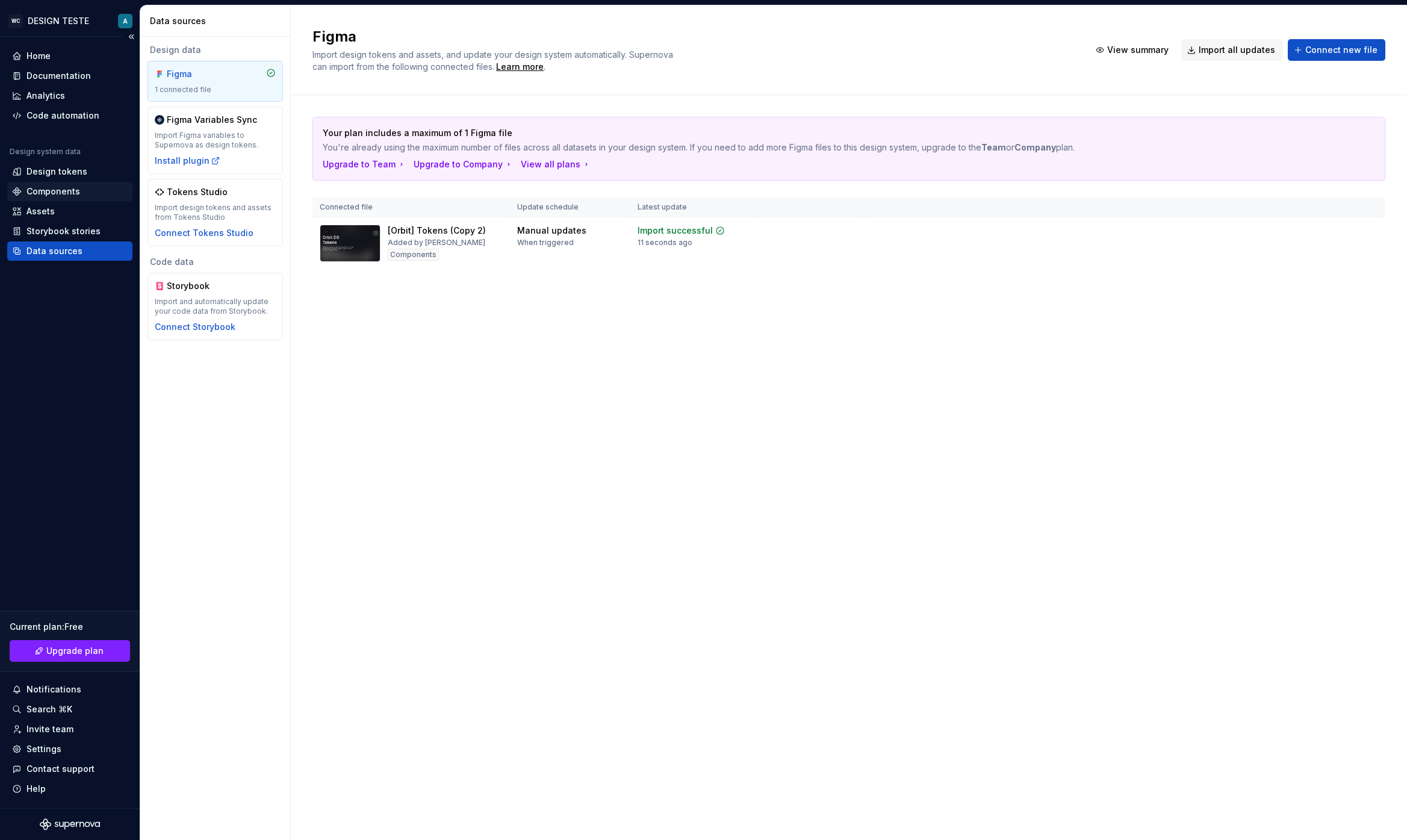
click at [36, 186] on div "Components" at bounding box center [53, 192] width 54 height 12
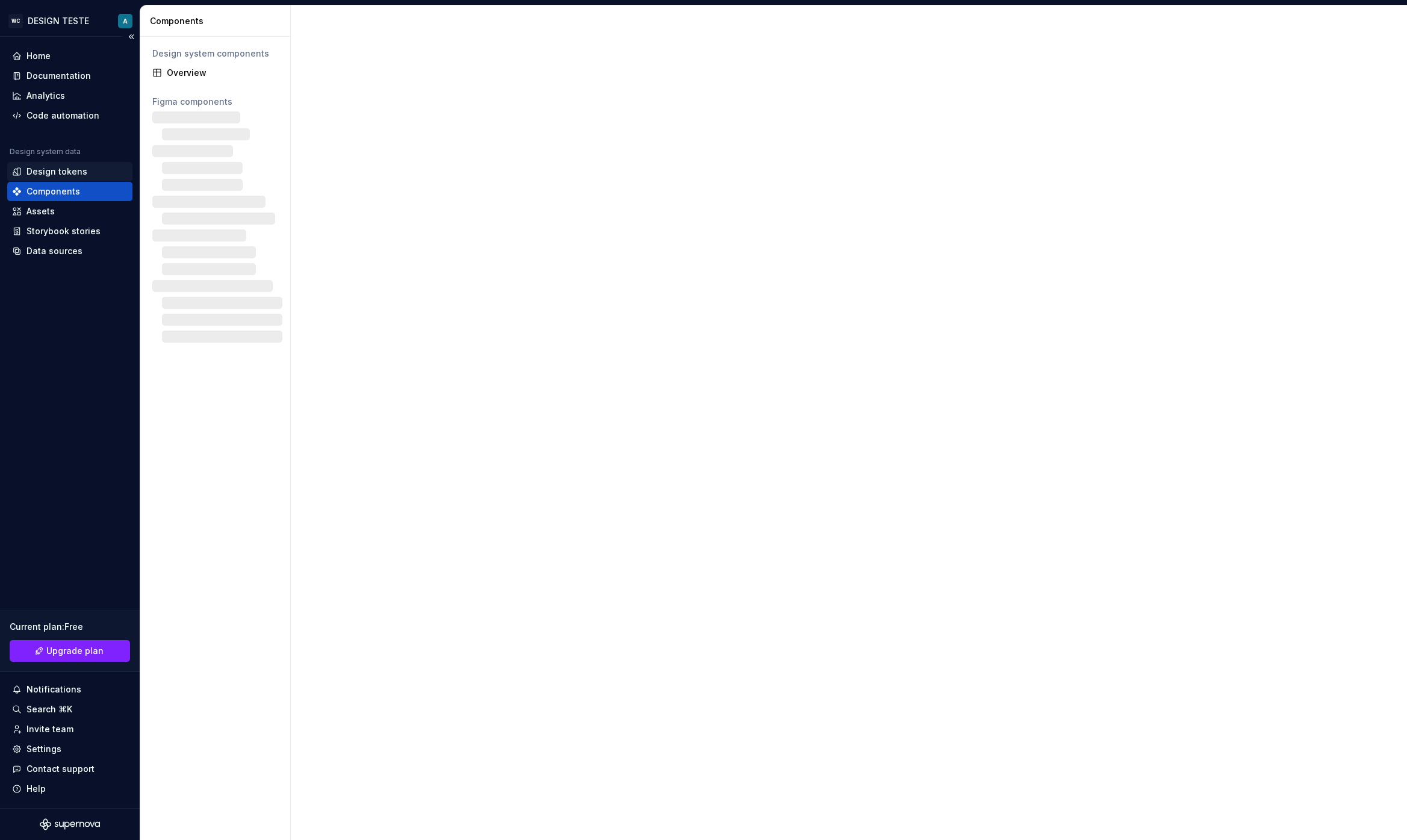
click at [51, 163] on div "Design tokens" at bounding box center [70, 171] width 125 height 19
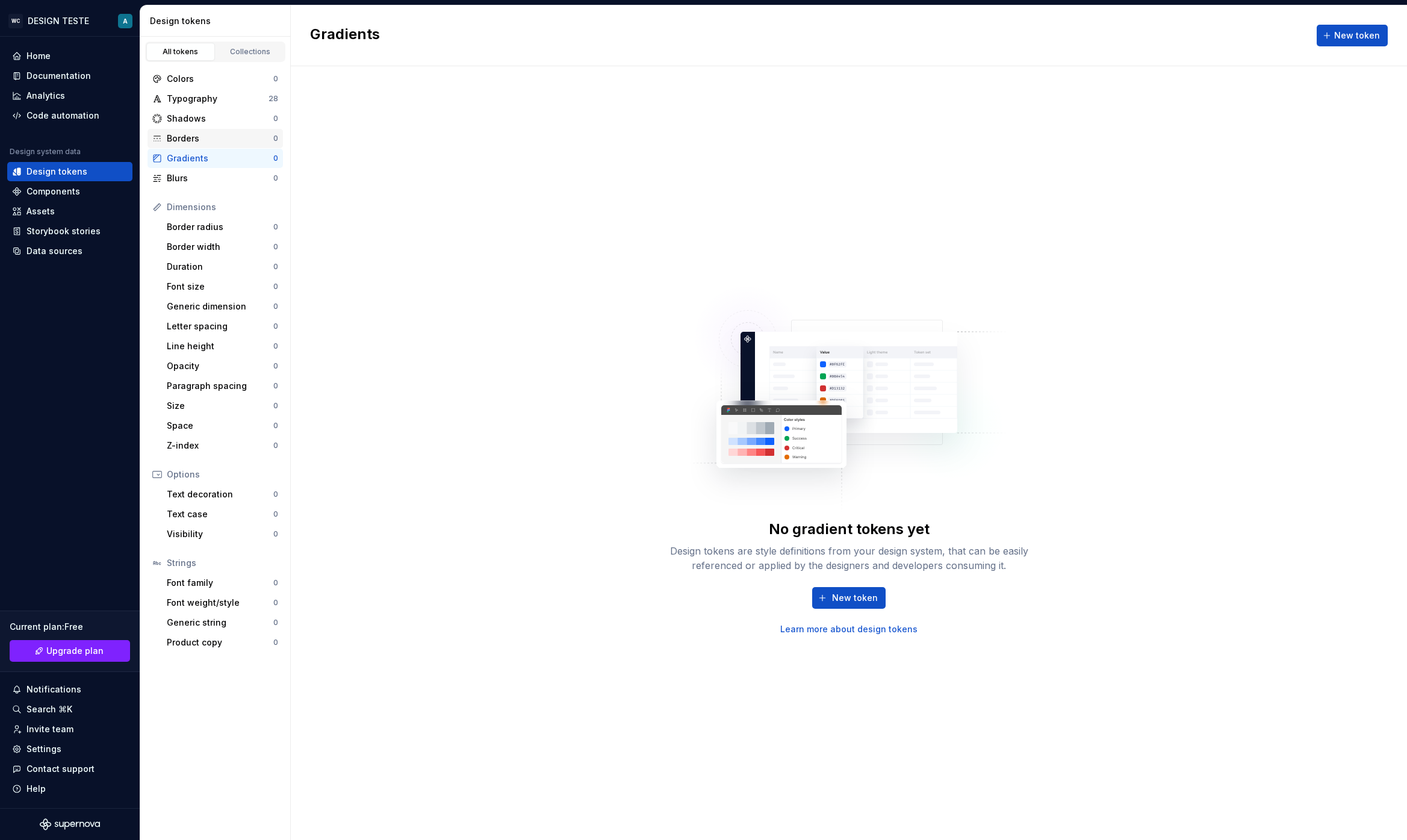
click at [193, 138] on div "Borders" at bounding box center [219, 138] width 106 height 12
click at [217, 100] on div "Typography" at bounding box center [217, 99] width 102 height 12
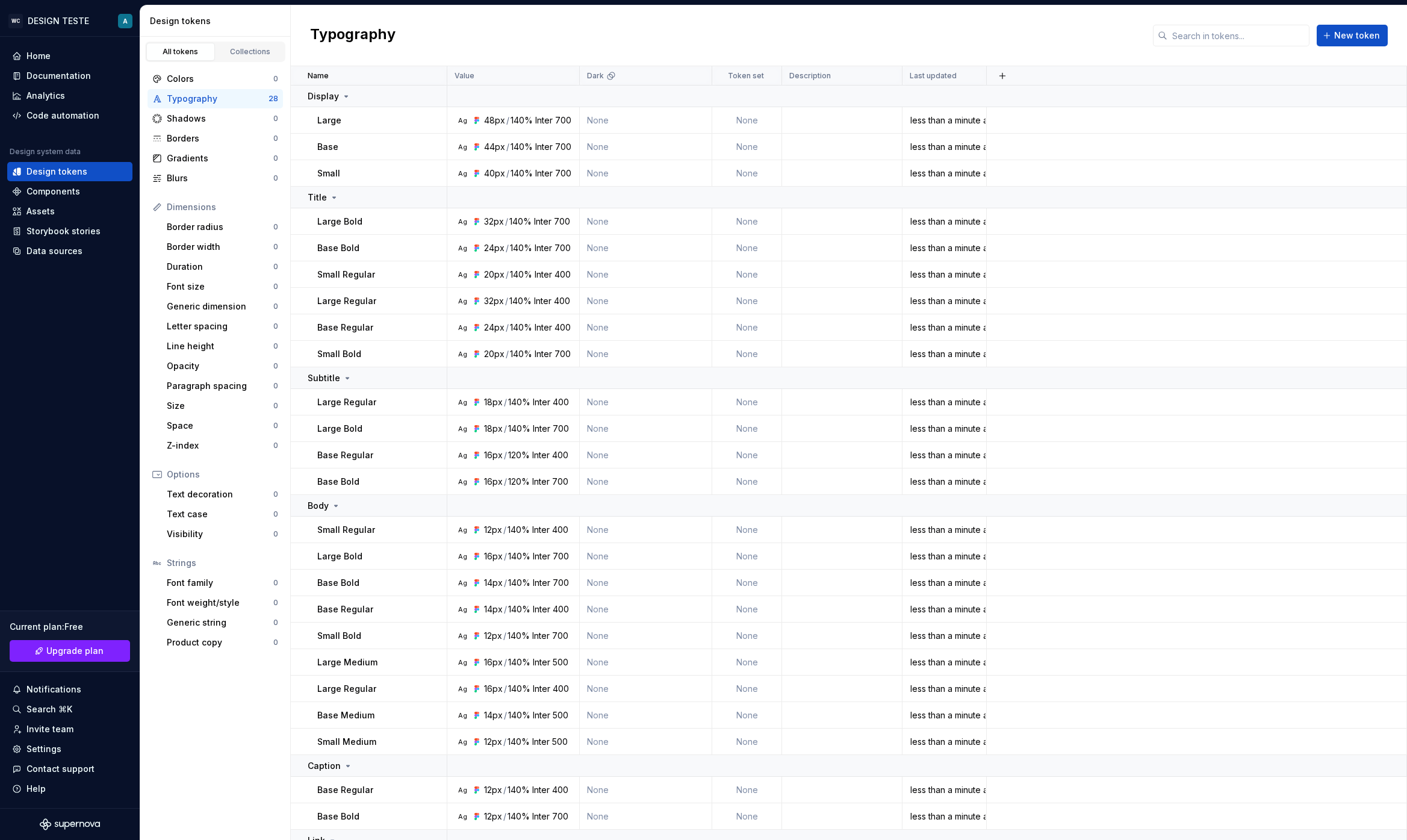
click at [186, 26] on div "Design tokens" at bounding box center [217, 21] width 135 height 12
click at [468, 73] on p "Value" at bounding box center [464, 76] width 20 height 9
click at [616, 71] on div "Dark" at bounding box center [645, 76] width 117 height 9
click at [767, 79] on html "WC DESIGN TESTE A Home Documentation Analytics Code automation Design system da…" at bounding box center [703, 420] width 1407 height 840
click at [240, 55] on html "WC DESIGN TESTE A Home Documentation Analytics Code automation Design system da…" at bounding box center [703, 420] width 1407 height 840
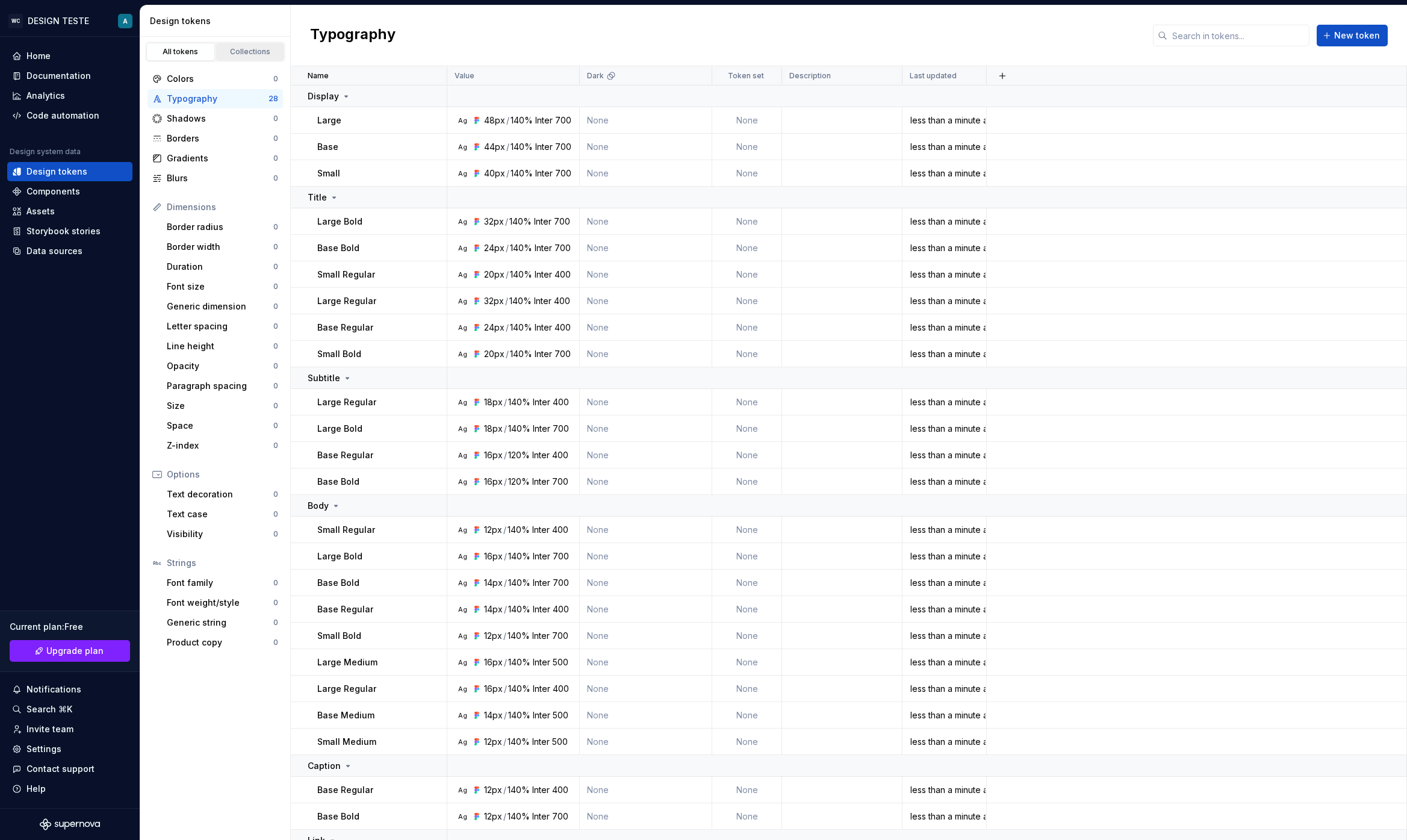
click at [247, 44] on link "Collections" at bounding box center [250, 51] width 68 height 18
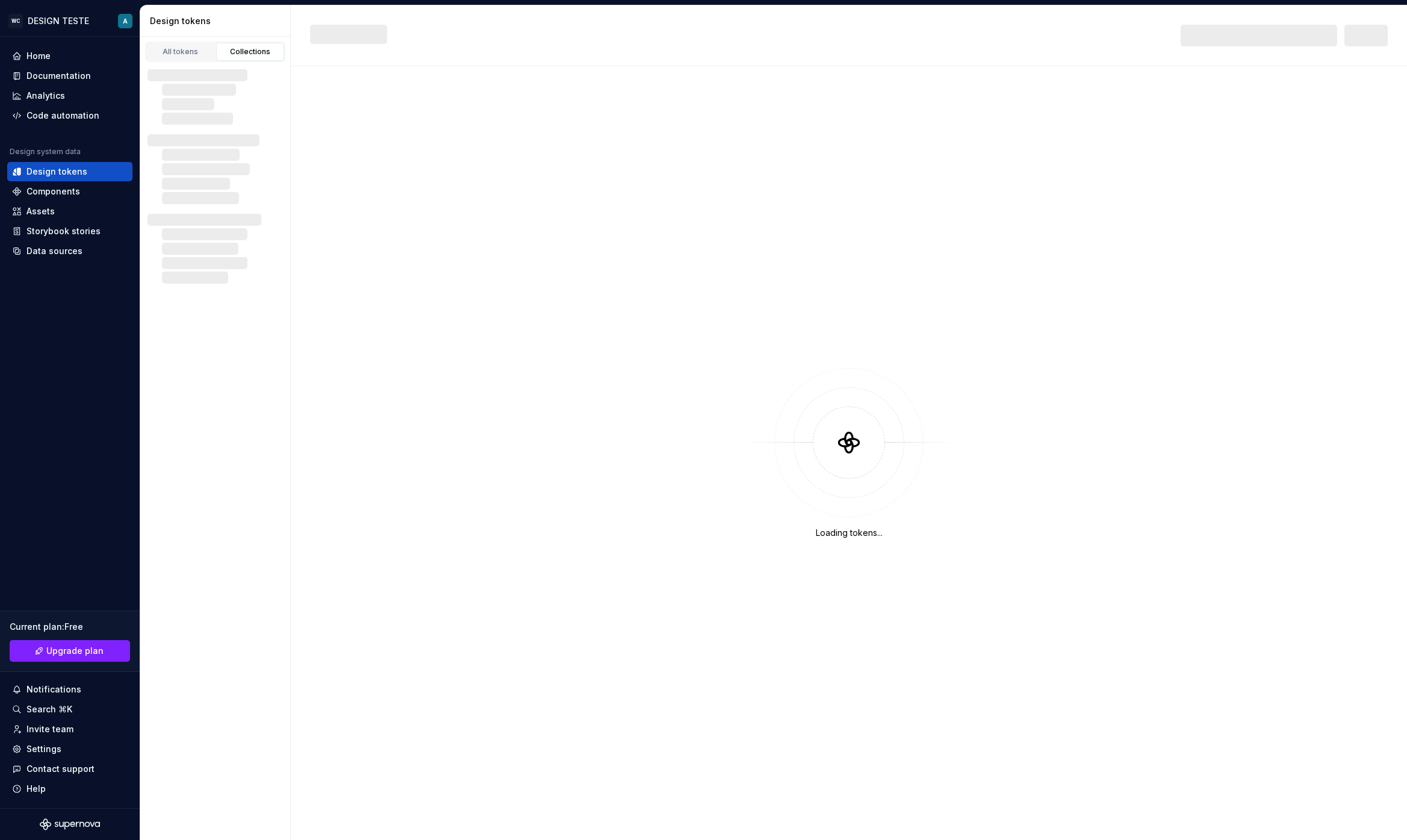
click at [247, 49] on div "Collections" at bounding box center [250, 51] width 60 height 9
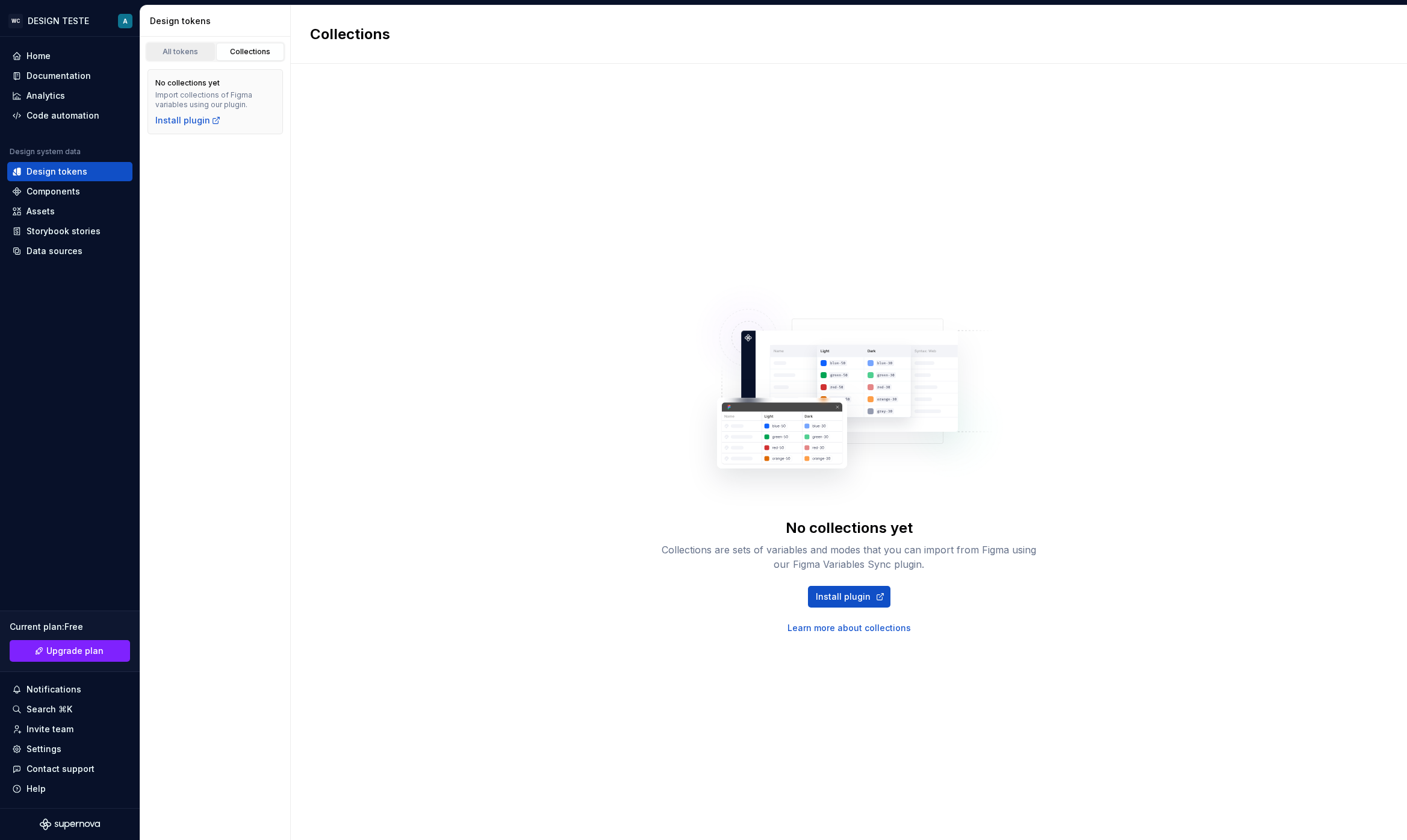
click at [167, 47] on div "All tokens" at bounding box center [180, 51] width 60 height 9
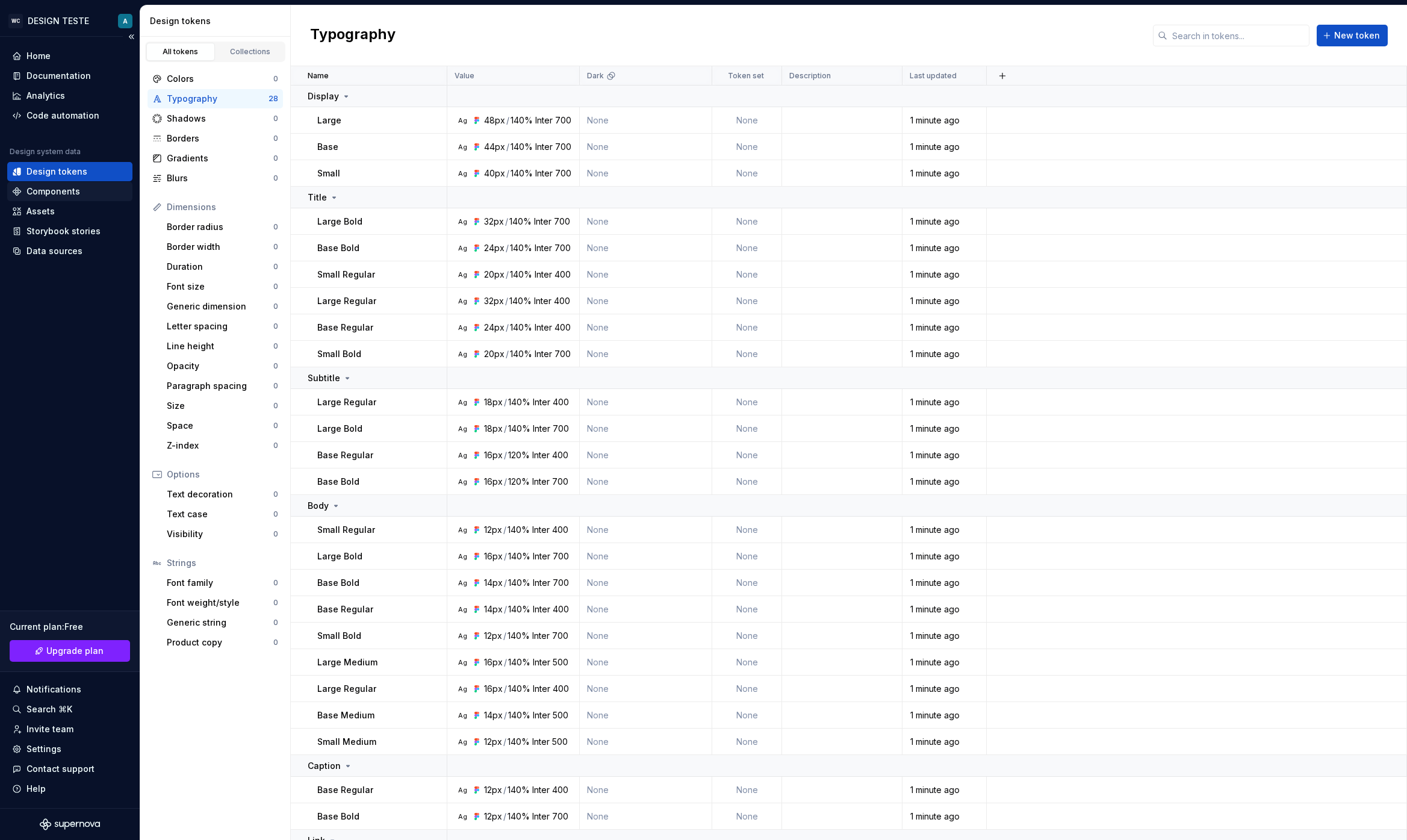
click at [57, 188] on div "Components" at bounding box center [53, 192] width 54 height 12
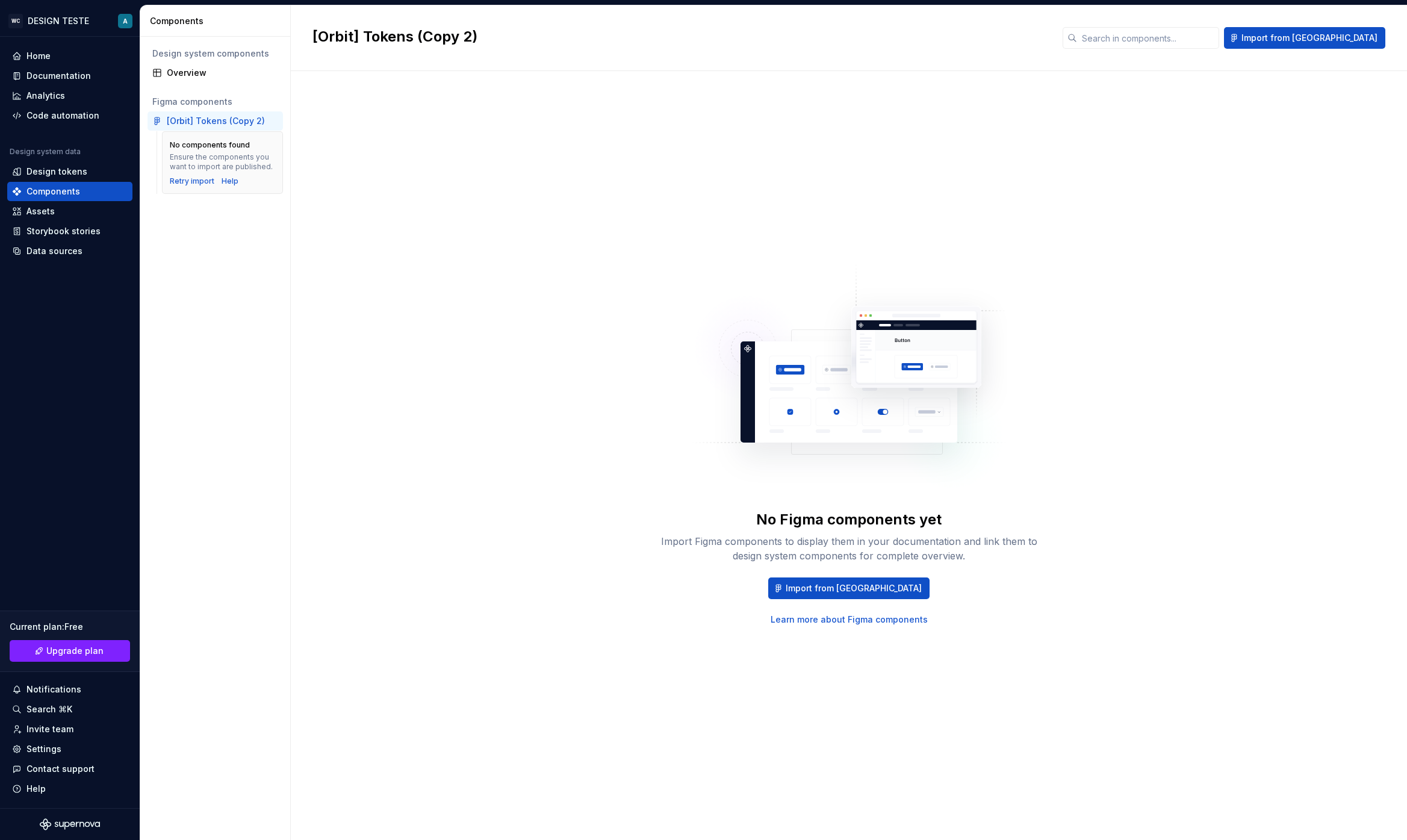
click at [193, 122] on div "[Orbit] Tokens (Copy 2)" at bounding box center [215, 121] width 98 height 12
click at [47, 175] on div "Design tokens" at bounding box center [57, 171] width 61 height 12
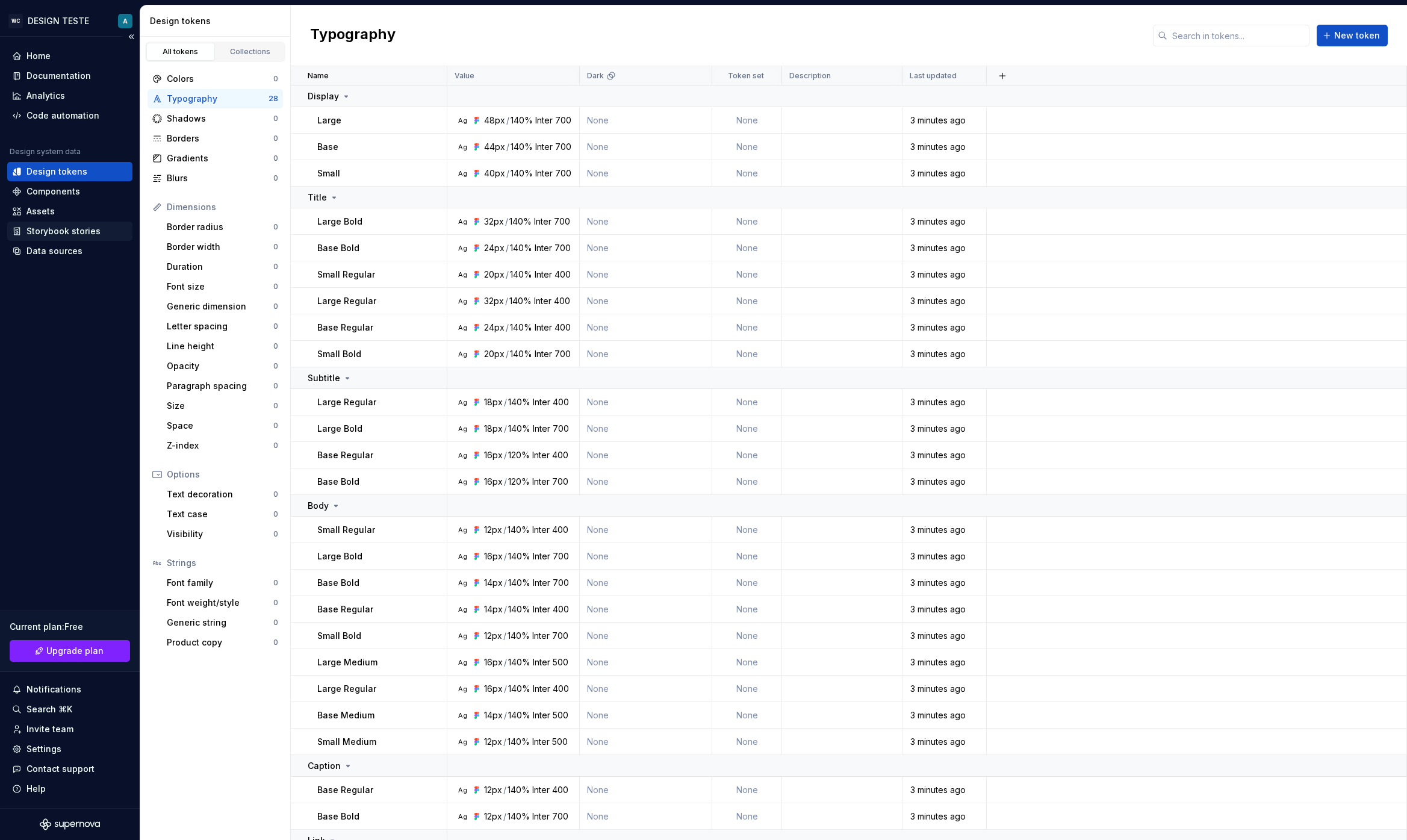
click at [60, 240] on div "Storybook stories" at bounding box center [70, 231] width 125 height 19
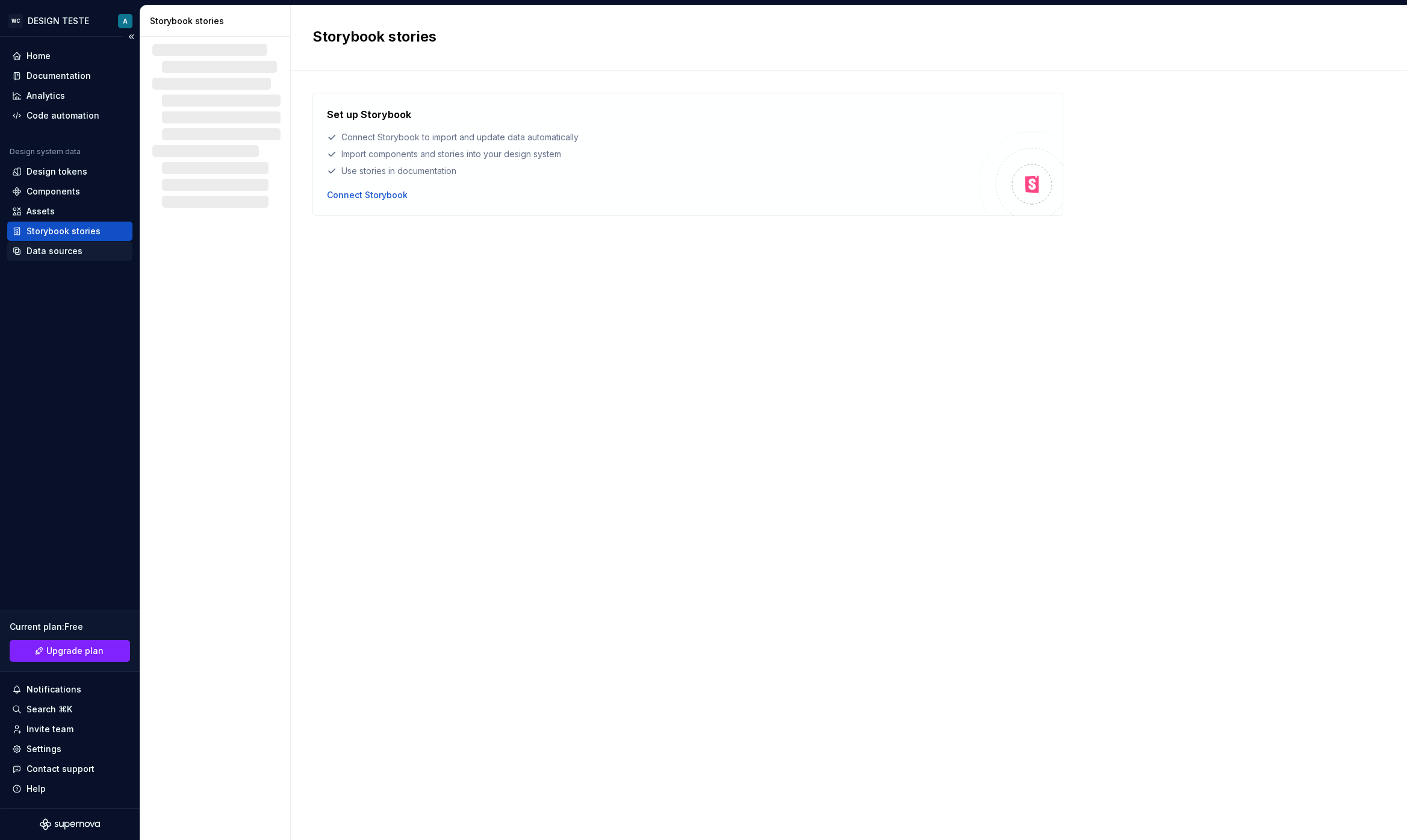
click at [56, 251] on div "Data sources" at bounding box center [54, 251] width 56 height 12
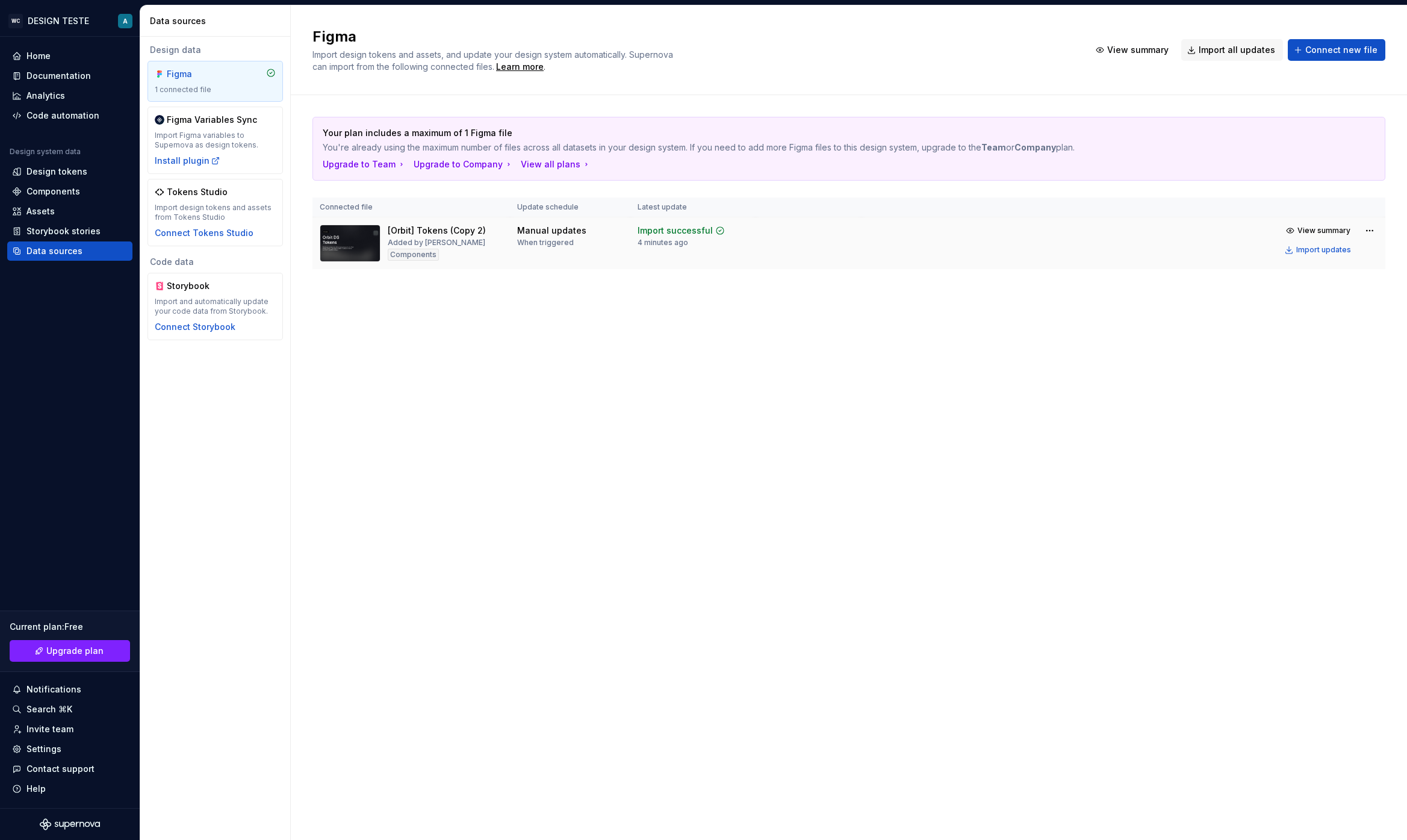
click at [421, 246] on div "Added by Angelo" at bounding box center [436, 243] width 98 height 9
click at [360, 250] on img at bounding box center [350, 243] width 61 height 37
click at [51, 175] on div "Design tokens" at bounding box center [57, 171] width 61 height 12
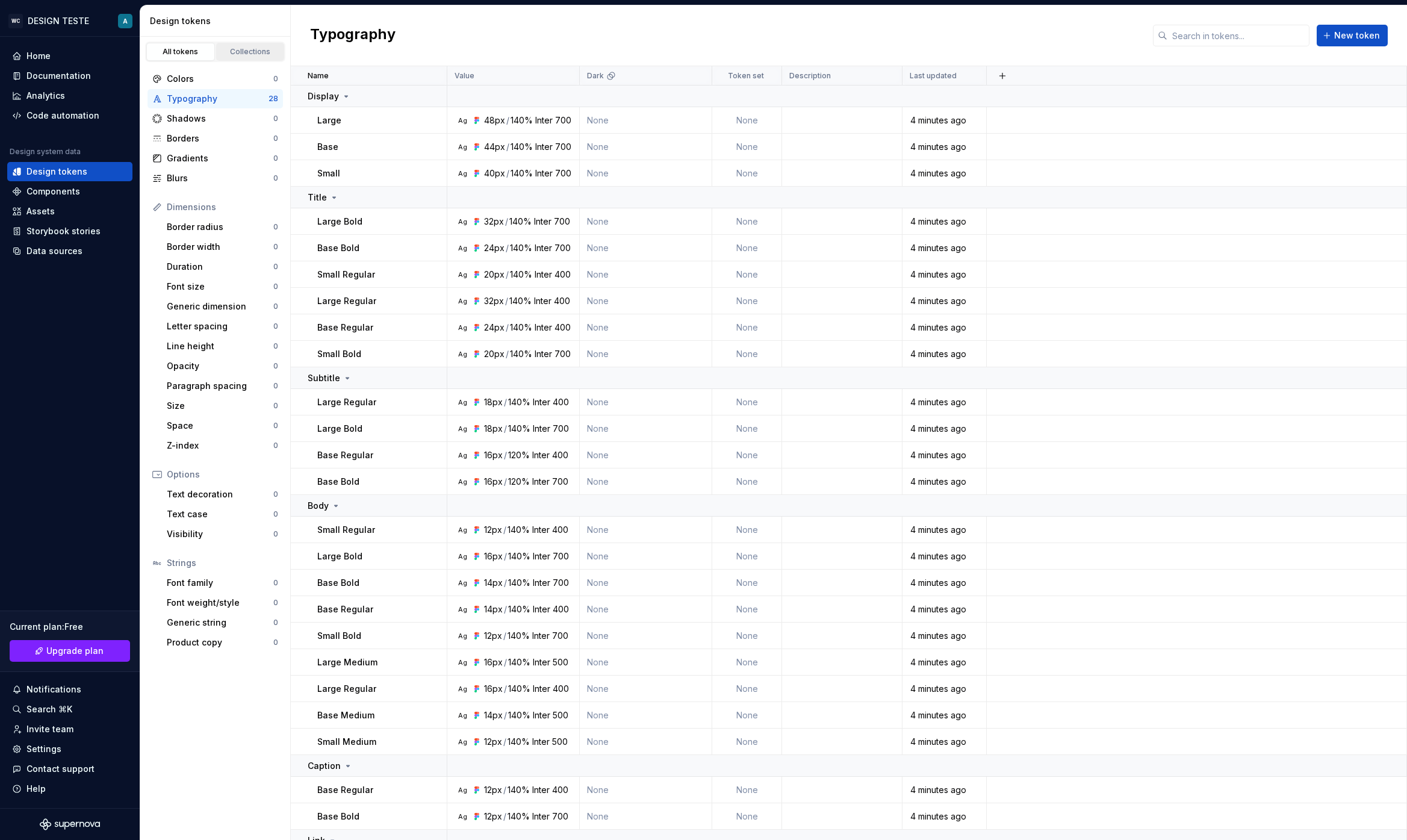
click at [238, 48] on div "Collections" at bounding box center [250, 51] width 60 height 9
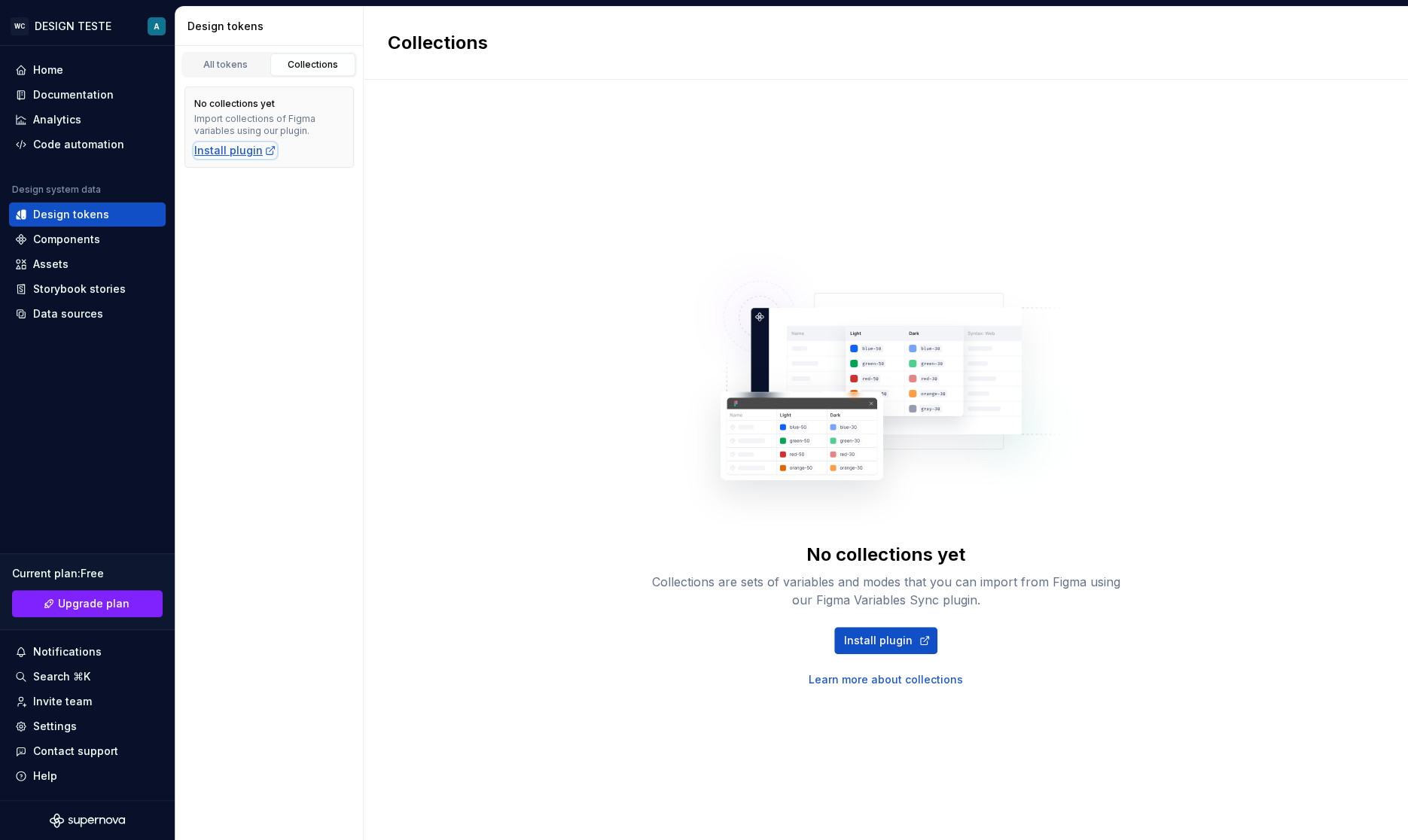
click at [229, 148] on div "Install plugin" at bounding box center [235, 151] width 82 height 15
click at [374, 252] on div "No collections yet Collections are sets of variables and modes that you can imp…" at bounding box center [885, 460] width 1045 height 760
click at [411, 250] on div "No collections yet Collections are sets of variables and modes that you can imp…" at bounding box center [885, 460] width 1045 height 760
click at [491, 412] on div "No collections yet Collections are sets of variables and modes that you can imp…" at bounding box center [885, 460] width 1045 height 760
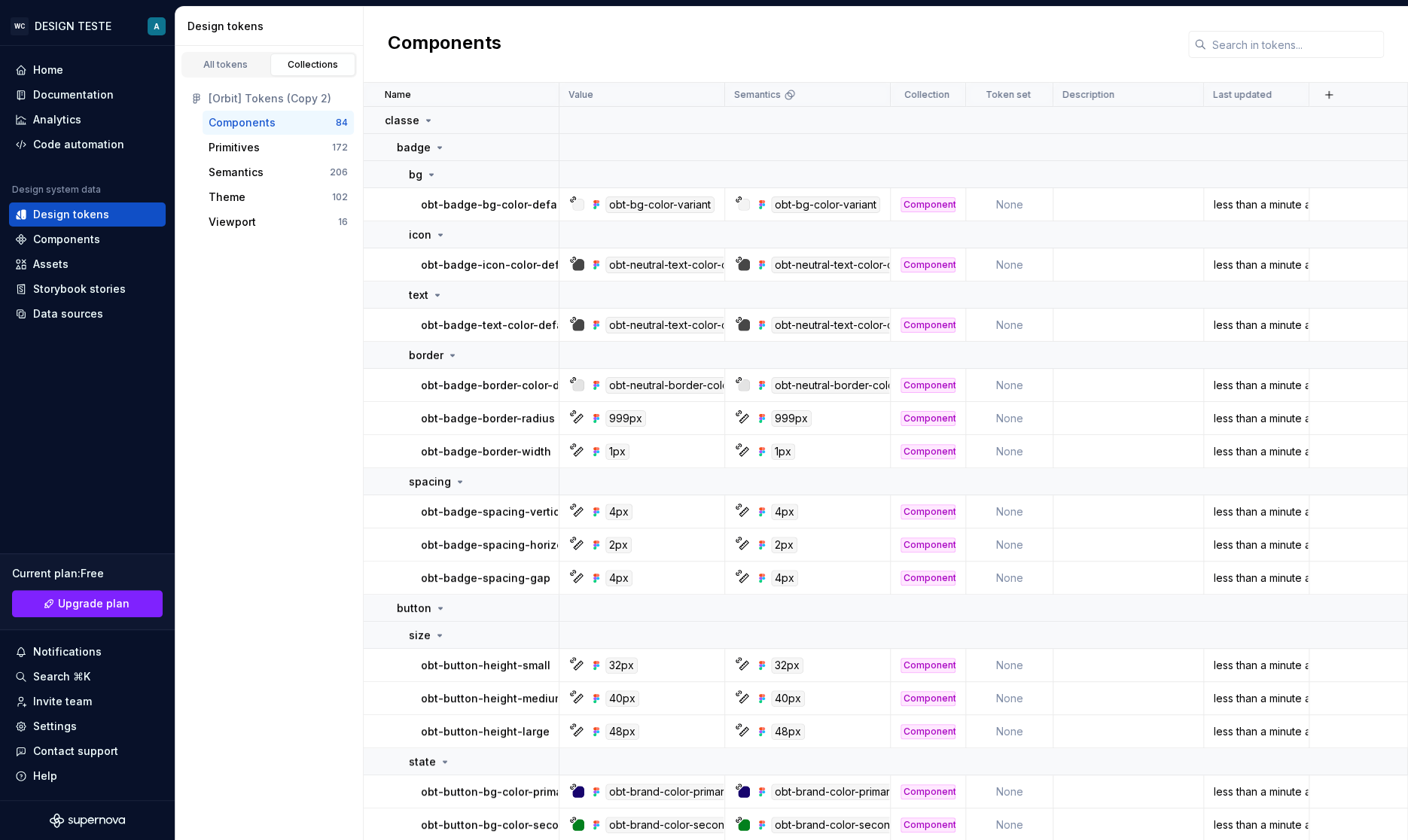
click at [311, 334] on div "All tokens Collections [Orbit] Tokens (Copy 2) Components 84 Primitives 172 Sem…" at bounding box center [269, 442] width 188 height 793
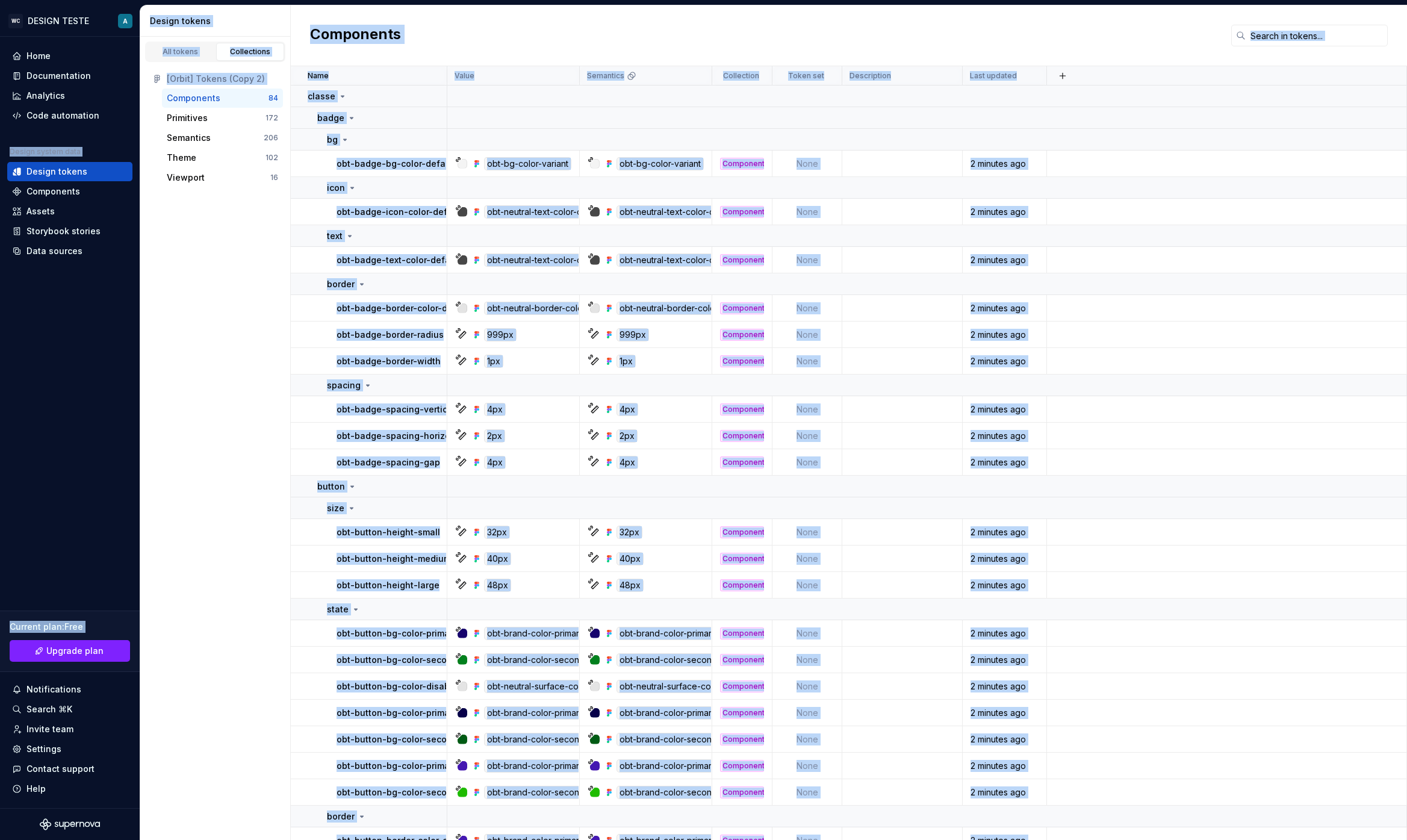
click at [224, 231] on div "All tokens Collections [Orbit] Tokens (Copy 2) Components 84 Primitives 172 Sem…" at bounding box center [215, 438] width 150 height 803
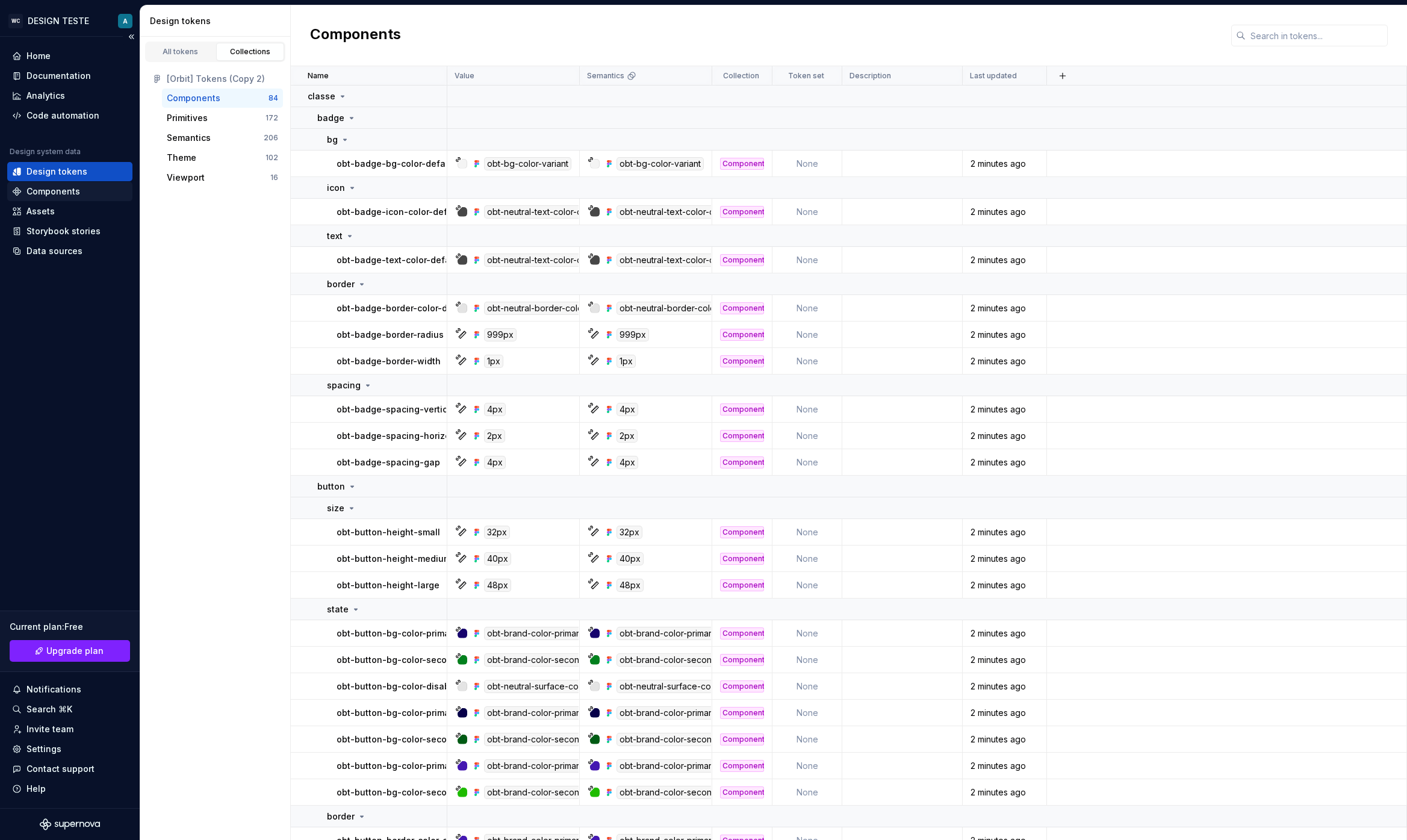
click at [73, 193] on div "Components" at bounding box center [53, 192] width 54 height 12
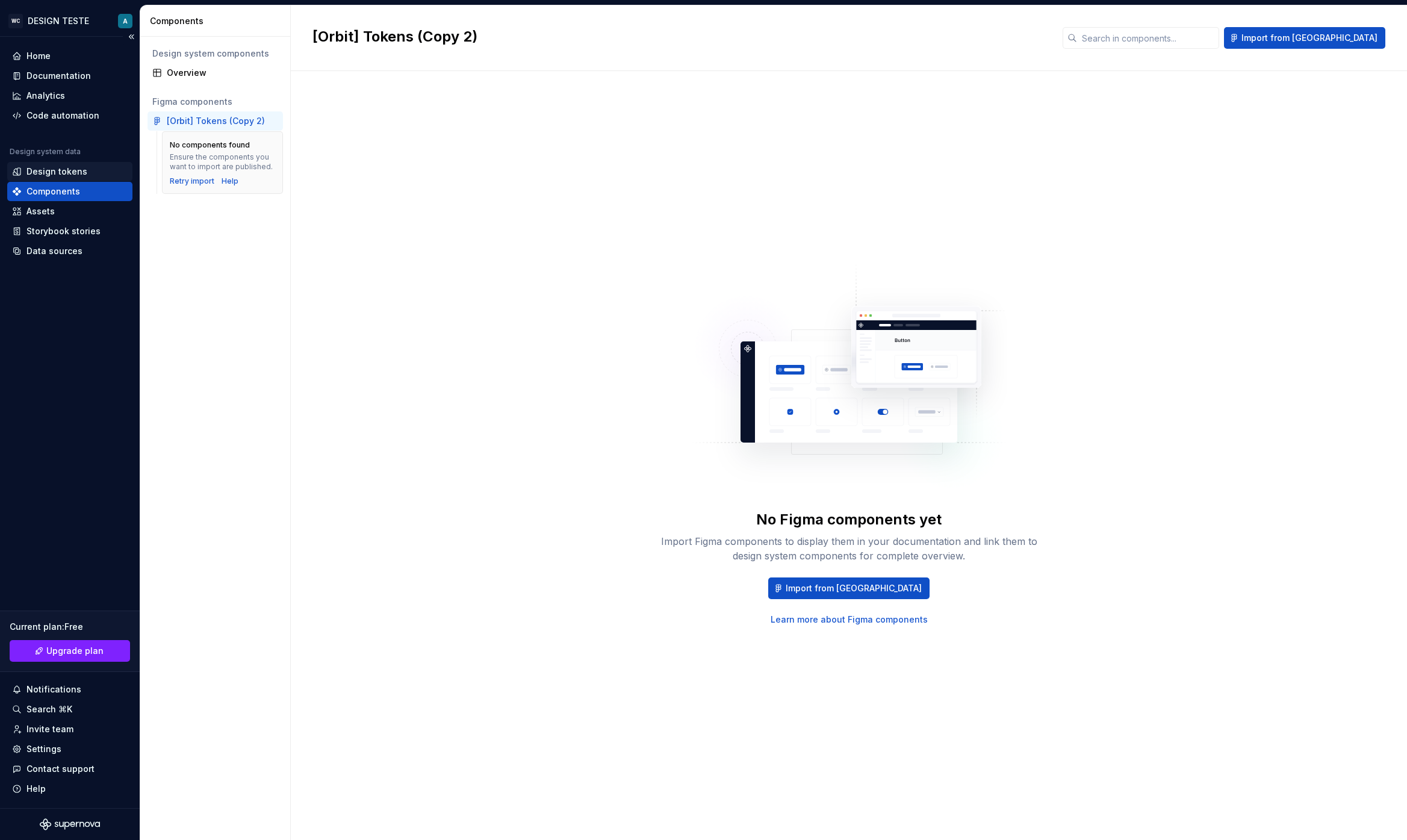
click at [68, 165] on div "Design tokens" at bounding box center [57, 171] width 61 height 12
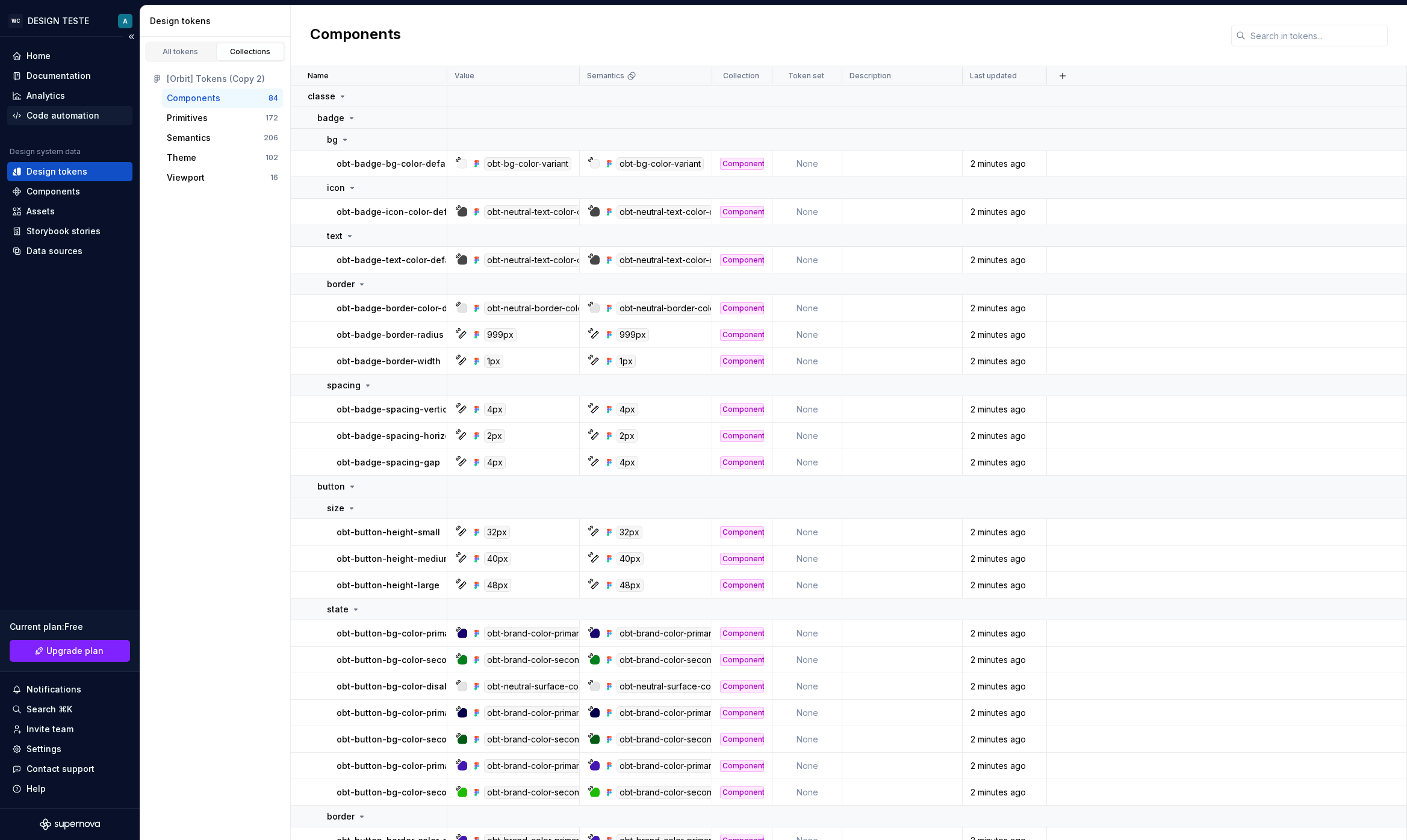
click at [81, 117] on div "Code automation" at bounding box center [63, 116] width 73 height 12
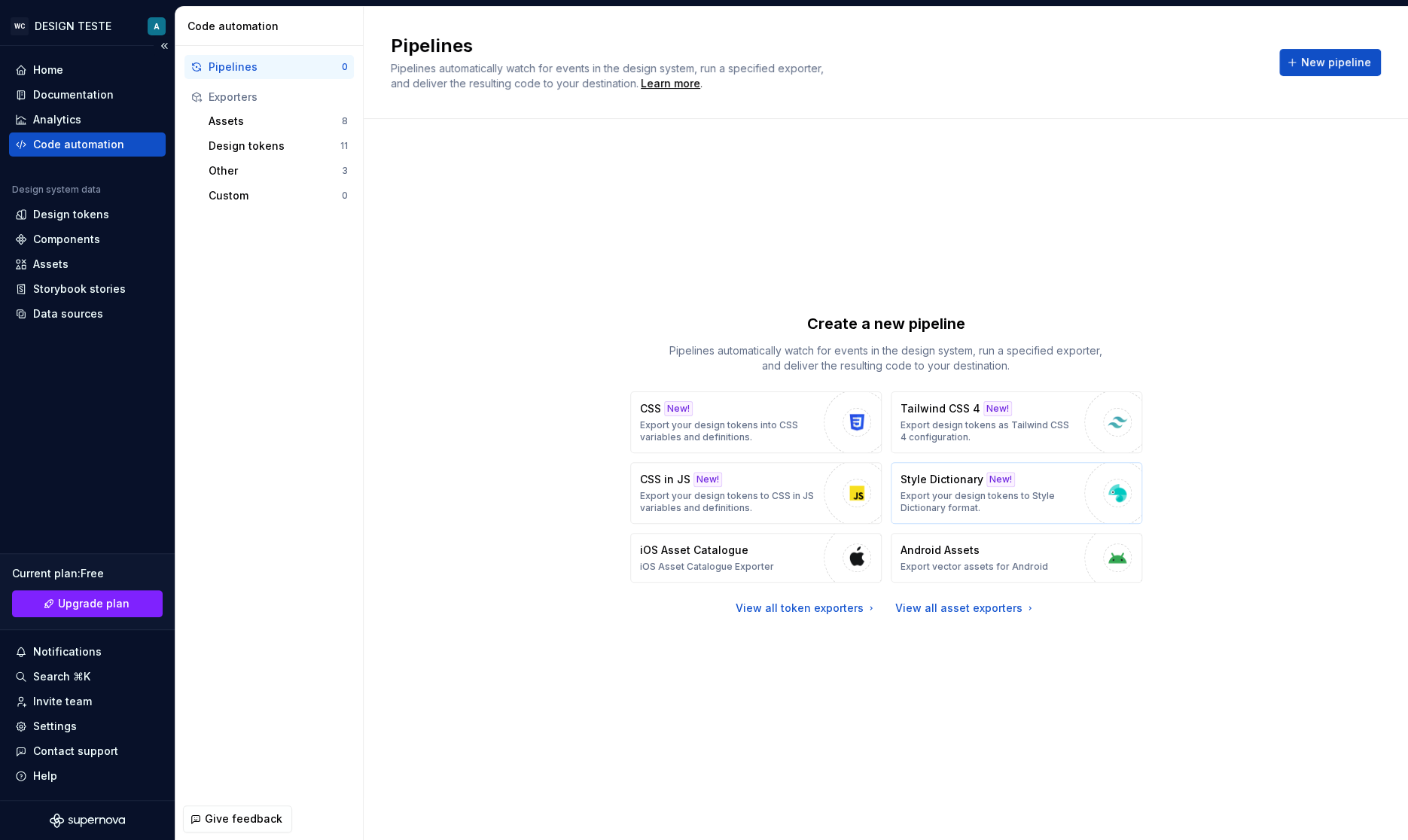
click at [1003, 488] on div "Style Dictionary New! Export your design tokens to Style Dictionary format." at bounding box center [989, 493] width 176 height 42
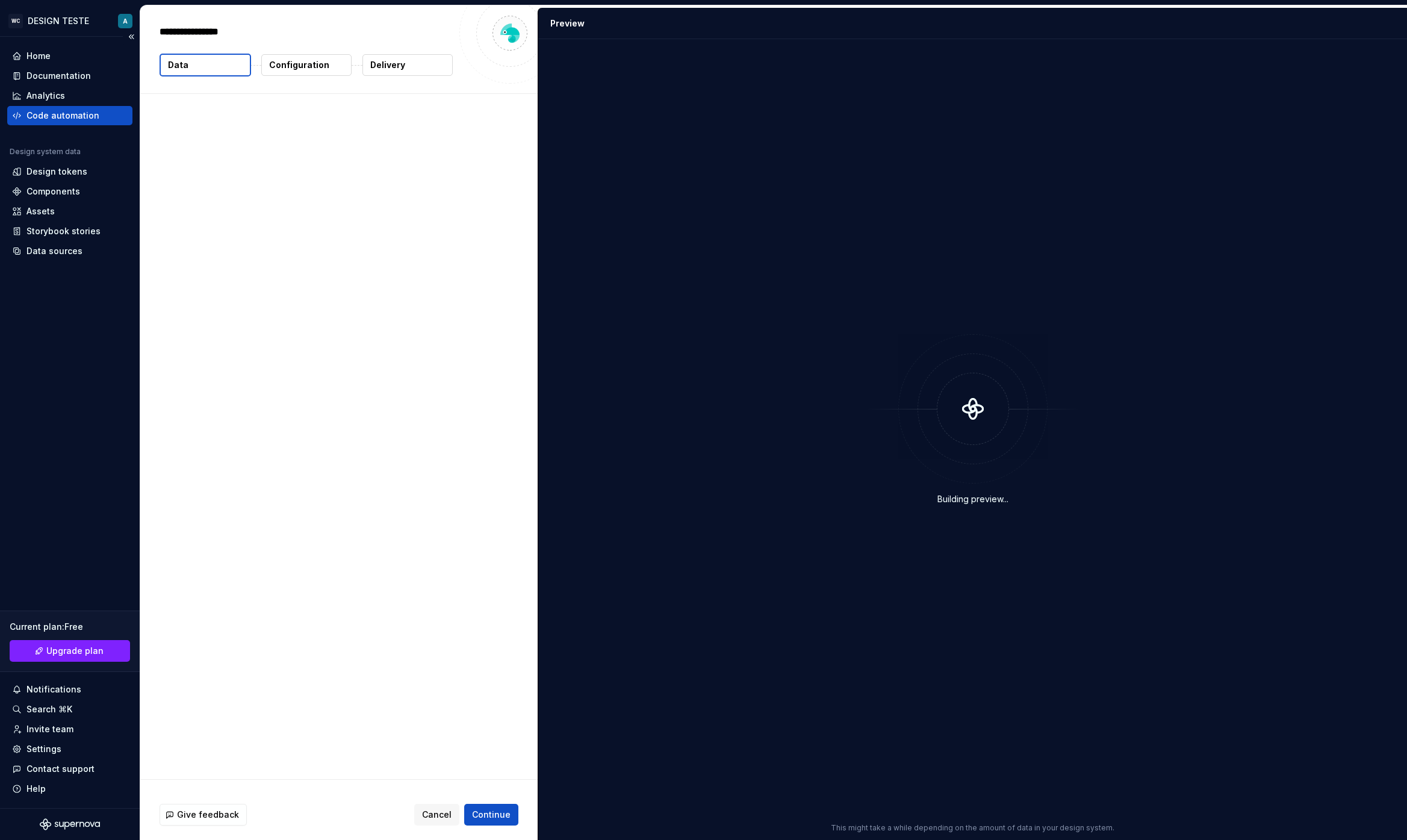
type textarea "*"
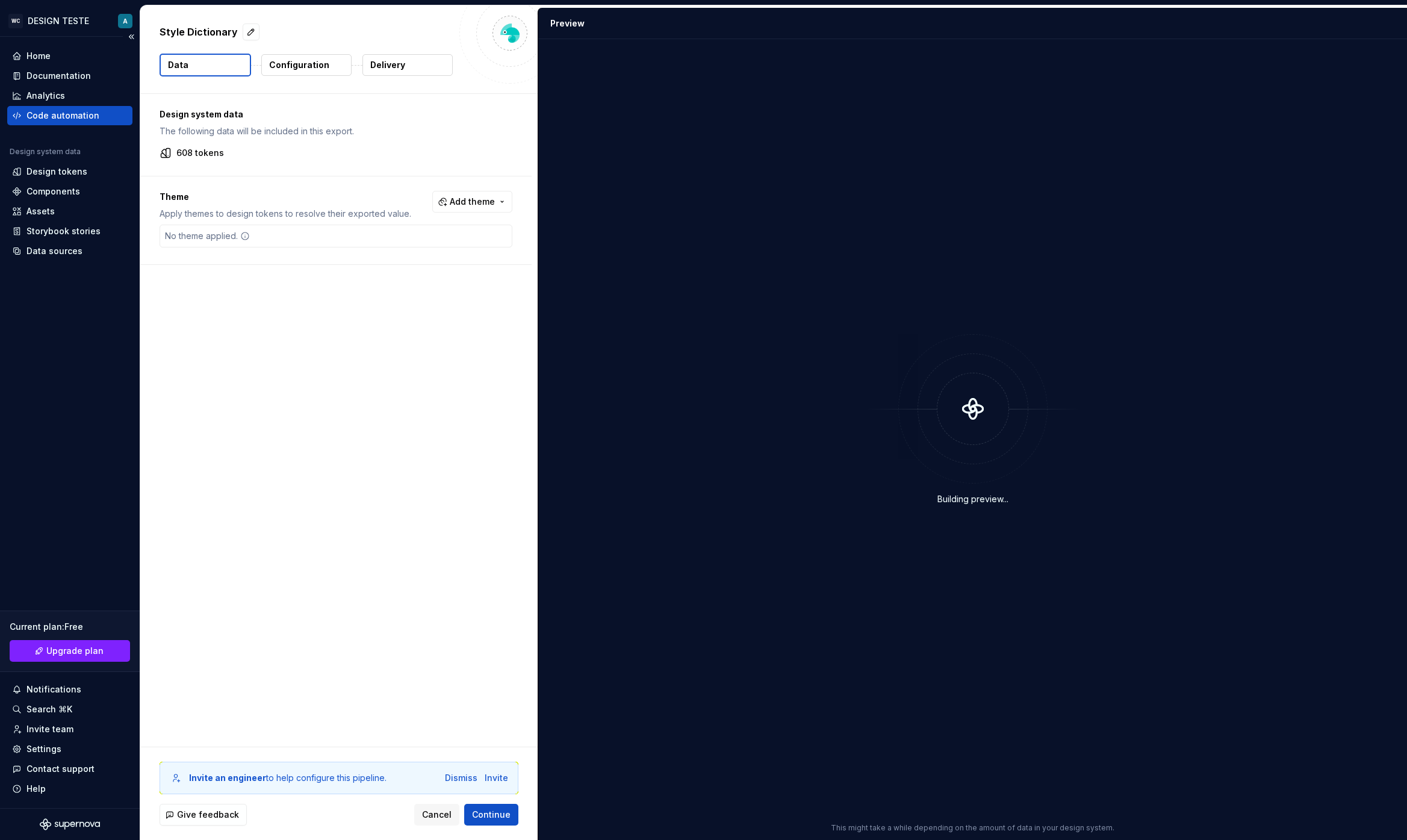
click at [191, 150] on p "608 tokens" at bounding box center [200, 153] width 47 height 12
click at [321, 318] on div "Design system data The following data will be included in this export. 608 toke…" at bounding box center [339, 420] width 397 height 652
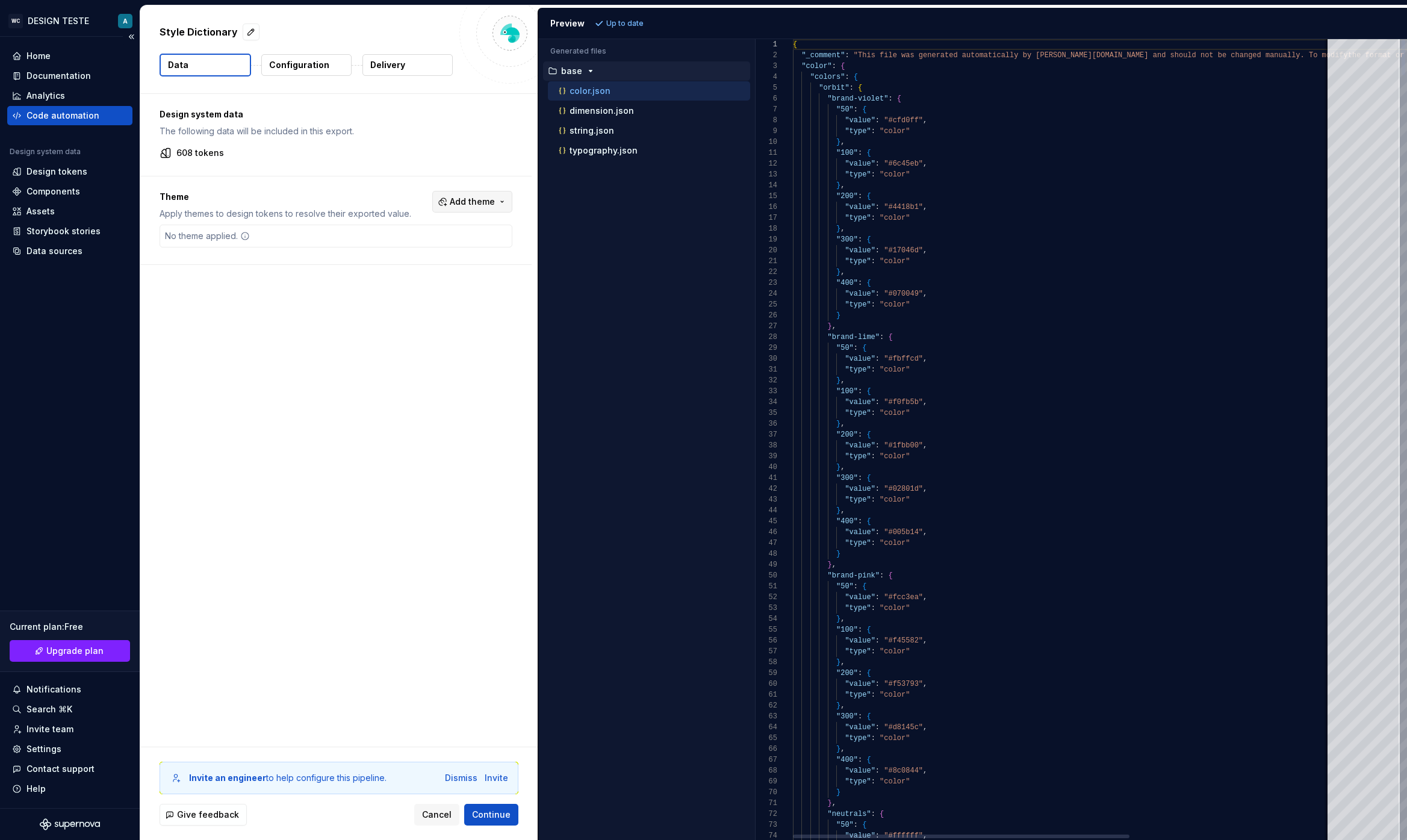
click at [480, 205] on span "Add theme" at bounding box center [472, 202] width 45 height 12
click at [395, 289] on div "Brastemp" at bounding box center [409, 289] width 40 height 12
click at [372, 444] on html "WC DESIGN TESTE A Home Documentation Analytics Code automation Design system da…" at bounding box center [703, 420] width 1407 height 840
click at [488, 205] on span "Add theme" at bounding box center [472, 202] width 45 height 12
click at [280, 258] on html "WC DESIGN TESTE A Home Documentation Analytics Code automation Design system da…" at bounding box center [703, 420] width 1407 height 840
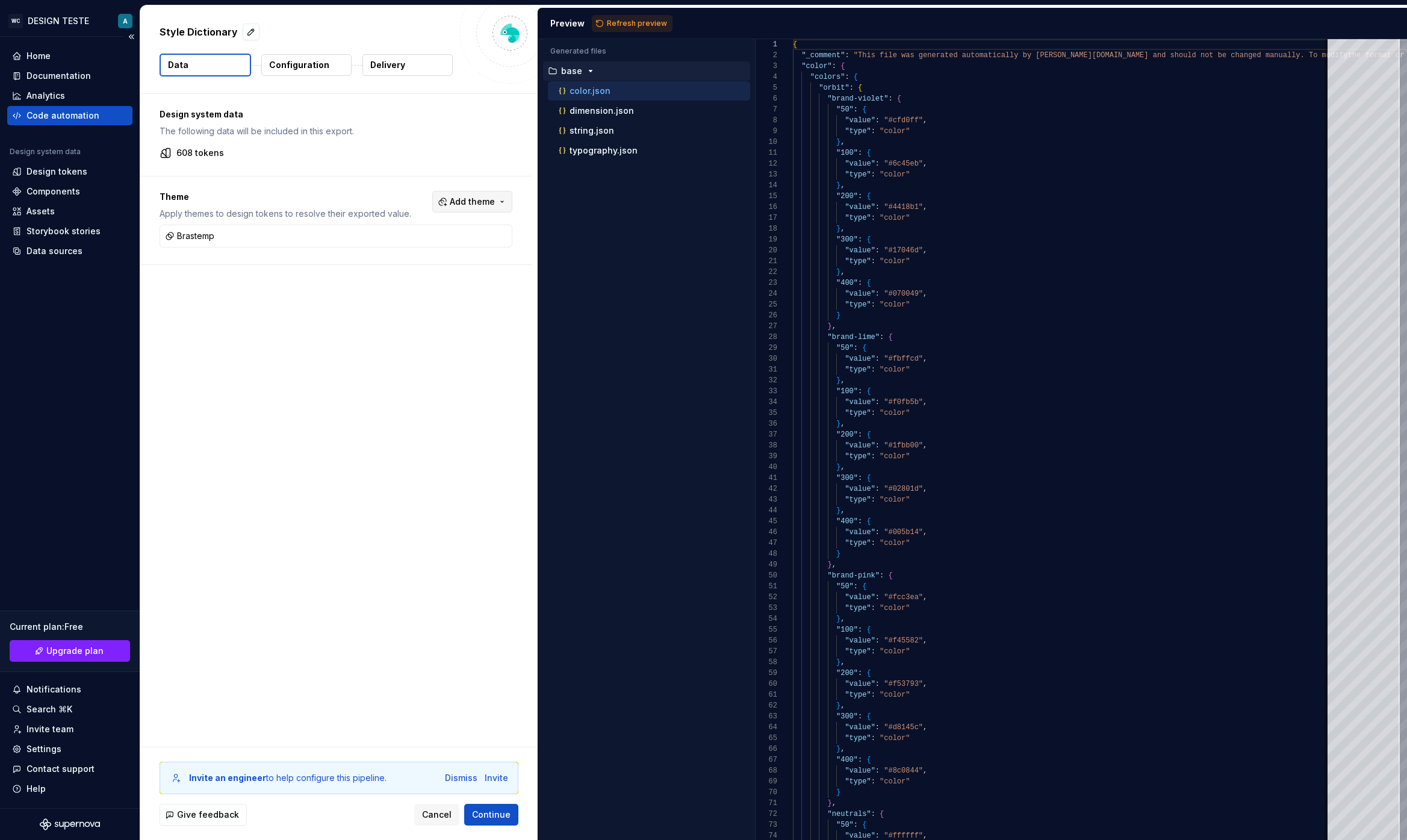
click at [495, 203] on button "Add theme" at bounding box center [472, 202] width 80 height 22
click at [397, 251] on div "Dark" at bounding box center [399, 250] width 19 height 12
click at [392, 268] on div "Orbit" at bounding box center [400, 269] width 20 height 12
drag, startPoint x: 397, startPoint y: 289, endPoint x: 399, endPoint y: 304, distance: 15.1
click at [397, 289] on div "Brastemp" at bounding box center [409, 289] width 40 height 12
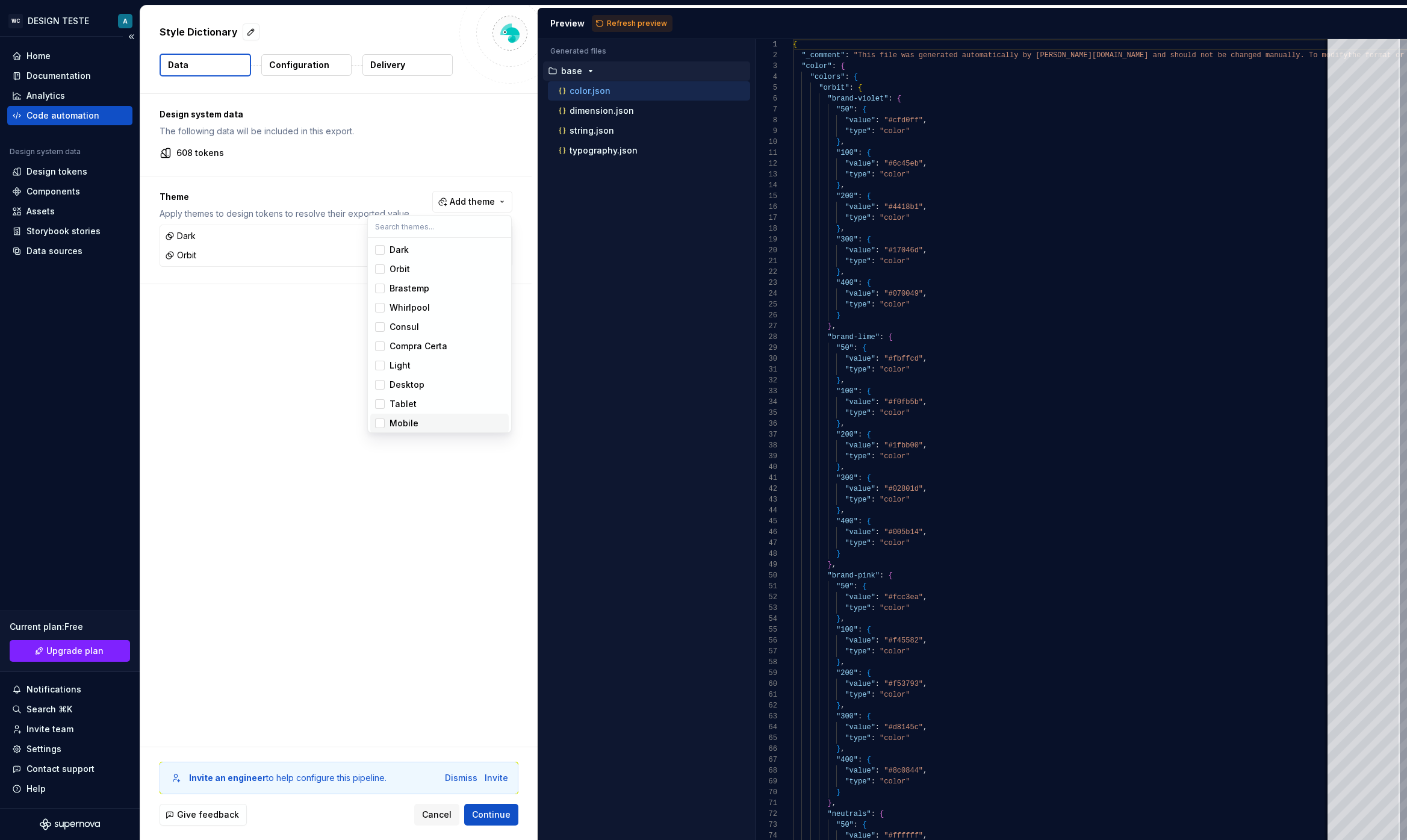
click at [404, 419] on div "Mobile" at bounding box center [404, 423] width 29 height 12
click at [403, 417] on div "Semantics" at bounding box center [411, 420] width 44 height 12
click at [408, 381] on div "Tablet" at bounding box center [403, 381] width 27 height 12
click at [414, 360] on div "Desktop" at bounding box center [407, 362] width 35 height 12
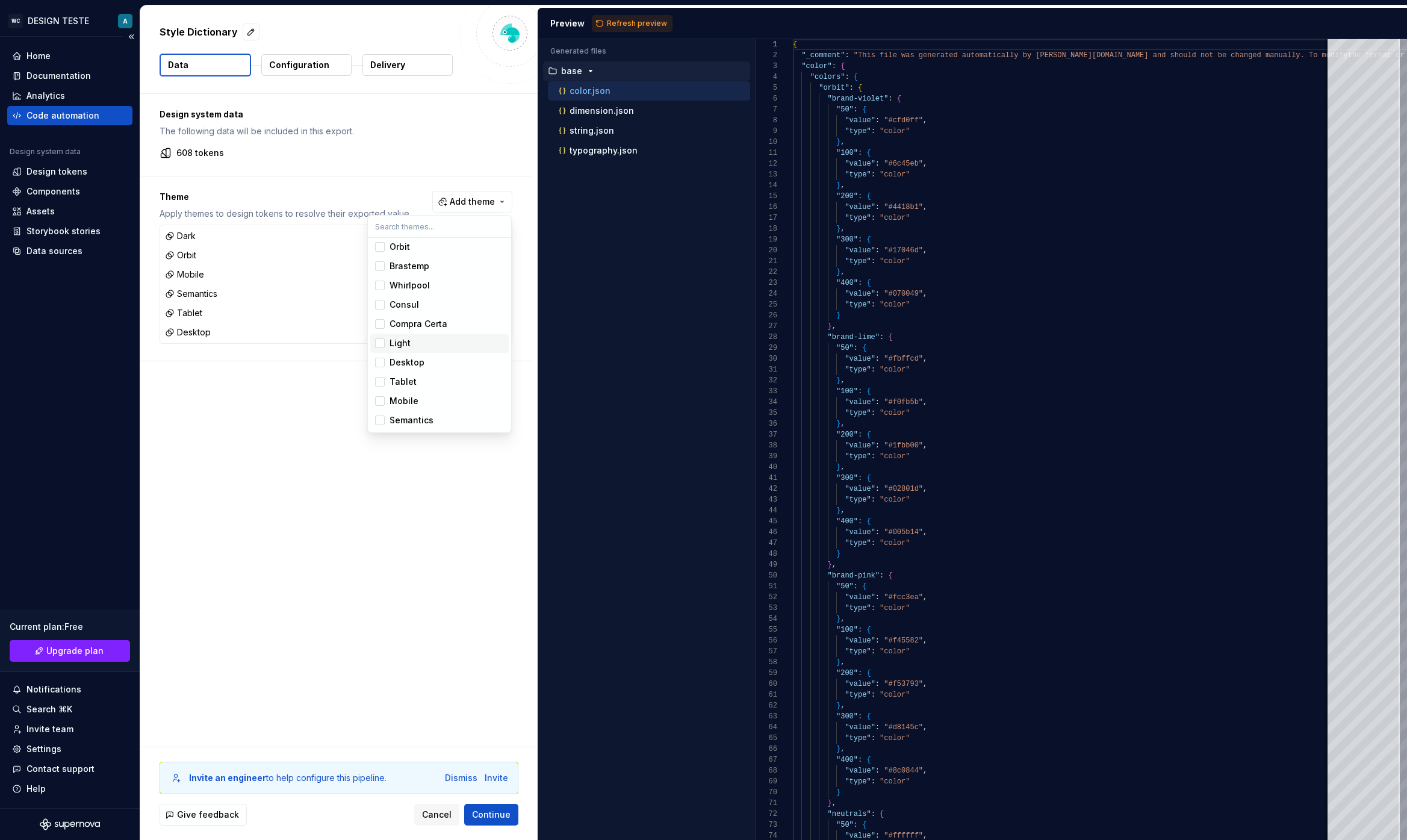
click at [413, 346] on div "Light" at bounding box center [446, 343] width 114 height 12
click at [423, 318] on div "Compra Certa" at bounding box center [418, 324] width 58 height 12
click at [419, 304] on div "Consul" at bounding box center [446, 305] width 114 height 12
click at [421, 284] on div "Whirlpool" at bounding box center [410, 285] width 41 height 12
click at [423, 266] on div "Brastemp" at bounding box center [409, 266] width 40 height 12
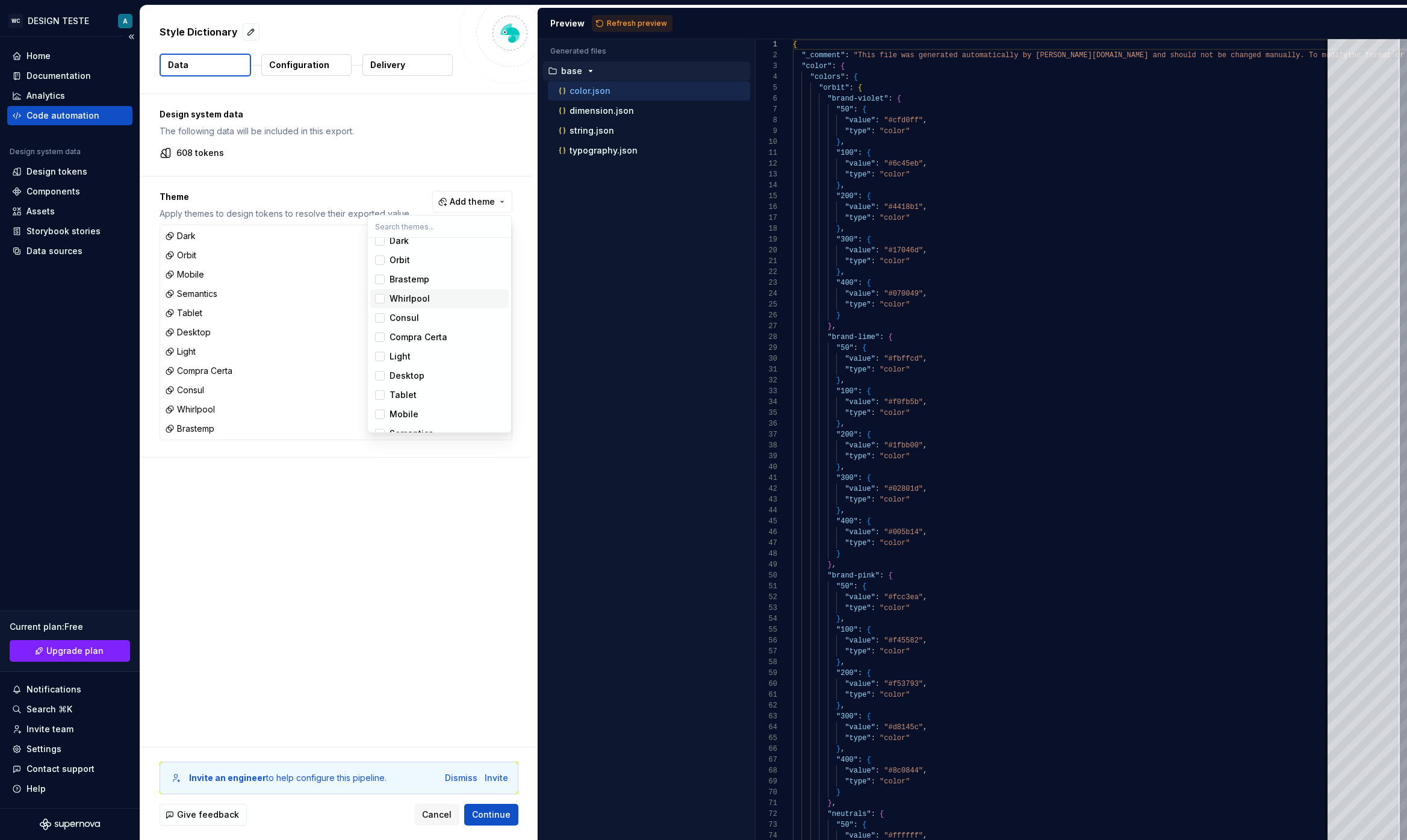
scroll to position [0, 0]
drag, startPoint x: 423, startPoint y: 537, endPoint x: 424, endPoint y: 524, distance: 13.0
click at [424, 537] on html "WC DESIGN TESTE A Home Documentation Analytics Code automation Design system da…" at bounding box center [703, 420] width 1407 height 840
click at [488, 671] on span "Continue" at bounding box center [491, 814] width 39 height 12
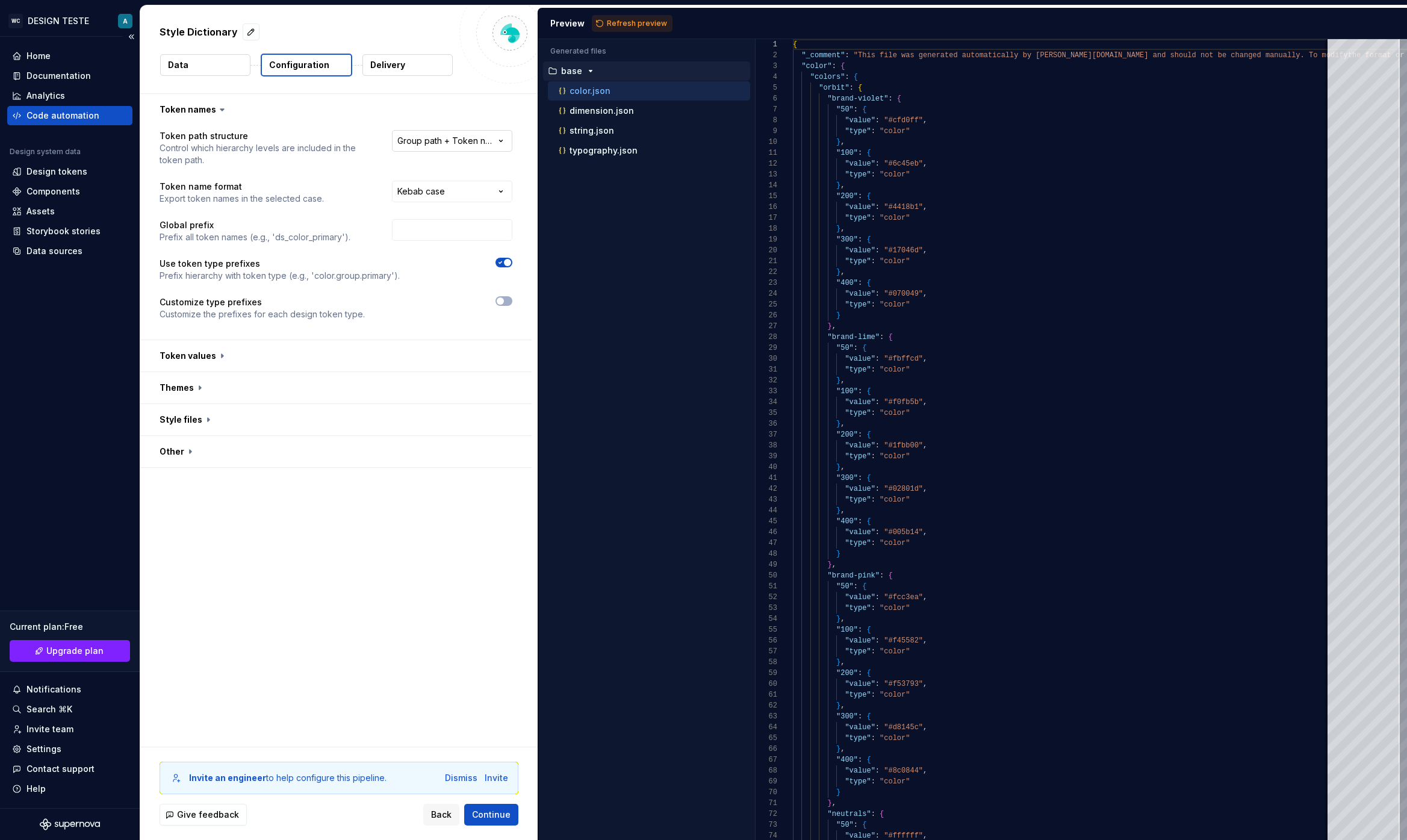
click at [449, 143] on html "**********" at bounding box center [703, 420] width 1407 height 840
click at [314, 155] on html "**********" at bounding box center [703, 420] width 1407 height 840
click at [175, 383] on button "button" at bounding box center [336, 387] width 392 height 31
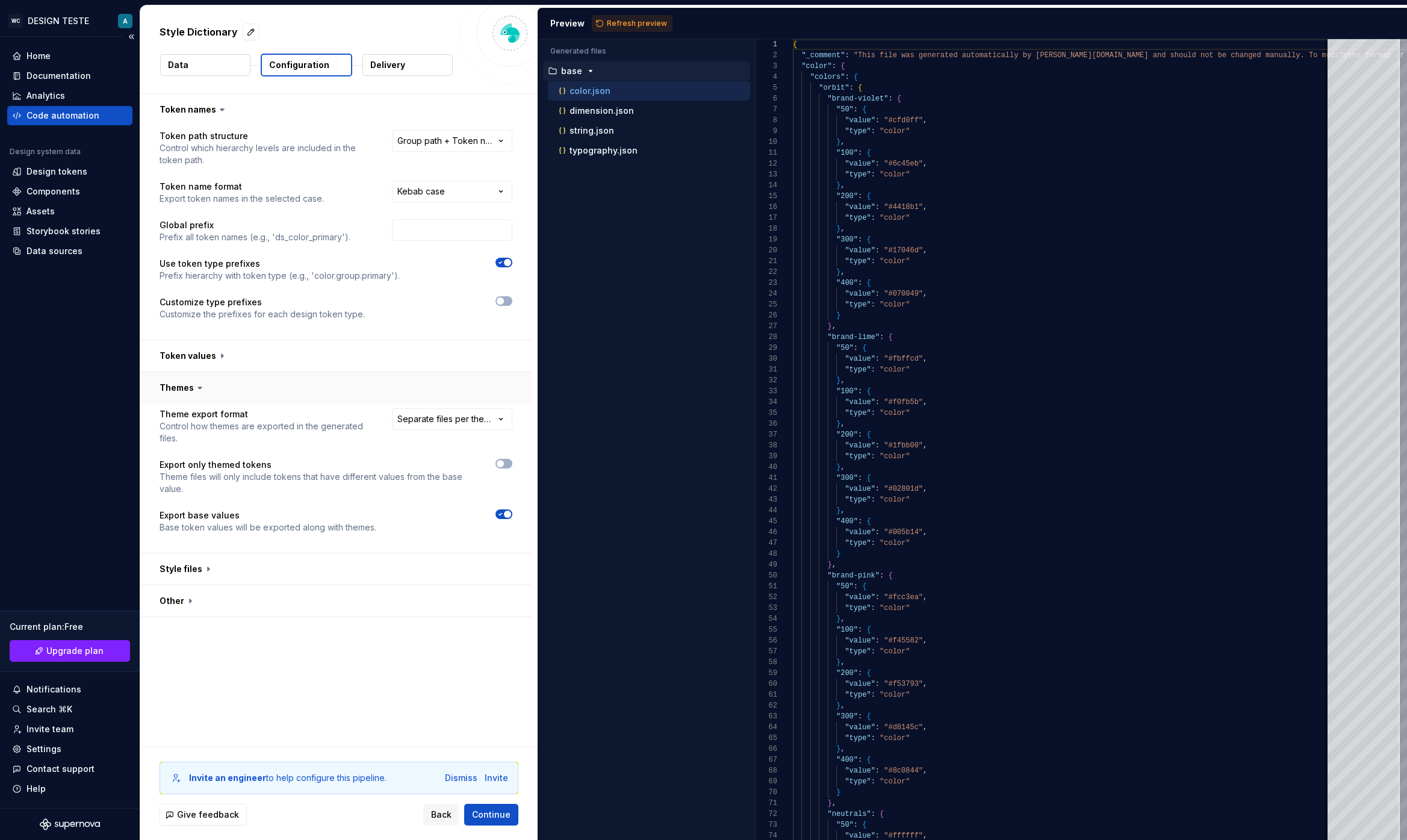
click at [175, 383] on button "button" at bounding box center [336, 387] width 392 height 31
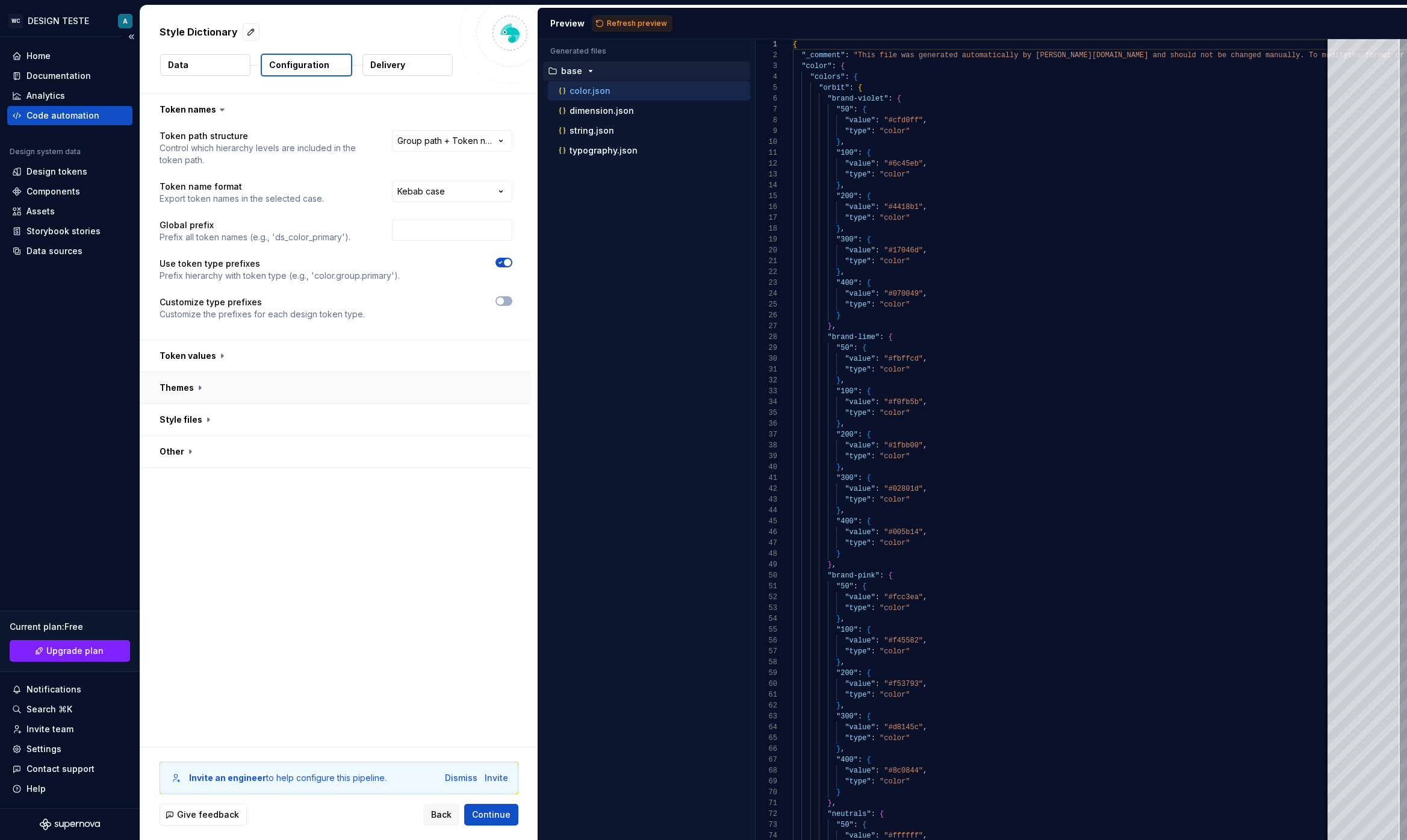
click at [175, 383] on button "button" at bounding box center [336, 387] width 392 height 31
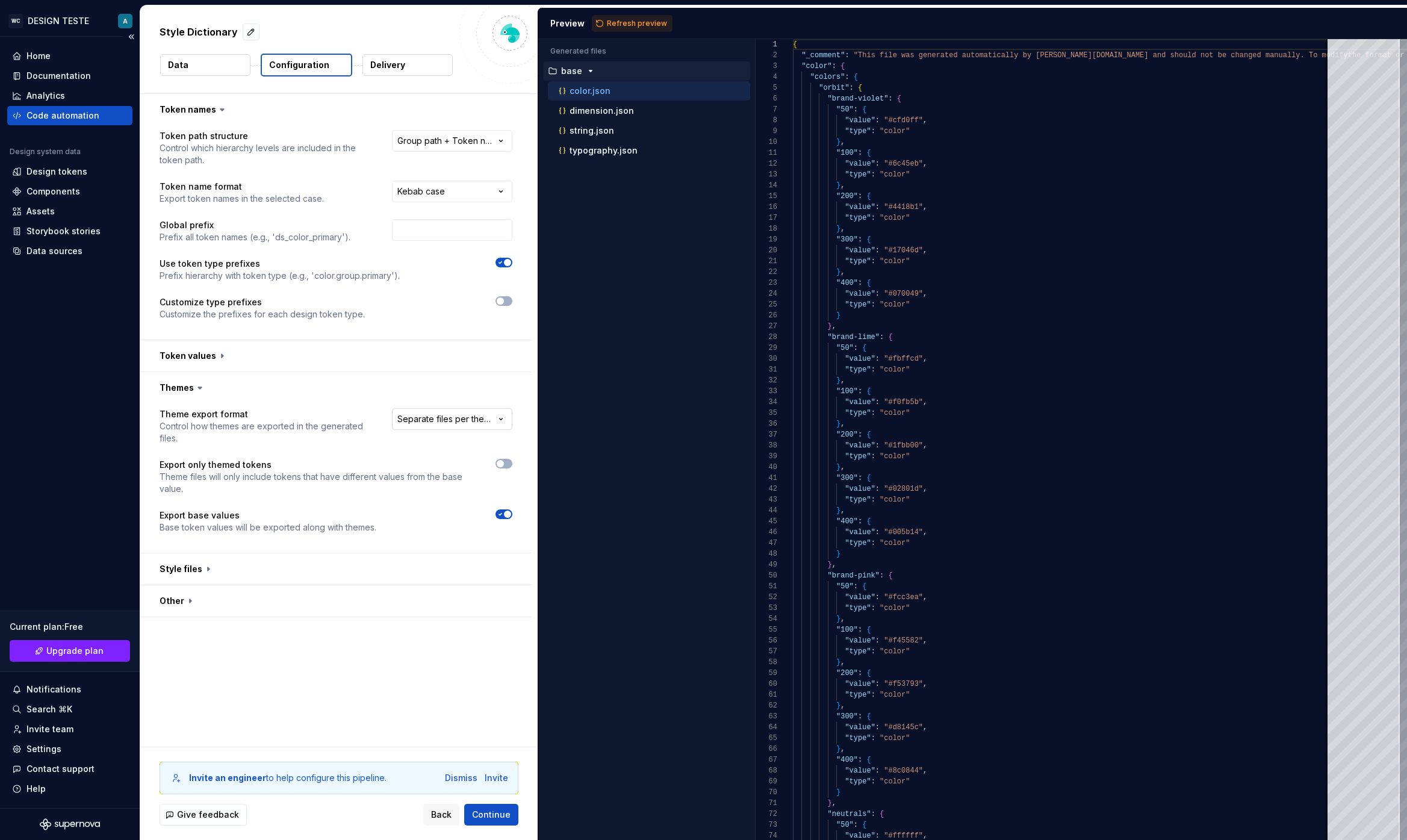
click at [482, 423] on html "**********" at bounding box center [703, 420] width 1407 height 840
click at [186, 390] on button "button" at bounding box center [336, 387] width 392 height 31
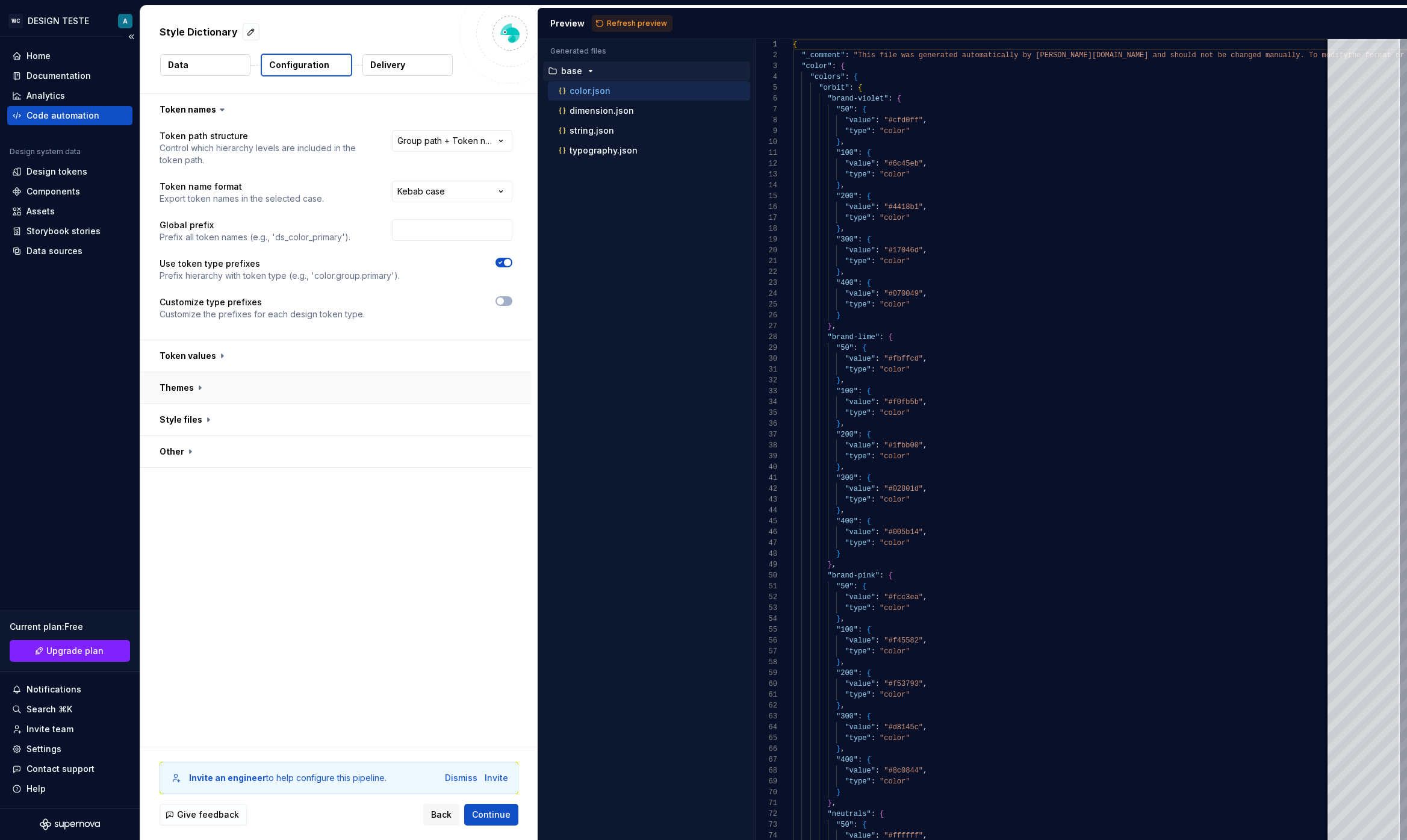
click at [201, 401] on button "button" at bounding box center [336, 387] width 392 height 31
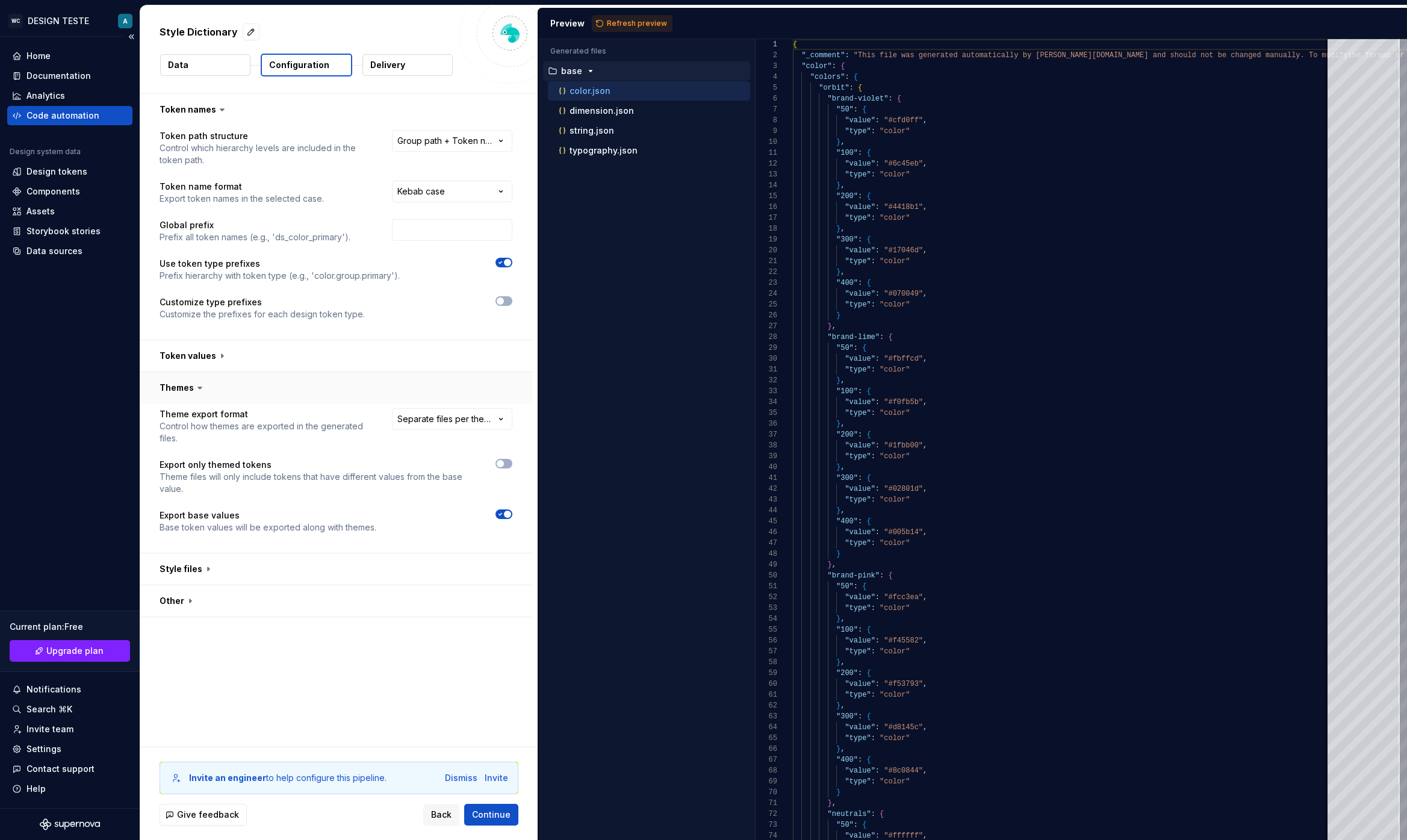
click at [200, 397] on button "button" at bounding box center [336, 387] width 392 height 31
click at [196, 427] on button "button" at bounding box center [336, 419] width 392 height 31
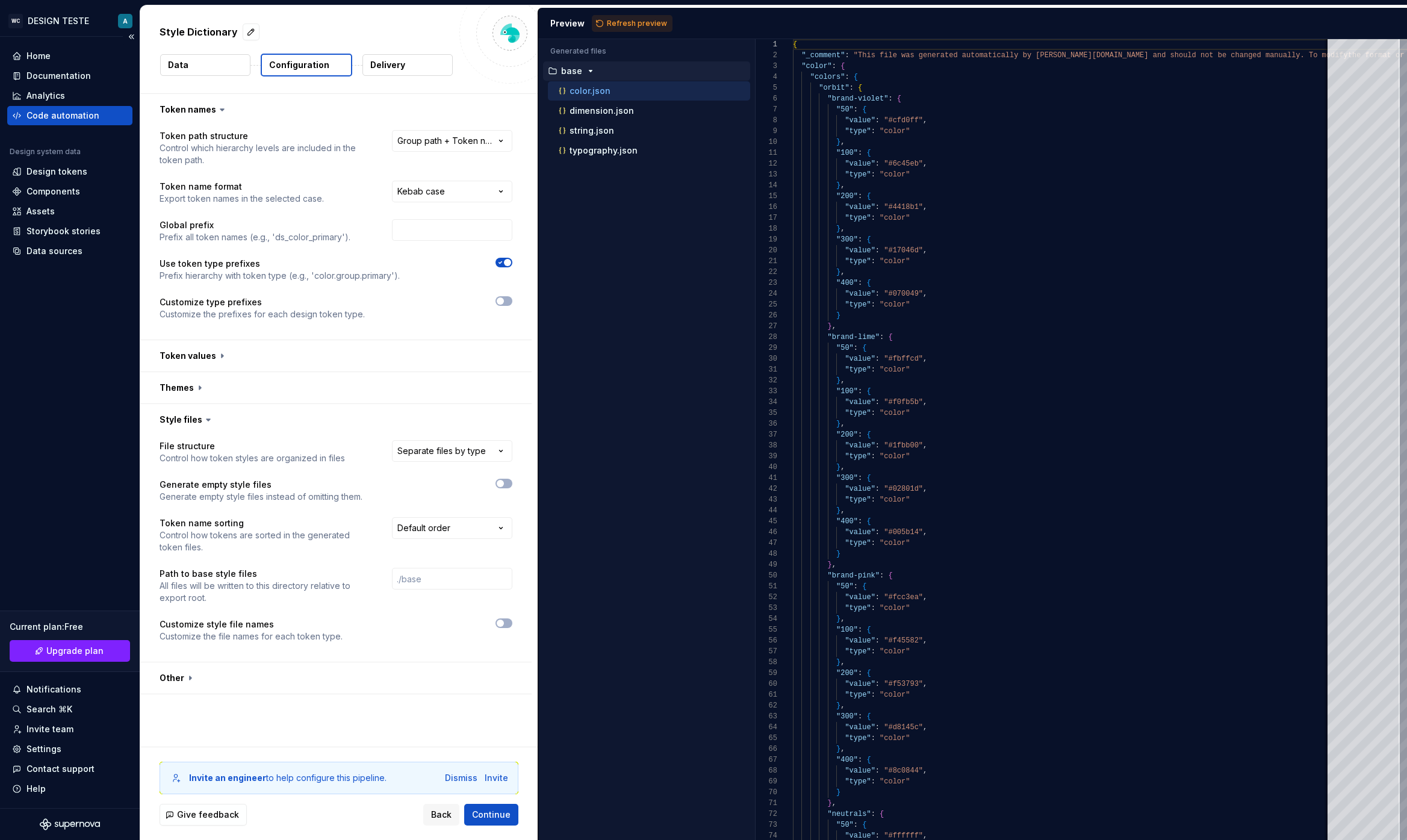
click at [478, 467] on div "**********" at bounding box center [335, 549] width 353 height 217
click at [446, 450] on html "**********" at bounding box center [703, 420] width 1407 height 840
select select "**********"
click at [195, 416] on button "button" at bounding box center [336, 419] width 392 height 31
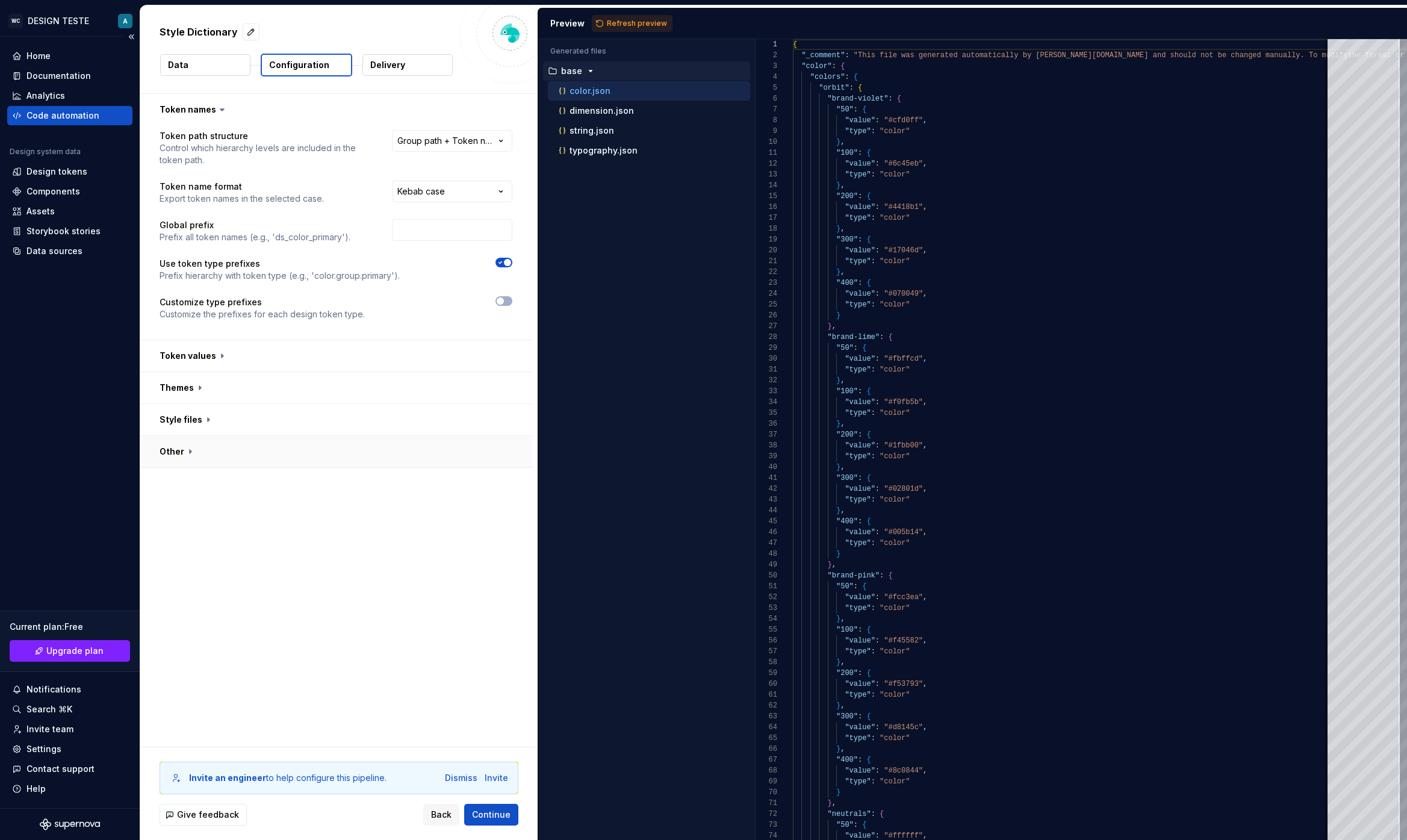
click at [193, 448] on button "button" at bounding box center [336, 451] width 392 height 31
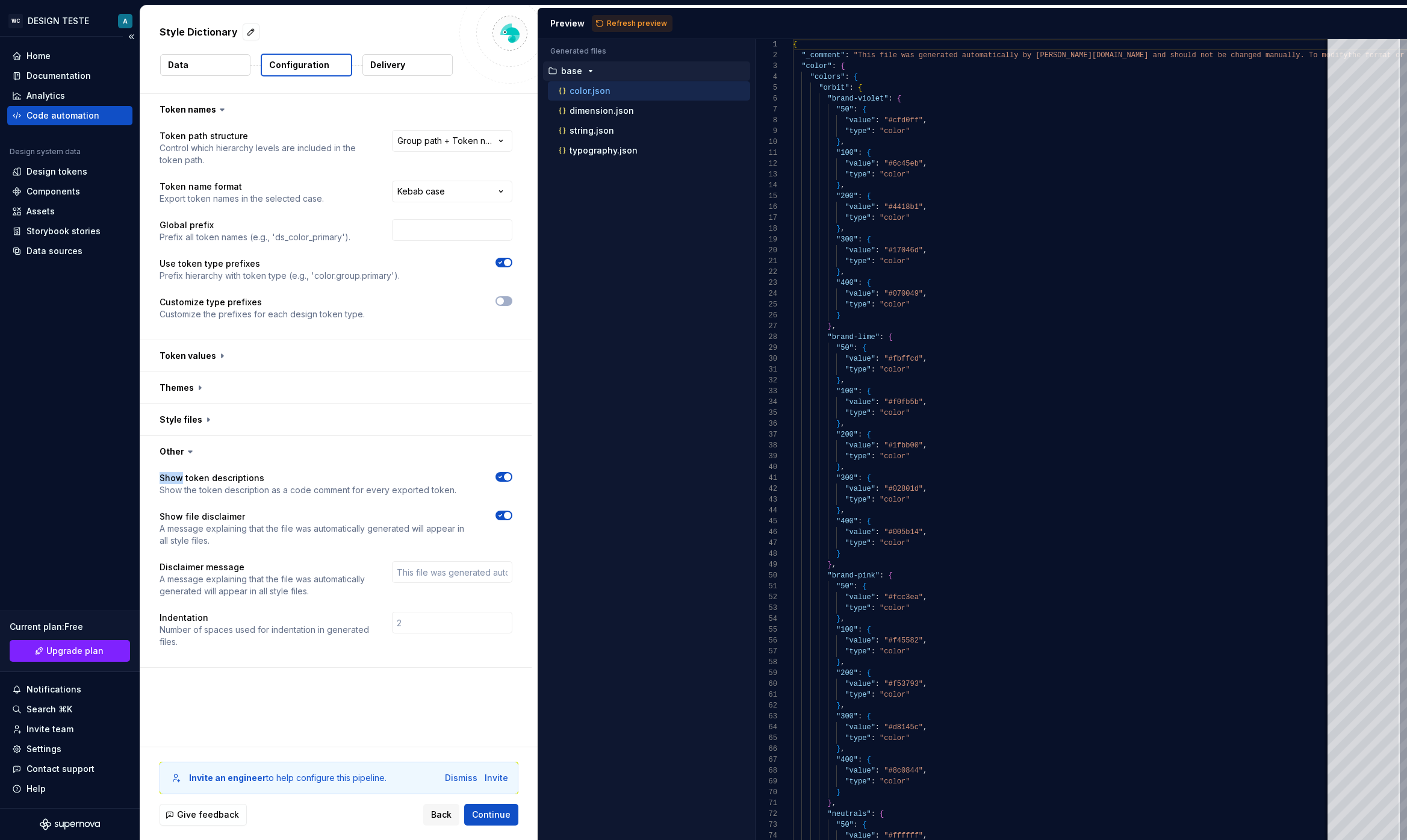
click at [193, 448] on icon at bounding box center [190, 452] width 12 height 12
click at [379, 66] on p "Delivery" at bounding box center [387, 65] width 35 height 12
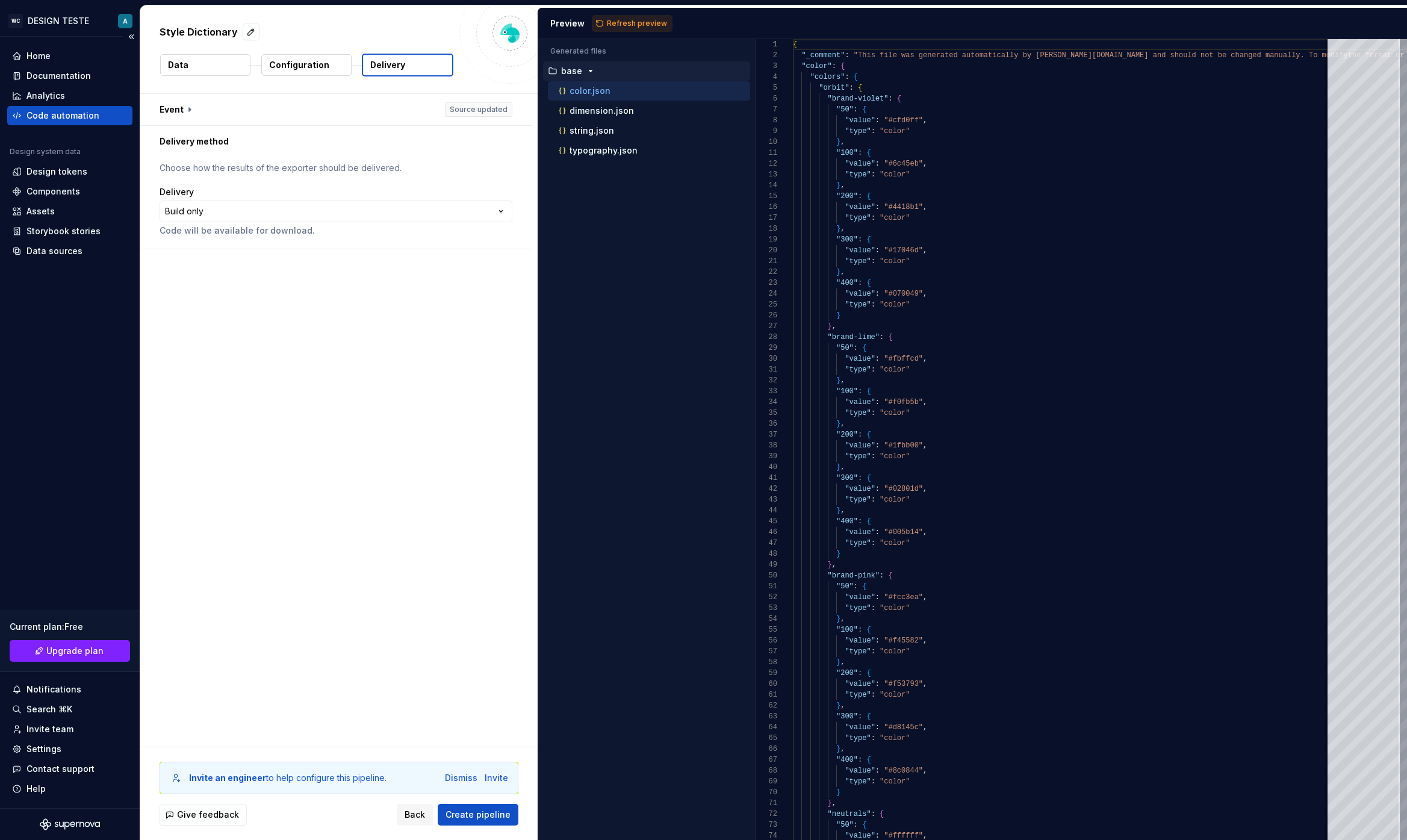
click at [312, 58] on button "Configuration" at bounding box center [306, 65] width 90 height 22
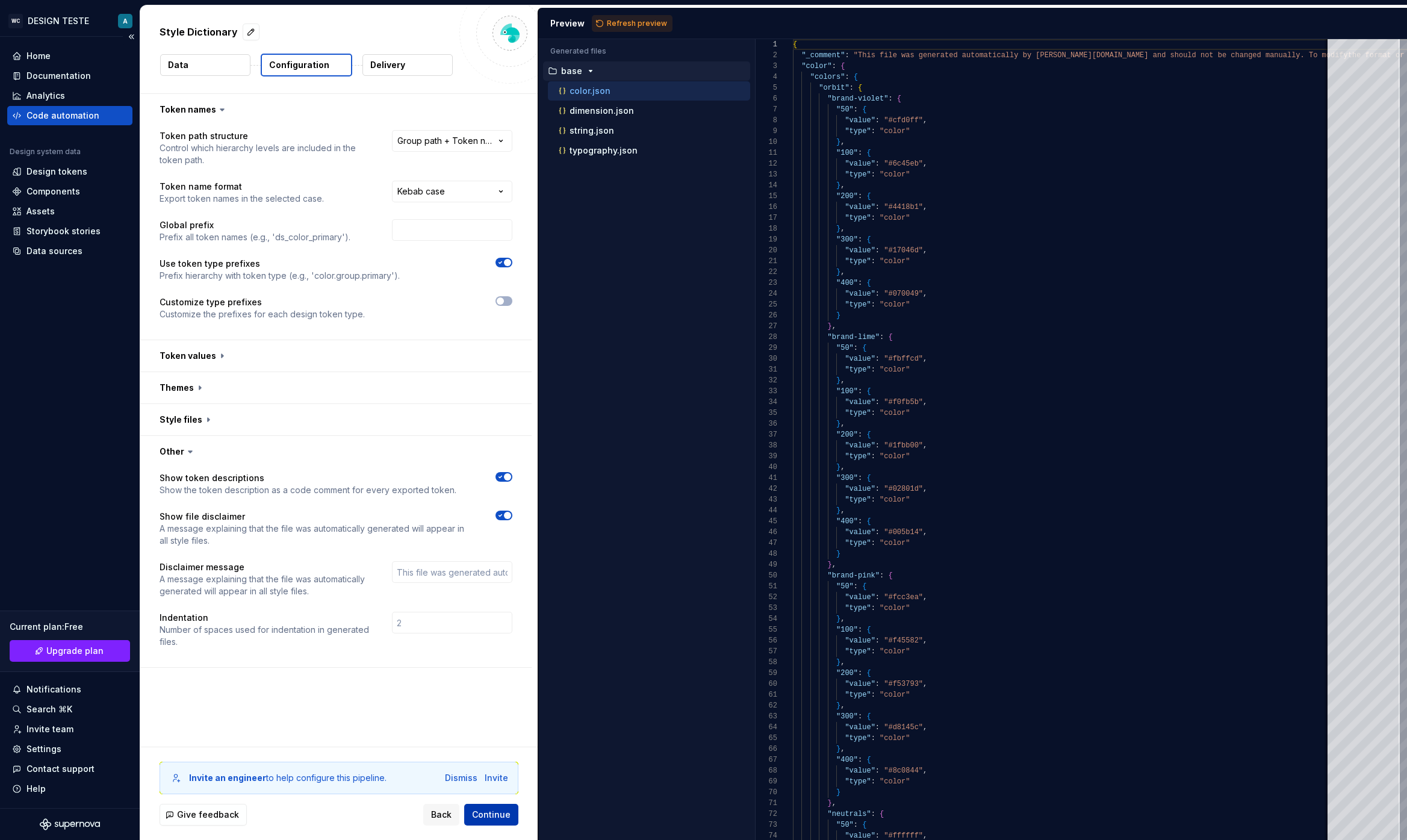
click at [500, 671] on span "Continue" at bounding box center [491, 814] width 39 height 12
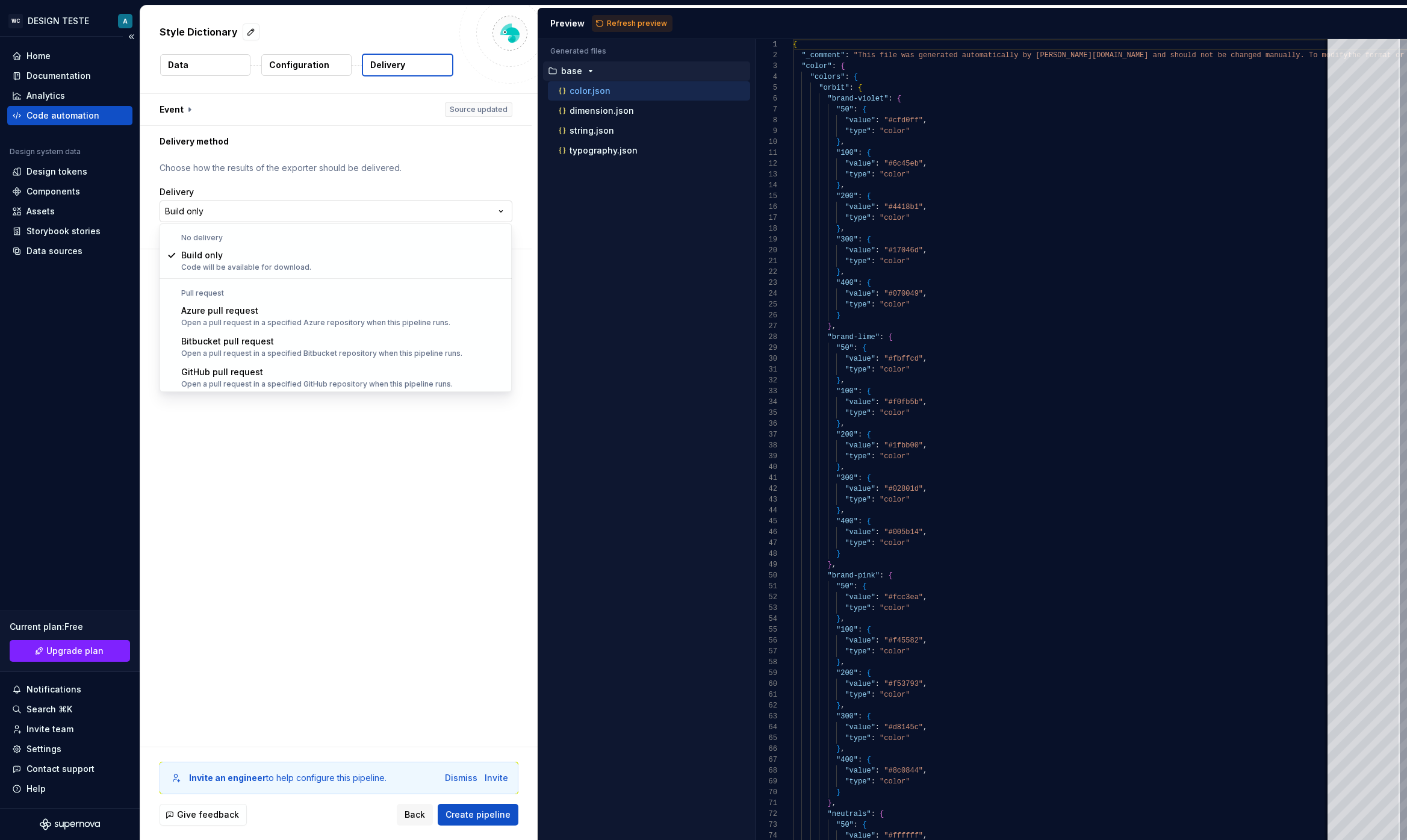
click at [405, 200] on html "**********" at bounding box center [703, 420] width 1407 height 840
click at [335, 474] on html "**********" at bounding box center [703, 420] width 1407 height 840
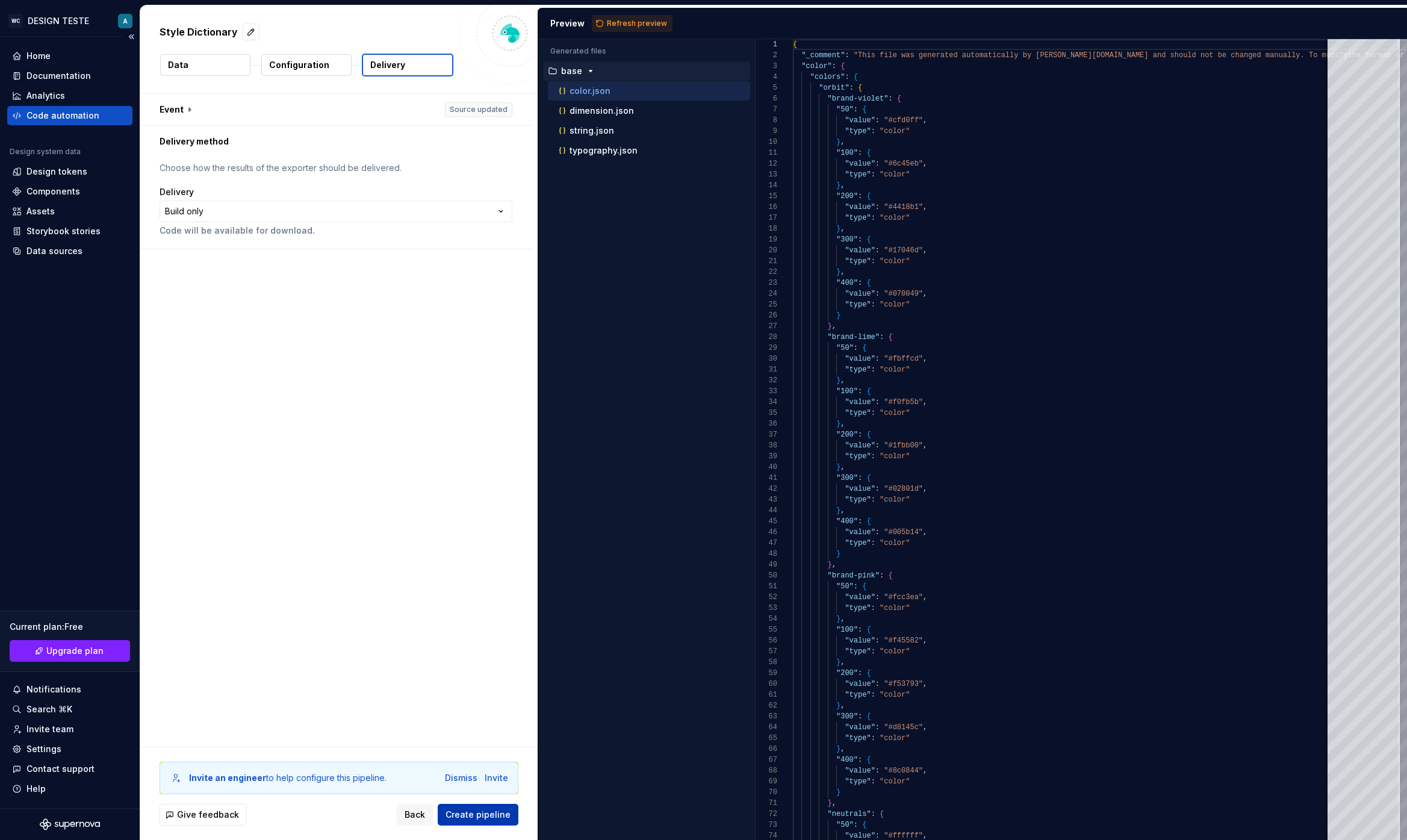
click at [495, 671] on span "Create pipeline" at bounding box center [478, 814] width 65 height 12
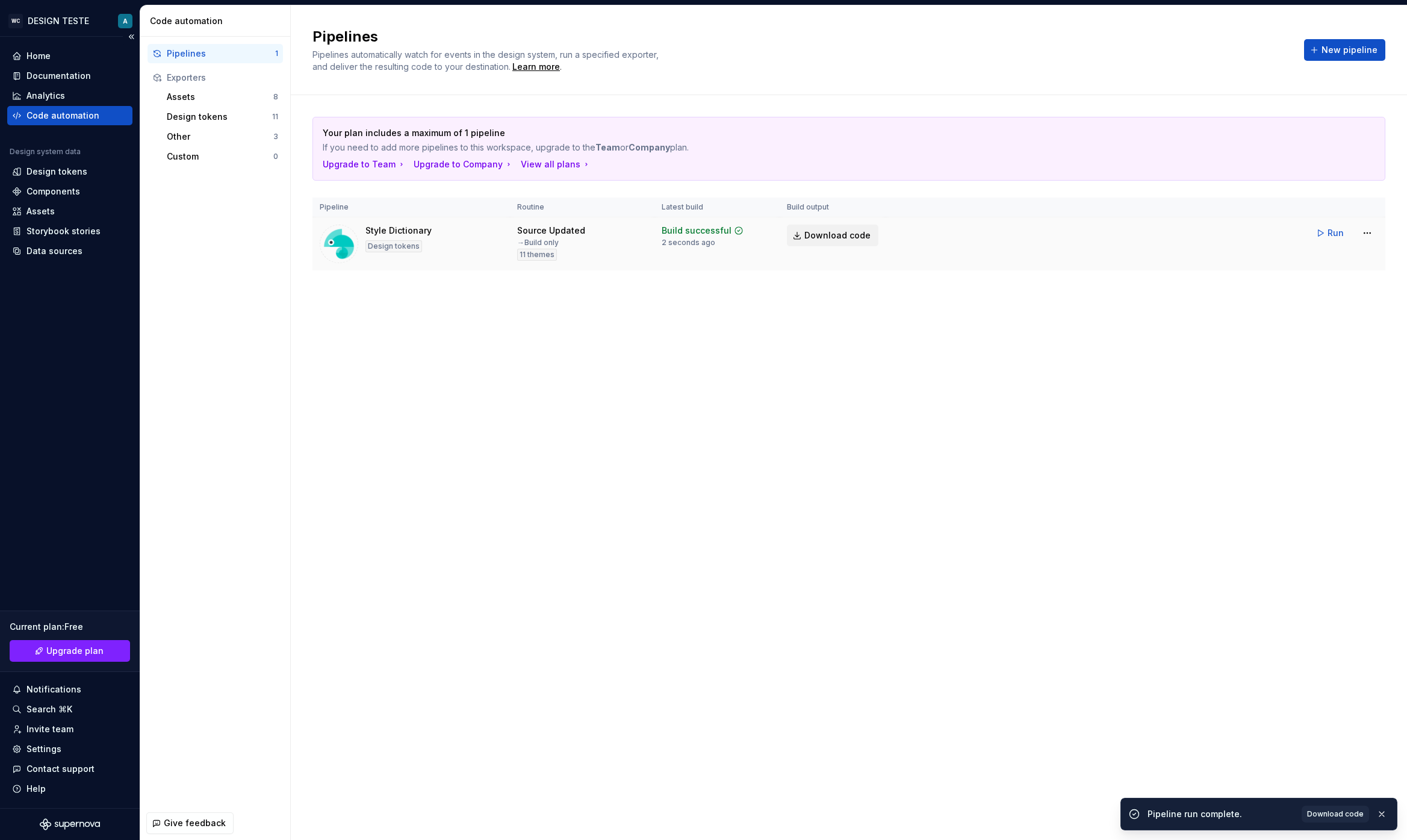
click at [843, 230] on span "Download code" at bounding box center [837, 236] width 66 height 12
